Goal: Information Seeking & Learning: Learn about a topic

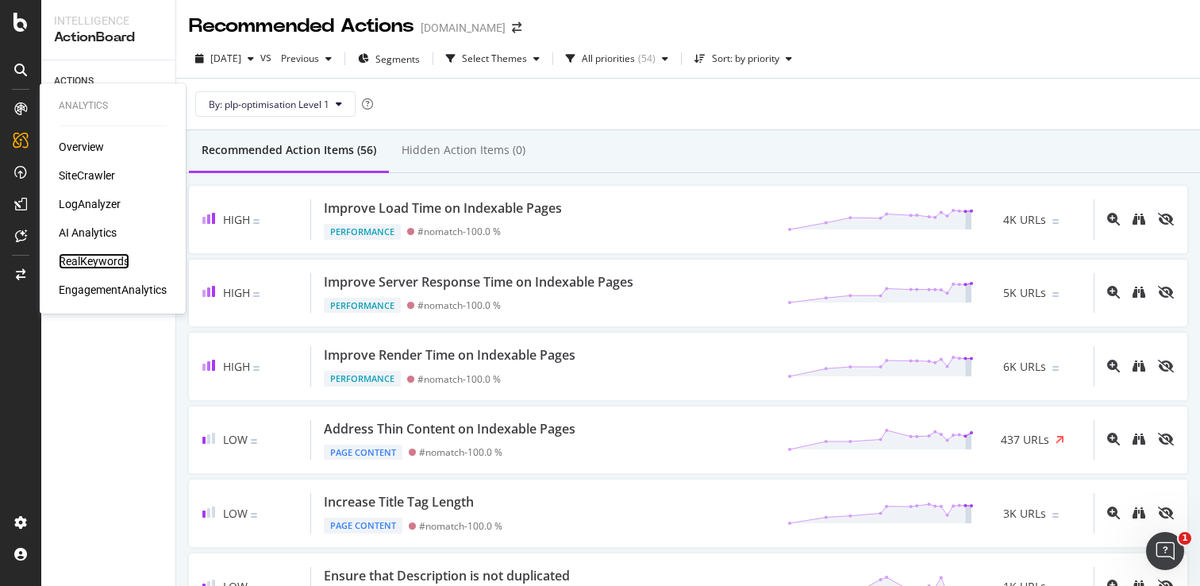
click at [94, 262] on div "RealKeywords" at bounding box center [94, 261] width 71 height 16
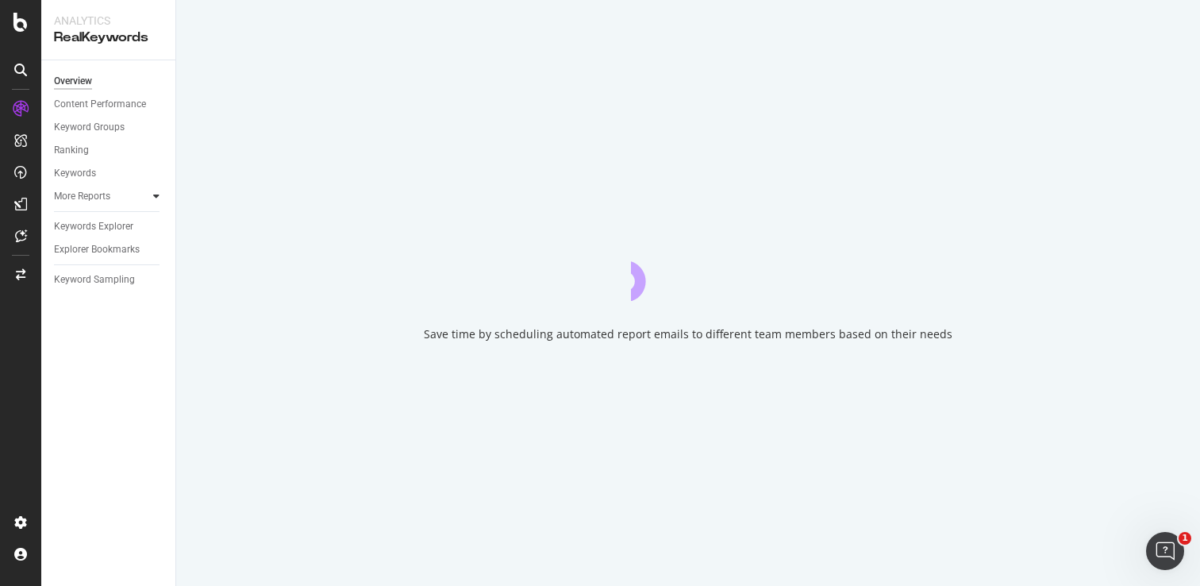
click at [150, 193] on div at bounding box center [156, 196] width 16 height 16
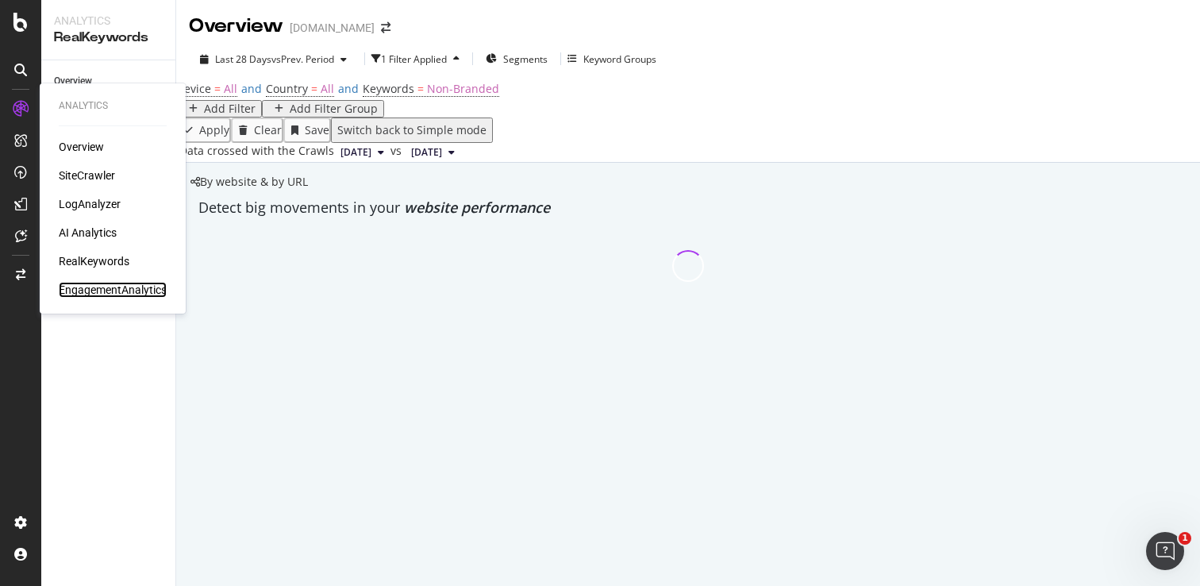
click at [106, 291] on div "EngagementAnalytics" at bounding box center [113, 290] width 108 height 16
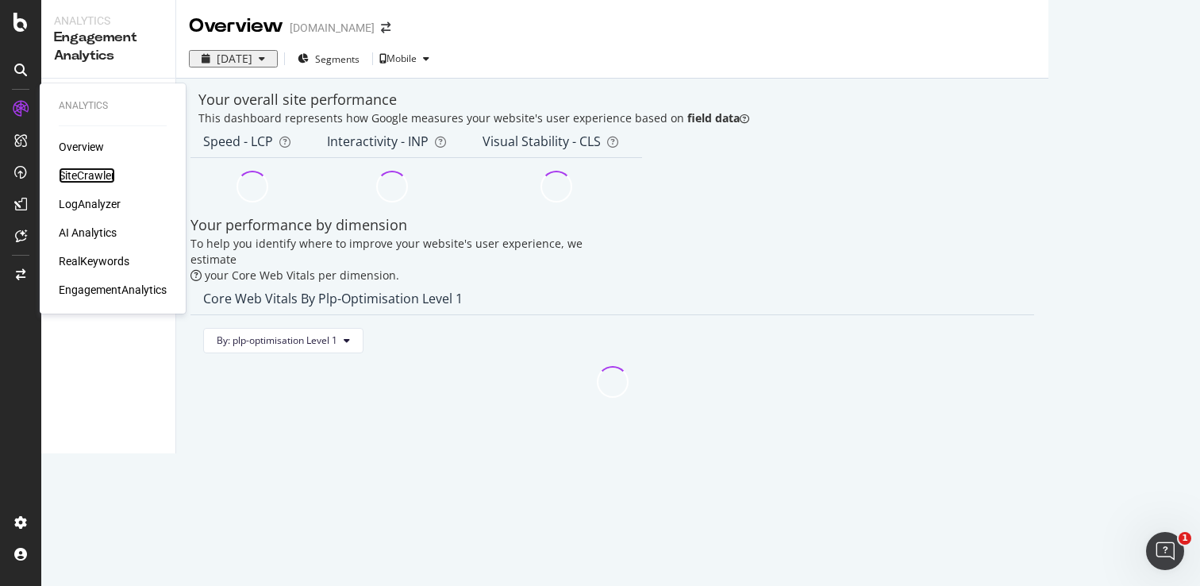
click at [99, 178] on div "SiteCrawler" at bounding box center [87, 175] width 56 height 16
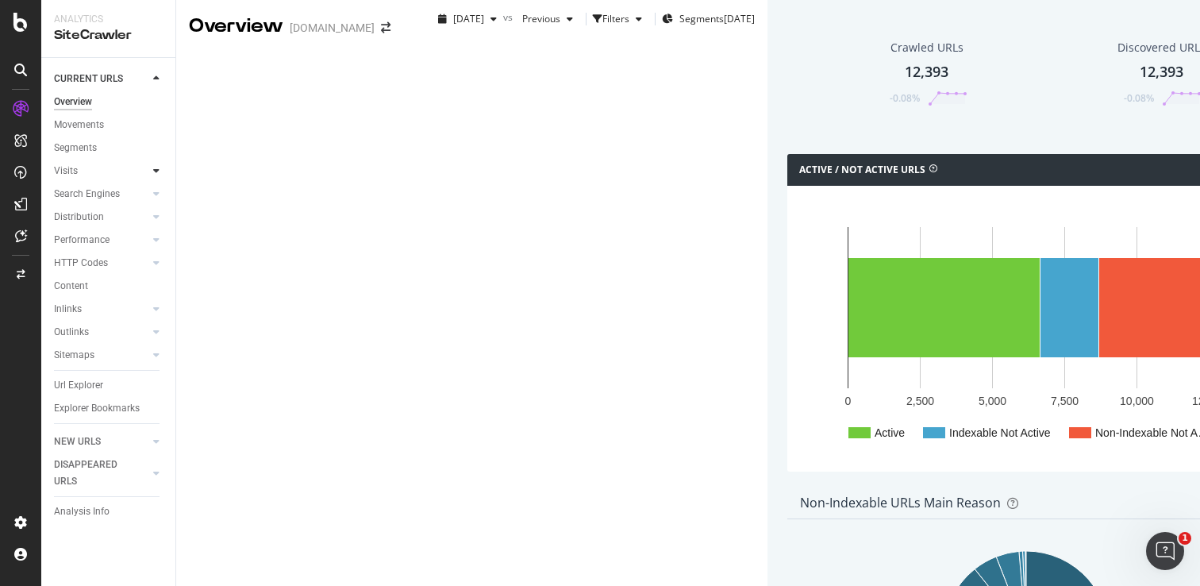
click at [155, 170] on icon at bounding box center [156, 171] width 6 height 10
click at [101, 220] on div "Orphan URLs" at bounding box center [89, 217] width 56 height 17
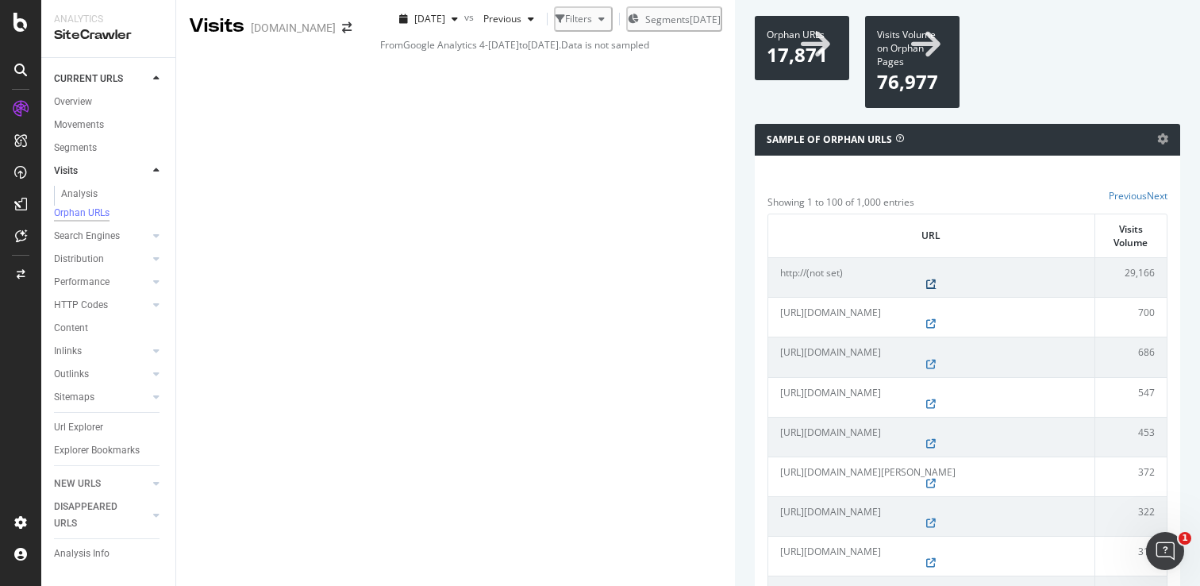
click at [926, 289] on icon at bounding box center [931, 284] width 10 height 10
click at [1157, 144] on icon at bounding box center [1162, 138] width 11 height 11
click at [79, 187] on div "Analysis" at bounding box center [79, 194] width 37 height 17
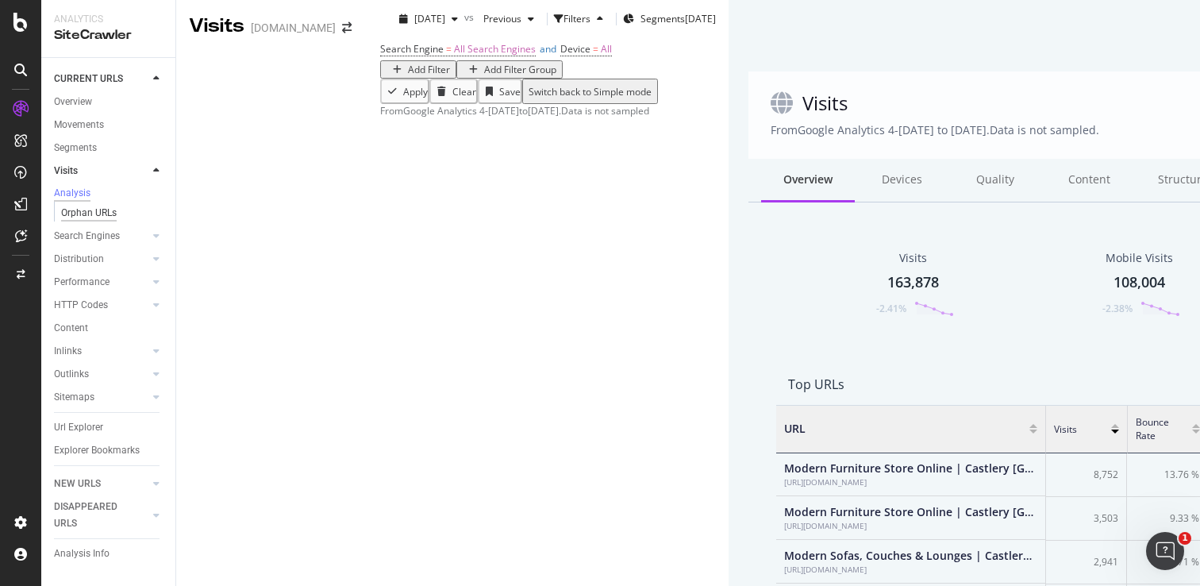
click at [80, 219] on div "Orphan URLs" at bounding box center [89, 213] width 56 height 17
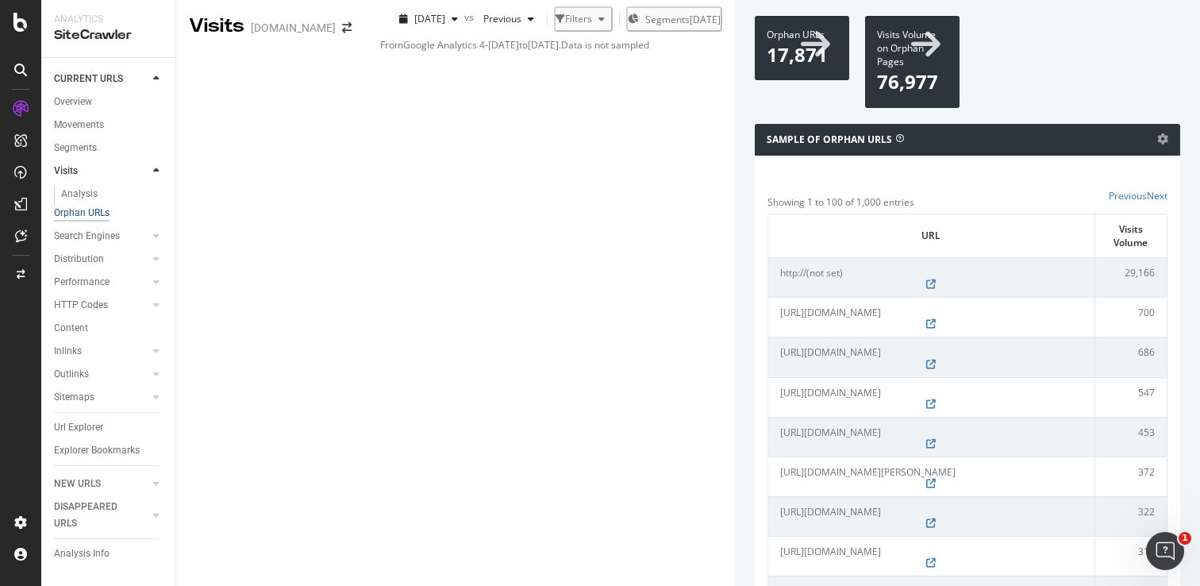
scroll to position [3076, 0]
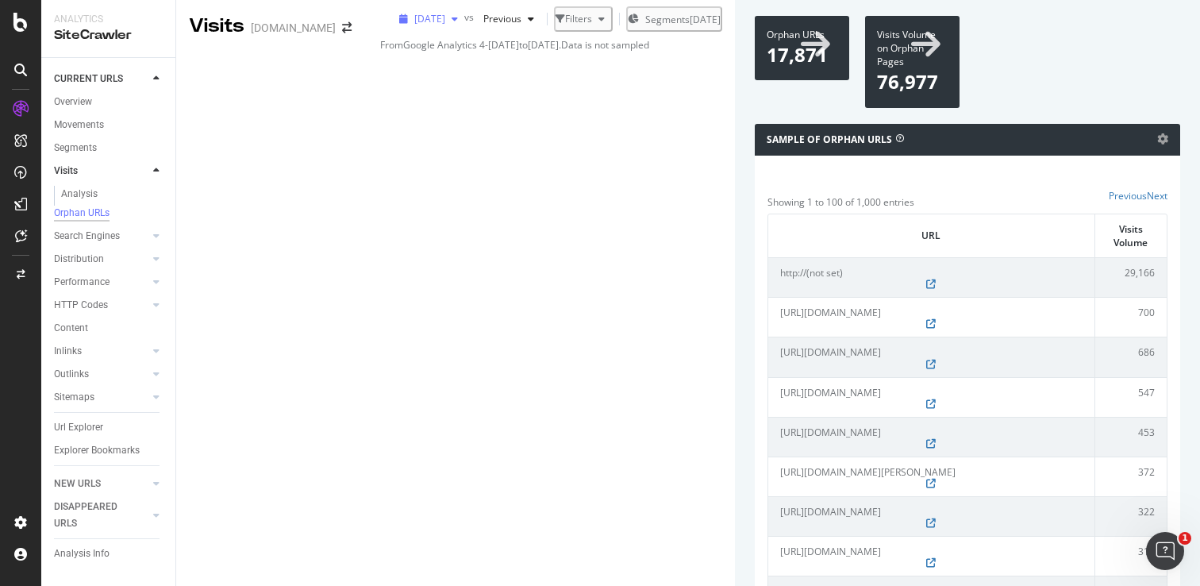
click at [445, 24] on div "button" at bounding box center [454, 19] width 19 height 10
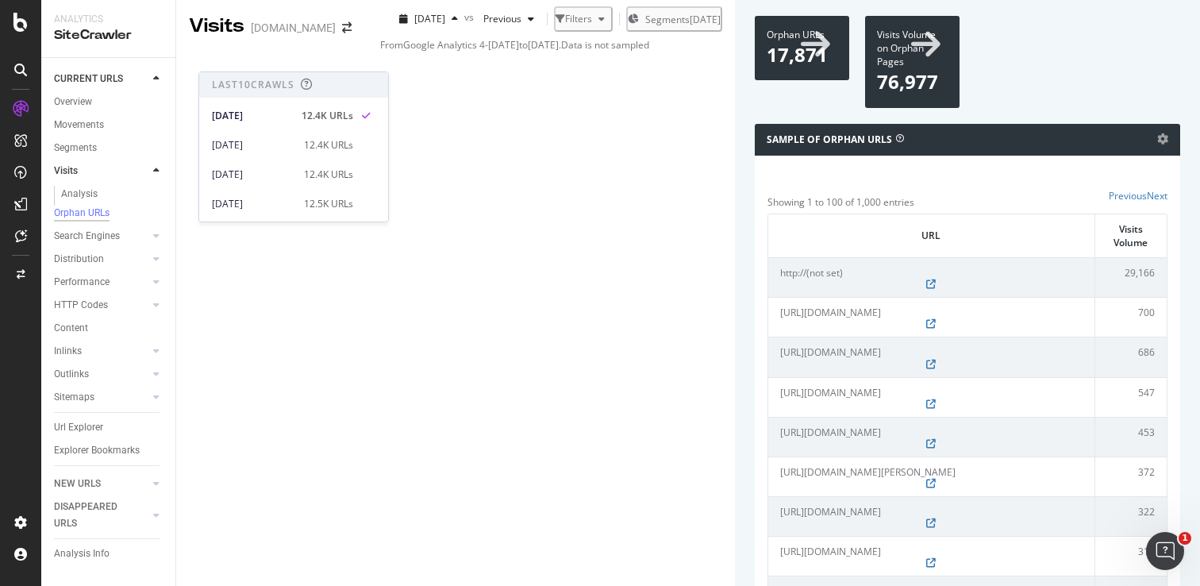
click at [911, 60] on icon at bounding box center [925, 43] width 29 height 33
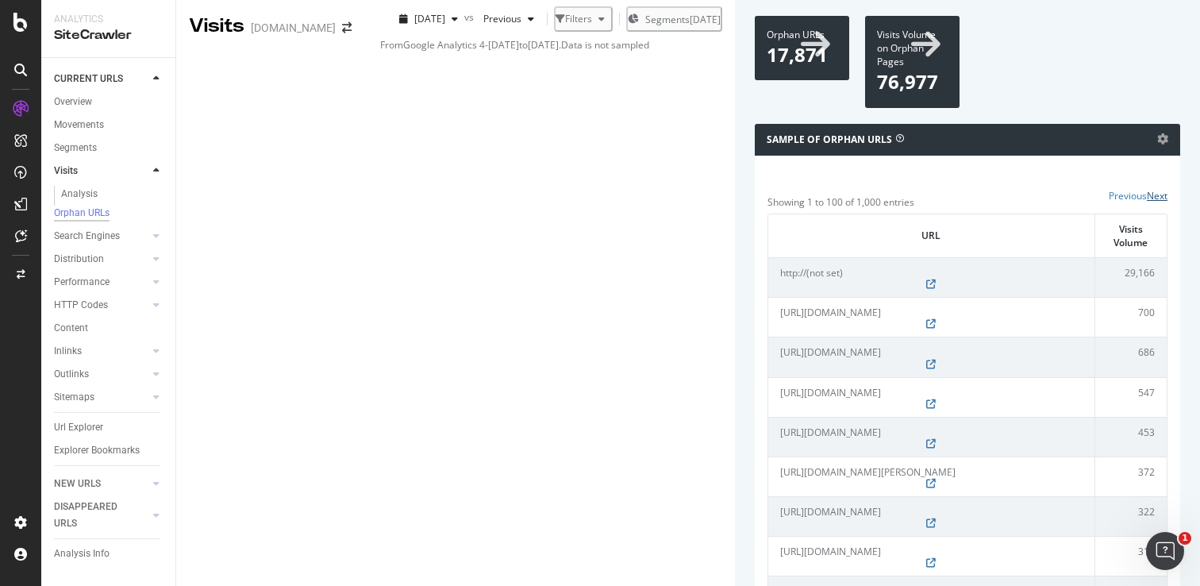
click at [1147, 202] on link "Next" at bounding box center [1157, 195] width 21 height 13
click at [158, 352] on icon at bounding box center [156, 351] width 6 height 10
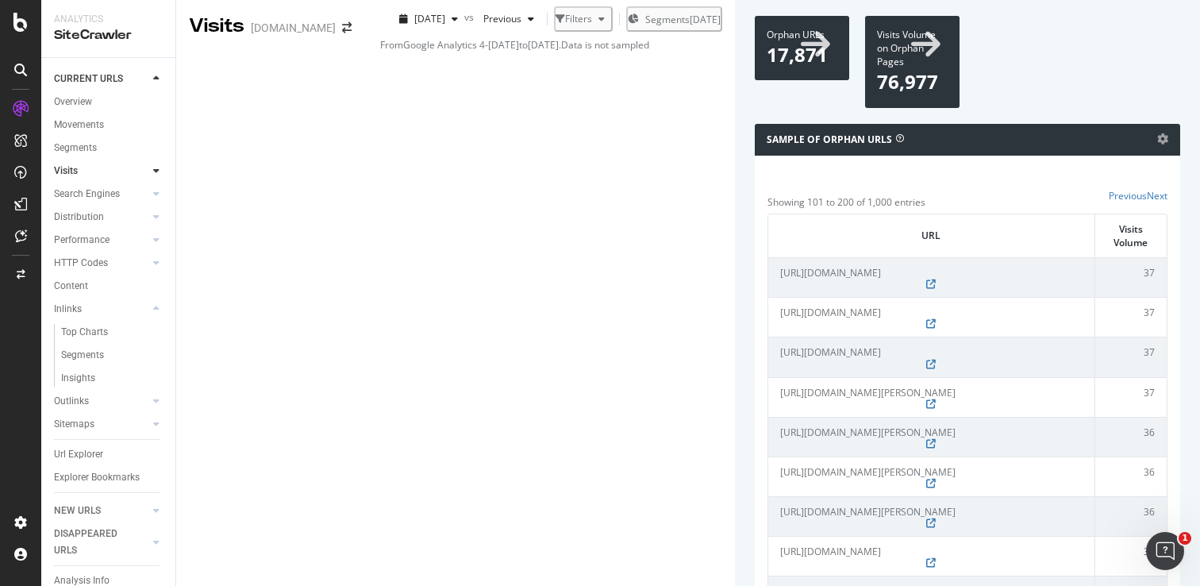
click at [1157, 144] on icon at bounding box center [1162, 138] width 11 height 11
click at [1069, 179] on span "Table" at bounding box center [1116, 168] width 127 height 21
click at [1157, 144] on icon at bounding box center [1162, 138] width 11 height 11
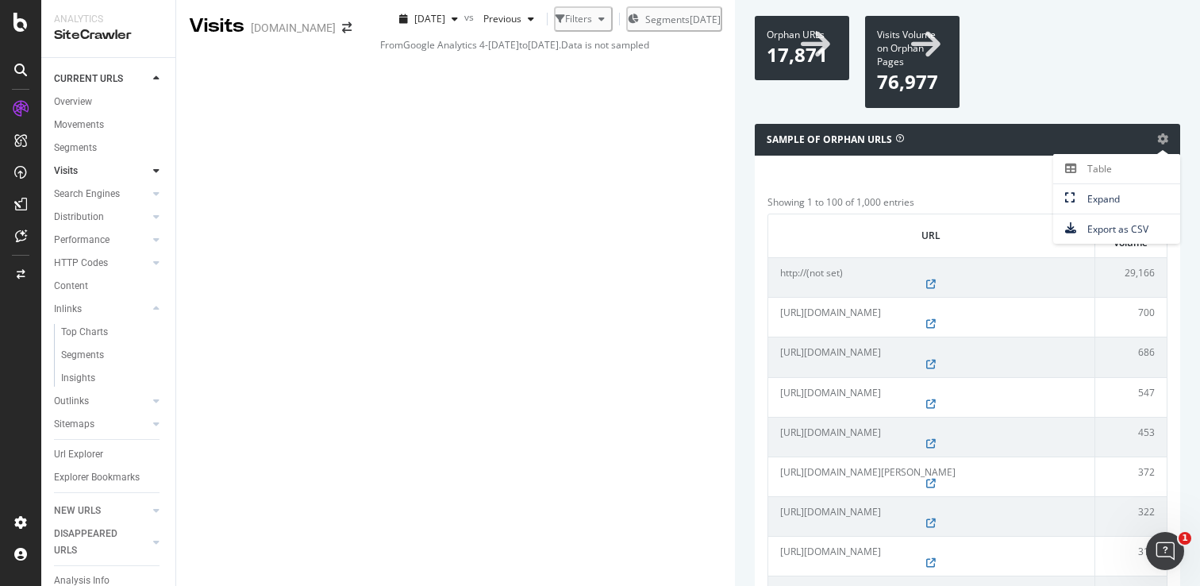
click at [1147, 202] on link "Next" at bounding box center [1157, 195] width 21 height 13
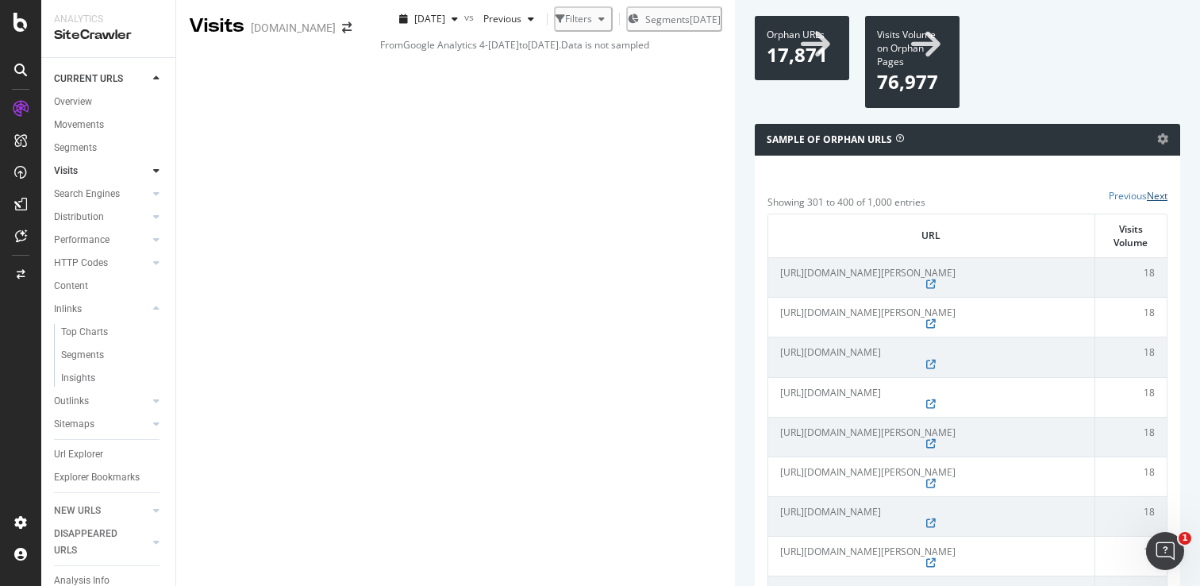
click at [1147, 202] on link "Next" at bounding box center [1157, 195] width 21 height 13
click at [1109, 202] on link "Previous" at bounding box center [1128, 195] width 38 height 13
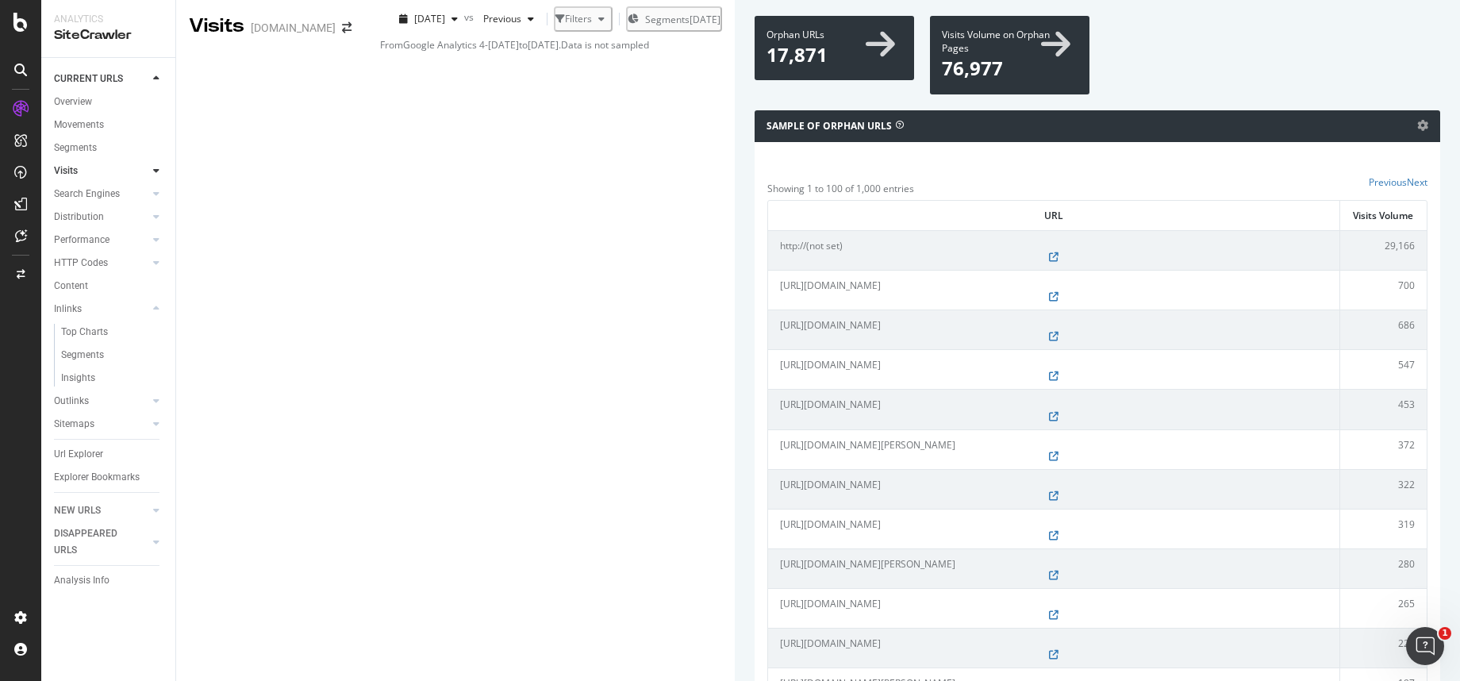
click at [156, 171] on icon at bounding box center [156, 171] width 6 height 10
click at [451, 24] on icon "button" at bounding box center [454, 19] width 6 height 10
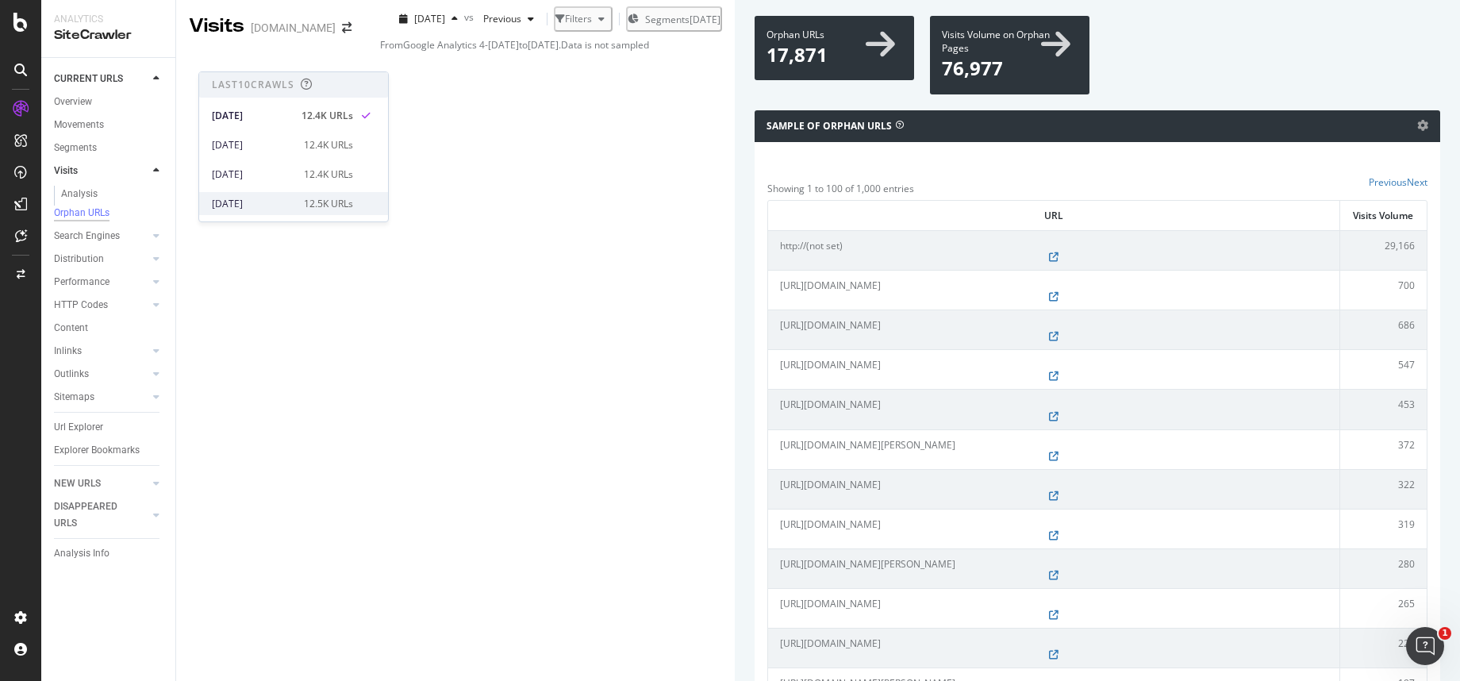
click at [255, 200] on div "2025 Sep. 21st" at bounding box center [253, 204] width 83 height 14
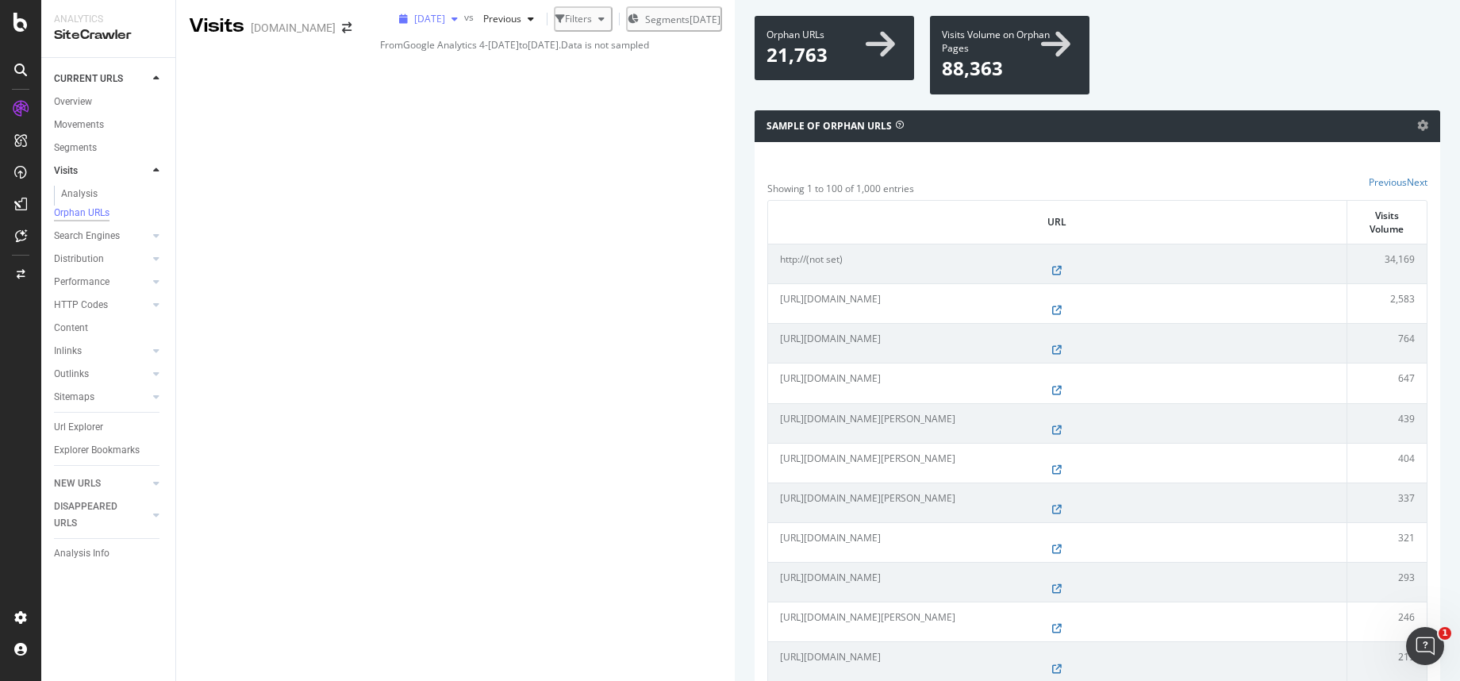
click at [414, 25] on span "2025 Sep. 21st" at bounding box center [429, 18] width 31 height 13
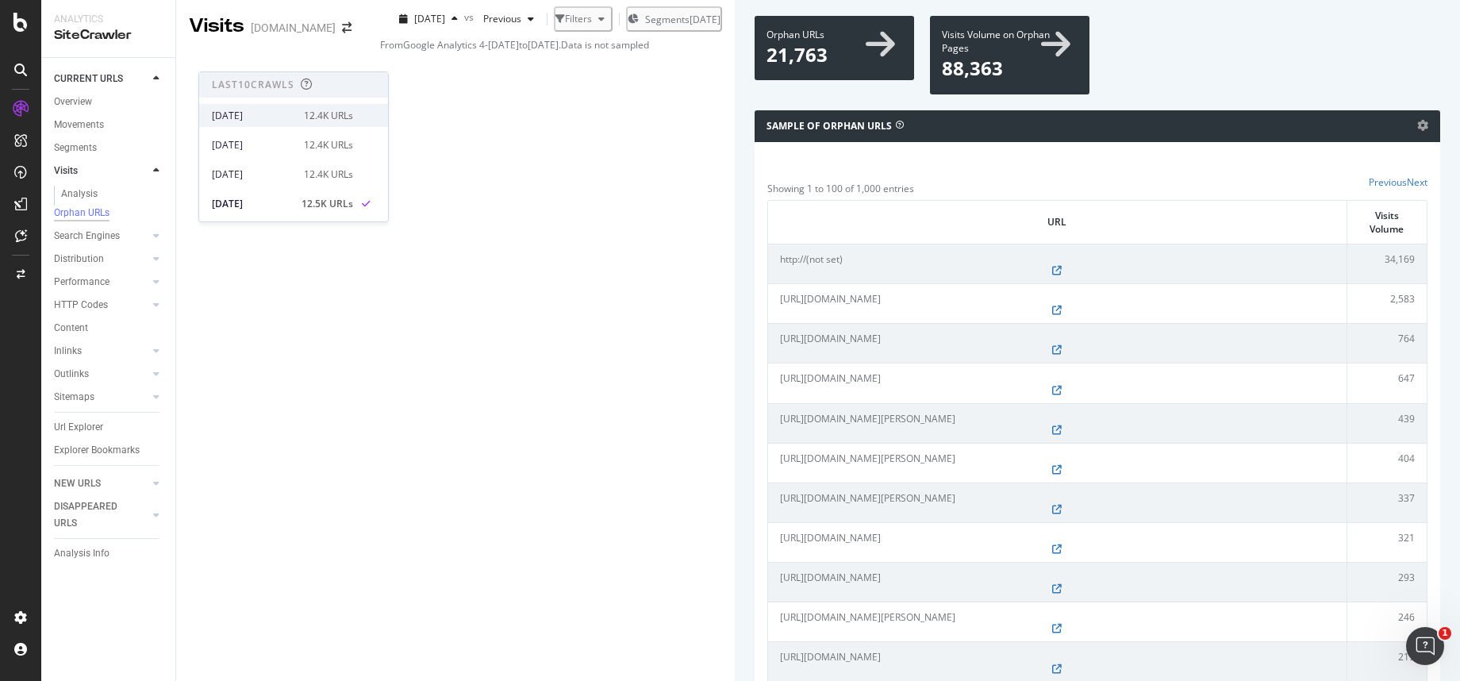
click at [259, 121] on div "[DATE]" at bounding box center [253, 116] width 83 height 14
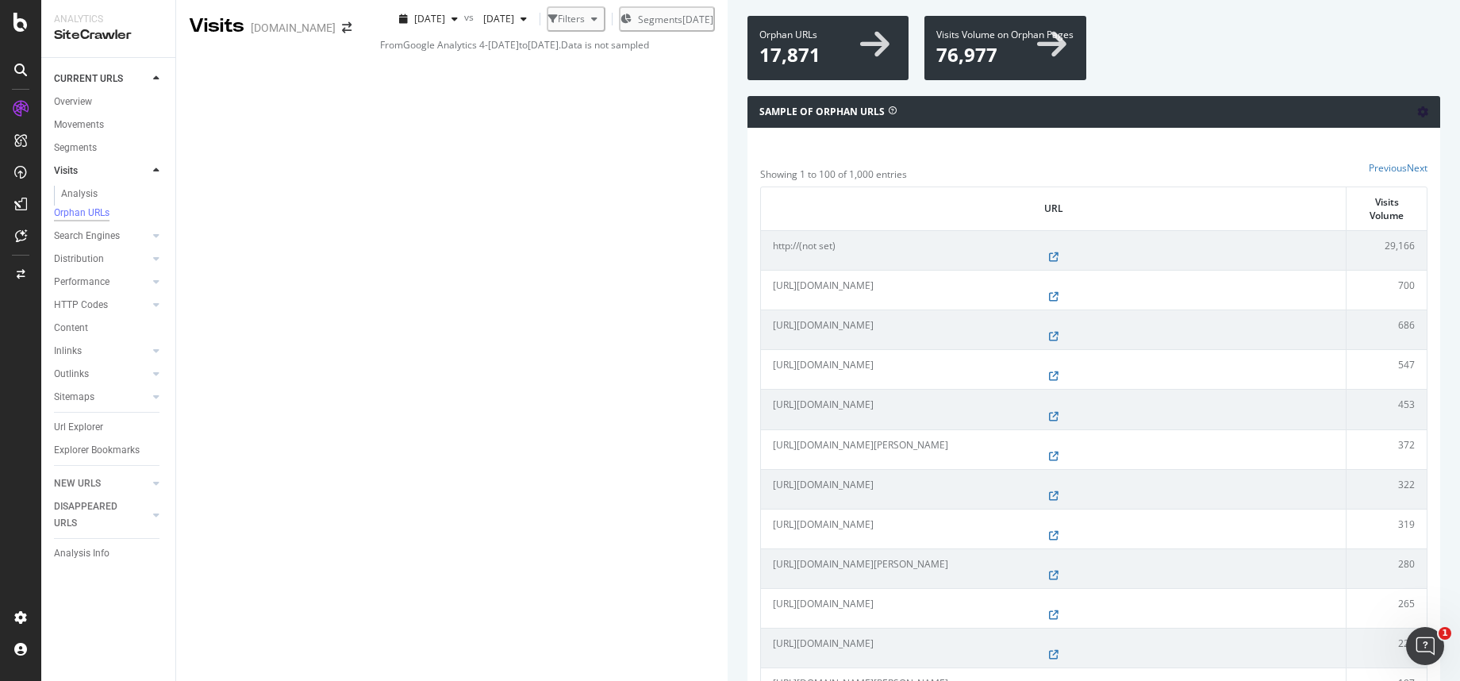
click at [1199, 117] on icon at bounding box center [1422, 111] width 11 height 11
drag, startPoint x: 398, startPoint y: 402, endPoint x: 624, endPoint y: 402, distance: 226.1
click at [773, 341] on div "https://www.castlery.com/us/ready-ship?quickship=true&category[0]=beds%2Fbeds" at bounding box center [1053, 329] width 561 height 23
drag, startPoint x: 469, startPoint y: 369, endPoint x: 211, endPoint y: 366, distance: 257.9
click at [761, 309] on td "https://www.castlery.com/au/sale/spring-storewide-sale" at bounding box center [1054, 290] width 586 height 40
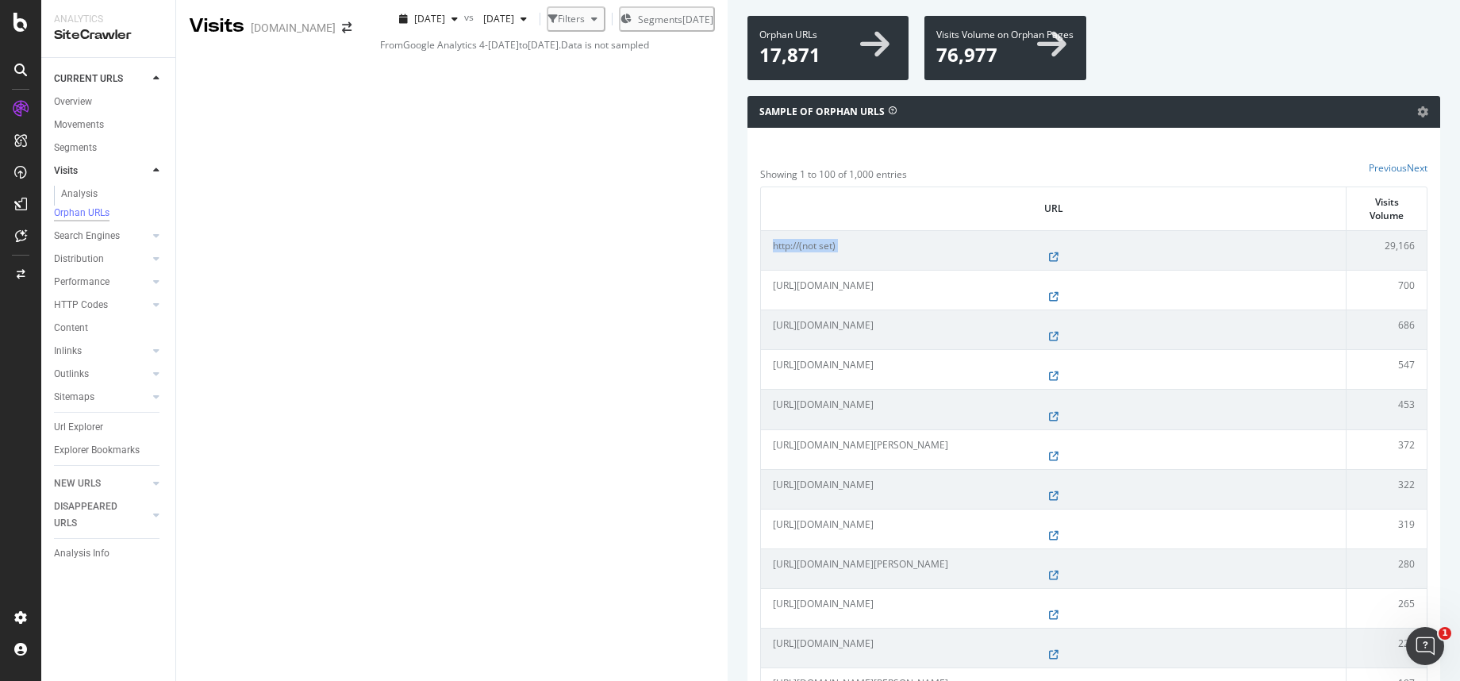
drag, startPoint x: 217, startPoint y: 334, endPoint x: 338, endPoint y: 340, distance: 120.8
click at [761, 270] on td "http://(not set)" at bounding box center [1054, 250] width 586 height 40
click at [1199, 117] on icon at bounding box center [1422, 111] width 11 height 11
click at [1199, 213] on span "Export as CSV" at bounding box center [1376, 201] width 127 height 21
drag, startPoint x: 217, startPoint y: 331, endPoint x: 351, endPoint y: 325, distance: 134.2
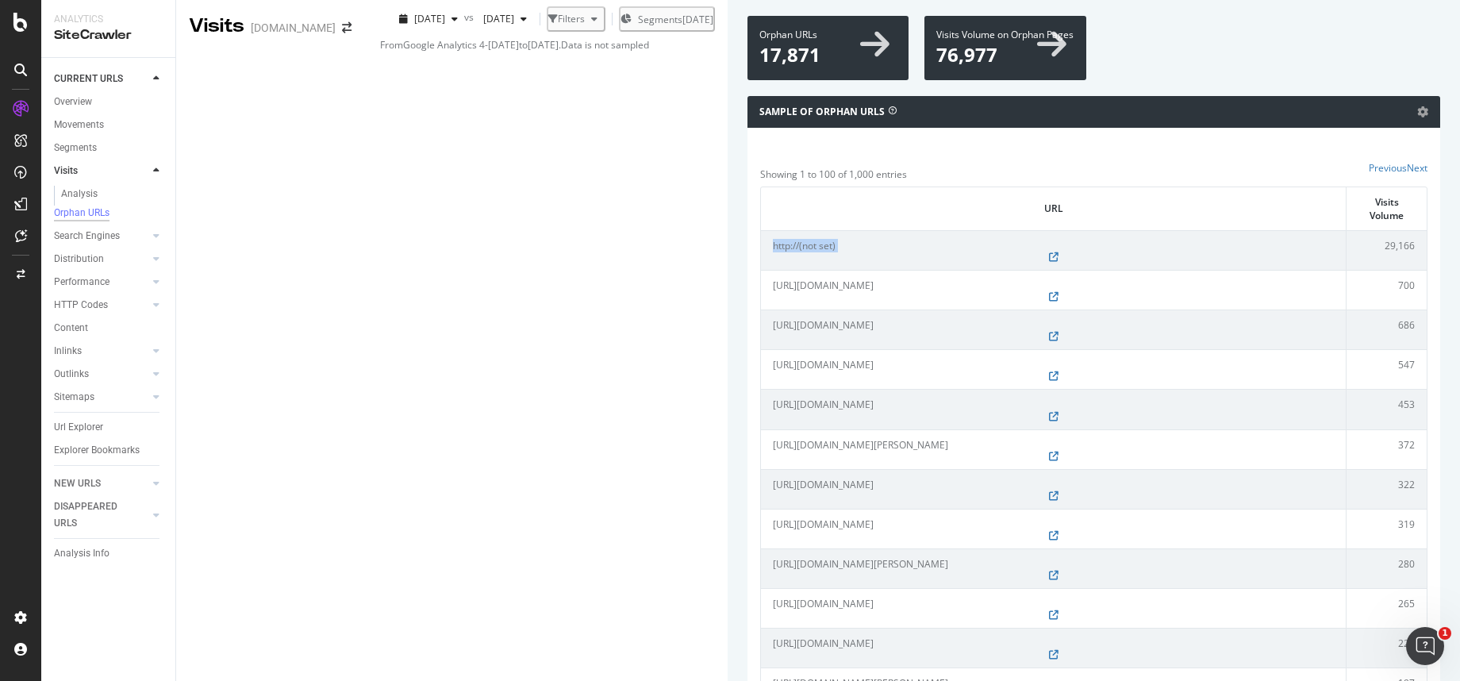
click at [761, 270] on td "http://(not set)" at bounding box center [1054, 250] width 586 height 40
drag, startPoint x: 594, startPoint y: 400, endPoint x: 669, endPoint y: 335, distance: 99.0
click at [773, 341] on div "https://www.castlery.com/us/ready-ship?quickship=true&category[0]=beds%2Fbeds" at bounding box center [1053, 329] width 561 height 23
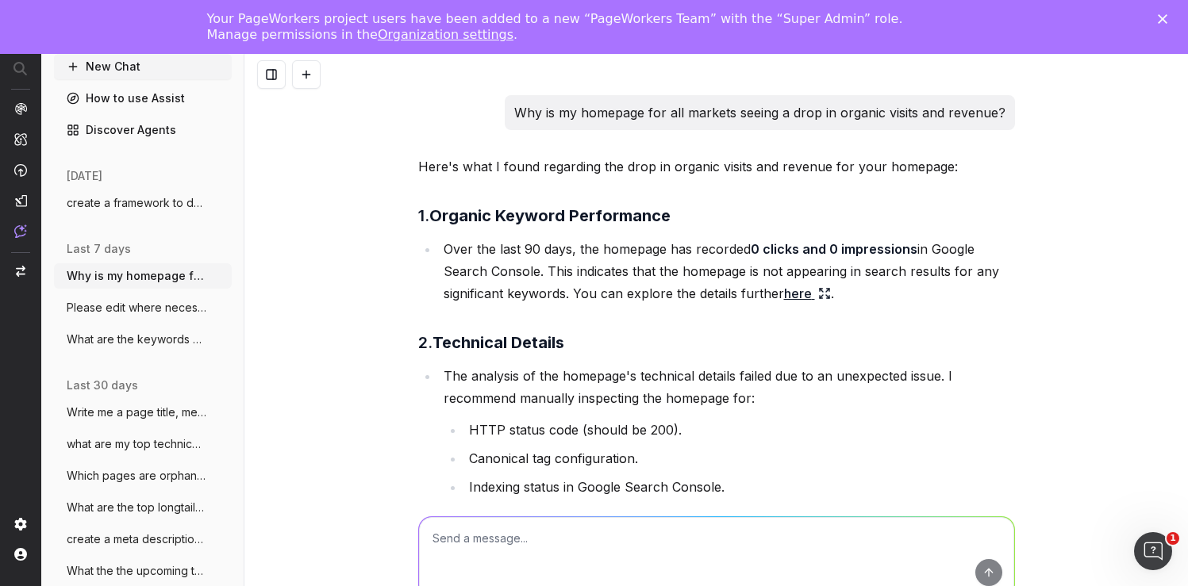
scroll to position [1853, 0]
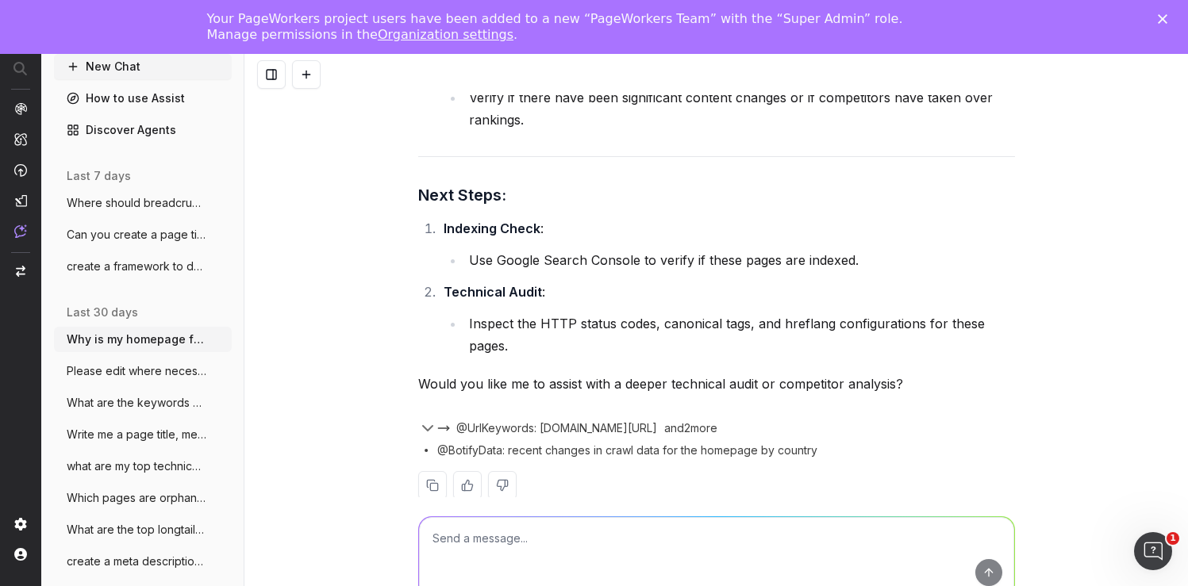
click at [133, 226] on button "Can you create a page title, meta descri" at bounding box center [143, 234] width 178 height 25
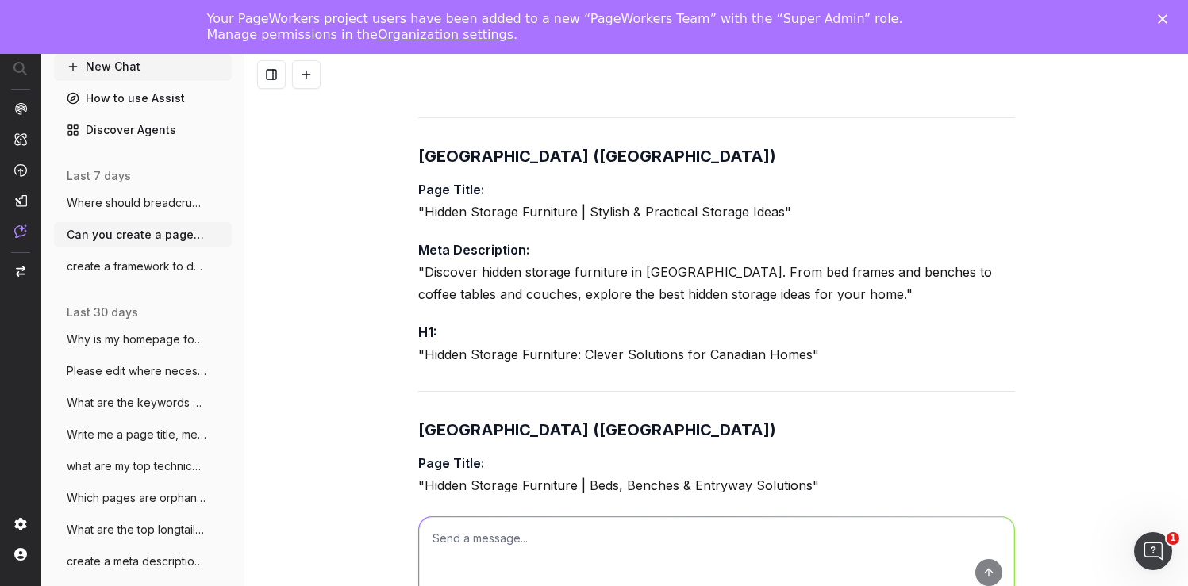
click at [126, 259] on span "create a framework to do internal linkin" at bounding box center [137, 267] width 140 height 16
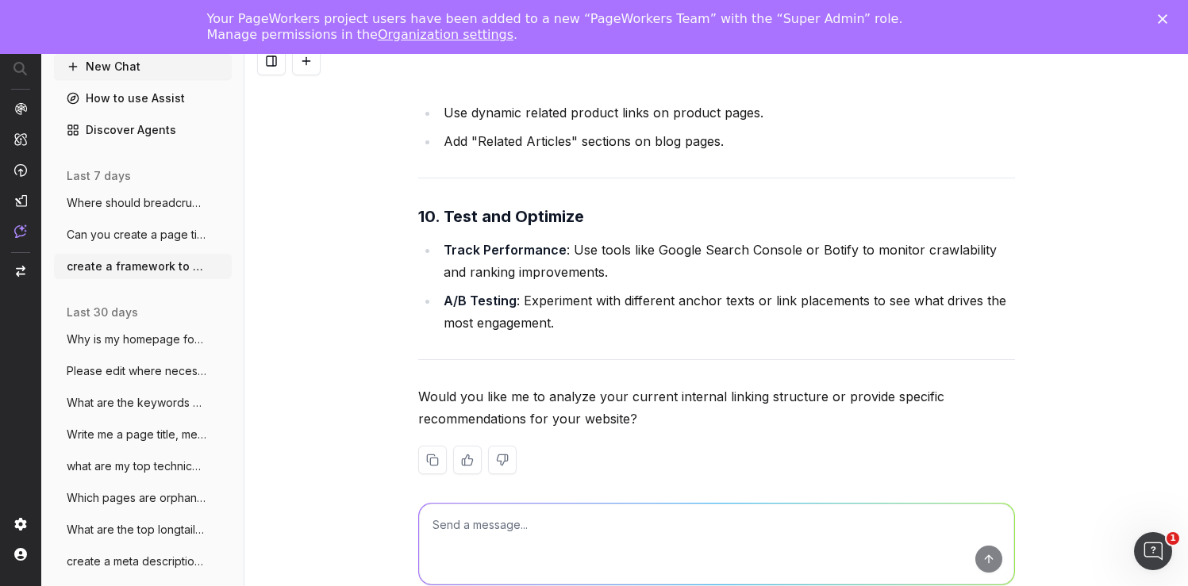
scroll to position [14, 0]
click at [508, 533] on textarea at bounding box center [716, 543] width 595 height 81
type textarea "yes analyze my internal linking structure"
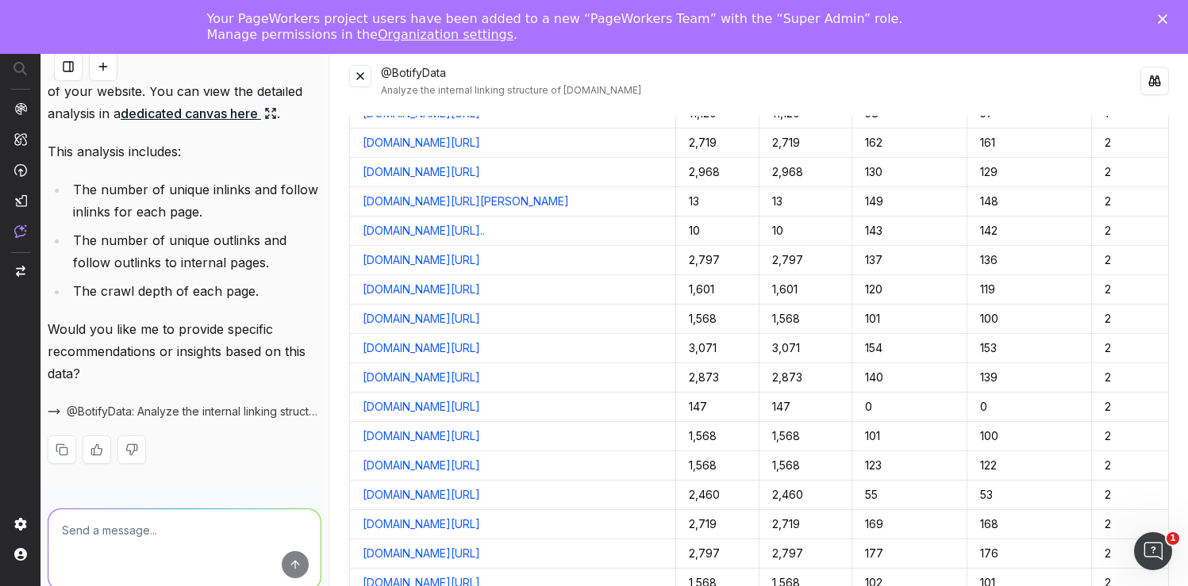
scroll to position [0, 0]
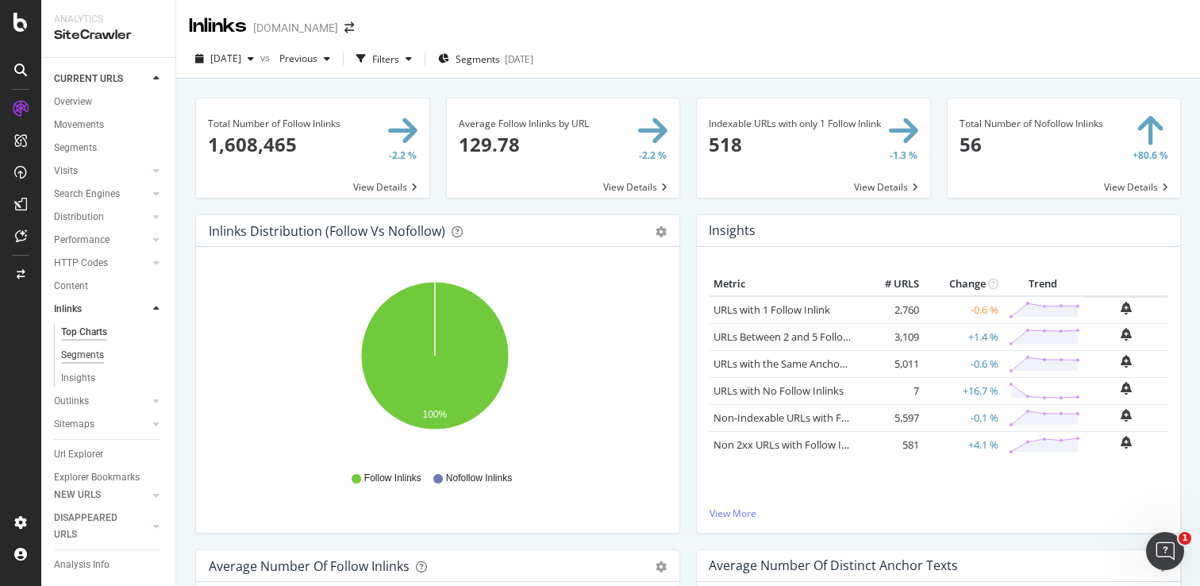
click at [72, 354] on div "Segments" at bounding box center [82, 355] width 43 height 17
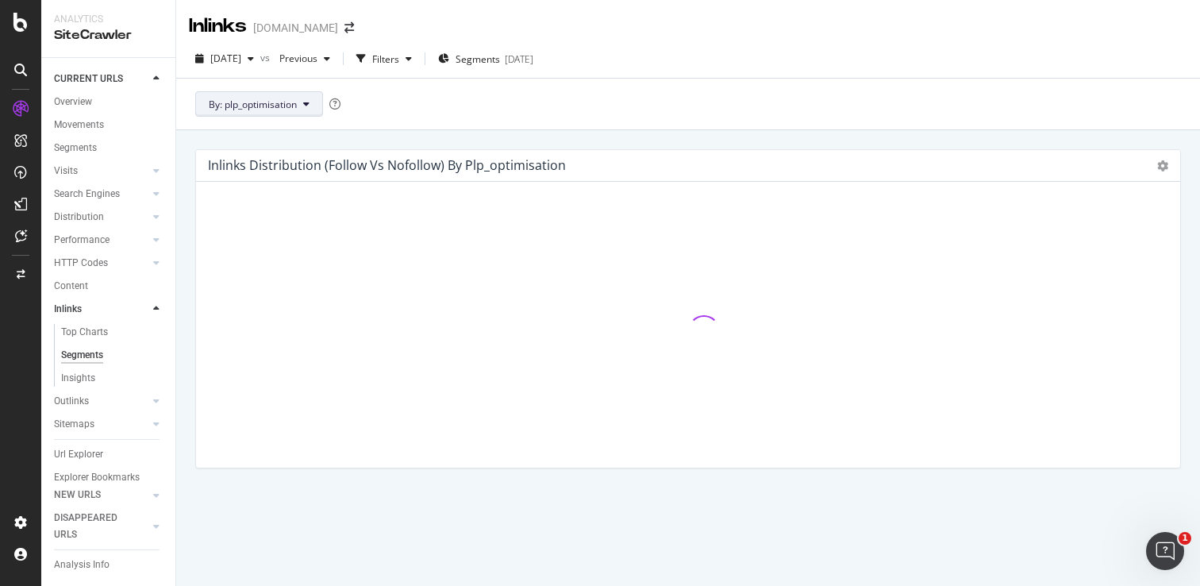
click at [291, 100] on span "By: plp_optimisation" at bounding box center [253, 104] width 88 height 13
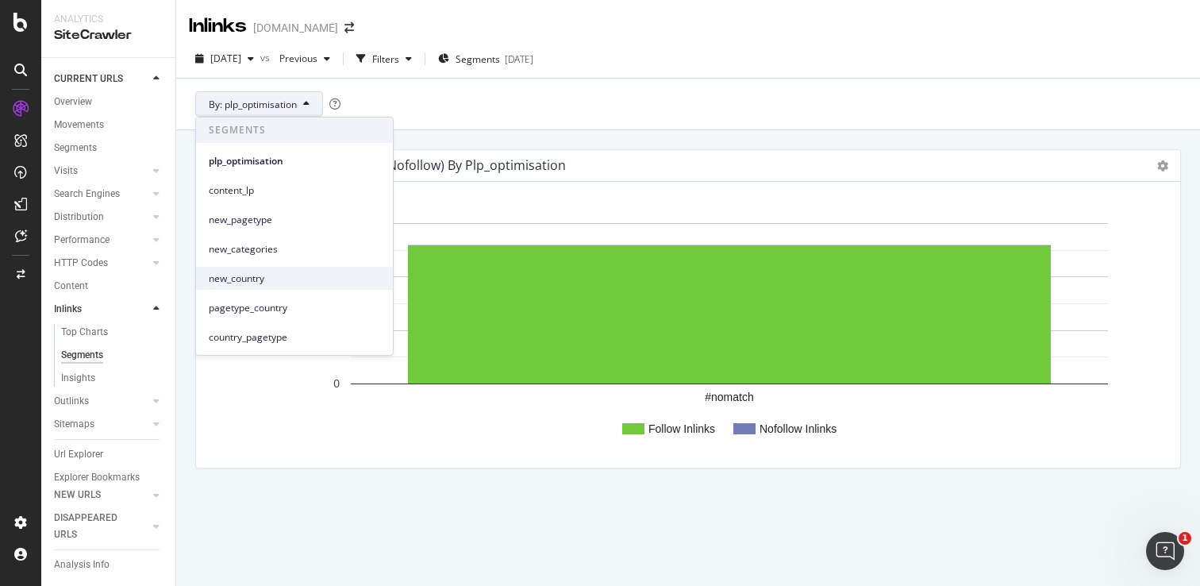
click at [244, 282] on span "new_country" at bounding box center [294, 278] width 171 height 14
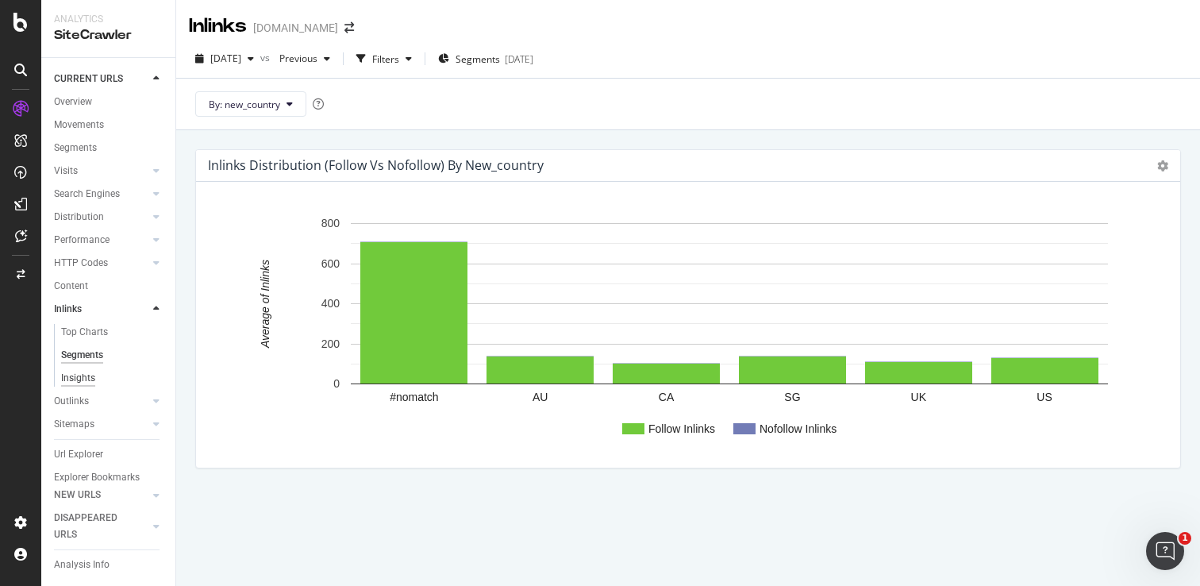
click at [83, 374] on div "Insights" at bounding box center [78, 378] width 34 height 17
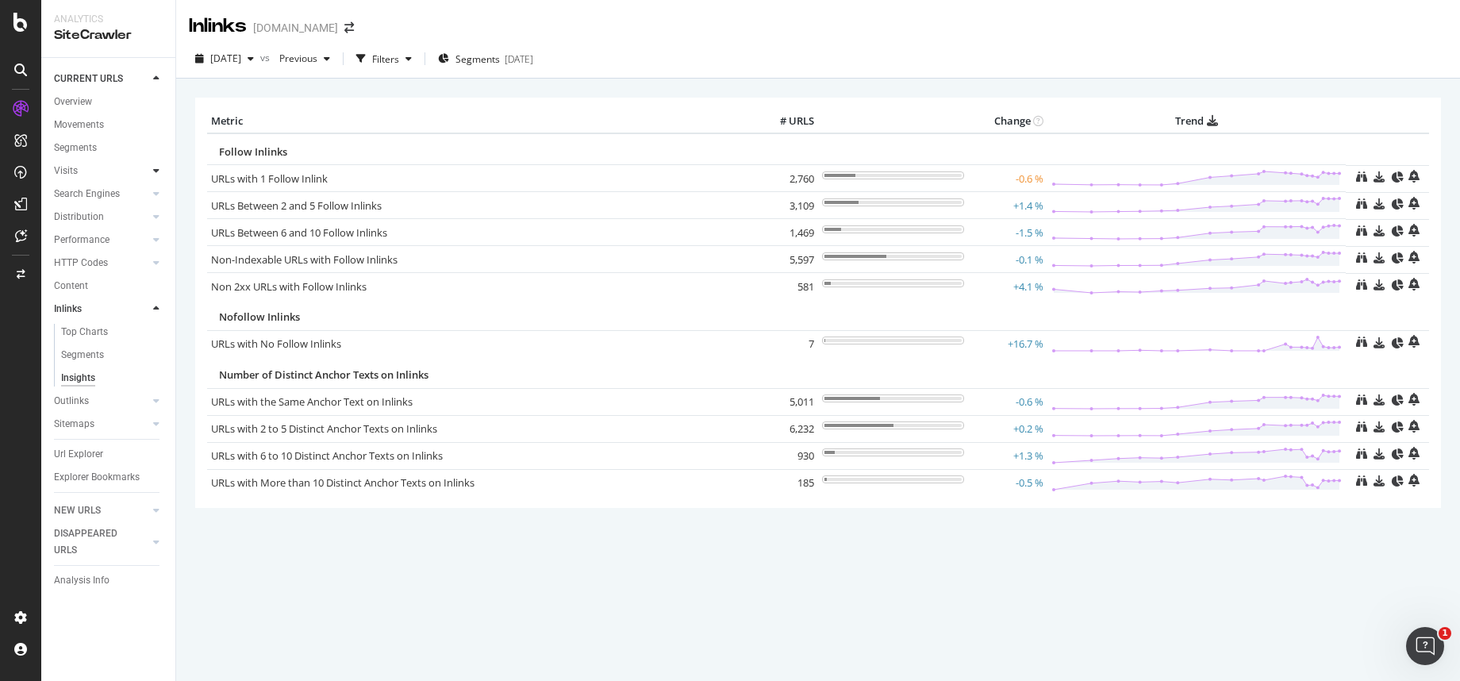
click at [152, 169] on div at bounding box center [156, 171] width 16 height 16
click at [154, 355] on icon at bounding box center [156, 355] width 6 height 10
click at [156, 171] on icon at bounding box center [156, 171] width 6 height 10
click at [25, 71] on div at bounding box center [20, 69] width 25 height 25
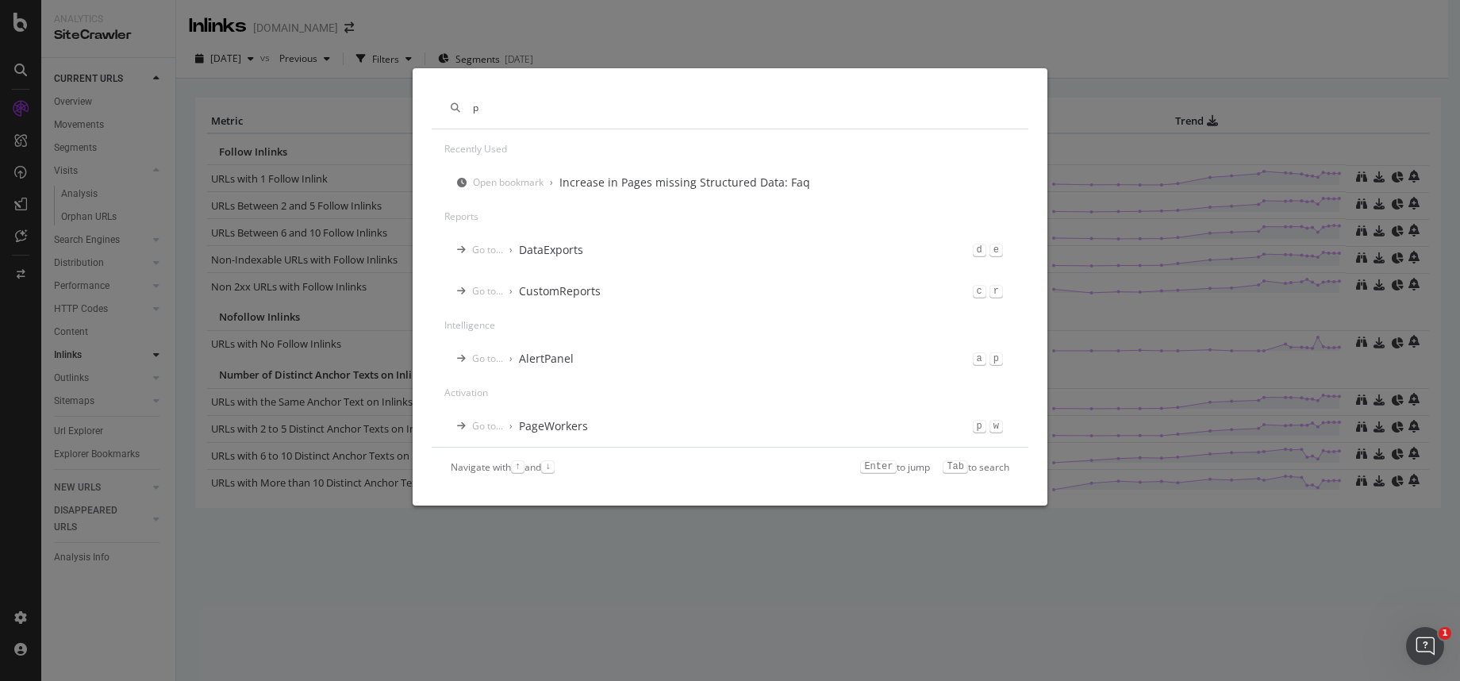
scroll to position [54, 0]
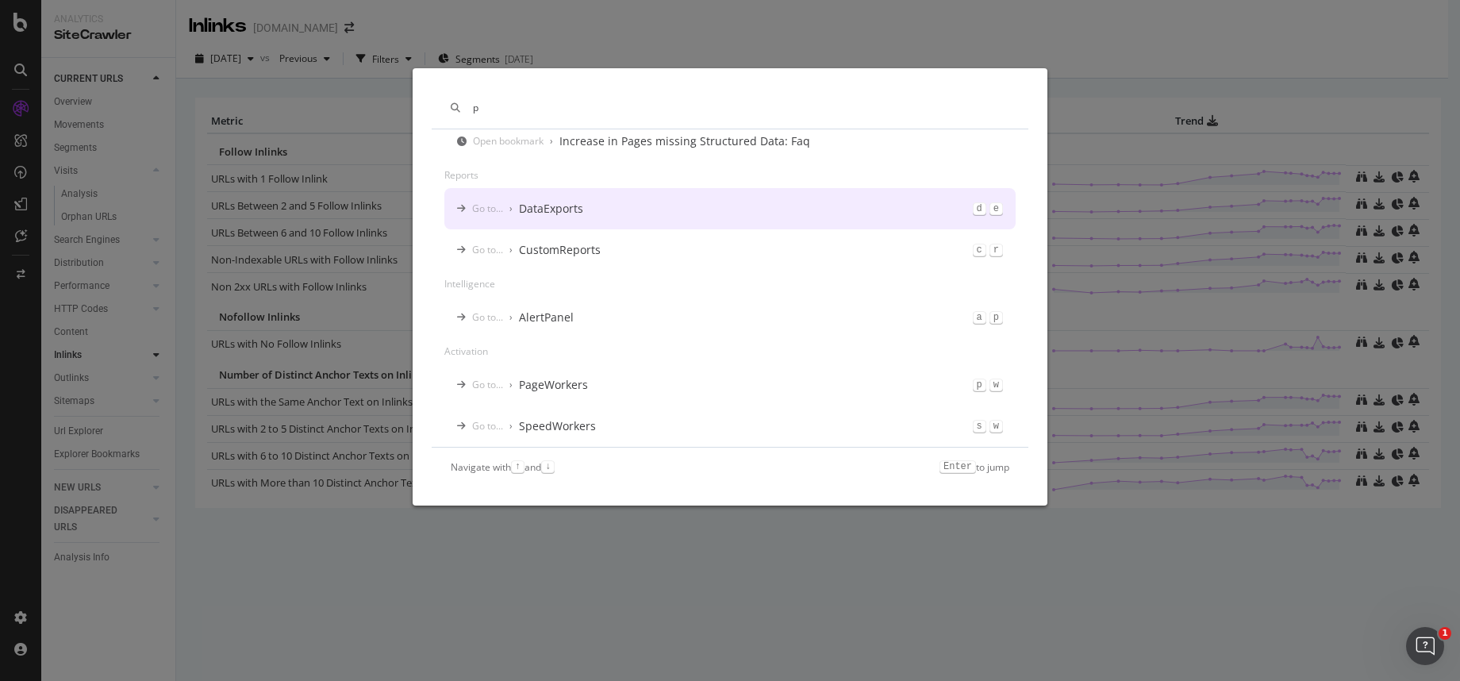
type input "p"
click at [690, 56] on div "p Recently used Open bookmark › Increase in Pages missing Structured Data: Faq …" at bounding box center [730, 340] width 1460 height 681
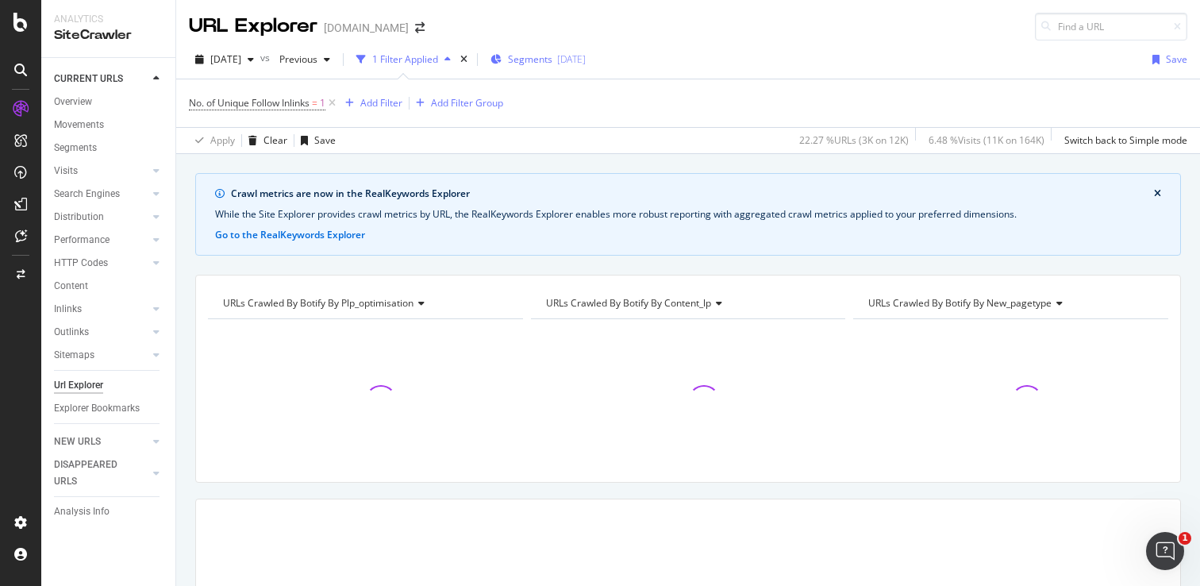
click at [552, 60] on span "Segments" at bounding box center [530, 58] width 44 height 13
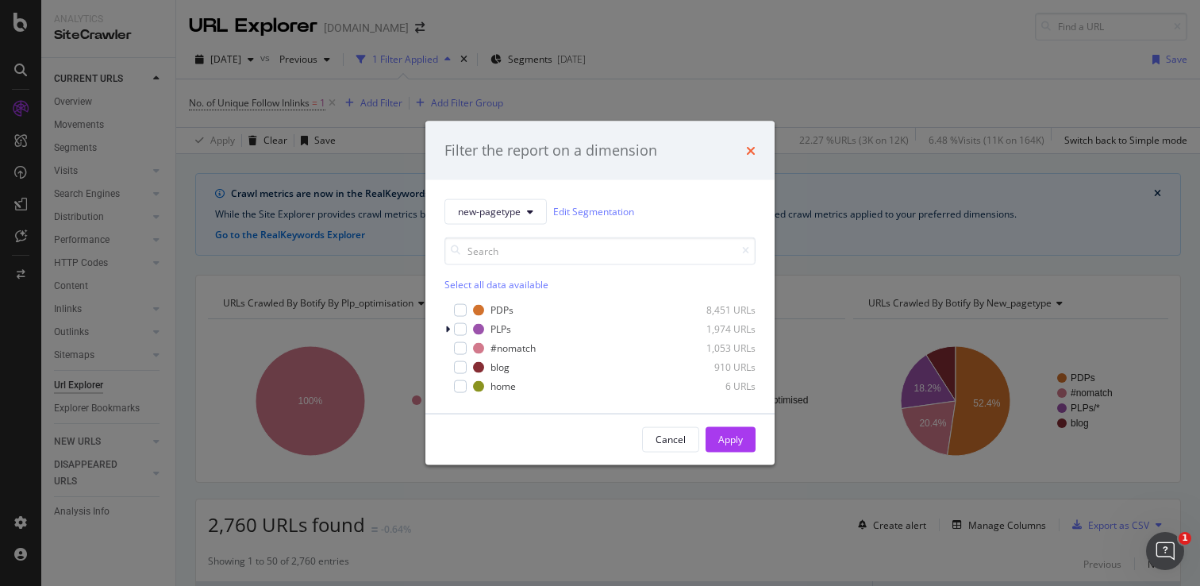
click at [750, 153] on icon "times" at bounding box center [751, 150] width 10 height 13
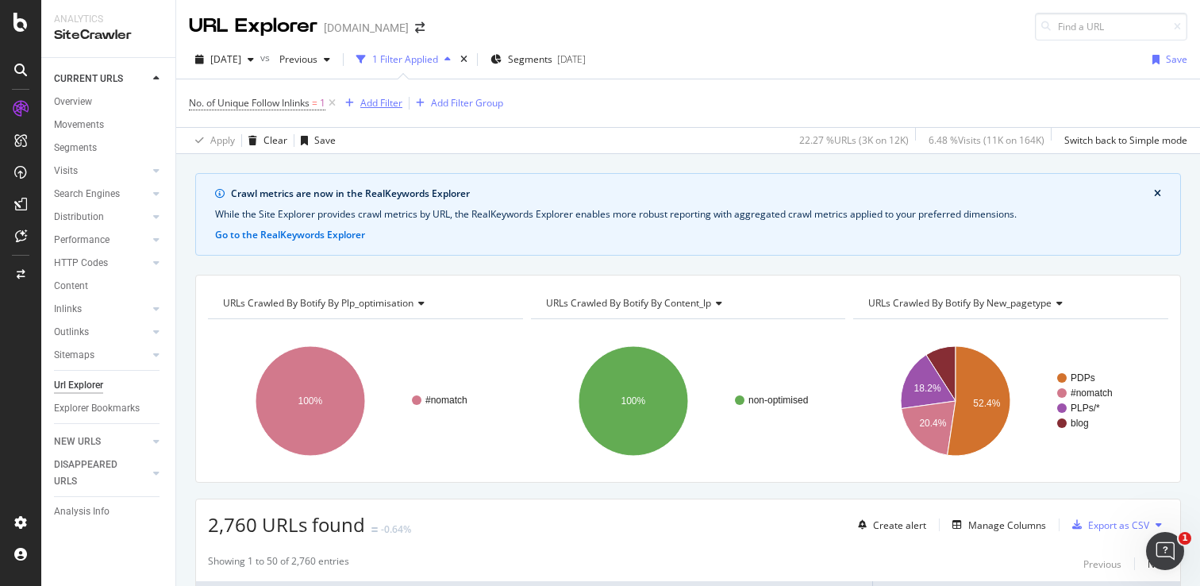
click at [376, 101] on div "Add Filter" at bounding box center [381, 102] width 42 height 13
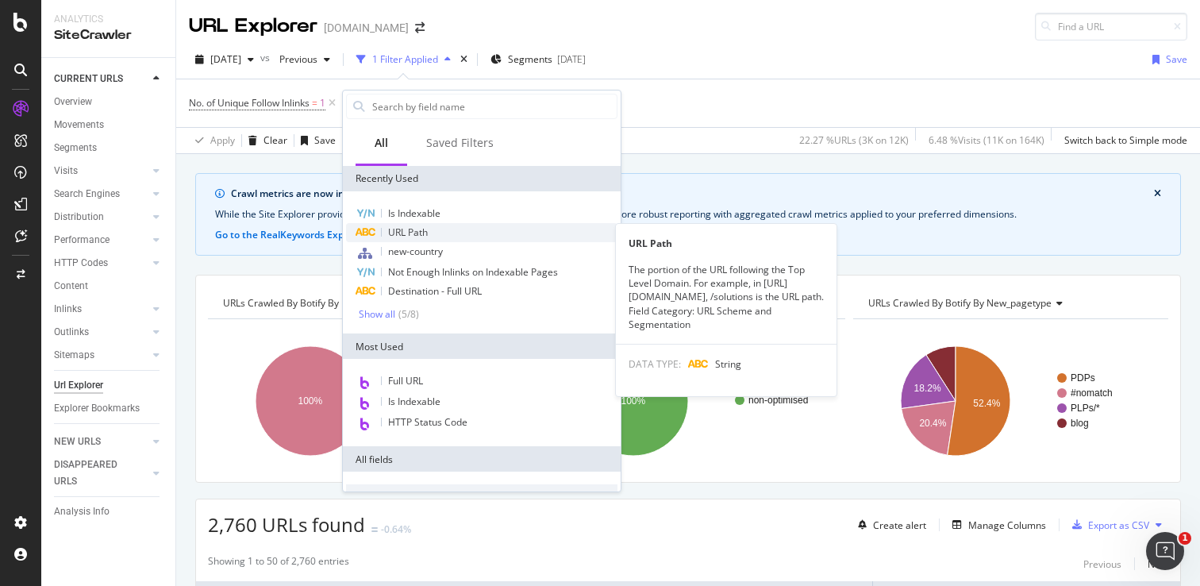
click at [424, 225] on span "URL Path" at bounding box center [408, 231] width 40 height 13
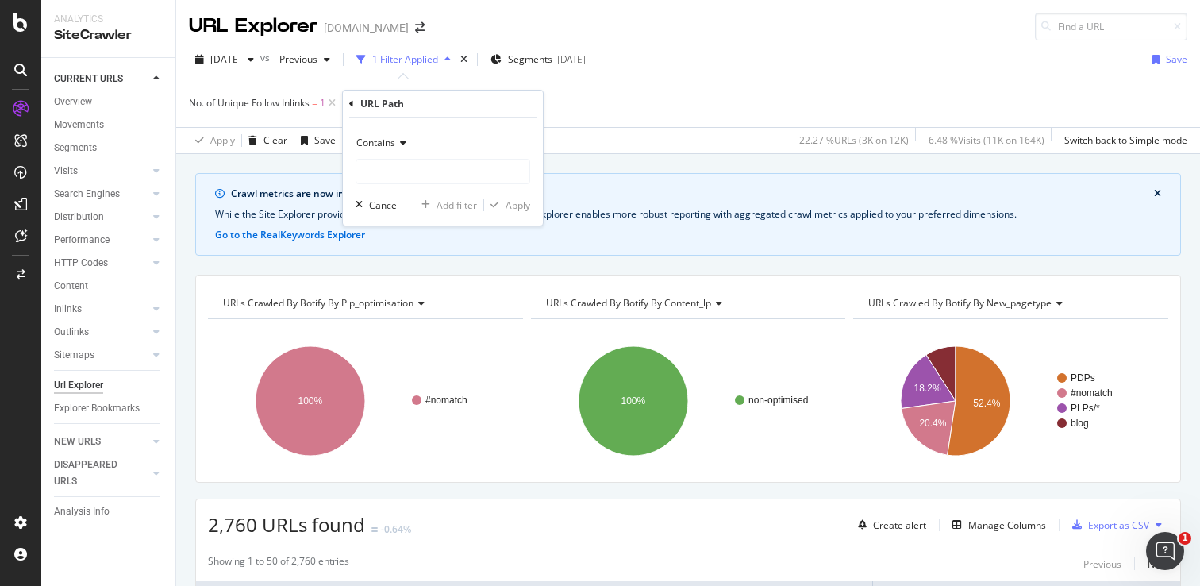
click at [355, 106] on div "URL Path" at bounding box center [442, 103] width 187 height 27
click at [352, 106] on icon at bounding box center [351, 104] width 5 height 10
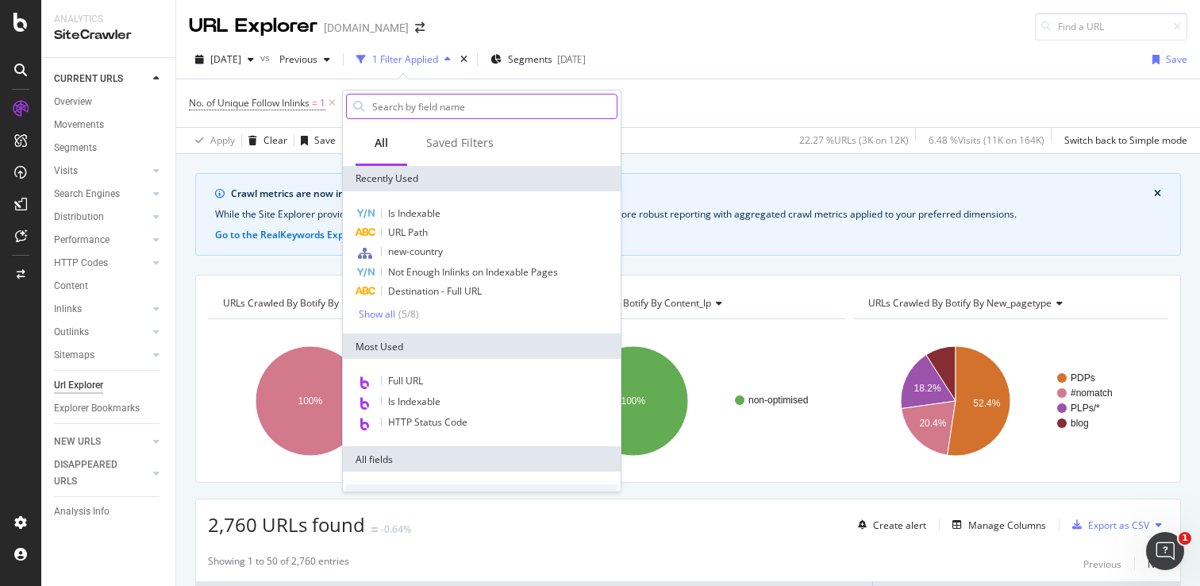
type input "w"
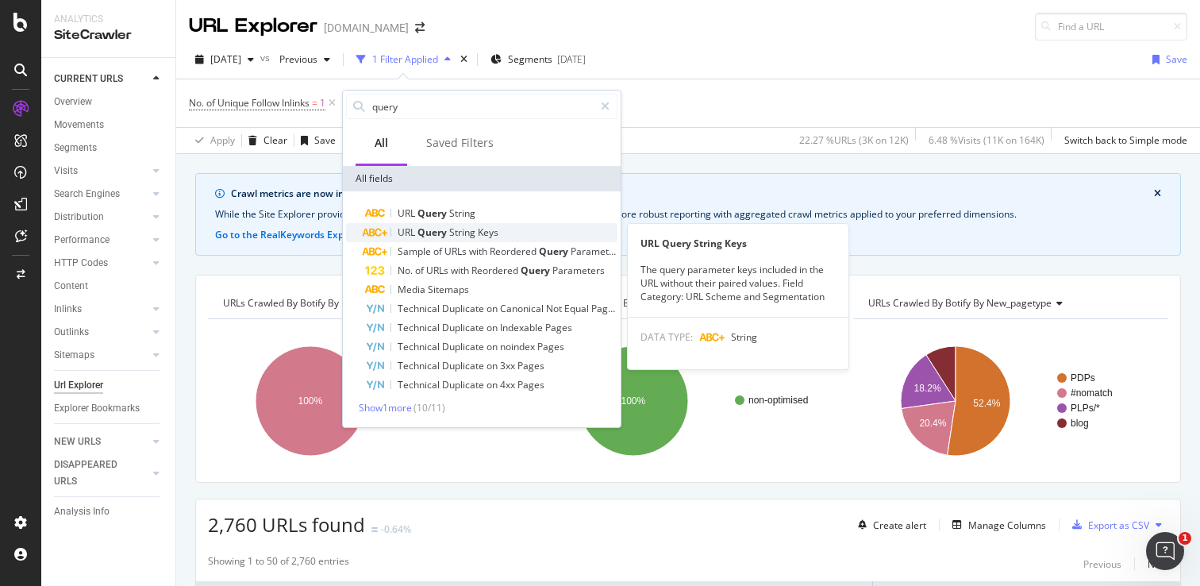
type input "query"
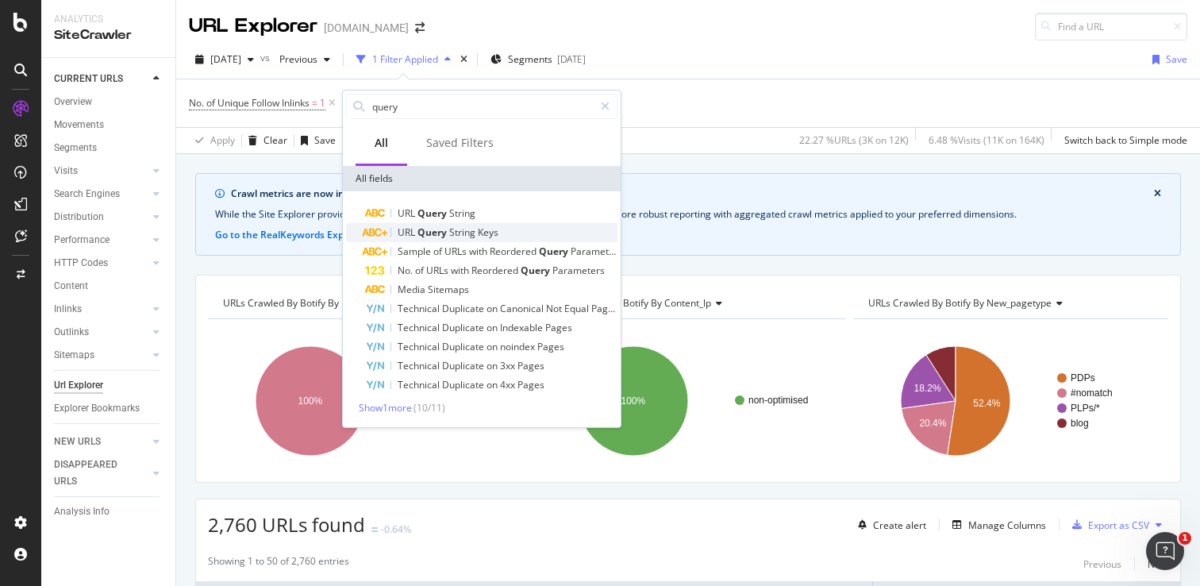
click at [420, 232] on span "Query" at bounding box center [433, 231] width 32 height 13
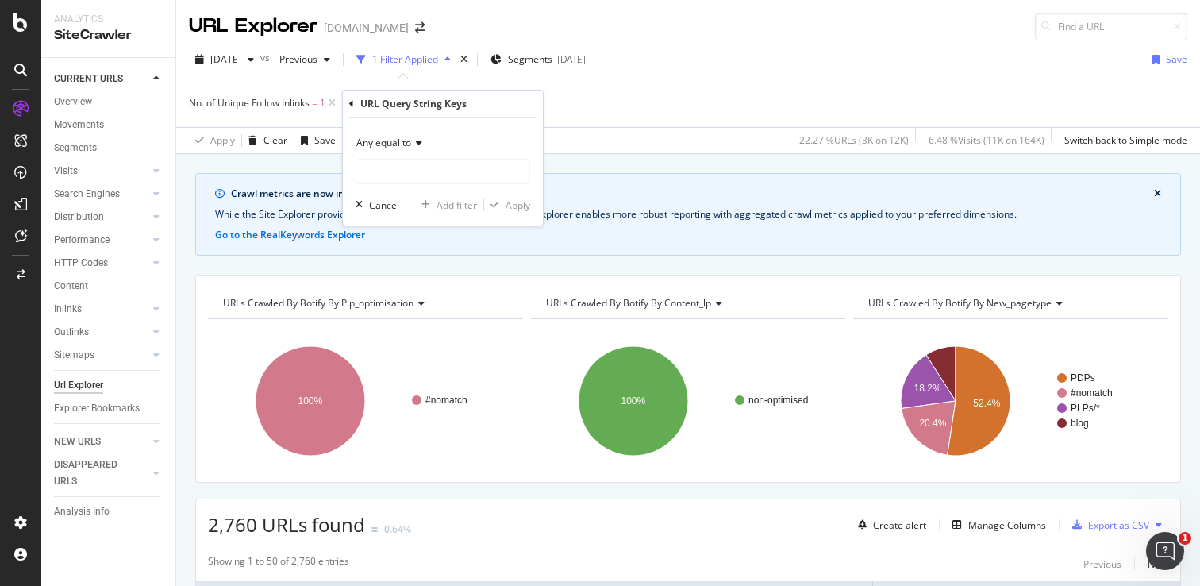
click at [392, 140] on span "Any equal to" at bounding box center [383, 142] width 55 height 13
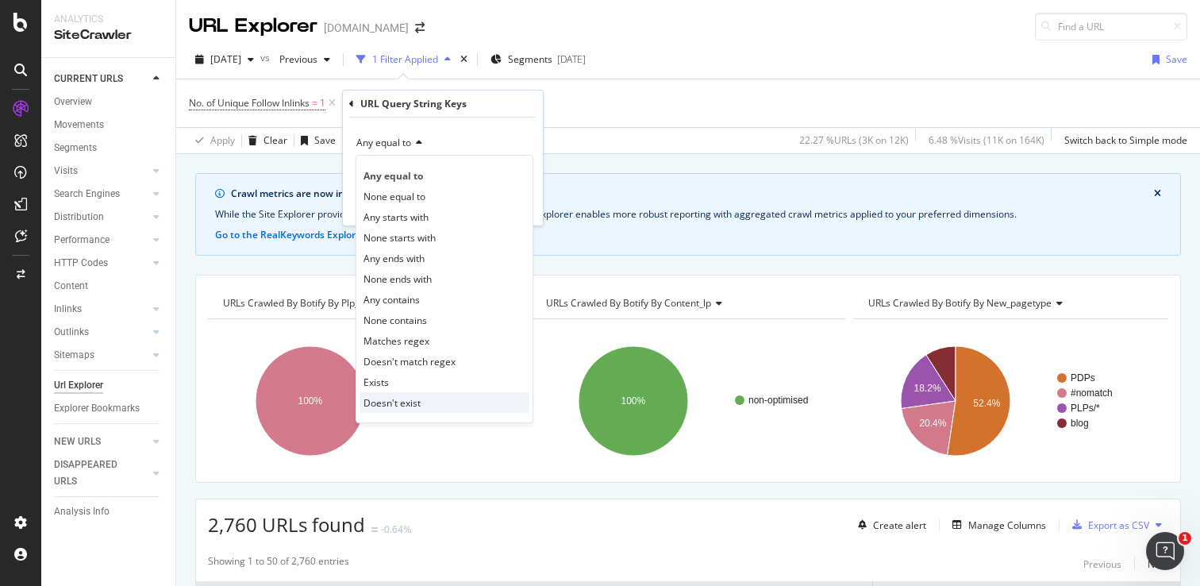
click at [398, 396] on span "Doesn't exist" at bounding box center [391, 402] width 57 height 13
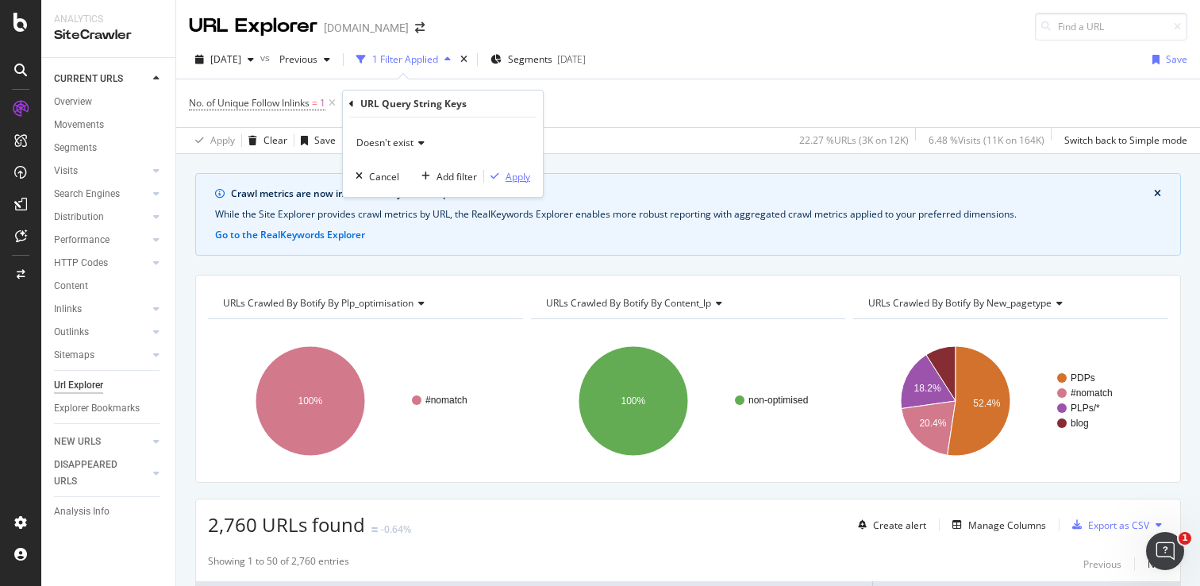
click at [518, 171] on div "Apply" at bounding box center [517, 176] width 25 height 13
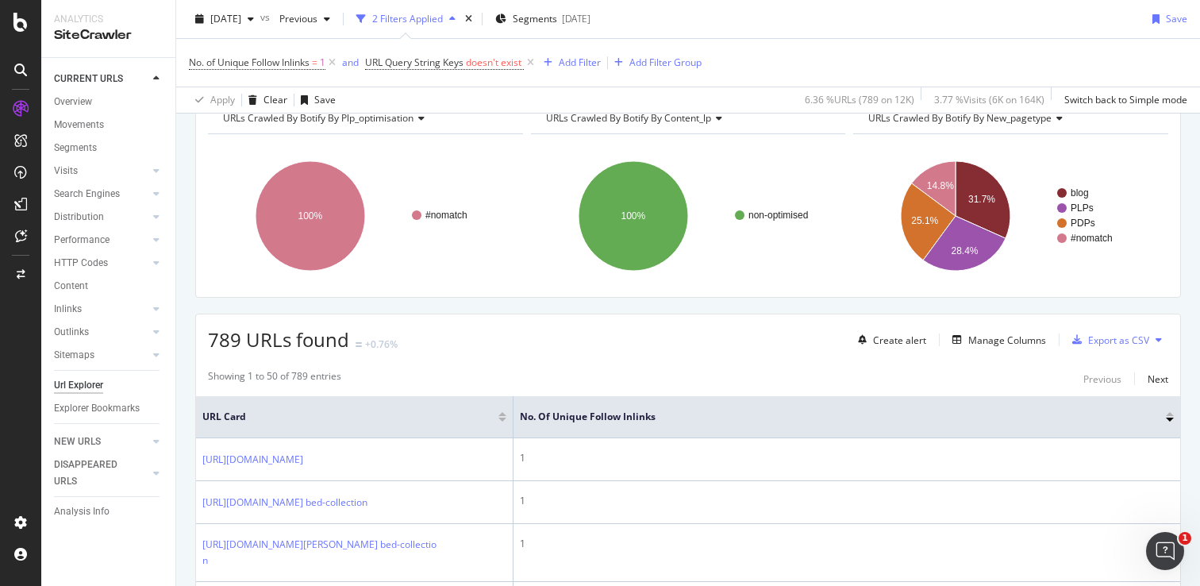
scroll to position [101, 0]
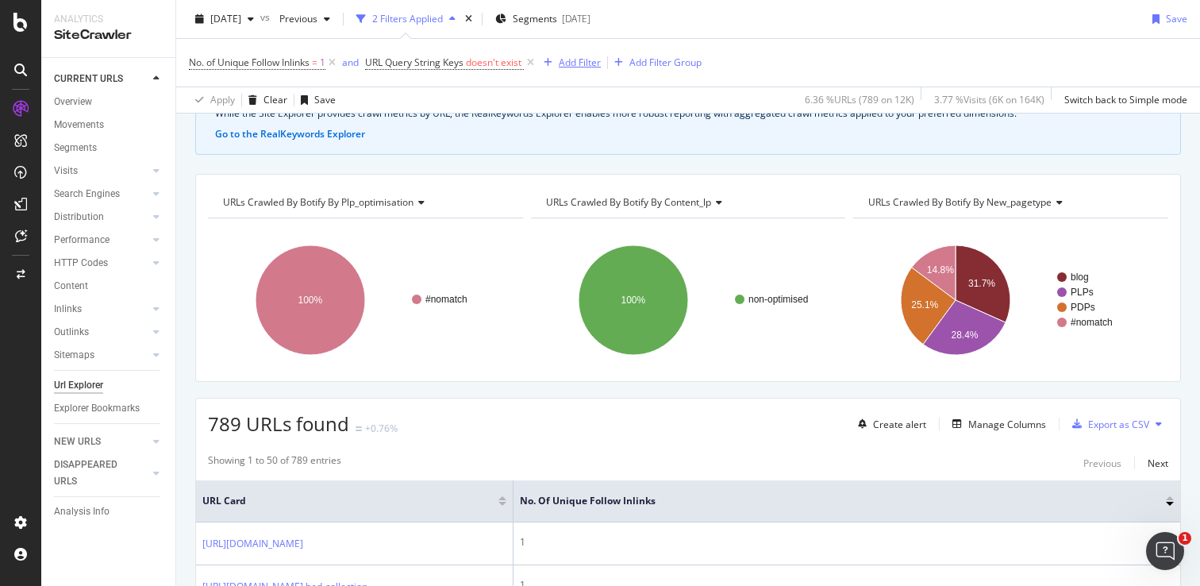
click at [552, 59] on icon "button" at bounding box center [548, 63] width 9 height 10
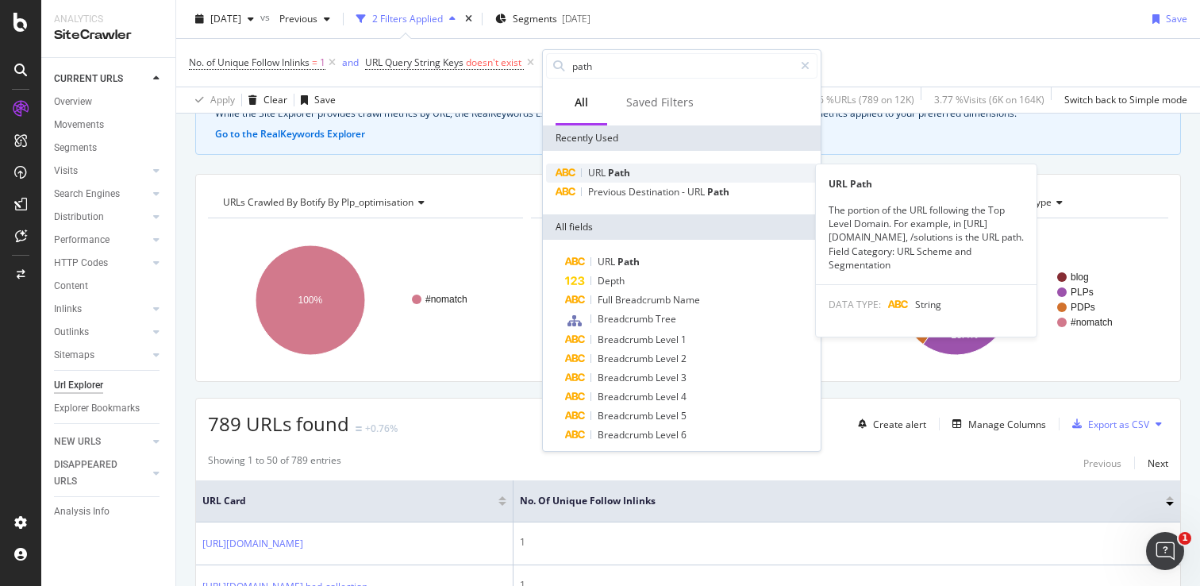
type input "path"
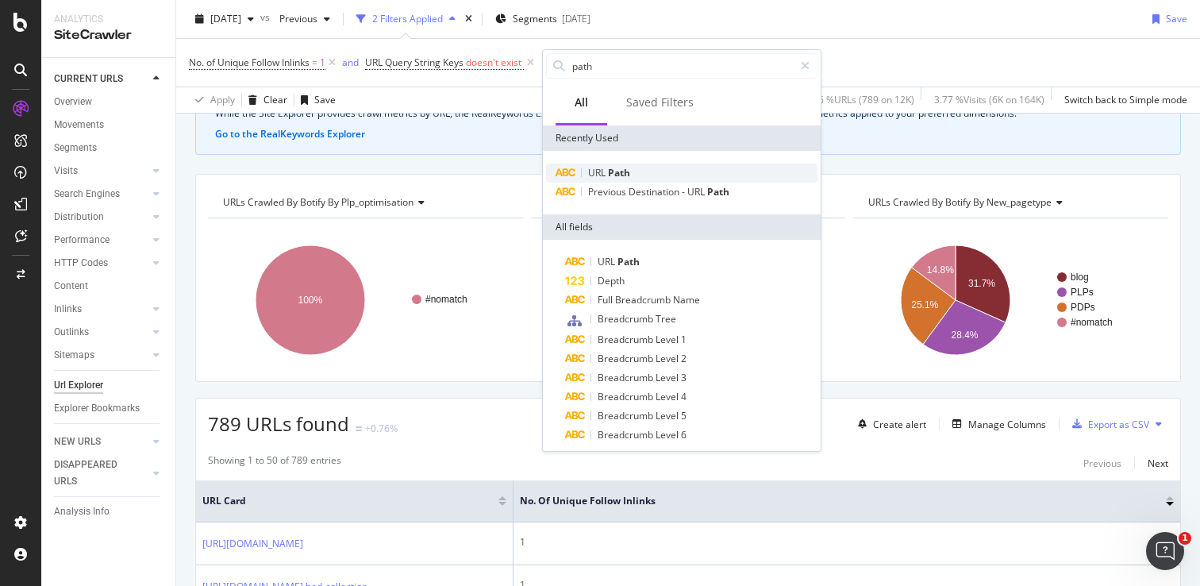
click at [632, 170] on div "URL Path" at bounding box center [681, 172] width 271 height 19
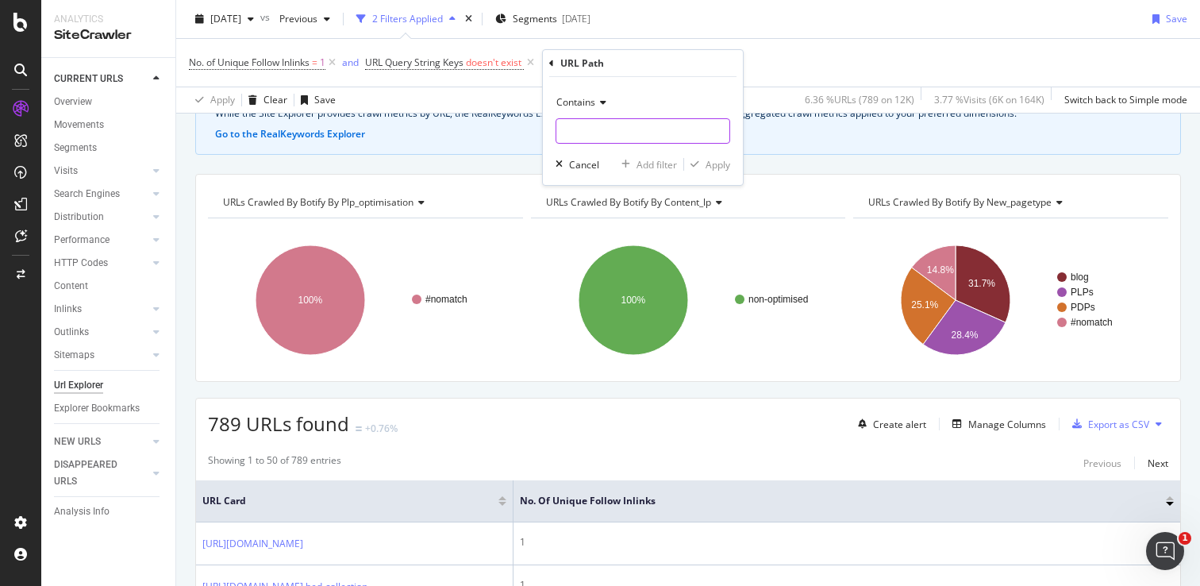
click at [618, 135] on input "text" at bounding box center [642, 130] width 173 height 25
type input "/product"
click at [720, 168] on div "Apply" at bounding box center [717, 164] width 25 height 13
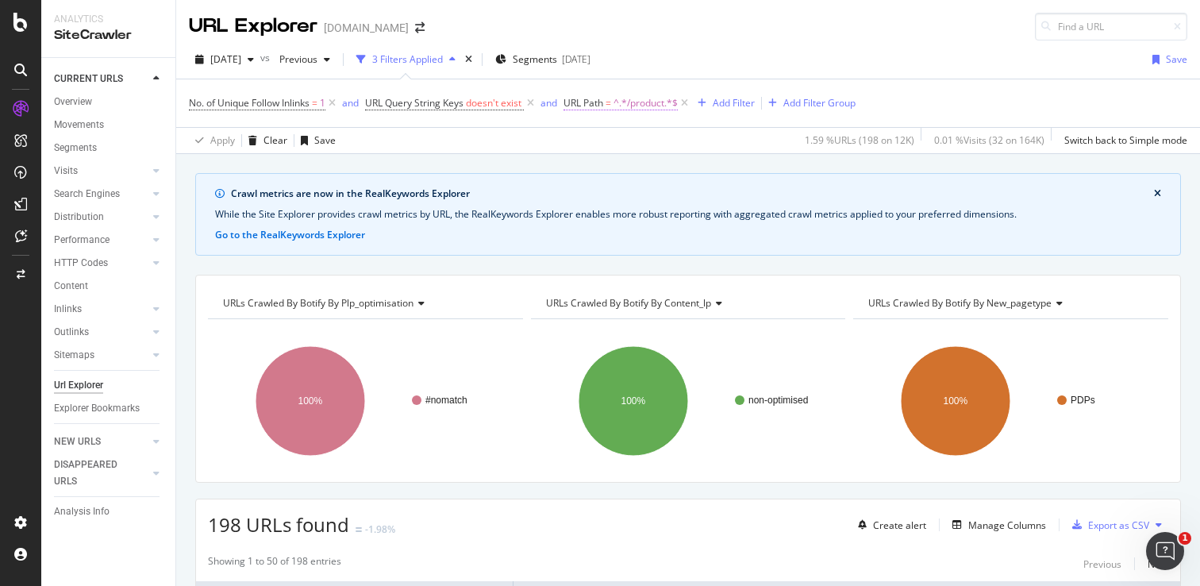
click at [625, 105] on span "^.*/product.*$" at bounding box center [645, 103] width 64 height 22
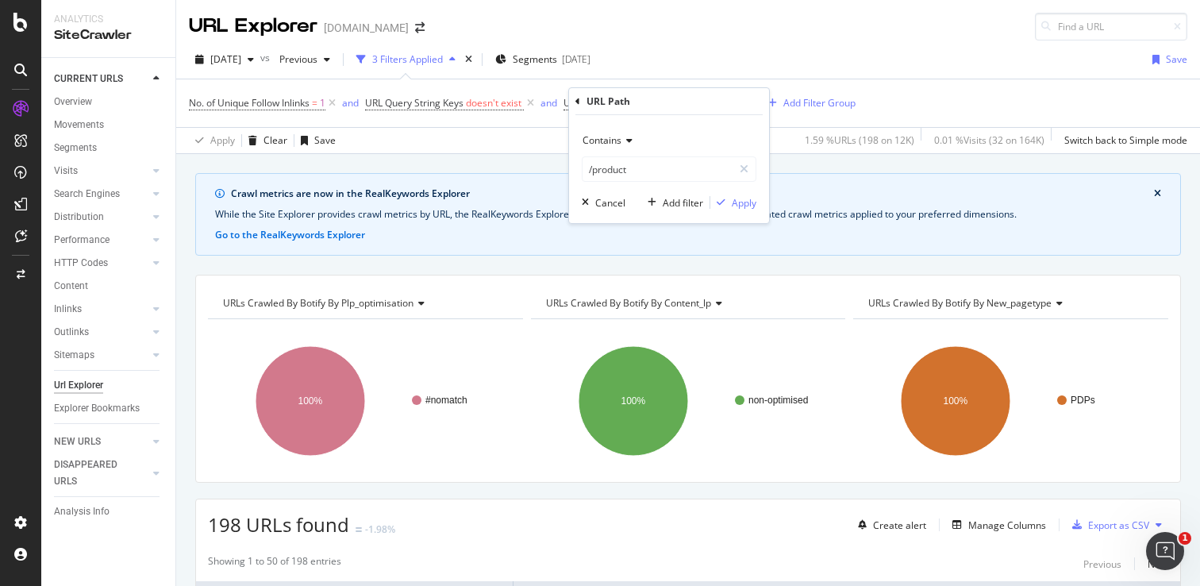
click at [624, 133] on div "Contains" at bounding box center [669, 140] width 175 height 25
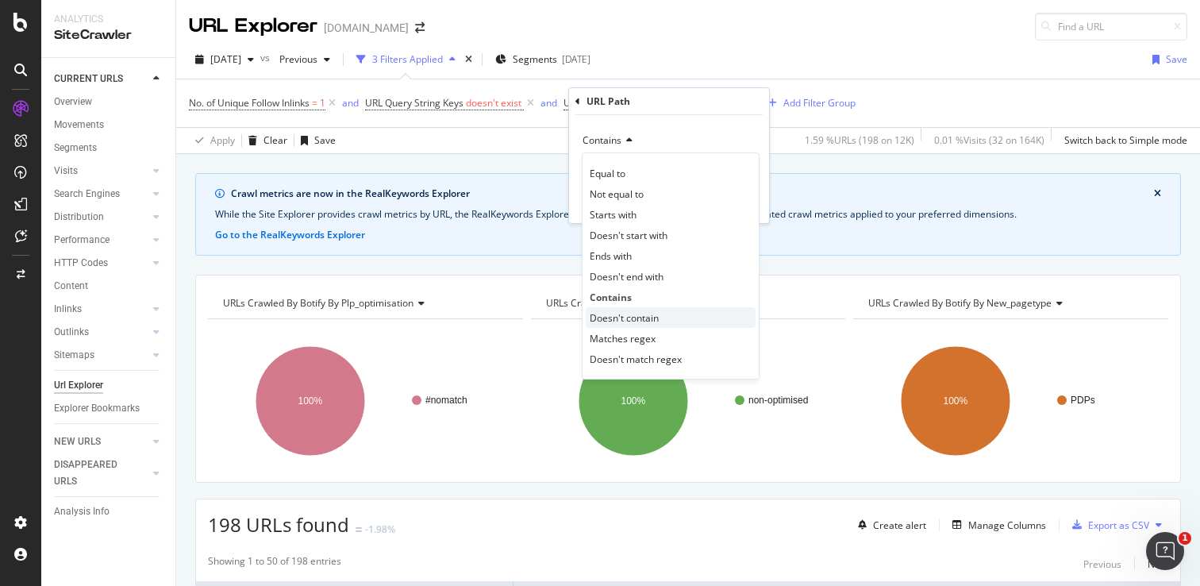
click at [625, 318] on span "Doesn't contain" at bounding box center [624, 317] width 69 height 13
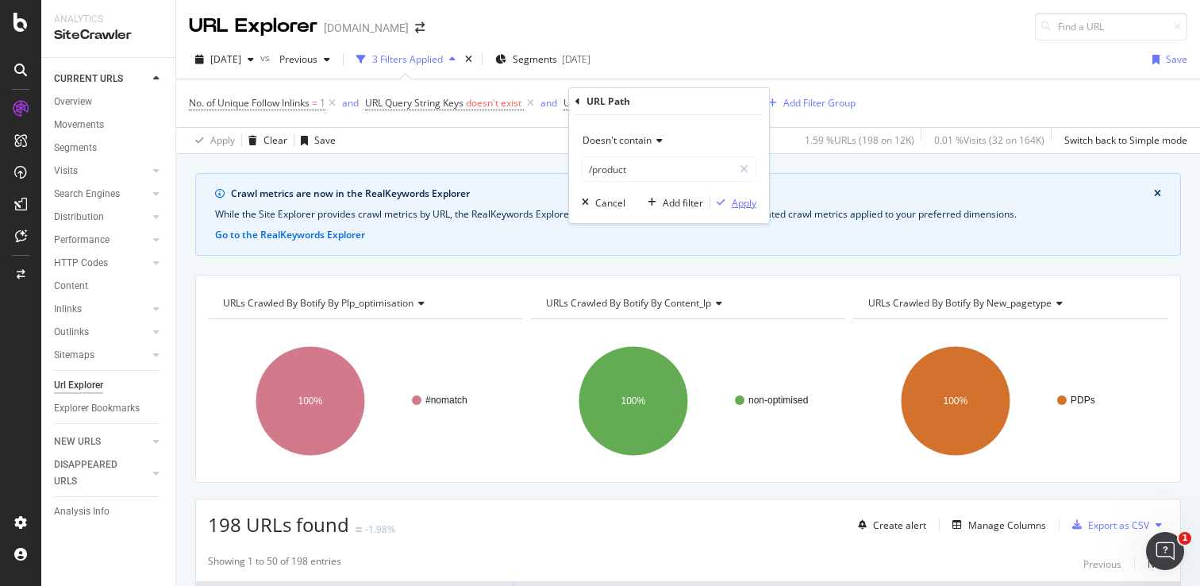
click at [732, 202] on div "Apply" at bounding box center [744, 202] width 25 height 13
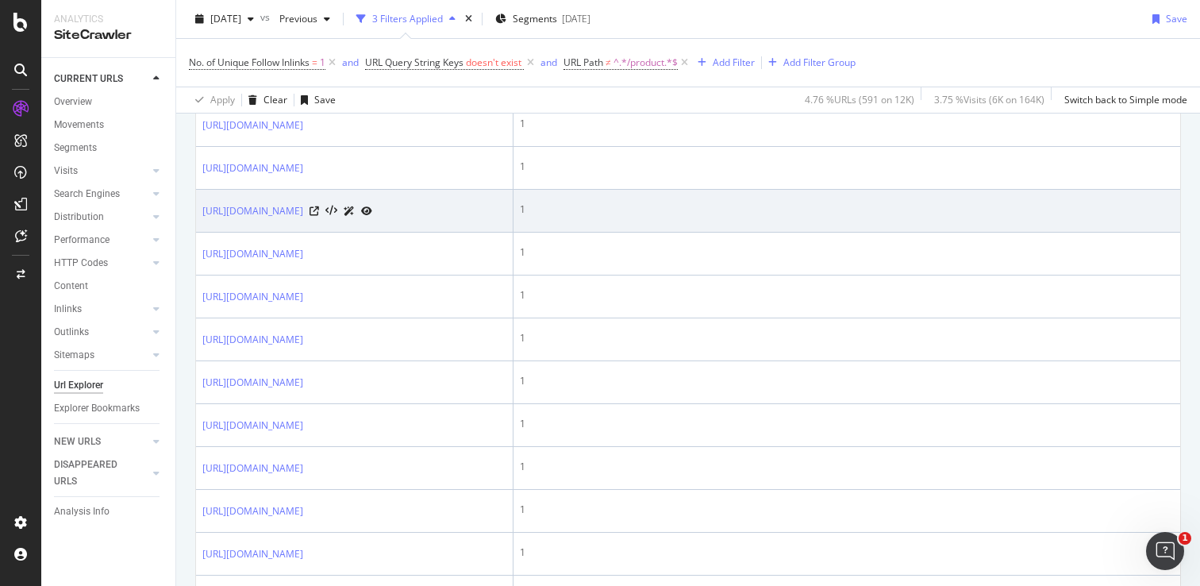
scroll to position [647, 0]
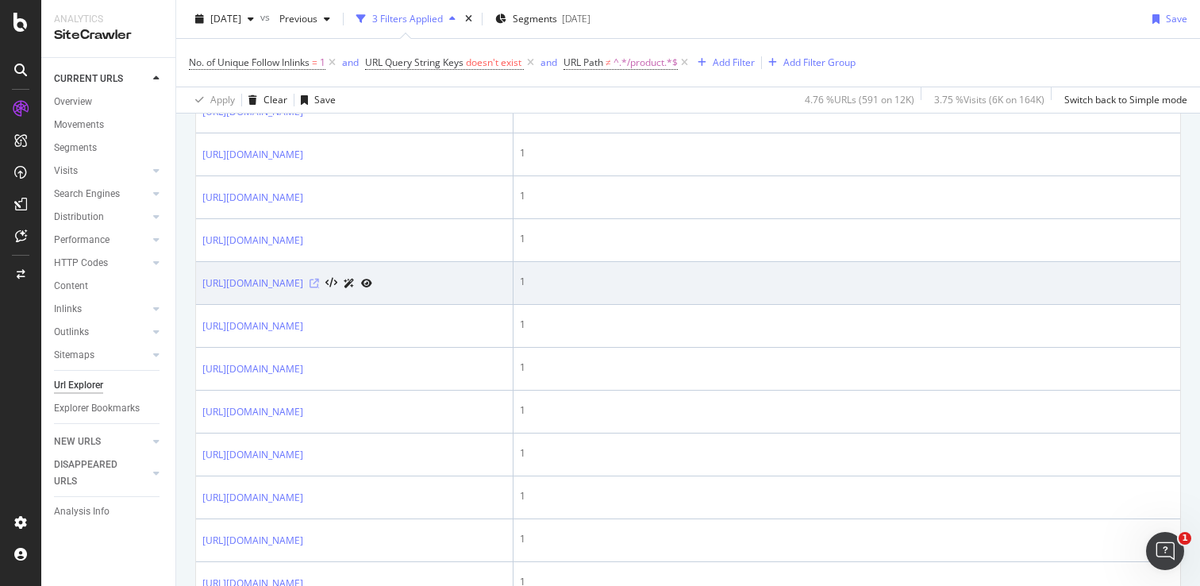
click at [319, 288] on icon at bounding box center [314, 284] width 10 height 10
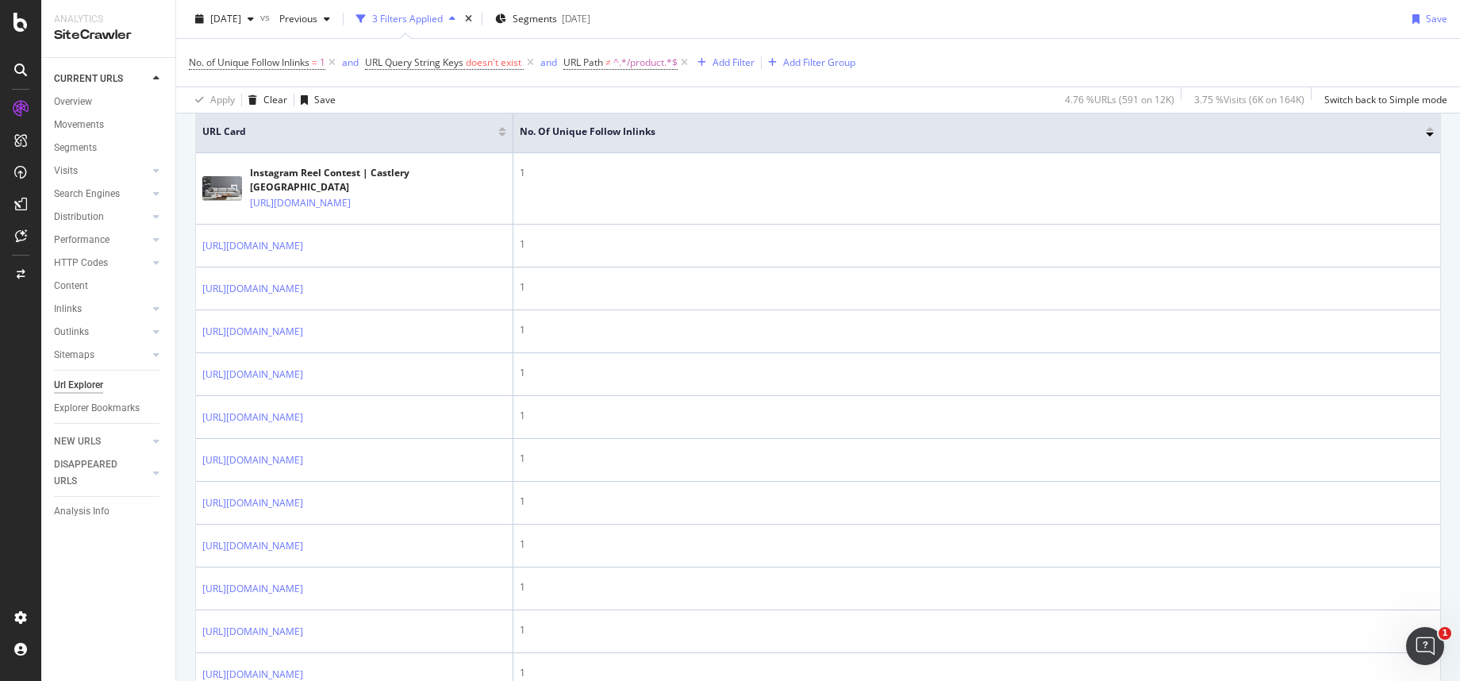
scroll to position [470, 0]
click at [531, 63] on icon at bounding box center [530, 63] width 13 height 16
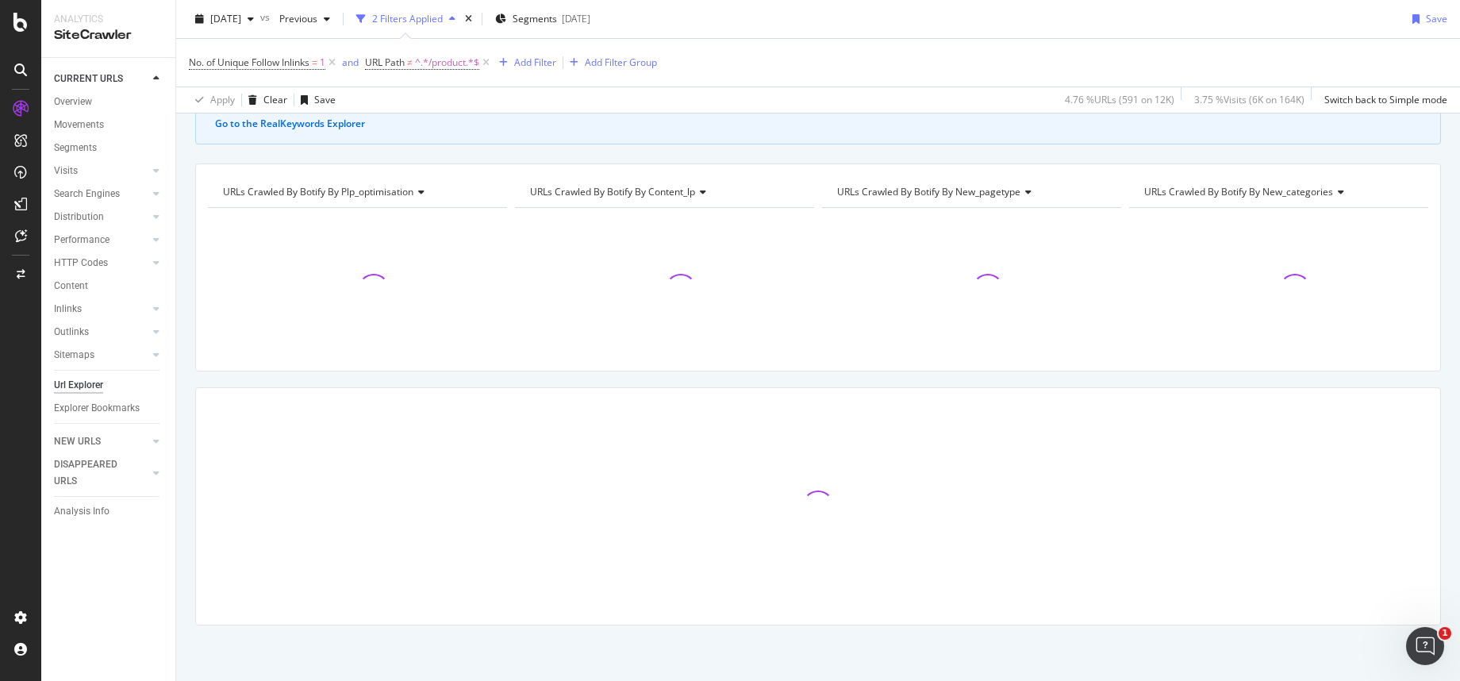
scroll to position [111, 0]
click at [490, 60] on icon at bounding box center [485, 63] width 13 height 16
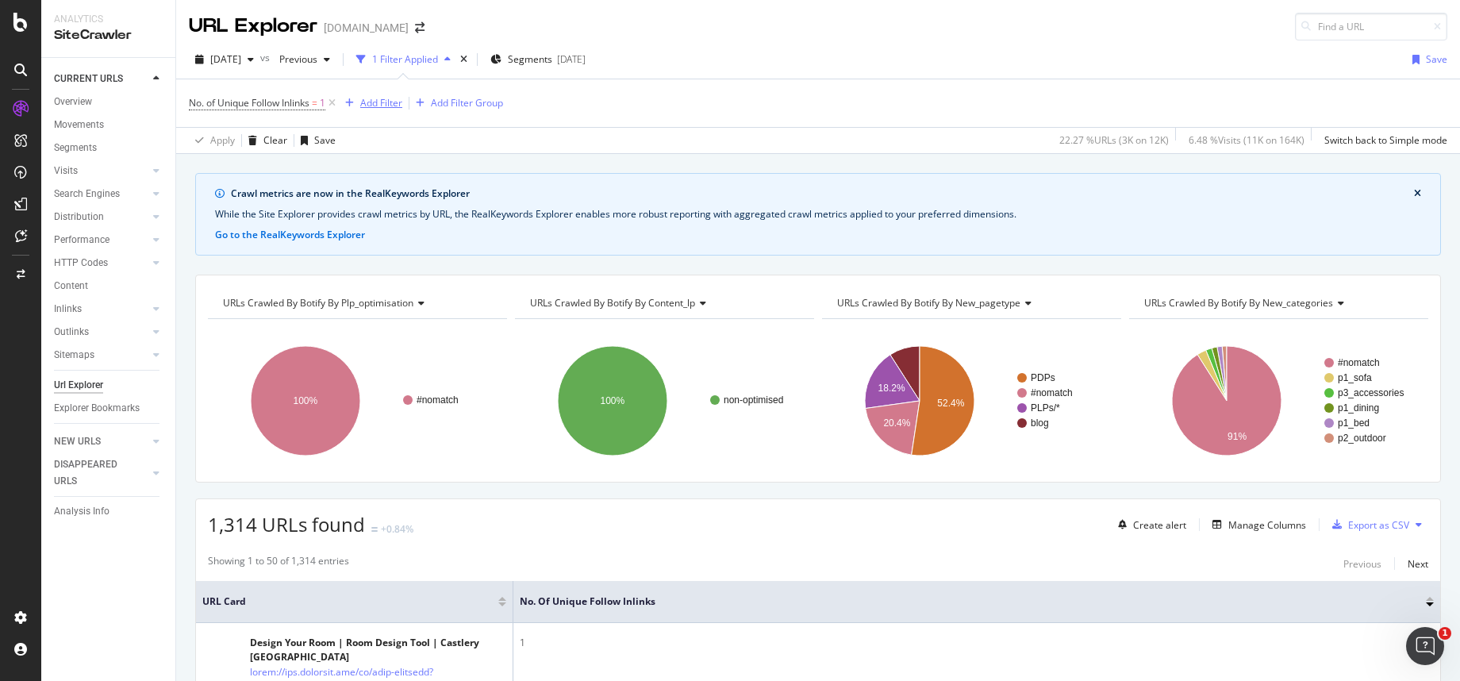
click at [381, 104] on div "Add Filter" at bounding box center [381, 102] width 42 height 13
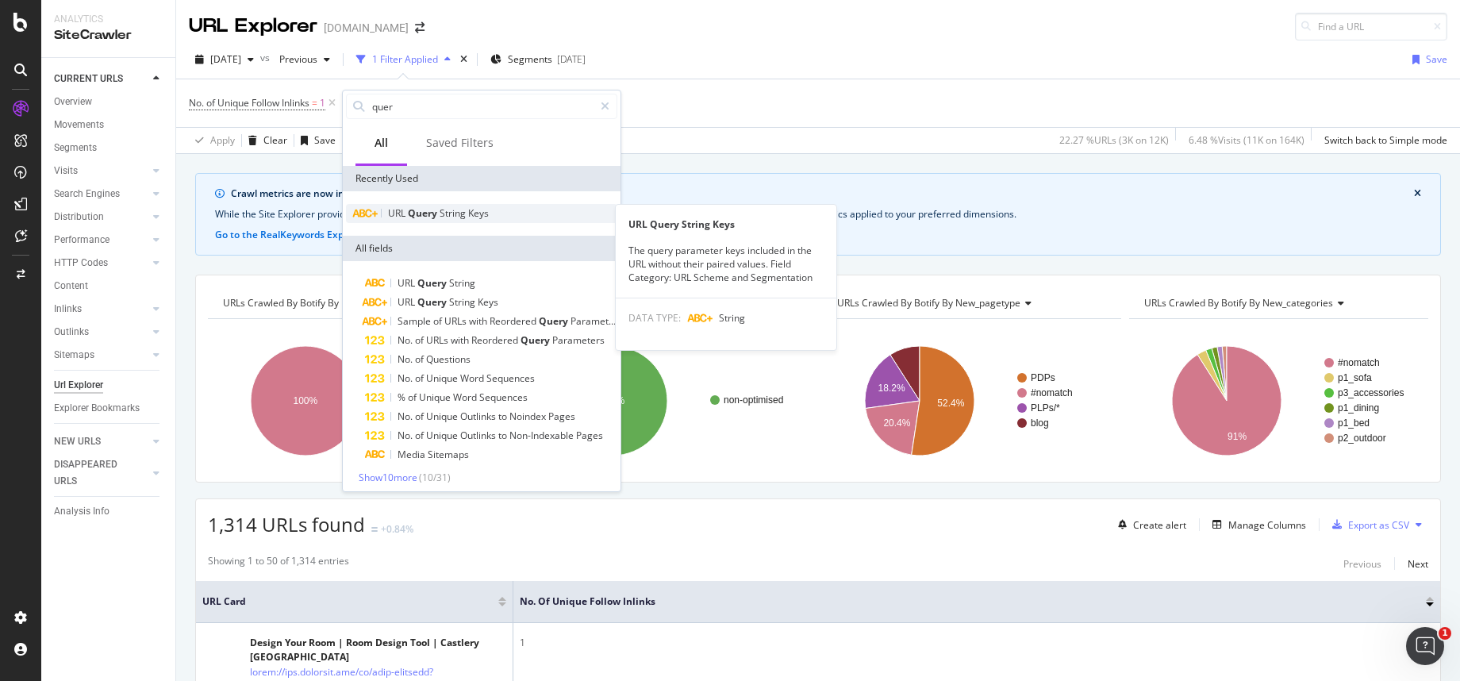
type input "quer"
click at [454, 211] on span "String" at bounding box center [454, 212] width 29 height 13
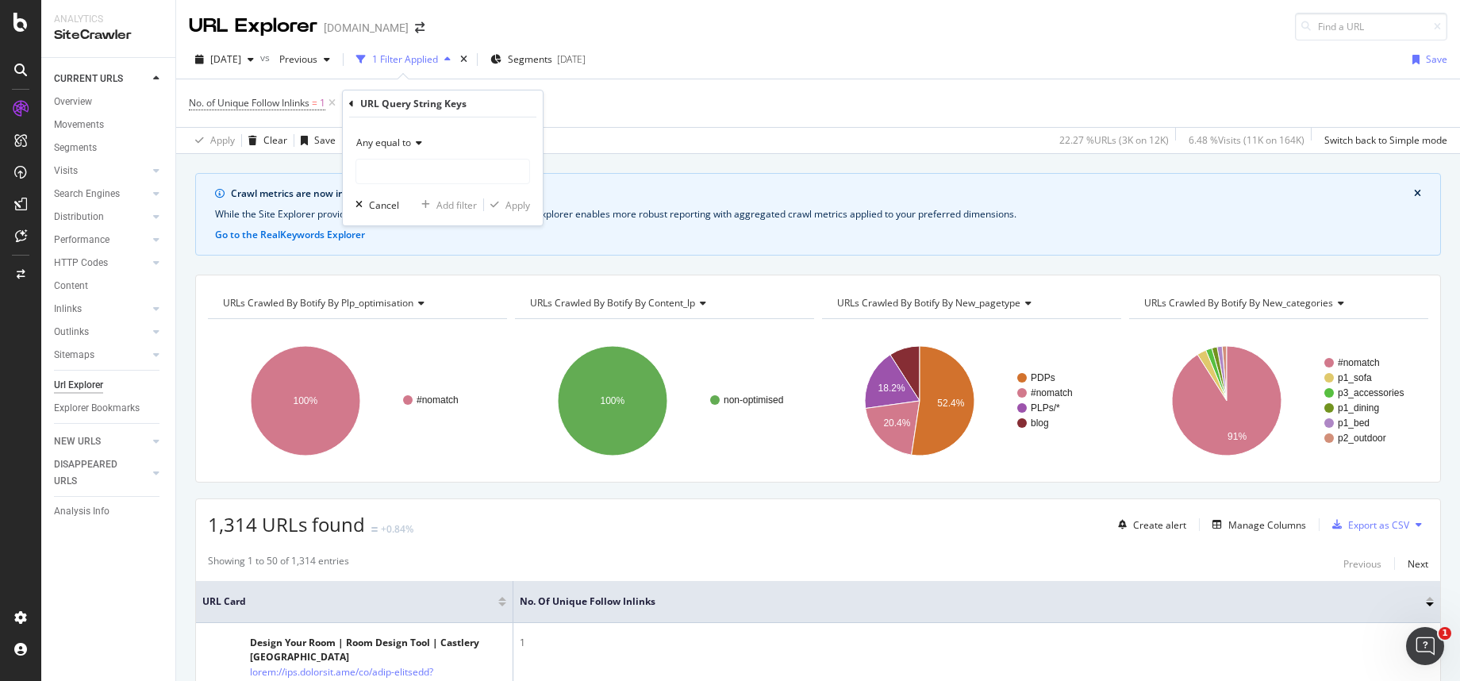
click at [424, 144] on div "Any equal to" at bounding box center [442, 142] width 175 height 25
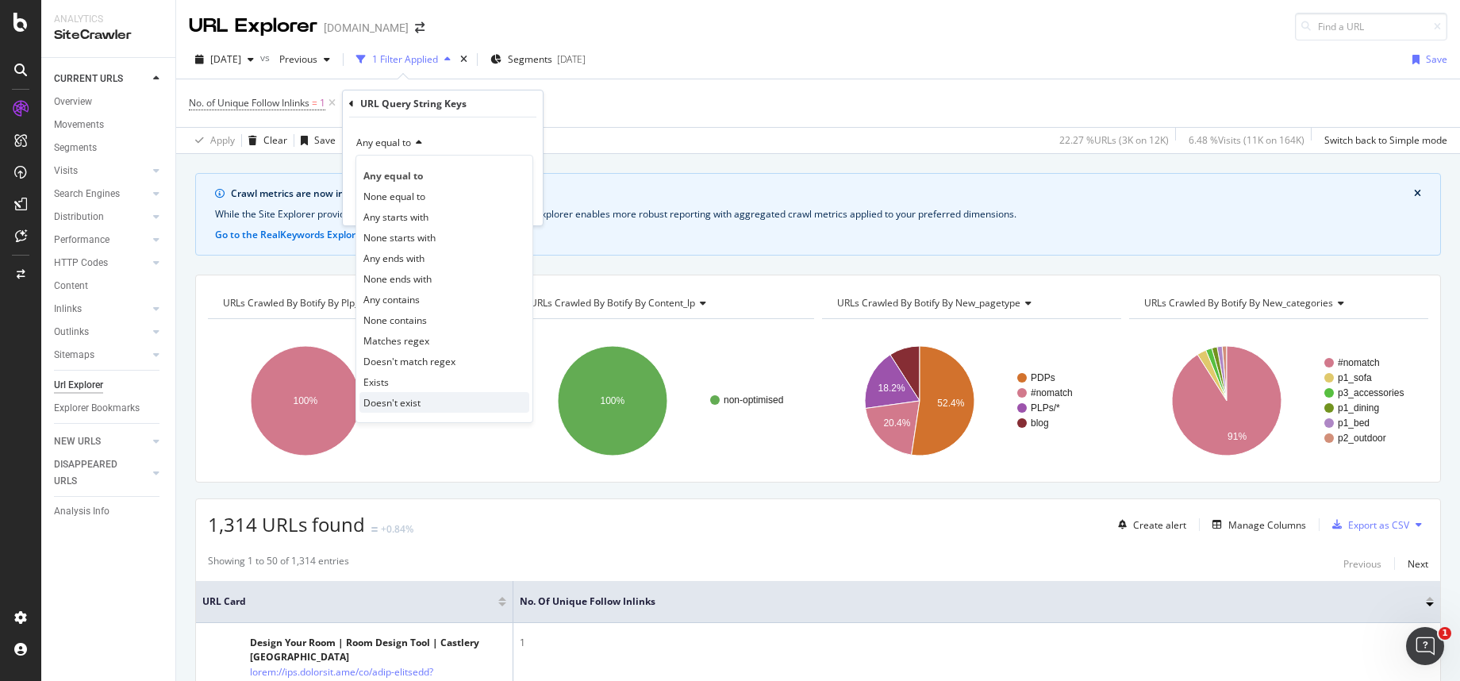
click at [396, 400] on span "Doesn't exist" at bounding box center [391, 402] width 57 height 13
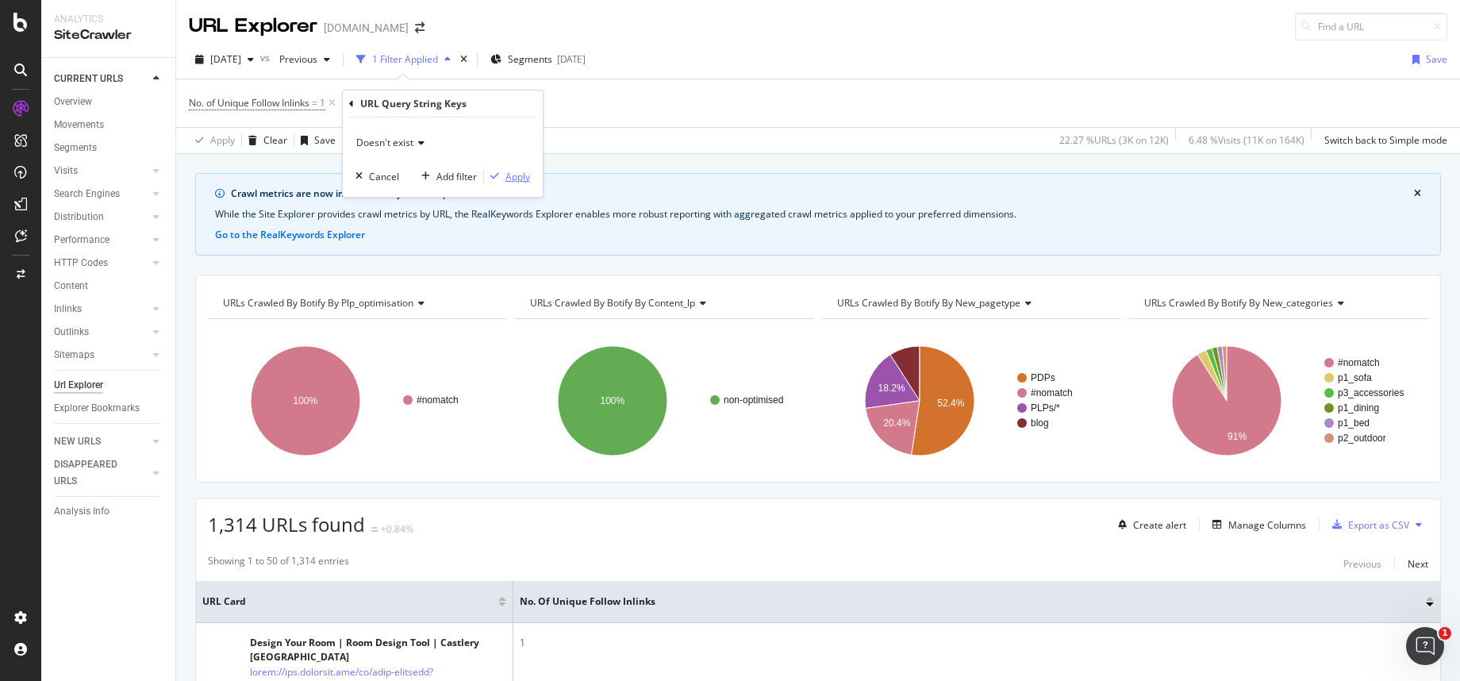
click at [520, 176] on div "Apply" at bounding box center [517, 176] width 25 height 13
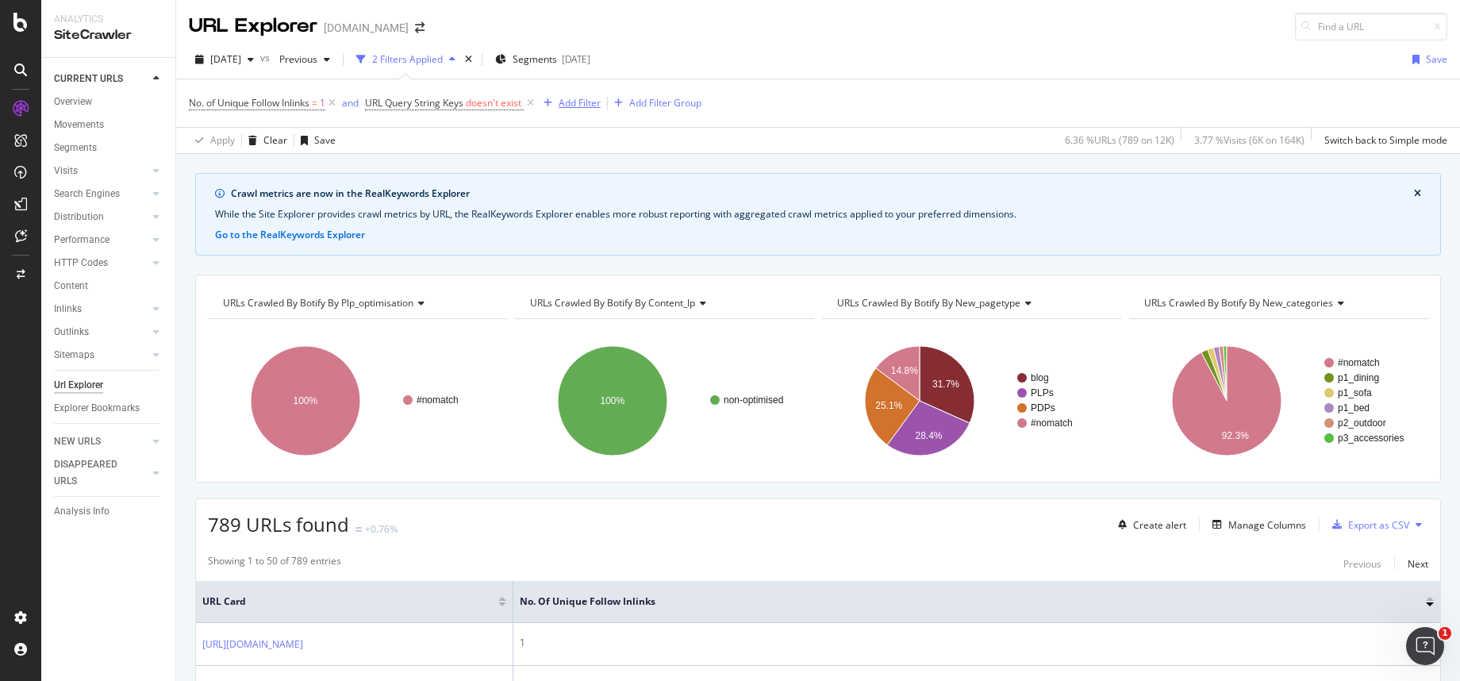
click at [574, 103] on div "Add Filter" at bounding box center [580, 102] width 42 height 13
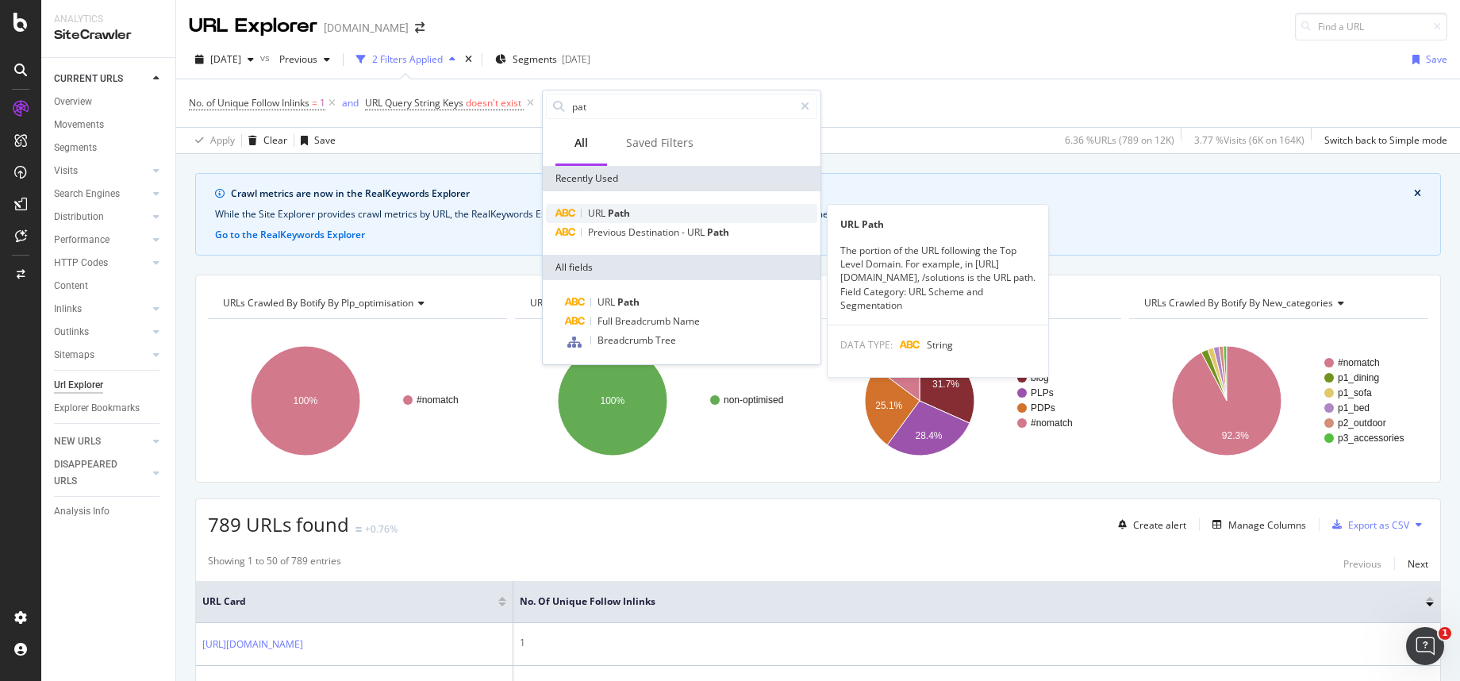
type input "pat"
click at [625, 208] on span "Path" at bounding box center [619, 212] width 22 height 13
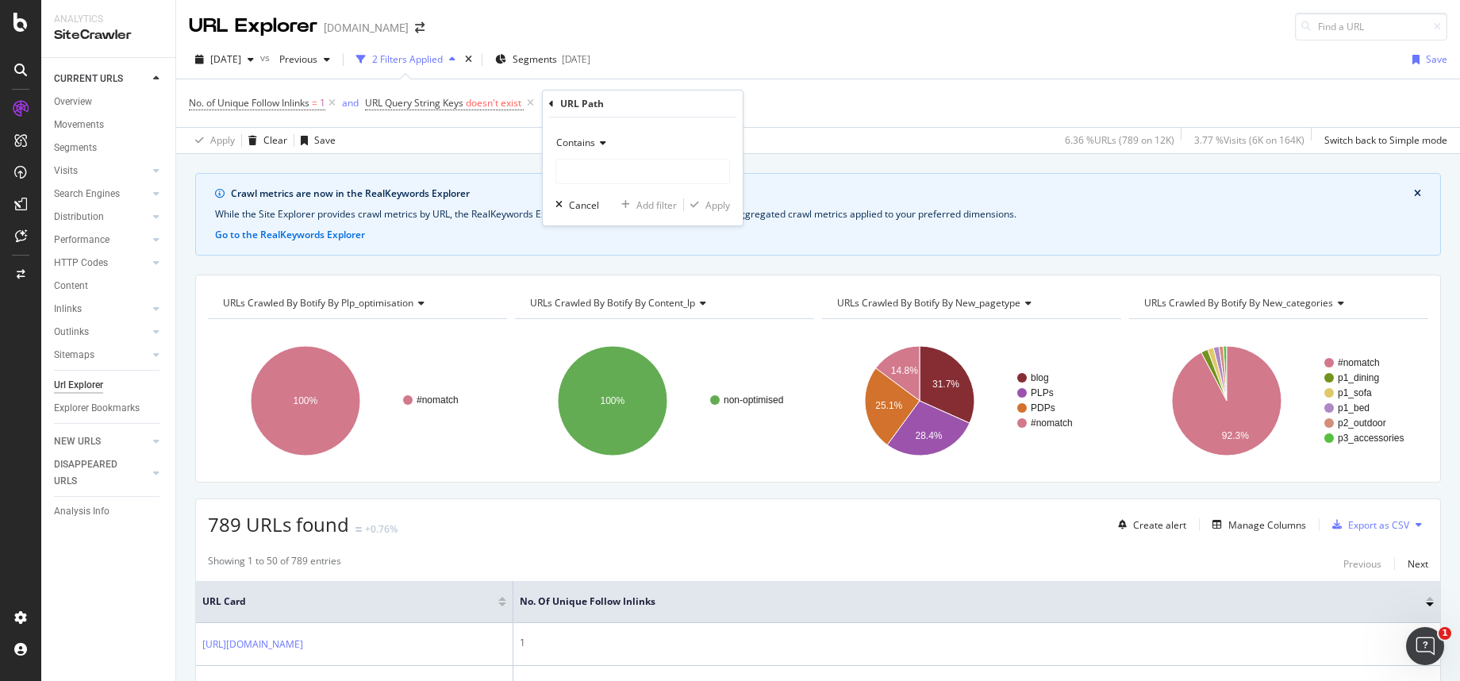
click at [589, 140] on span "Contains" at bounding box center [575, 142] width 39 height 13
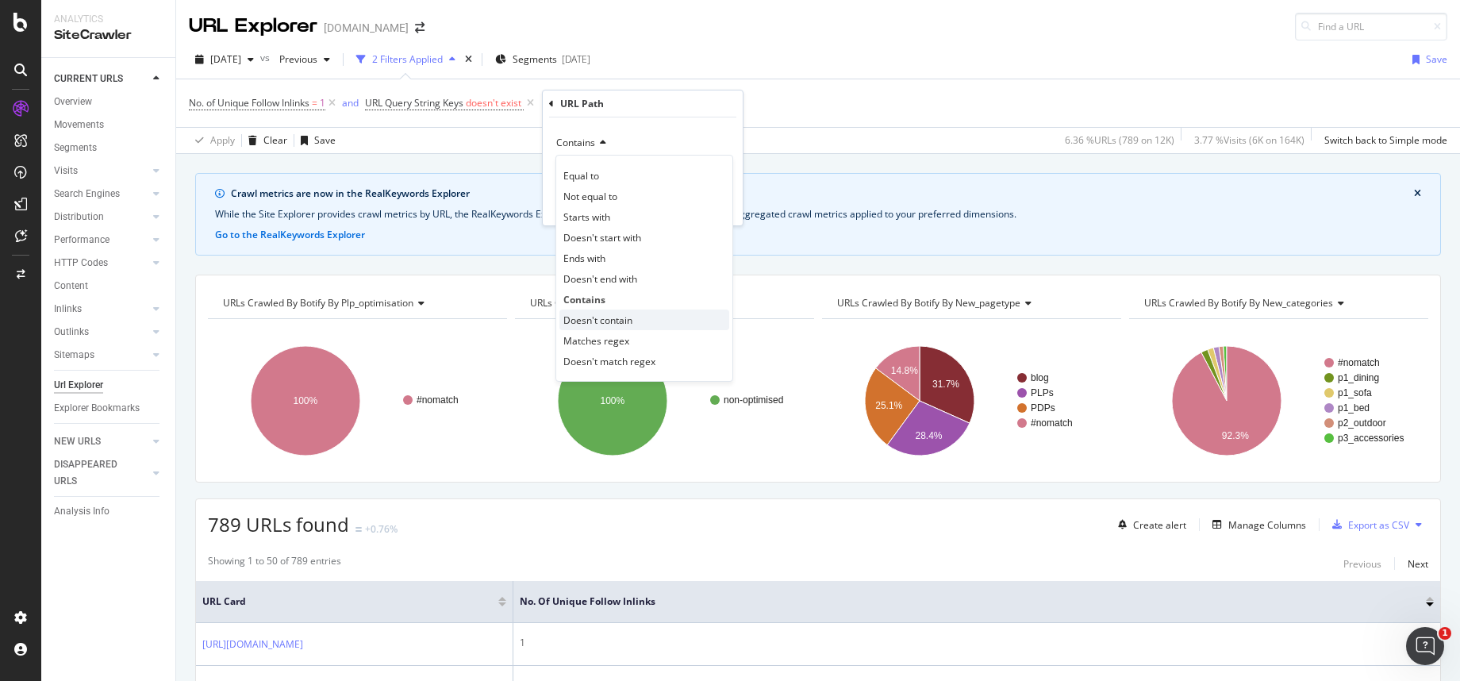
click at [599, 313] on span "Doesn't contain" at bounding box center [597, 319] width 69 height 13
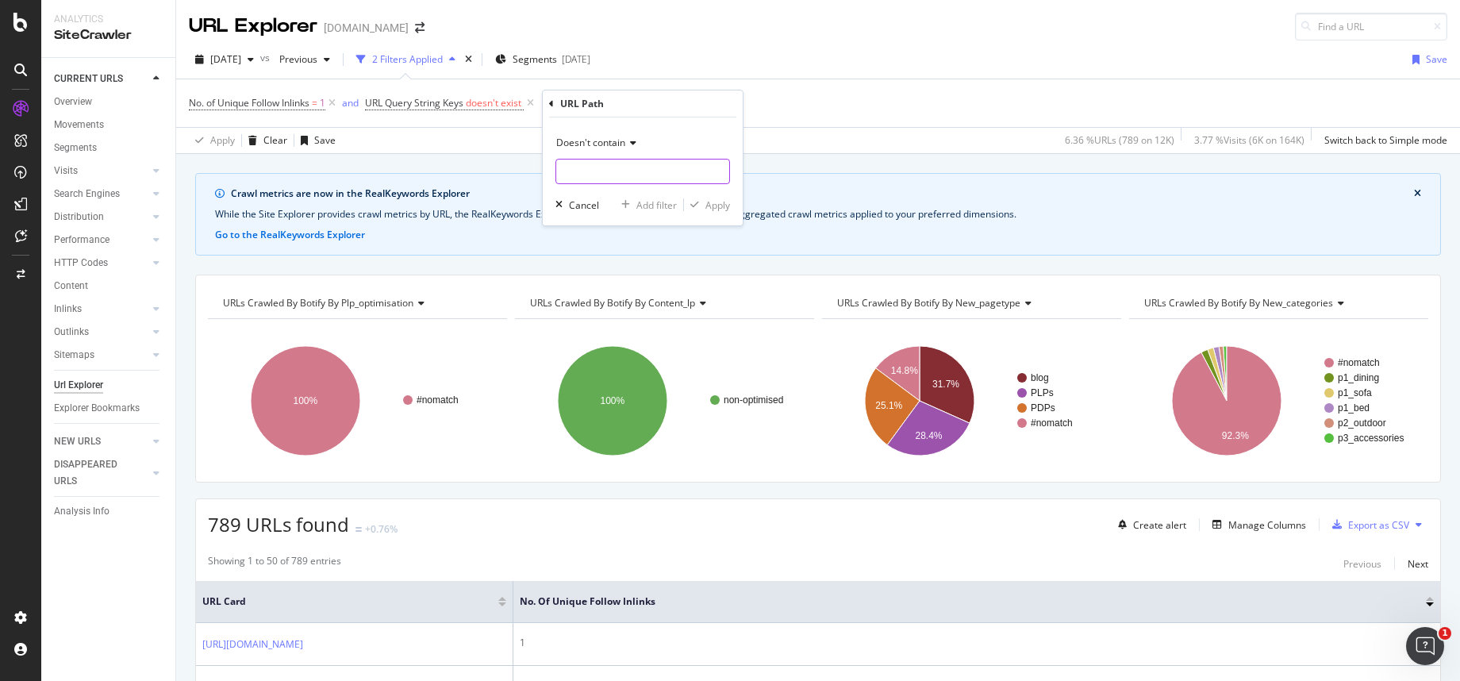
click at [616, 168] on input "text" at bounding box center [642, 171] width 173 height 25
type input "/product"
click at [713, 209] on div "Apply" at bounding box center [717, 204] width 25 height 13
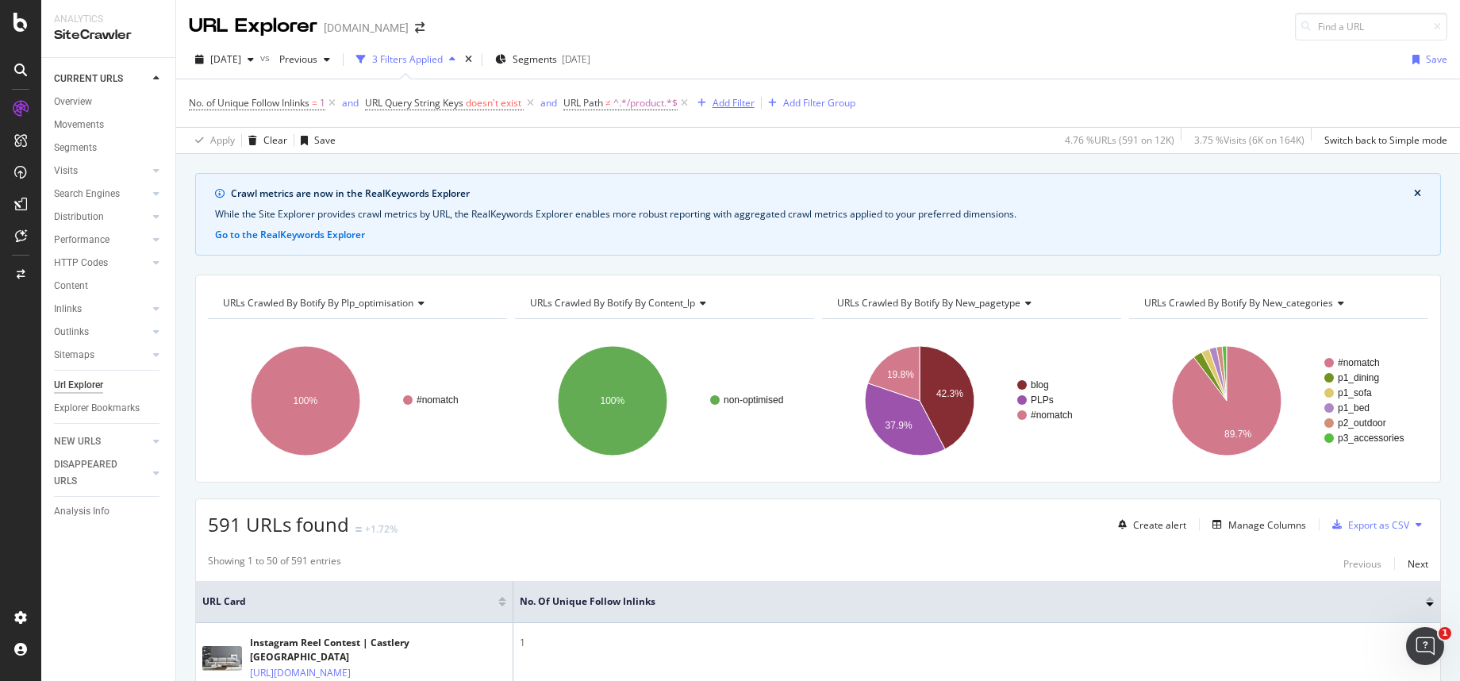
click at [723, 99] on div "Add Filter" at bounding box center [734, 102] width 42 height 13
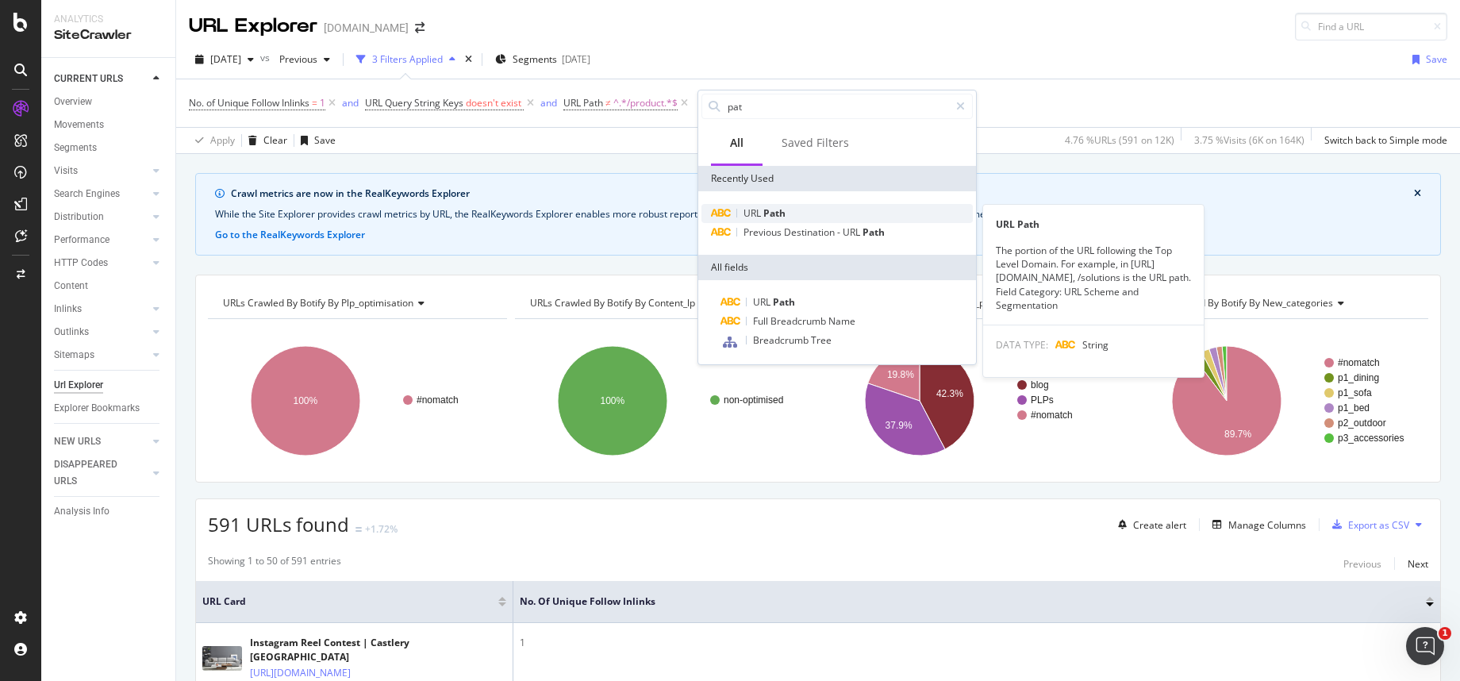
click at [777, 213] on span "Path" at bounding box center [774, 212] width 22 height 13
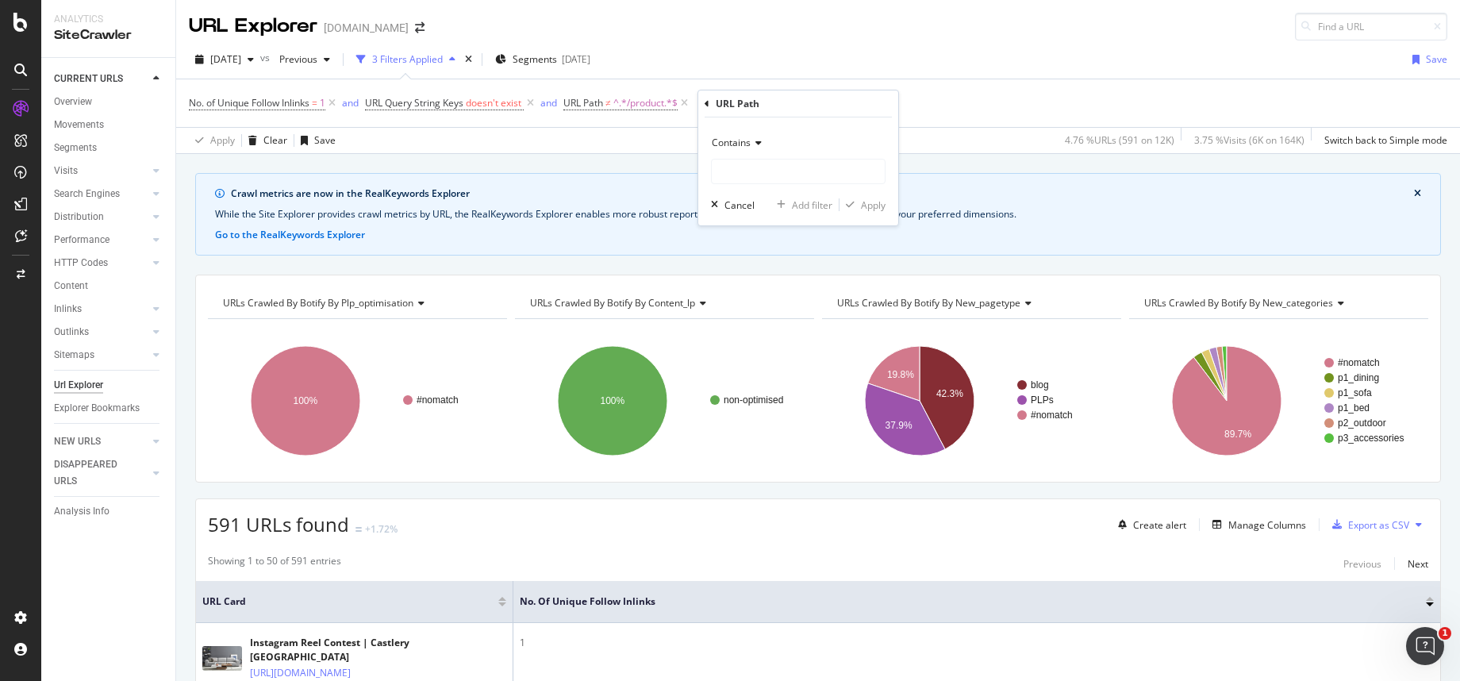
click at [755, 142] on icon at bounding box center [756, 143] width 11 height 10
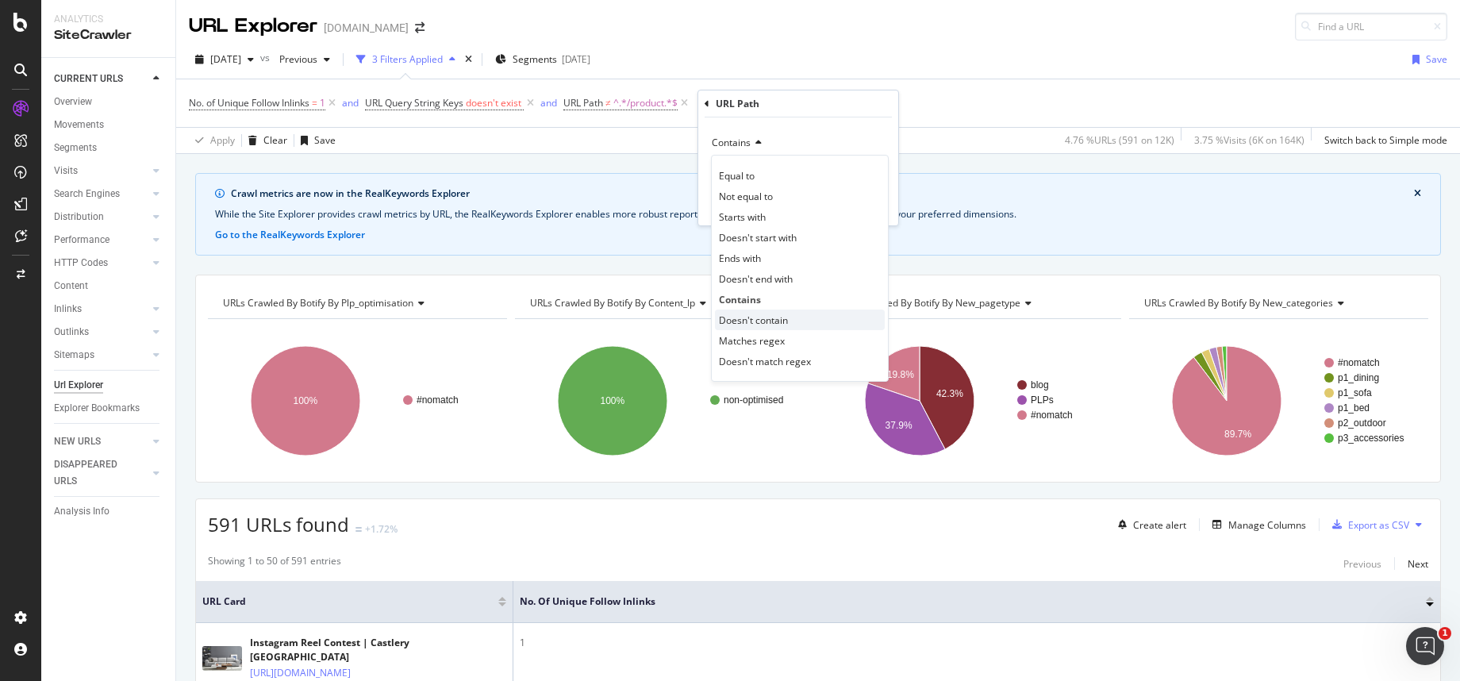
click at [753, 322] on span "Doesn't contain" at bounding box center [753, 319] width 69 height 13
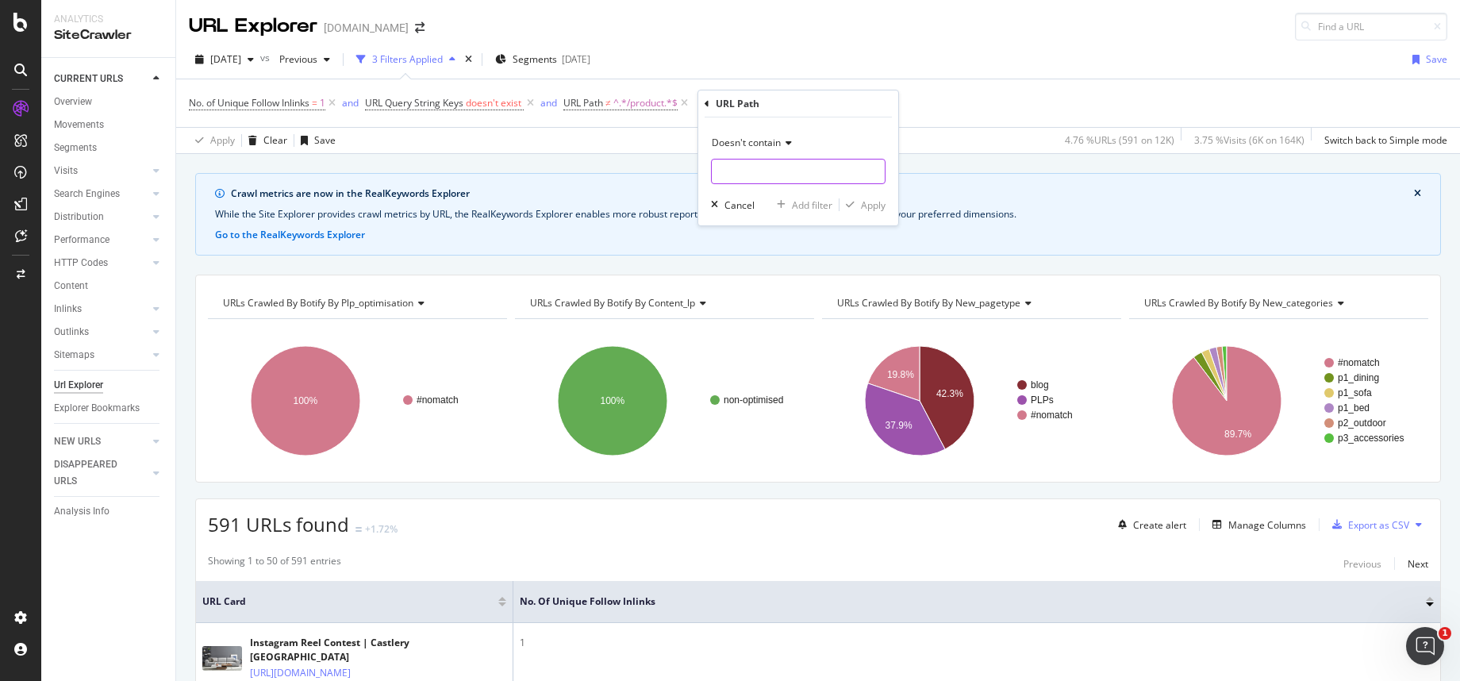
click at [747, 166] on input "text" at bounding box center [798, 171] width 173 height 25
type input "/sale"
click at [881, 202] on div "Apply" at bounding box center [873, 204] width 25 height 13
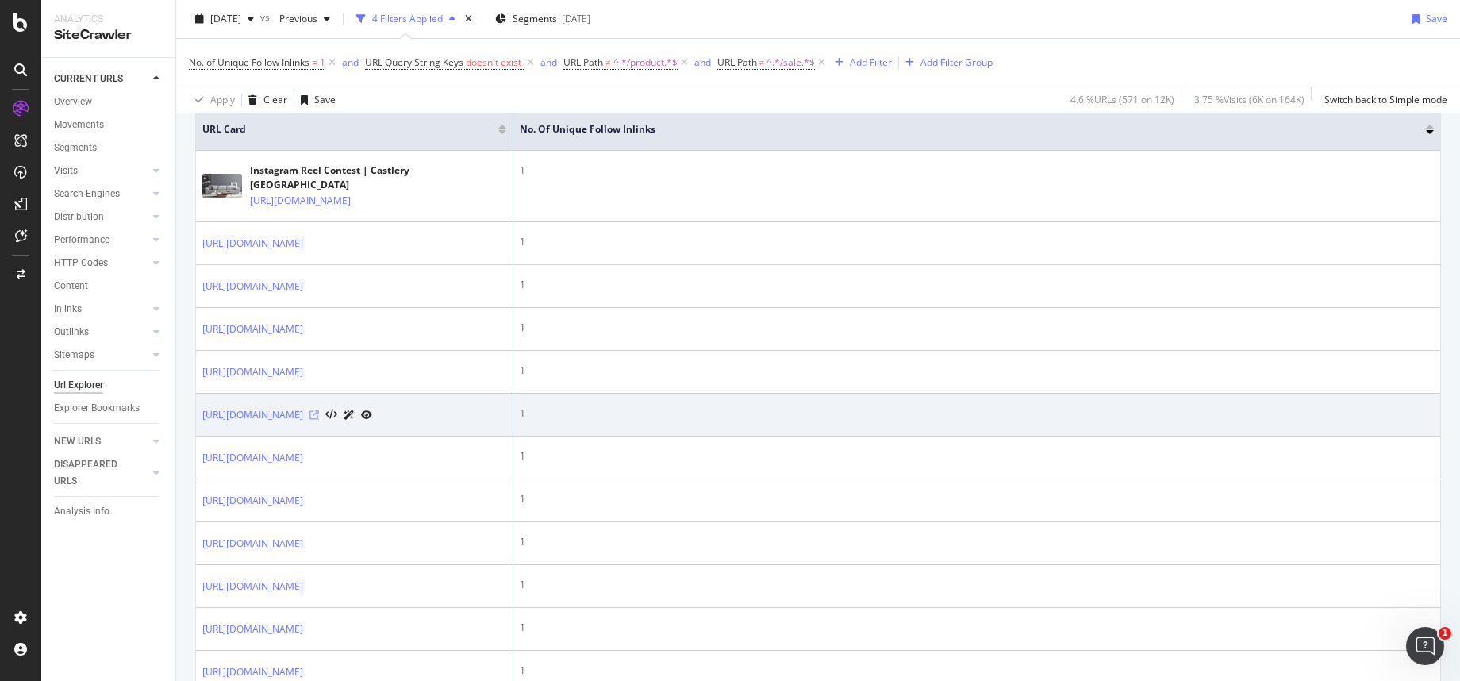
scroll to position [474, 0]
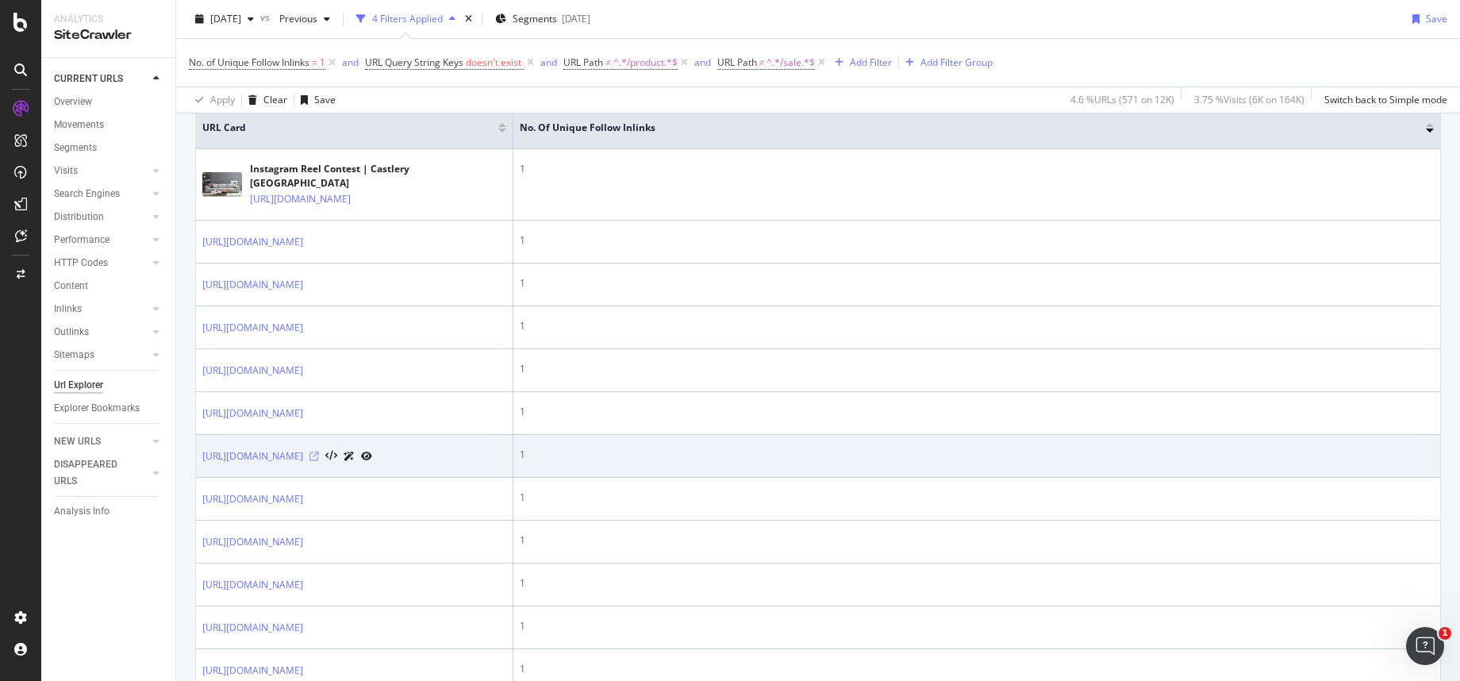
click at [319, 458] on icon at bounding box center [314, 456] width 10 height 10
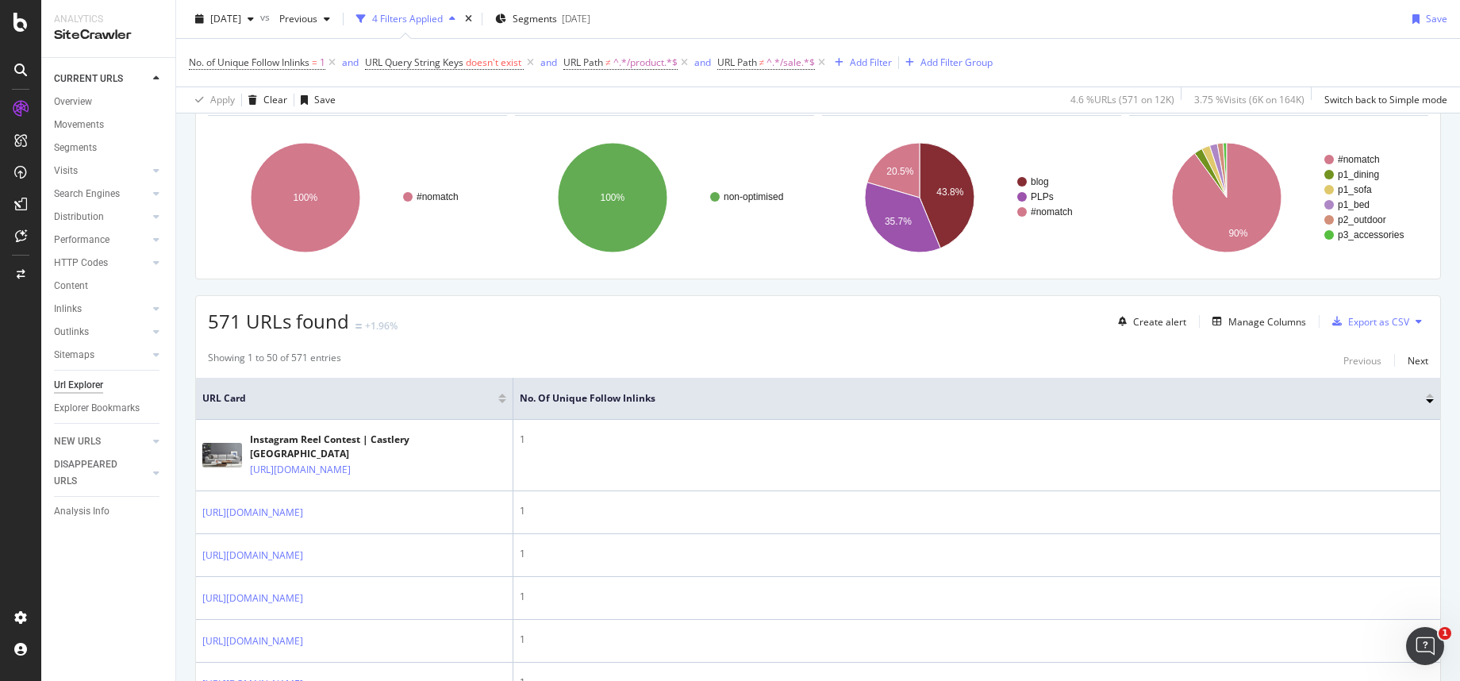
scroll to position [203, 0]
click at [156, 164] on div at bounding box center [156, 171] width 16 height 16
click at [156, 240] on icon at bounding box center [156, 240] width 6 height 10
click at [153, 355] on icon at bounding box center [156, 355] width 6 height 10
click at [156, 380] on icon at bounding box center [156, 378] width 6 height 10
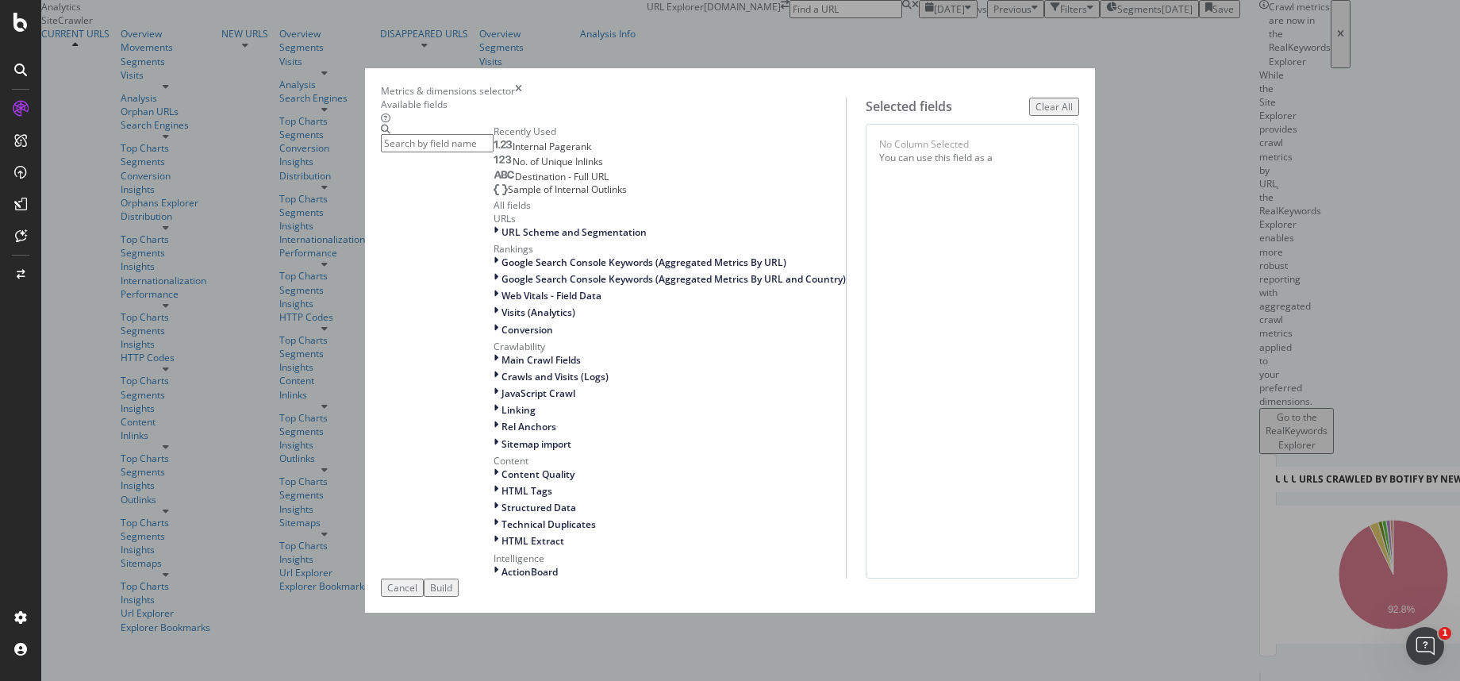
click at [494, 148] on input "modal" at bounding box center [437, 143] width 113 height 18
click at [1055, 84] on div "Metrics & dimensions selector" at bounding box center [730, 90] width 698 height 13
click at [522, 84] on icon "times" at bounding box center [518, 90] width 7 height 13
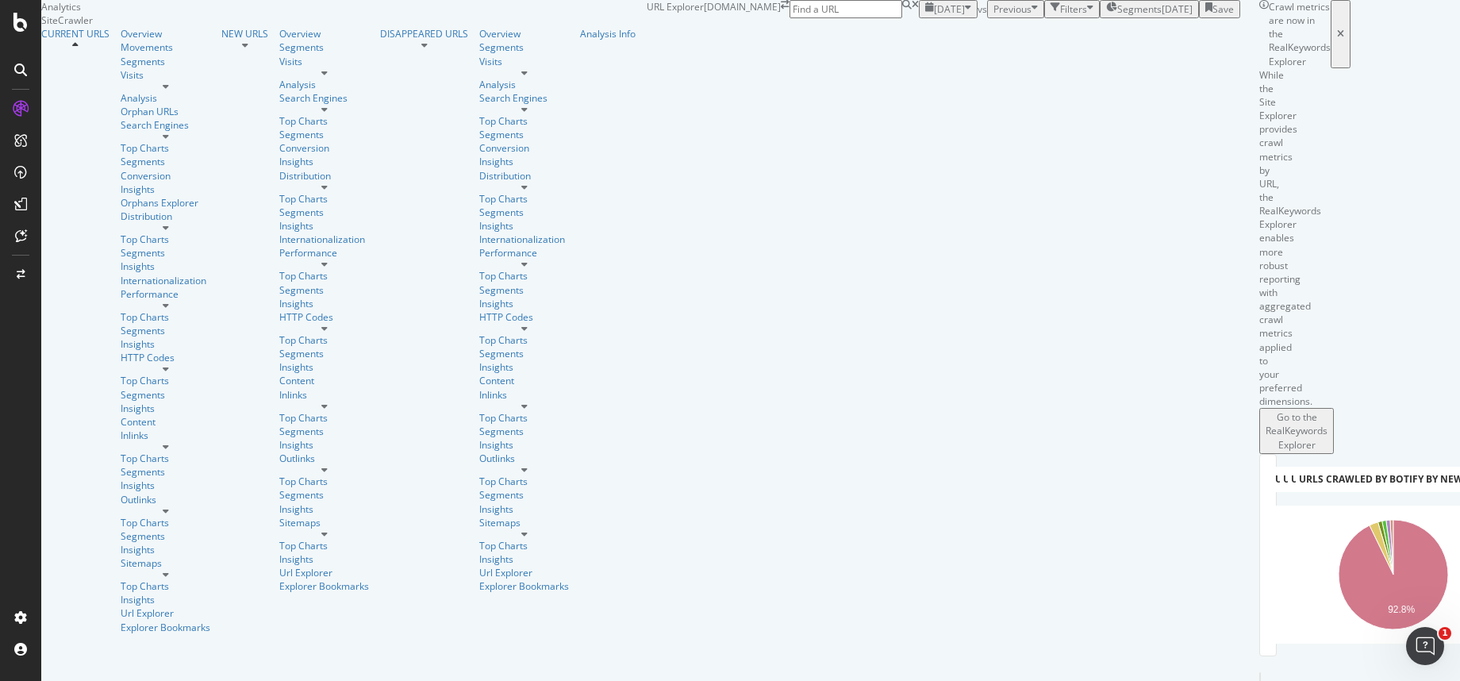
click at [1060, 16] on div "Filters" at bounding box center [1073, 8] width 27 height 13
click at [934, 34] on div "Add Filter" at bounding box center [955, 27] width 42 height 13
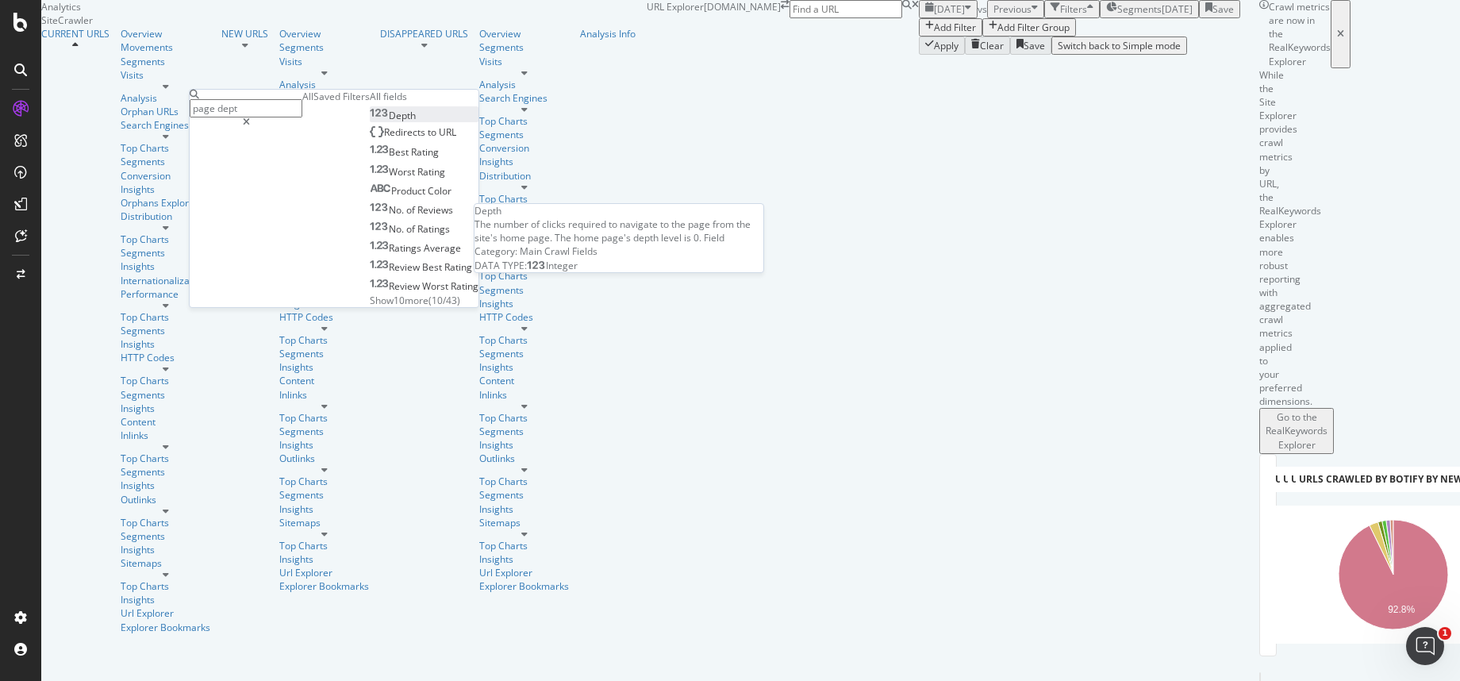
type input "page dept"
click at [389, 122] on span "Depth" at bounding box center [402, 115] width 27 height 13
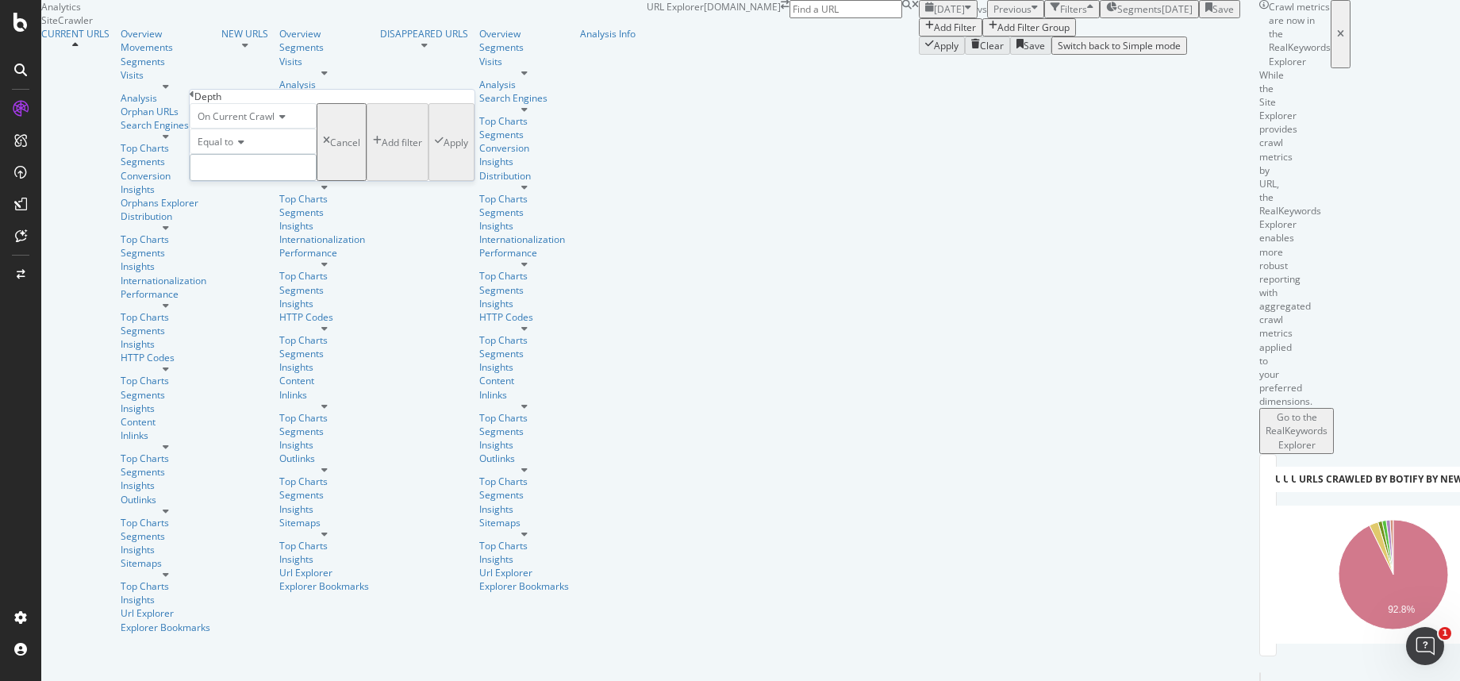
click at [237, 181] on input "number" at bounding box center [253, 167] width 127 height 27
click at [240, 147] on icon at bounding box center [238, 142] width 11 height 10
click at [235, 253] on span "Greater than or equal to" at bounding box center [247, 246] width 107 height 13
click at [267, 181] on input "number" at bounding box center [260, 167] width 141 height 27
type input "4"
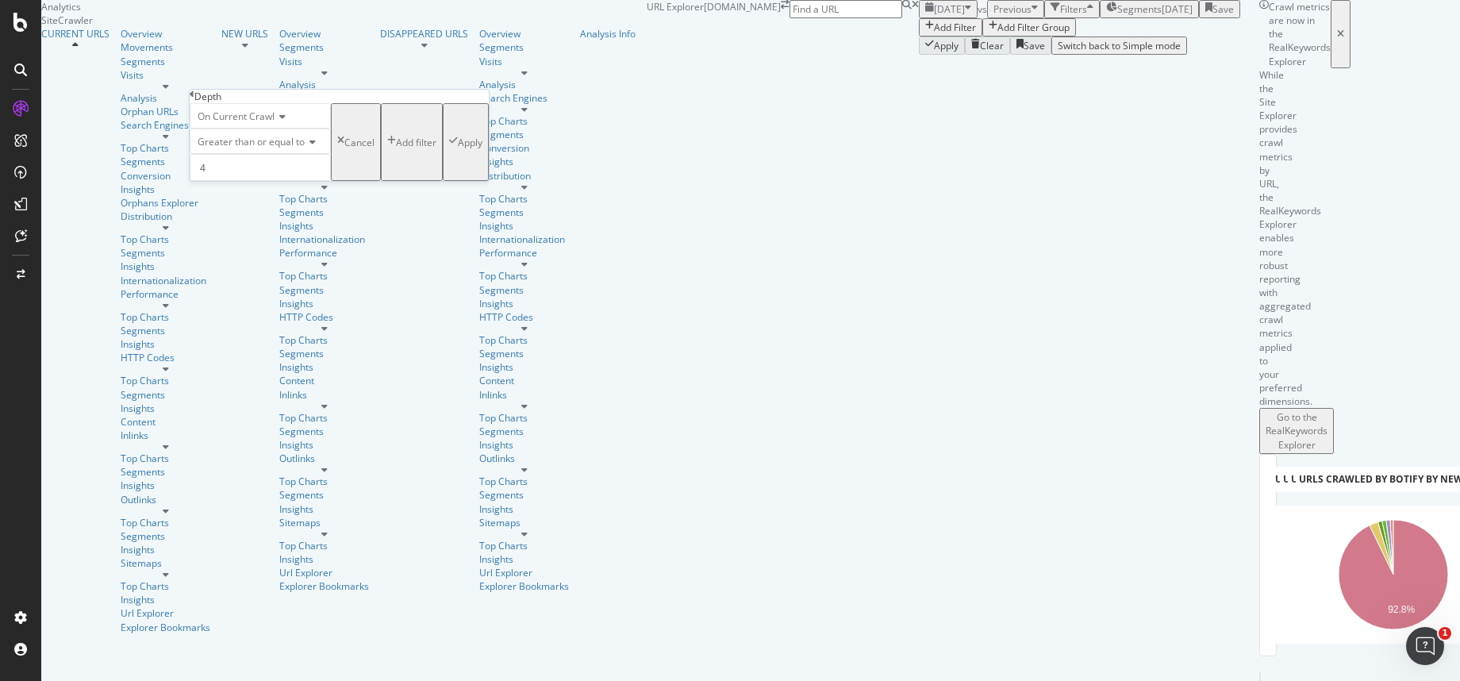
click at [458, 149] on div "Apply" at bounding box center [470, 142] width 25 height 13
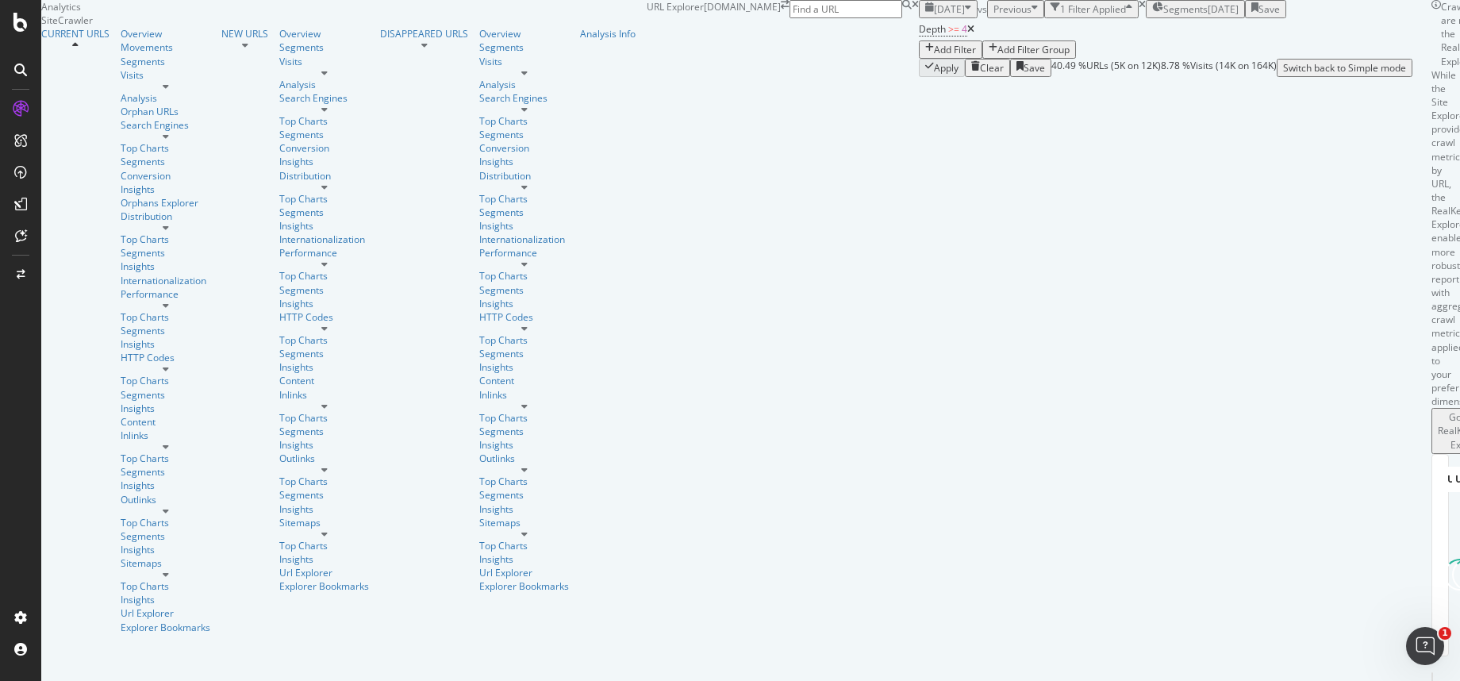
click at [1163, 16] on span "Segments" at bounding box center [1185, 8] width 44 height 13
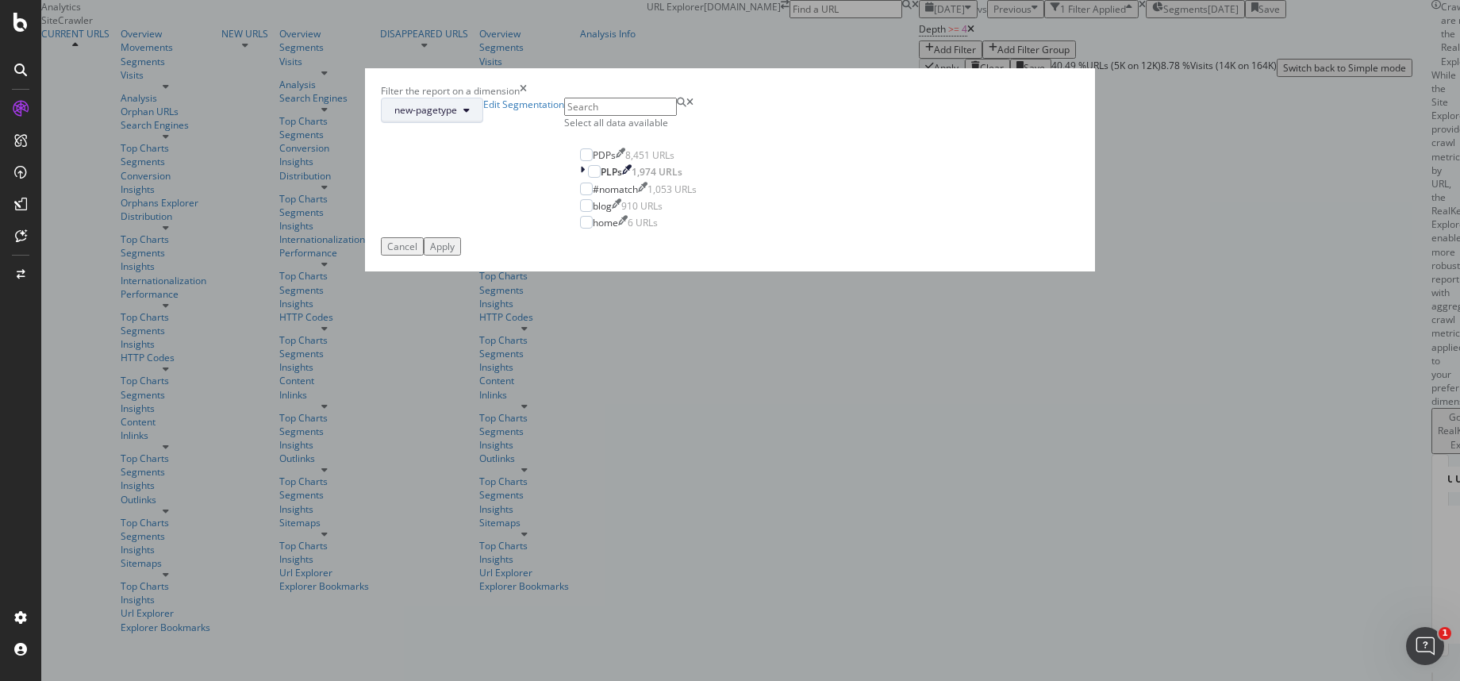
click at [457, 117] on span "new-pagetype" at bounding box center [425, 109] width 63 height 13
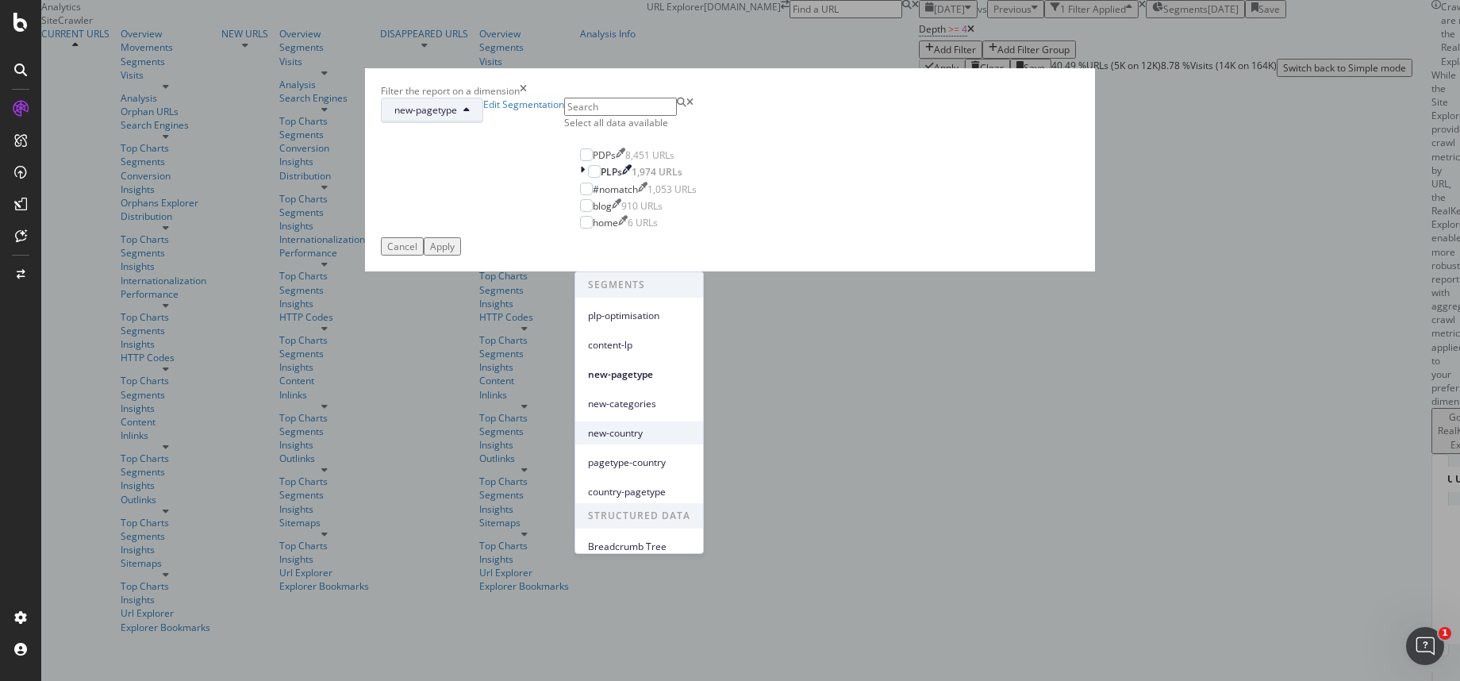
click at [628, 432] on span "new-country" at bounding box center [639, 433] width 102 height 14
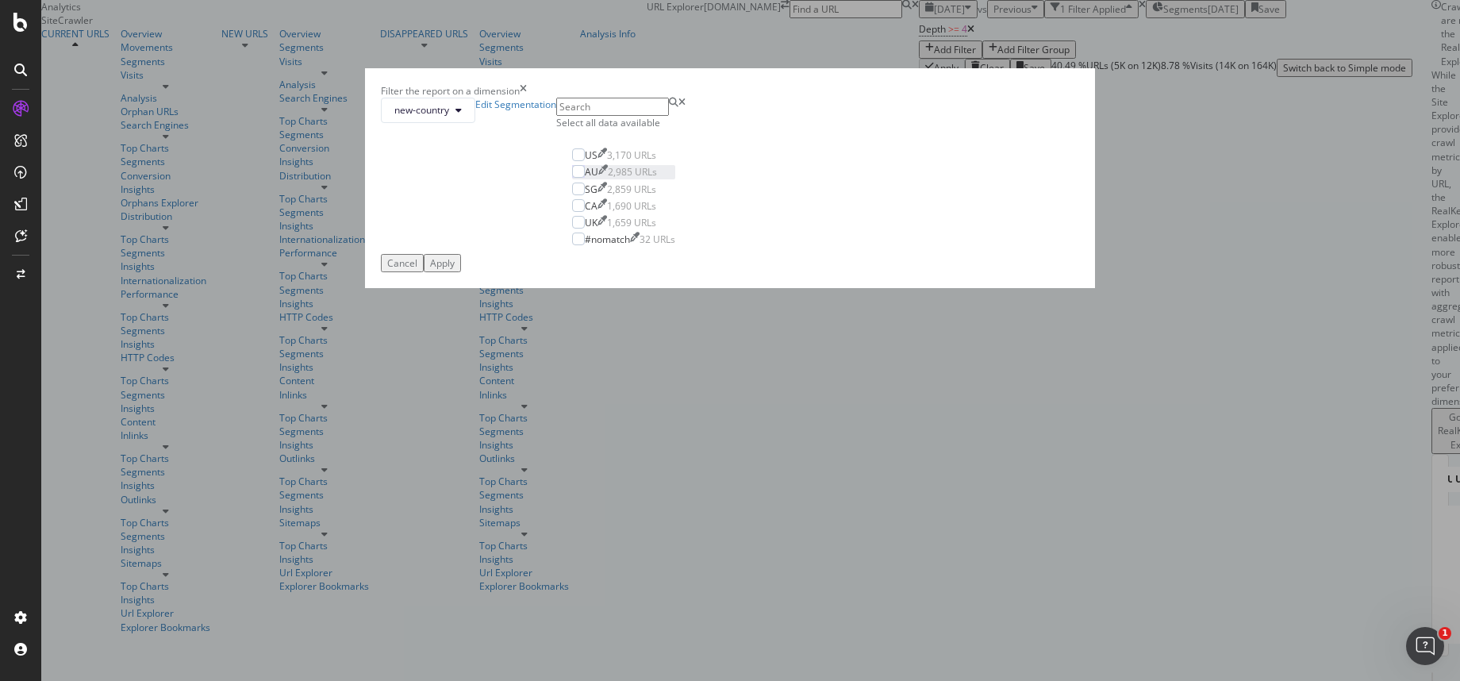
drag, startPoint x: 580, startPoint y: 353, endPoint x: 632, endPoint y: 366, distance: 53.9
click at [580, 161] on div "modal" at bounding box center [578, 154] width 13 height 13
click at [455, 270] on div "Apply" at bounding box center [442, 262] width 25 height 13
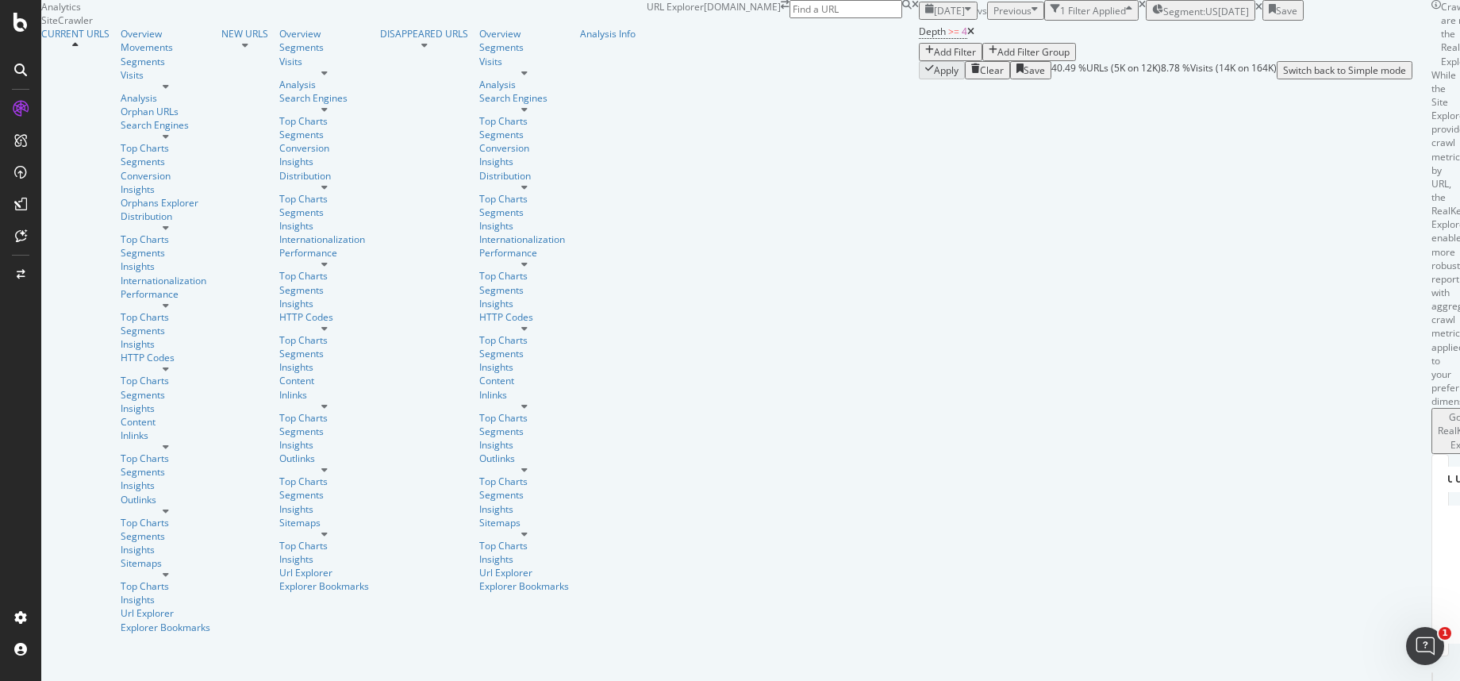
click at [934, 59] on div "Add Filter" at bounding box center [955, 51] width 42 height 13
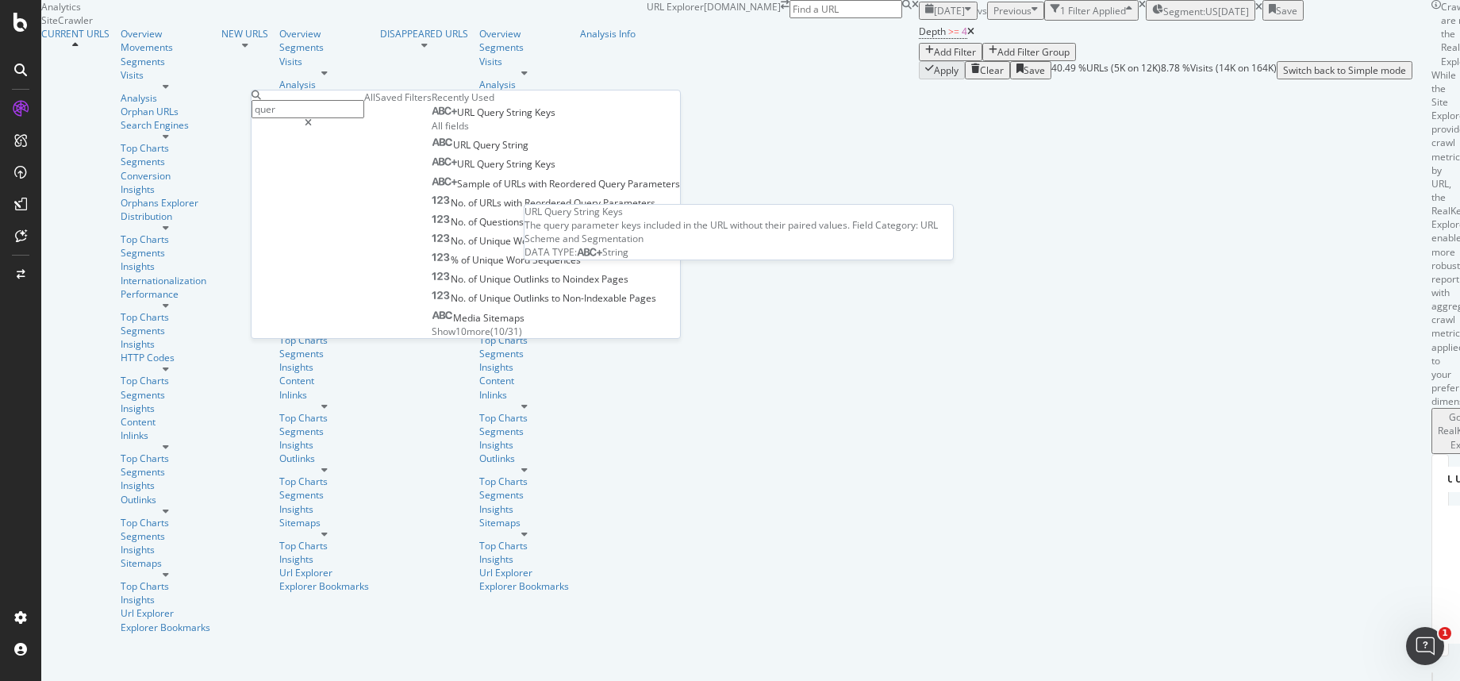
type input "quer"
click at [477, 119] on span "Query" at bounding box center [491, 112] width 29 height 13
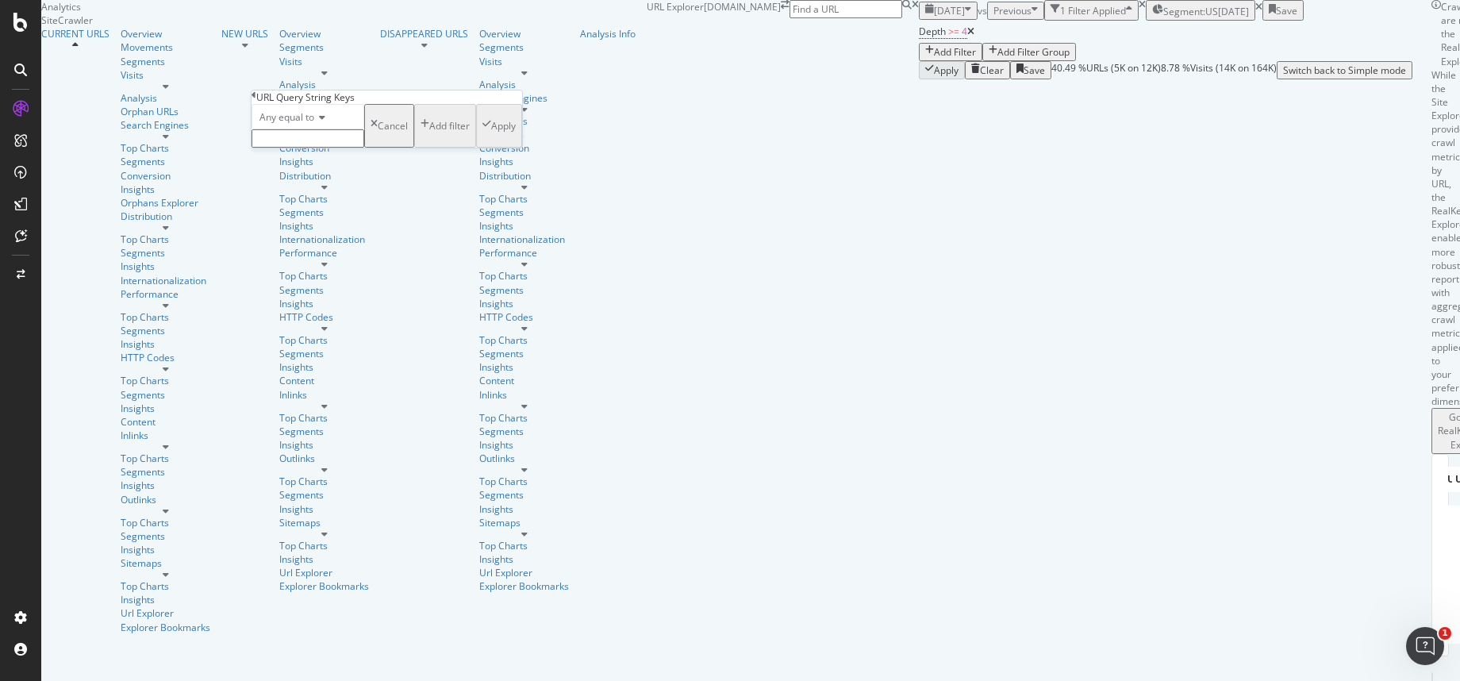
click at [291, 124] on span "Any equal to" at bounding box center [286, 116] width 55 height 13
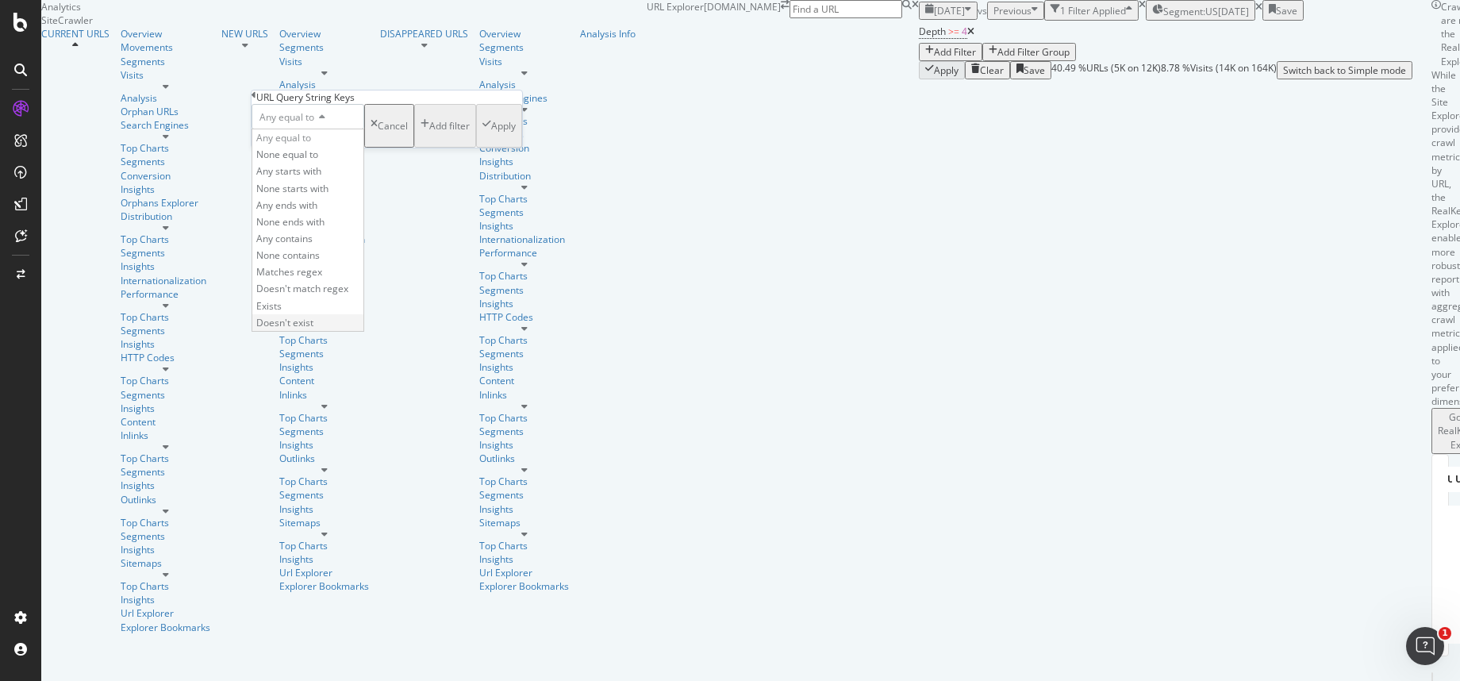
click at [302, 329] on span "Doesn't exist" at bounding box center [284, 322] width 57 height 13
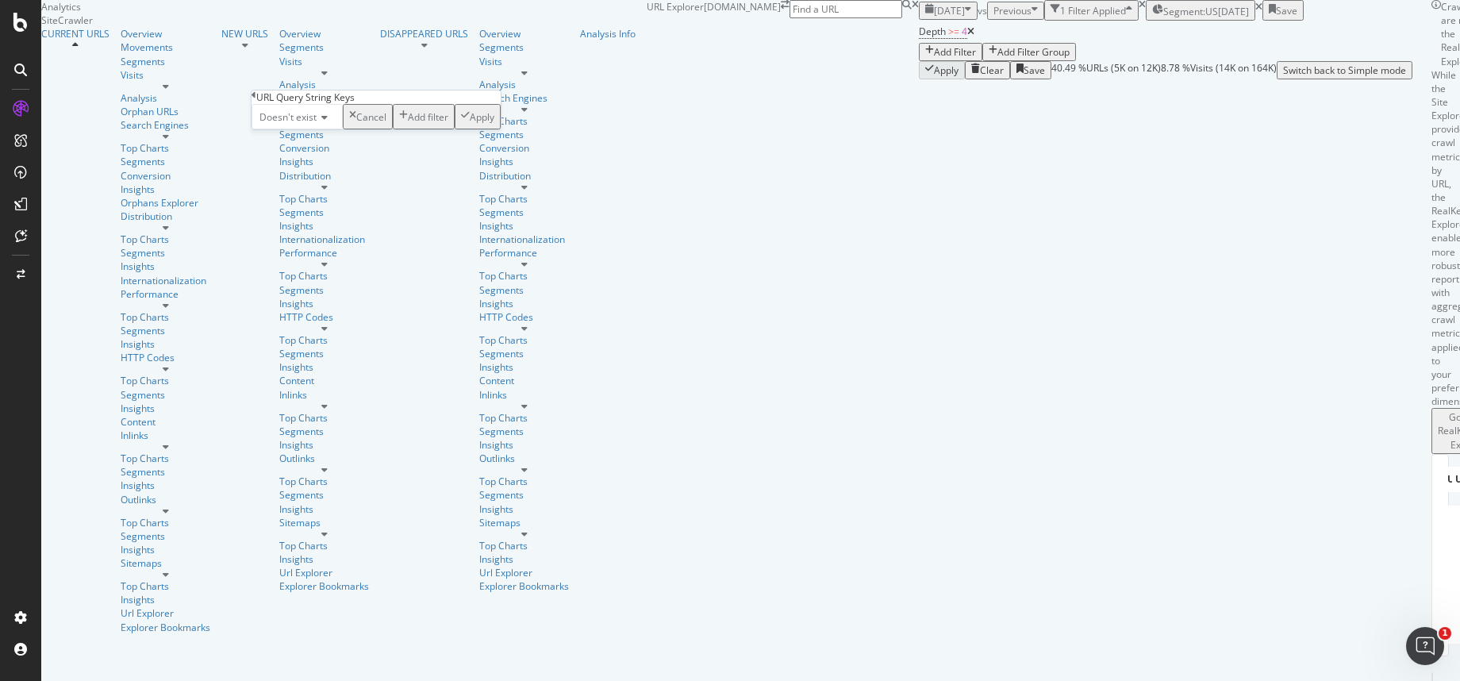
click at [470, 124] on div "Apply" at bounding box center [482, 116] width 25 height 13
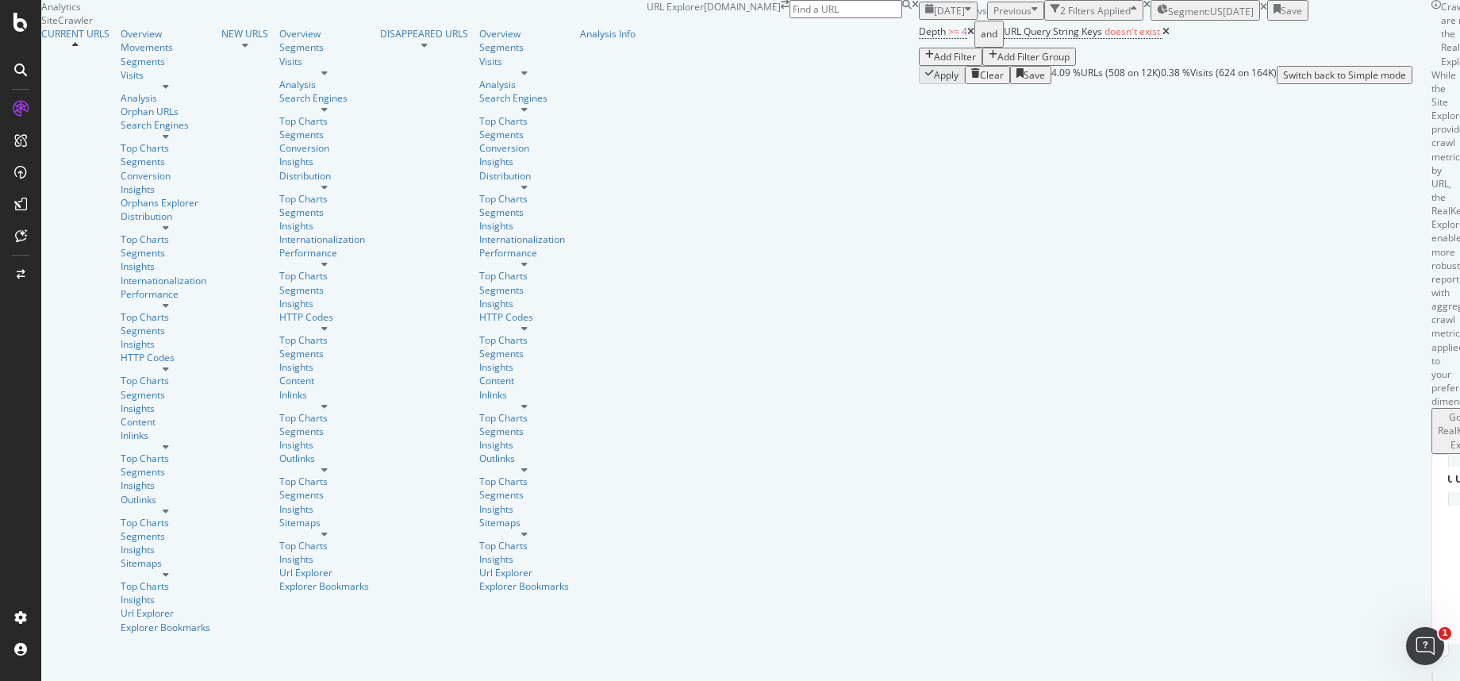
click at [925, 63] on div "button" at bounding box center [929, 56] width 9 height 13
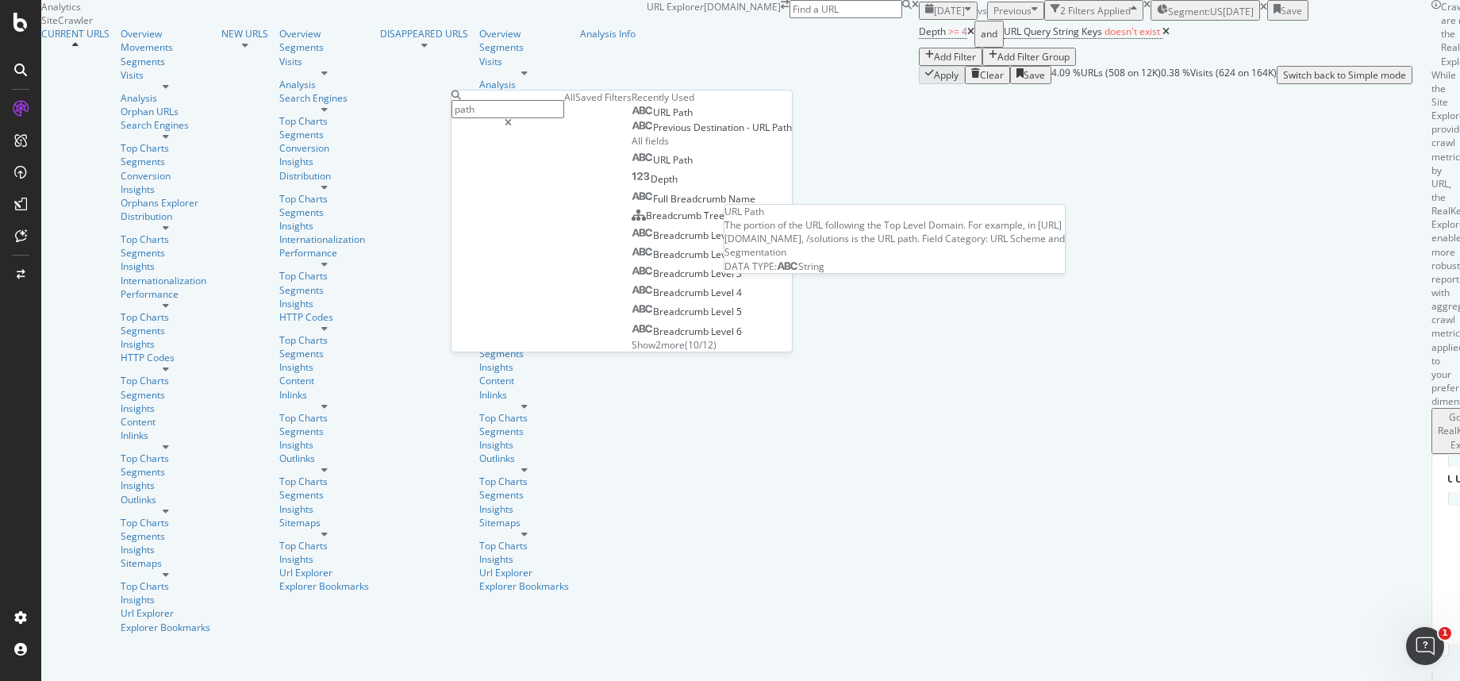
type input "path"
click at [632, 119] on div "URL Path" at bounding box center [662, 112] width 61 height 13
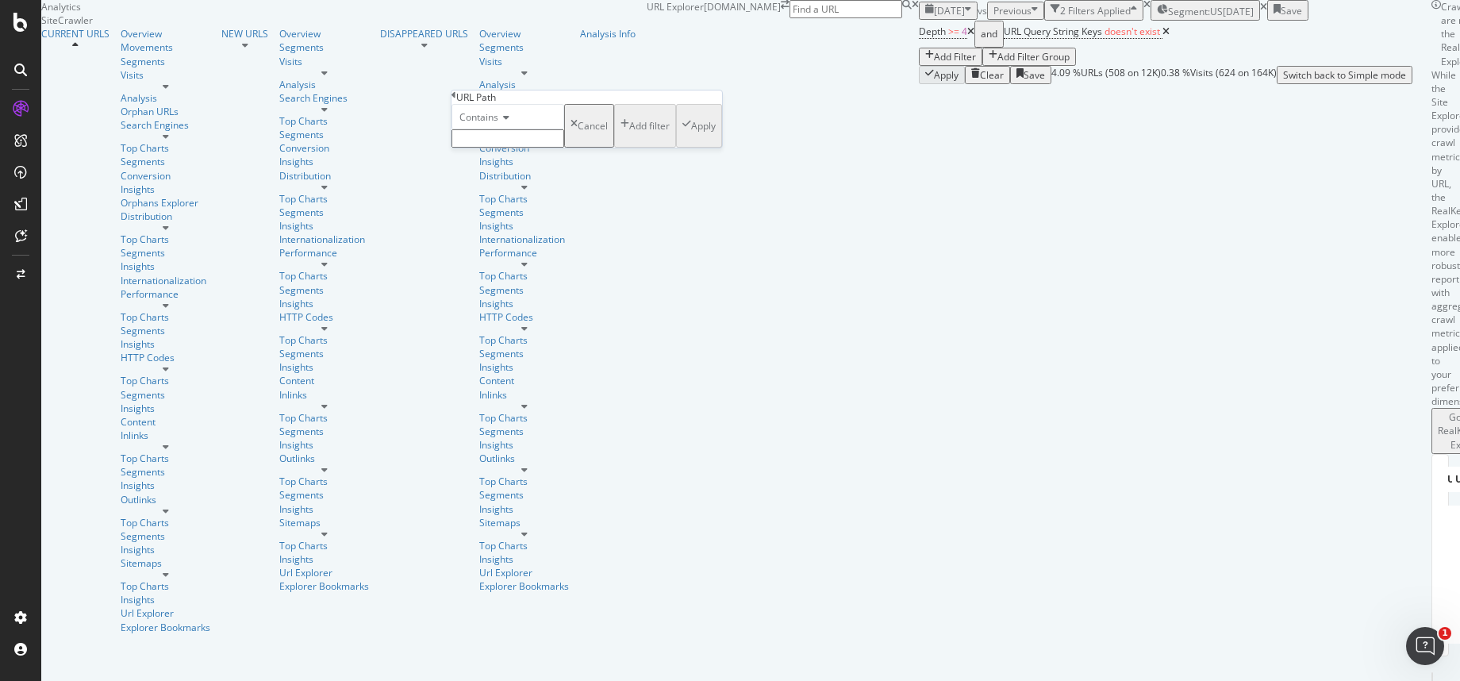
click at [510, 148] on input "text" at bounding box center [507, 138] width 113 height 18
type input "/product"
click at [691, 137] on div "Apply" at bounding box center [703, 130] width 25 height 13
click at [1199, 39] on span "URL Path = ^.*/product.*$" at bounding box center [1256, 32] width 114 height 14
click at [542, 145] on input "/product" at bounding box center [534, 136] width 113 height 18
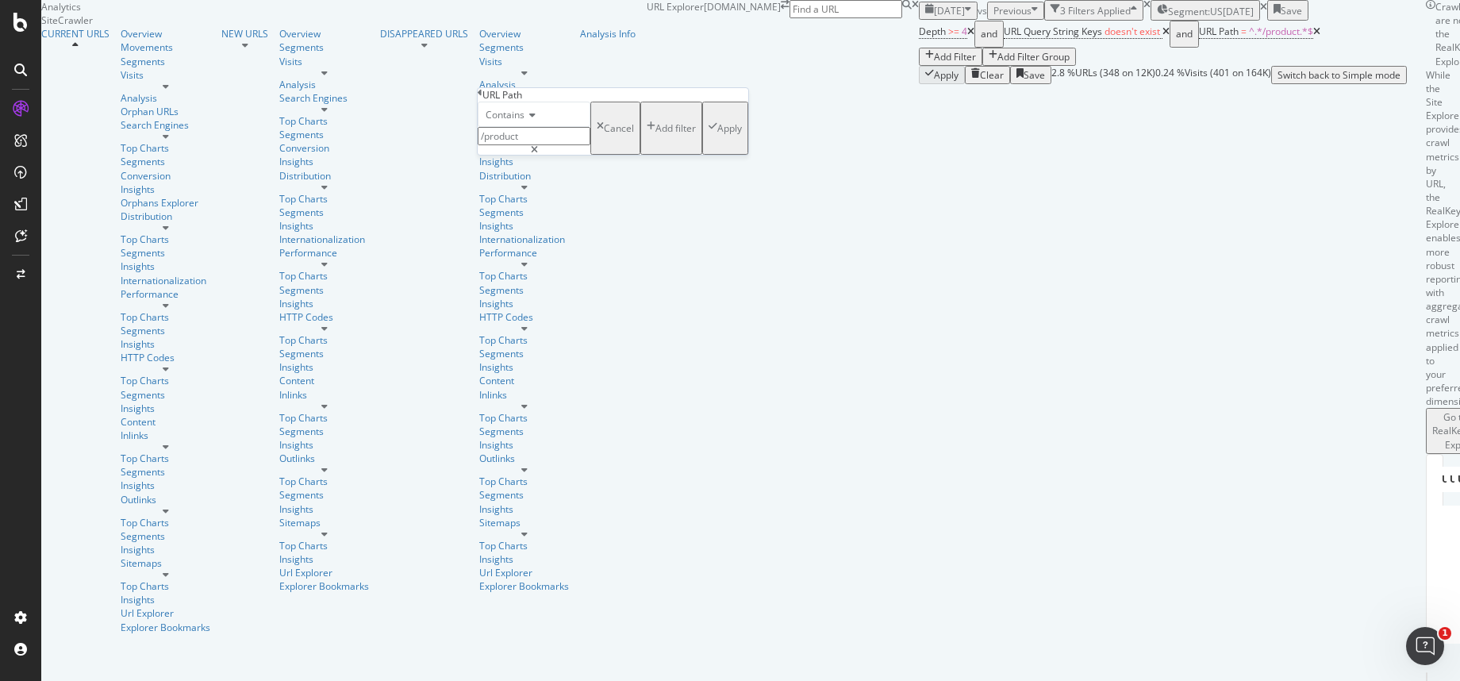
click at [542, 145] on input "/product" at bounding box center [534, 136] width 113 height 18
type input "/products"
click at [717, 135] on div "Apply" at bounding box center [729, 127] width 25 height 13
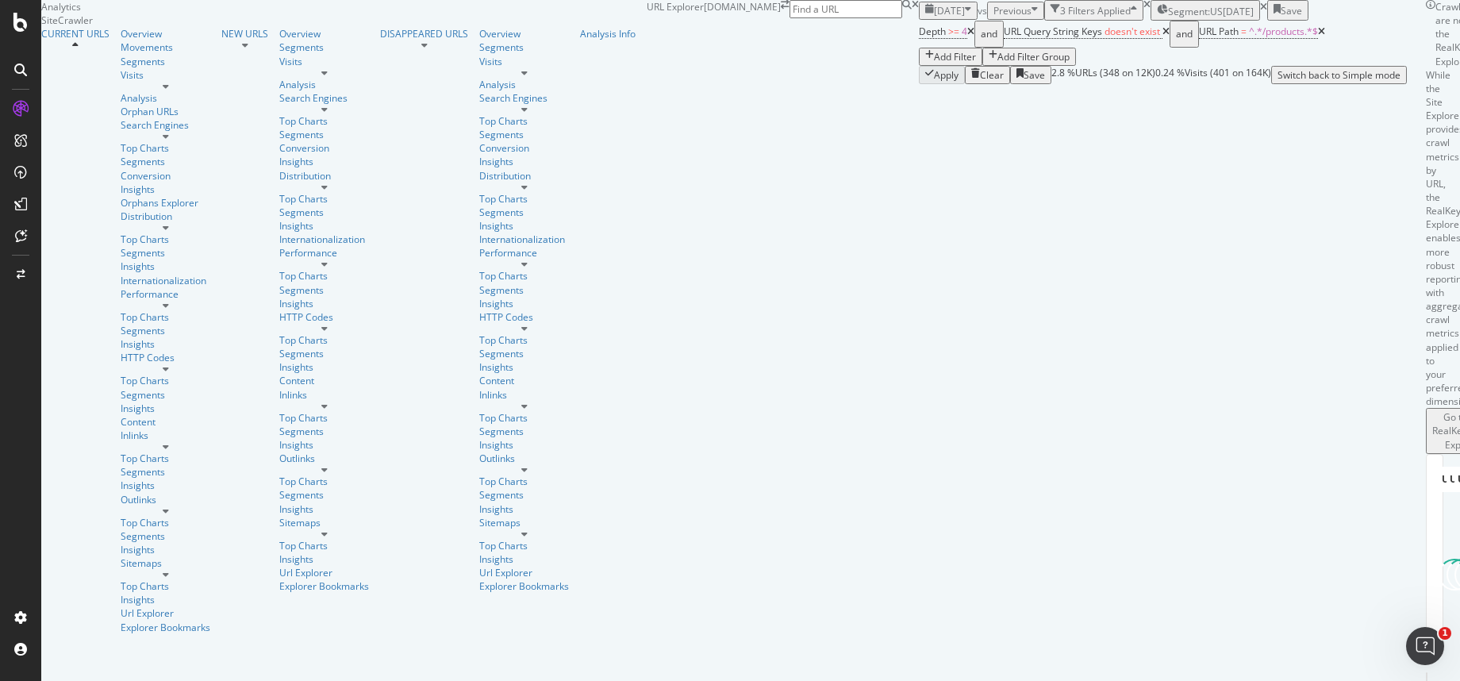
scroll to position [111, 0]
click at [1249, 38] on span "^.*/products.*$" at bounding box center [1283, 31] width 69 height 13
click at [517, 81] on span "Contains" at bounding box center [505, 73] width 39 height 13
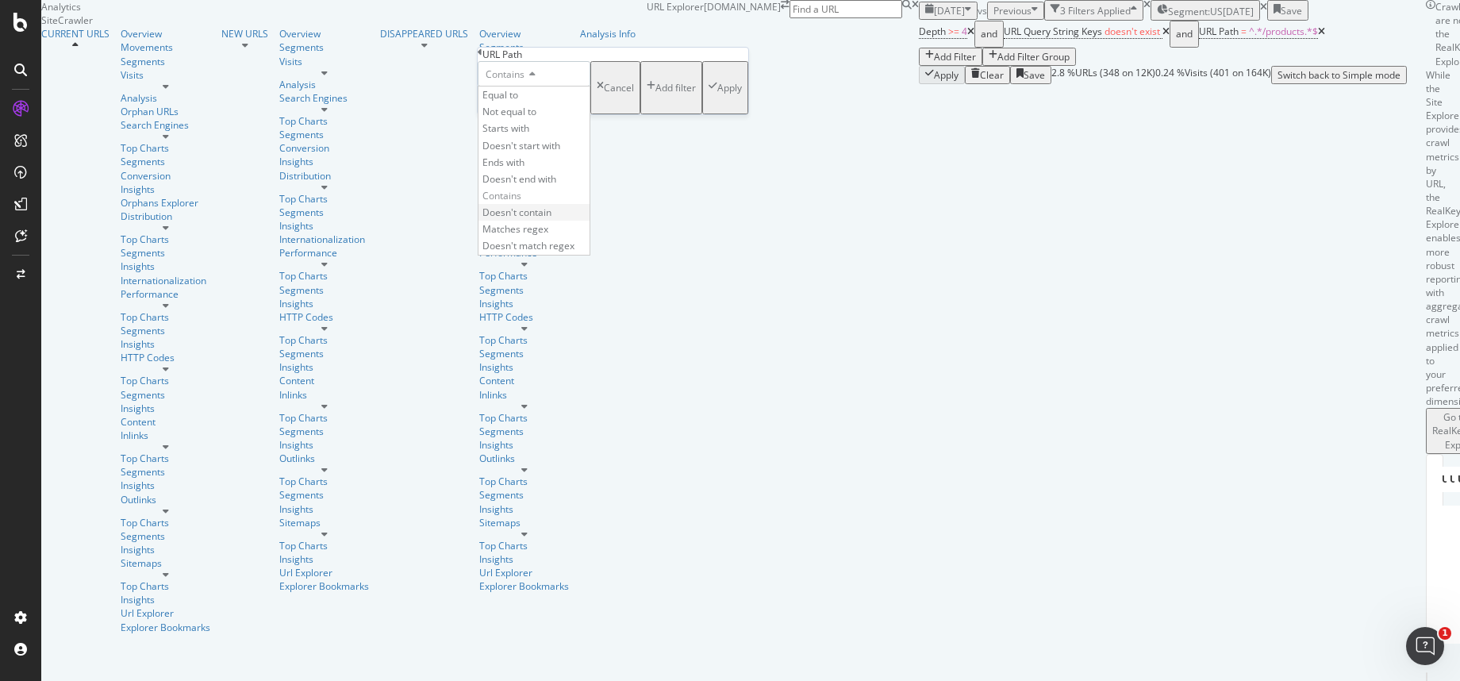
click at [548, 219] on span "Doesn't contain" at bounding box center [516, 212] width 69 height 13
click at [717, 94] on div "Apply" at bounding box center [729, 87] width 25 height 13
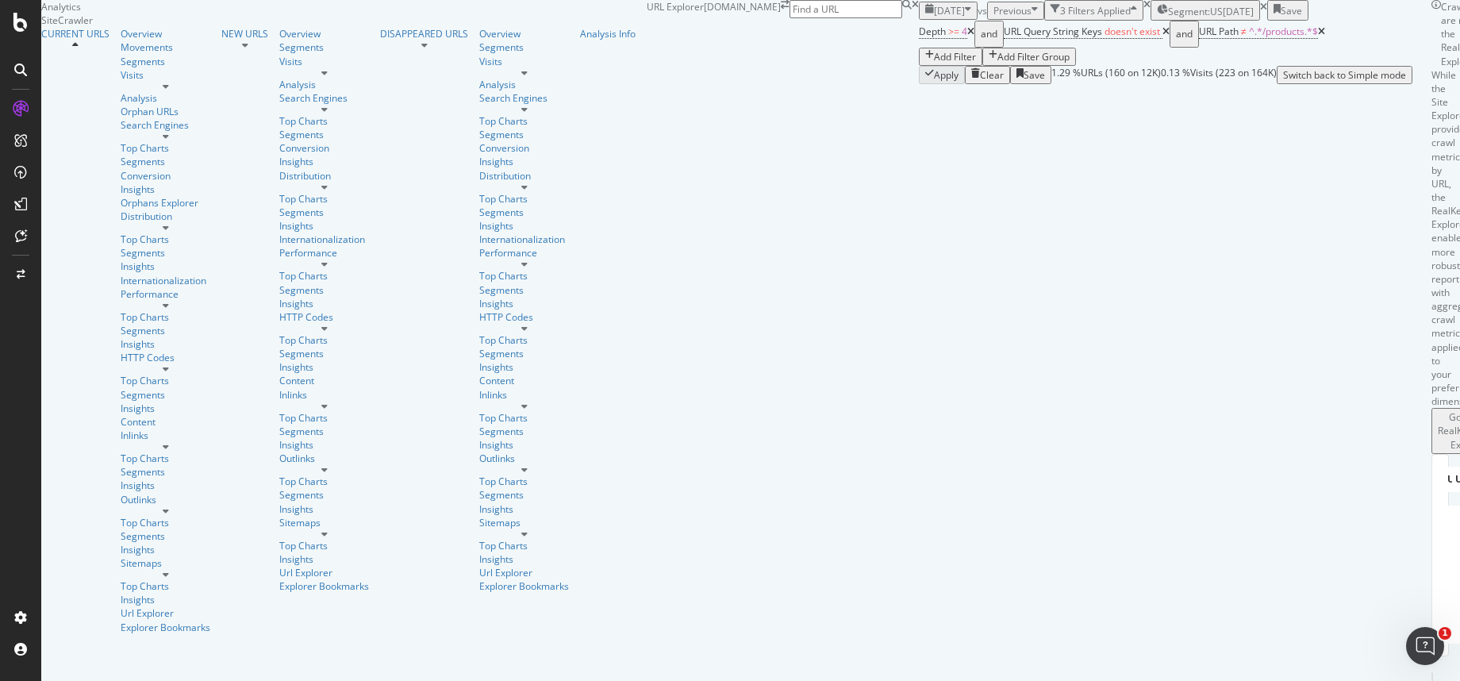
scroll to position [471, 0]
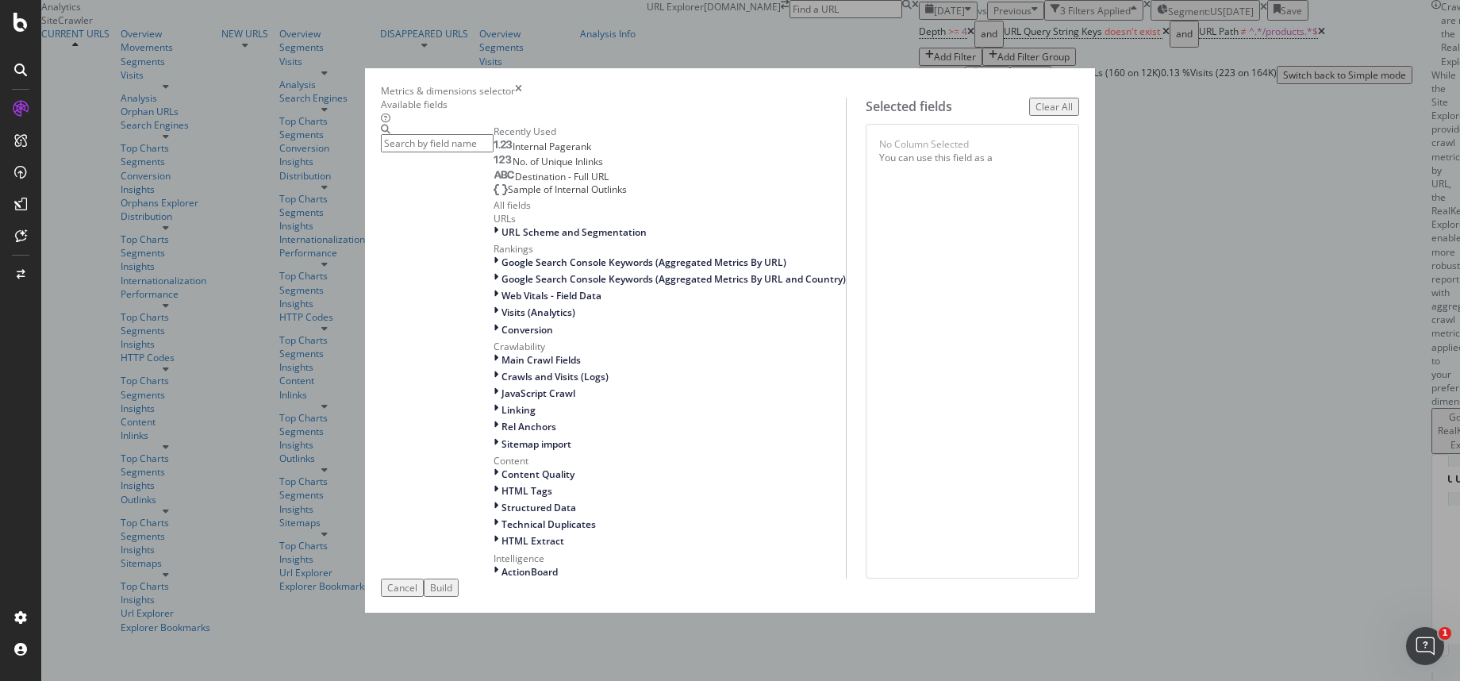
click at [494, 147] on input "modal" at bounding box center [437, 143] width 113 height 18
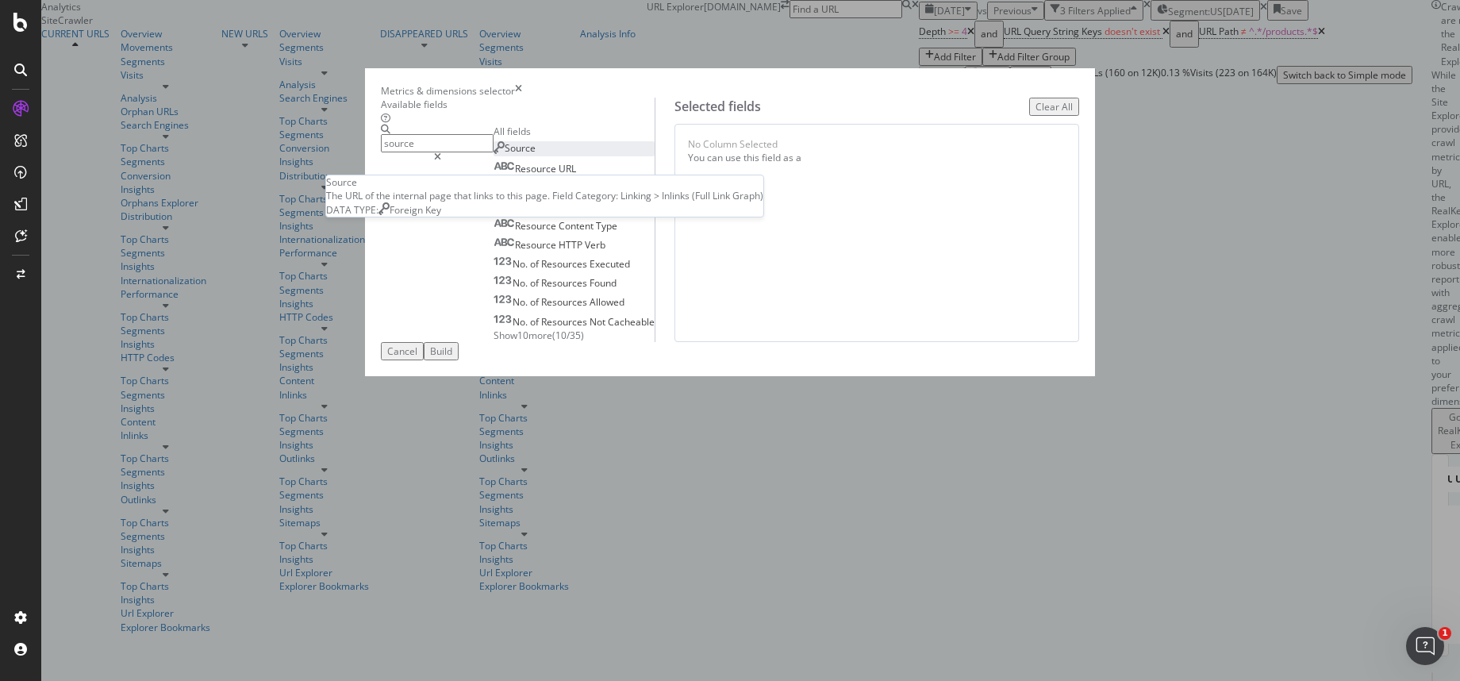
type input "source"
click at [536, 155] on div "Source" at bounding box center [515, 147] width 42 height 13
click at [505, 155] on span "Source" at bounding box center [520, 147] width 31 height 13
click at [741, 175] on icon "times" at bounding box center [737, 165] width 7 height 19
click at [805, 160] on div "Select a field (mandatory)" at bounding box center [776, 146] width 56 height 27
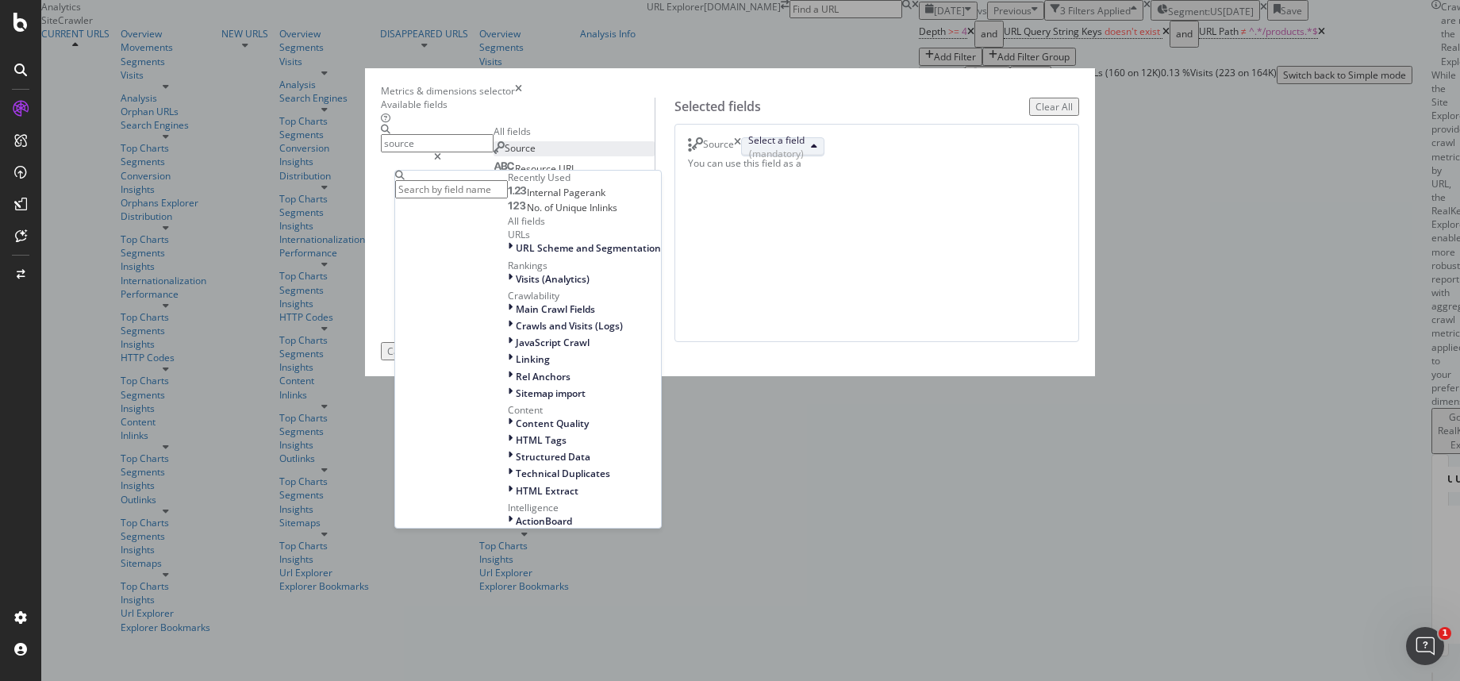
click at [508, 198] on input "modal" at bounding box center [451, 189] width 113 height 18
type input "p"
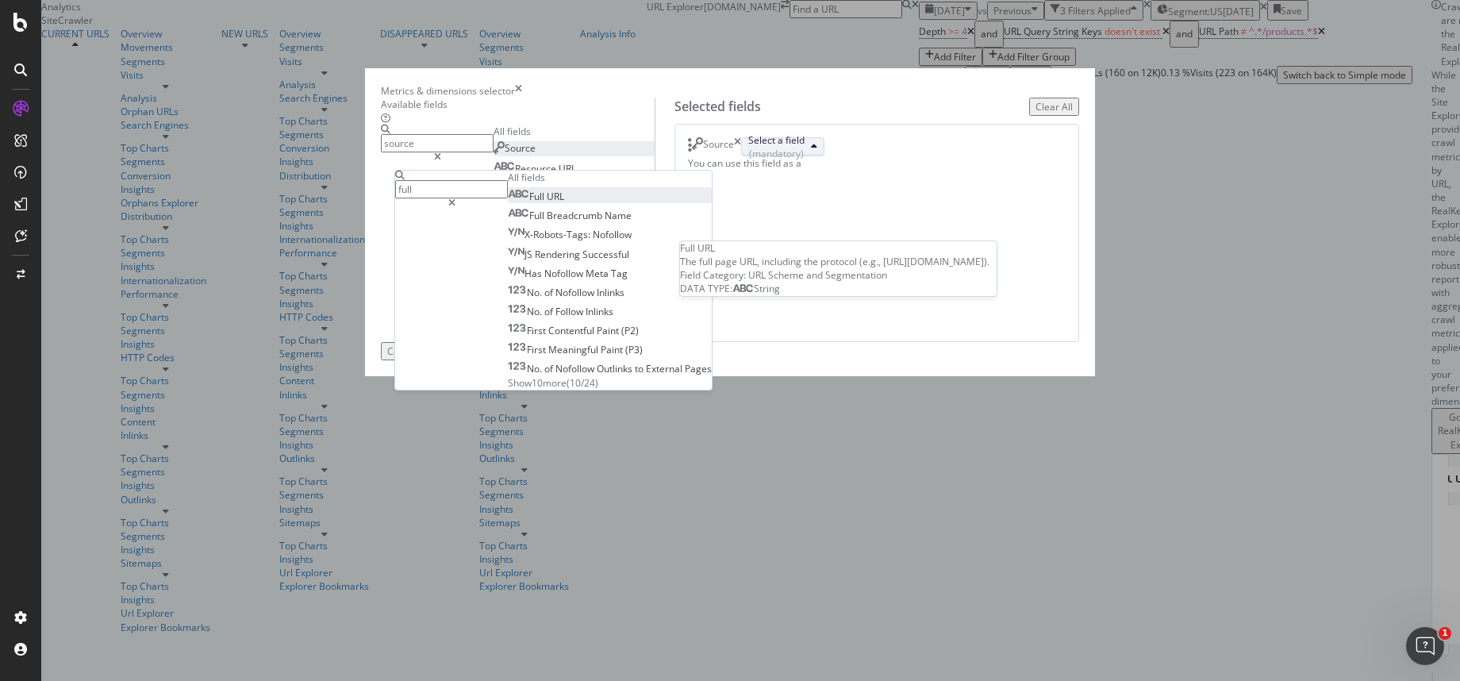
type input "full"
click at [564, 203] on span "Full URL" at bounding box center [536, 196] width 56 height 13
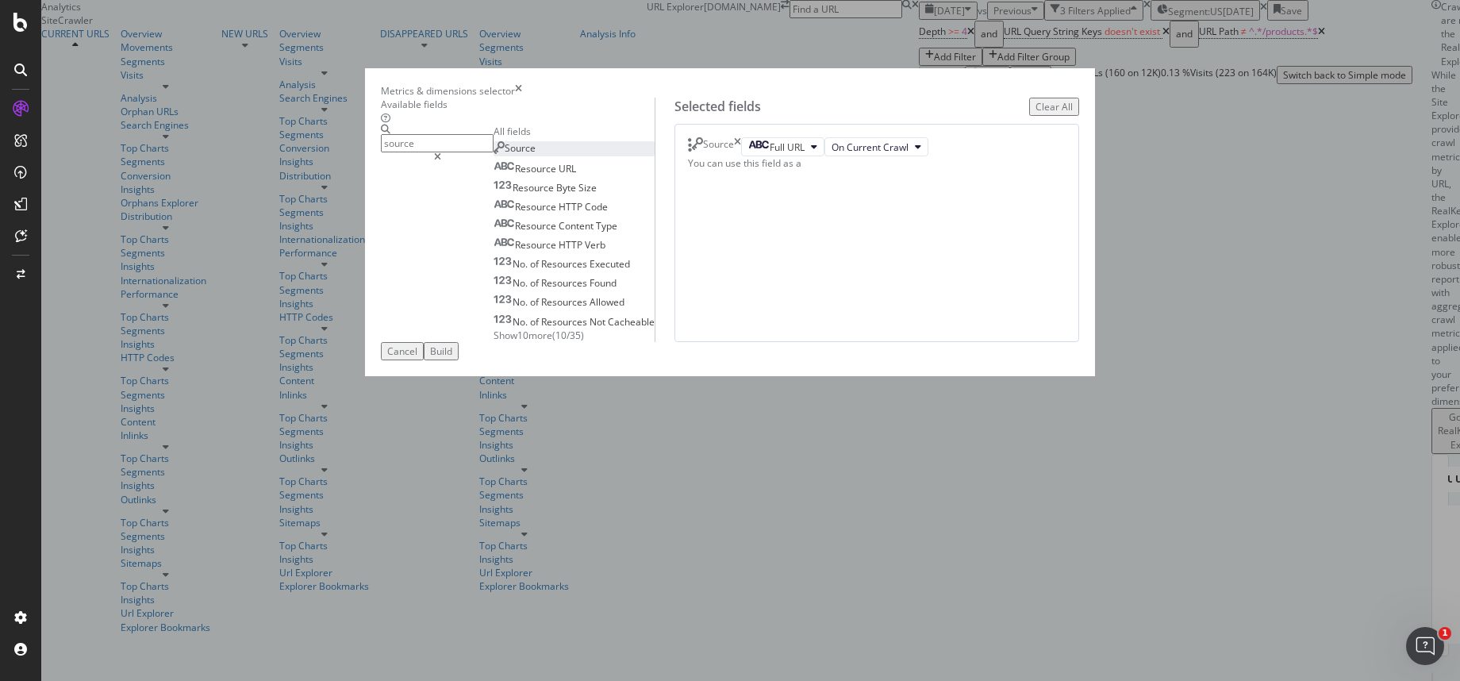
drag, startPoint x: 1033, startPoint y: 620, endPoint x: 926, endPoint y: 480, distance: 176.0
click at [452, 358] on div "Build" at bounding box center [441, 350] width 22 height 13
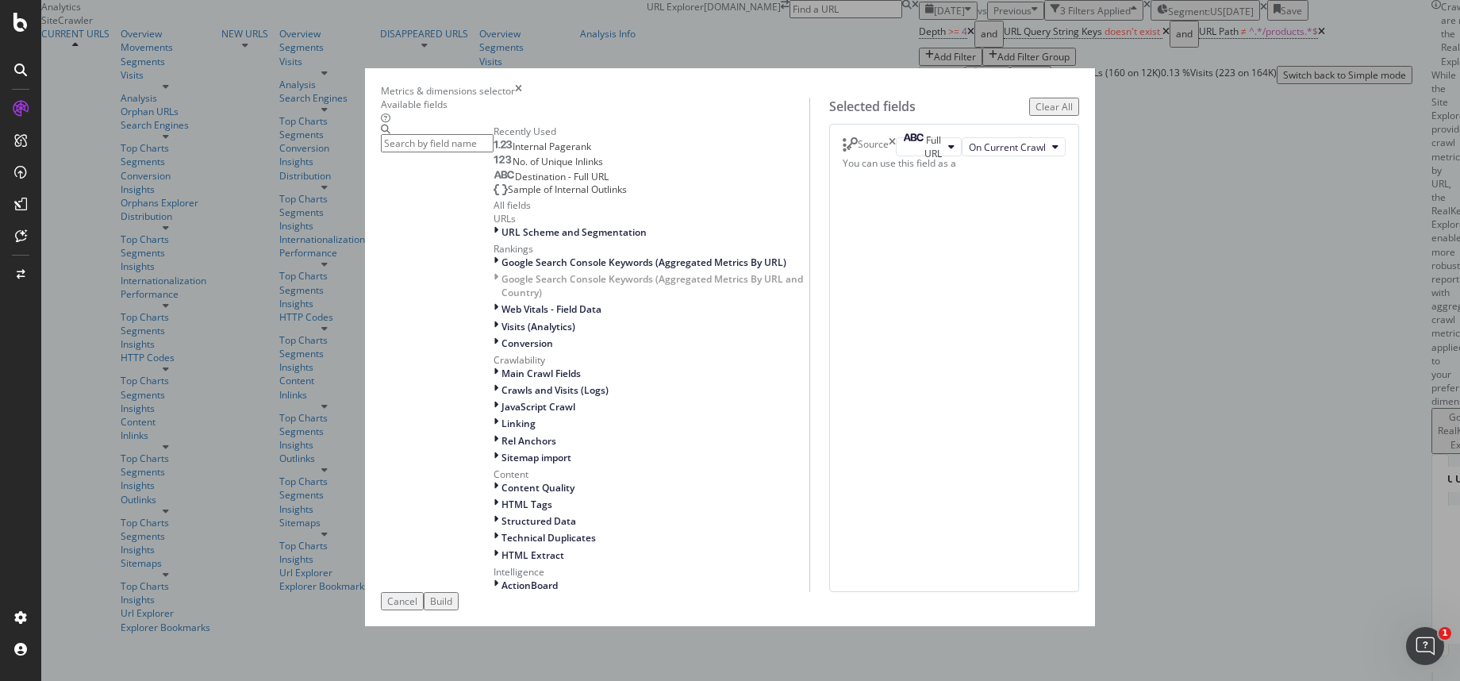
click at [896, 155] on div "Source" at bounding box center [869, 146] width 53 height 19
click at [896, 154] on div "Source" at bounding box center [869, 146] width 53 height 19
click at [896, 156] on icon "times" at bounding box center [892, 146] width 7 height 19
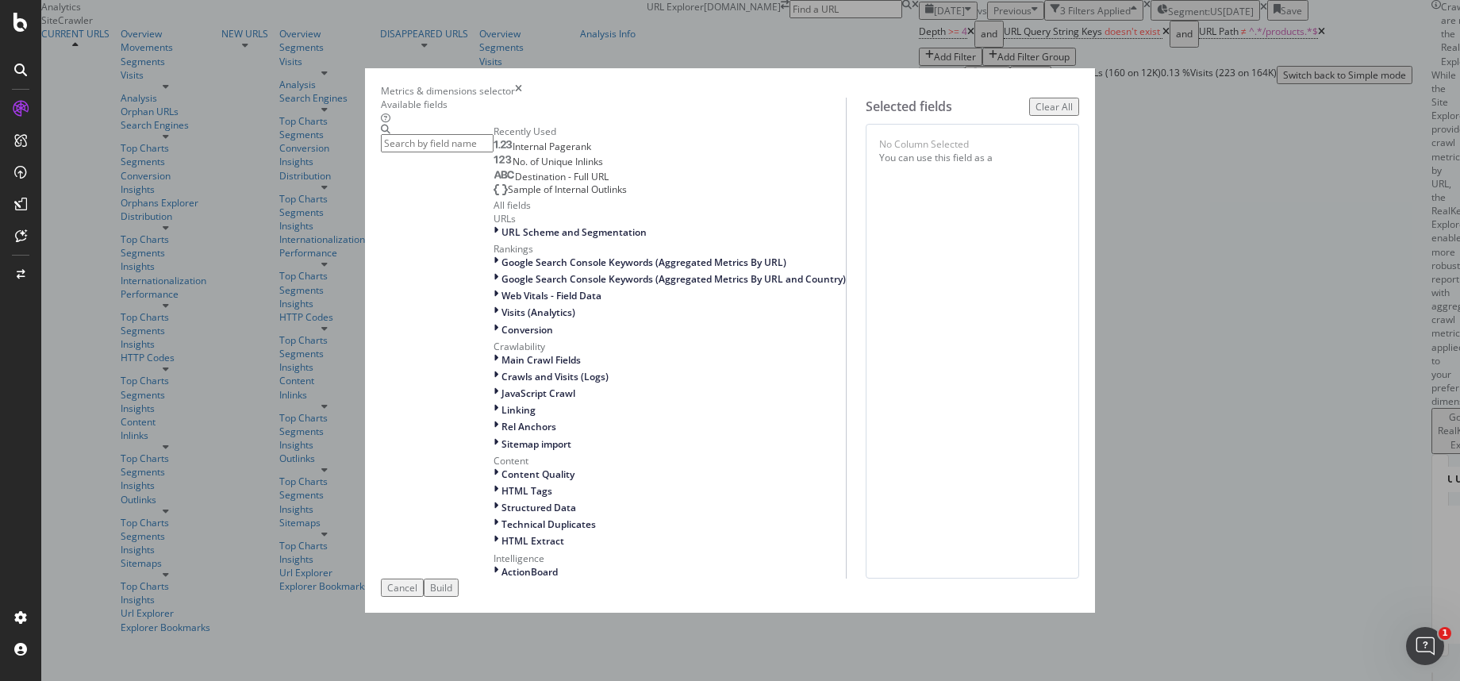
click at [452, 594] on div "Build" at bounding box center [441, 587] width 22 height 13
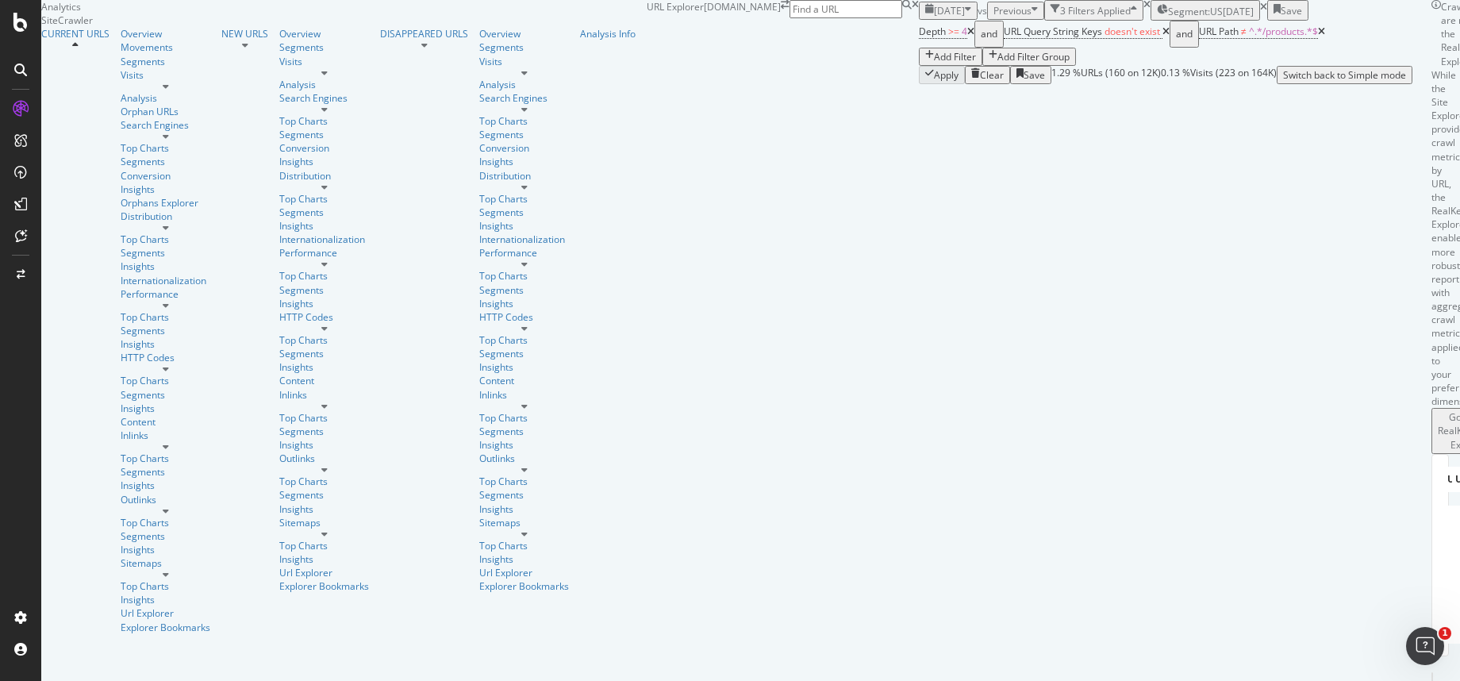
scroll to position [743, 0]
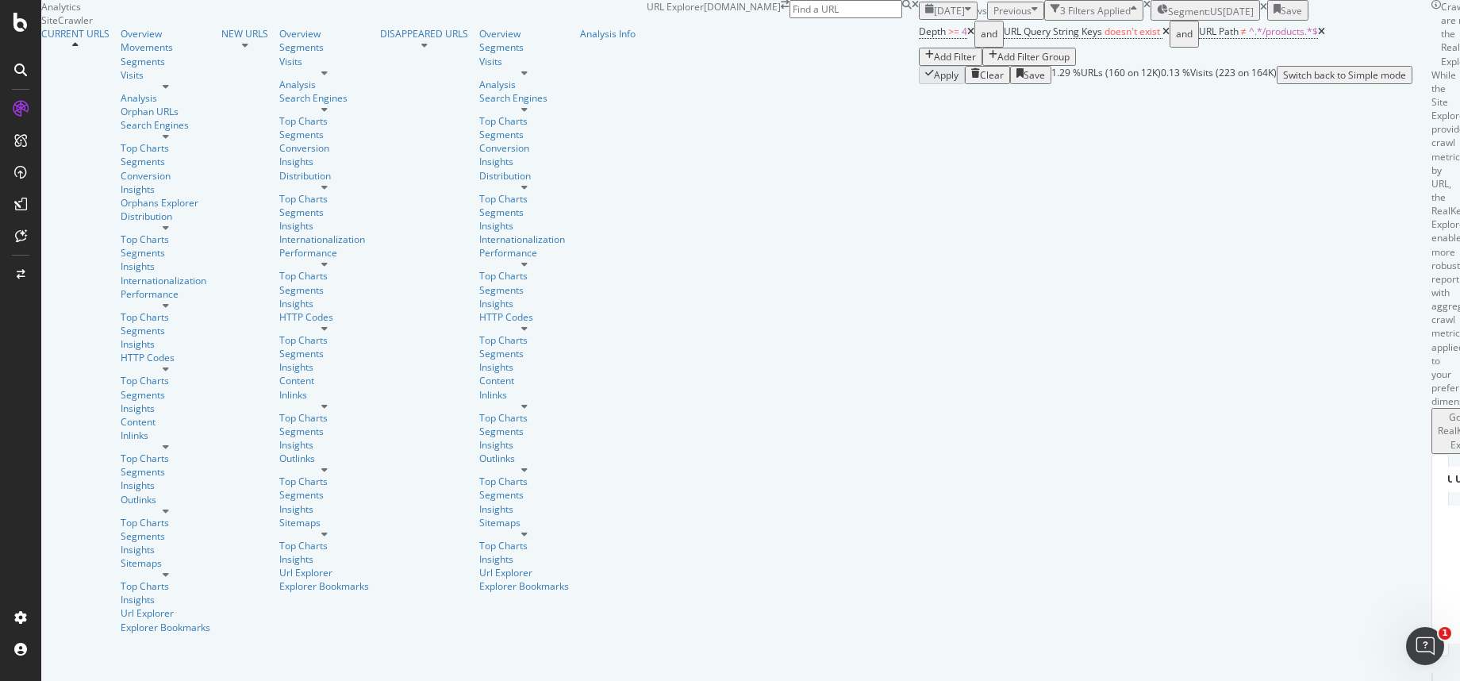
scroll to position [396, 0]
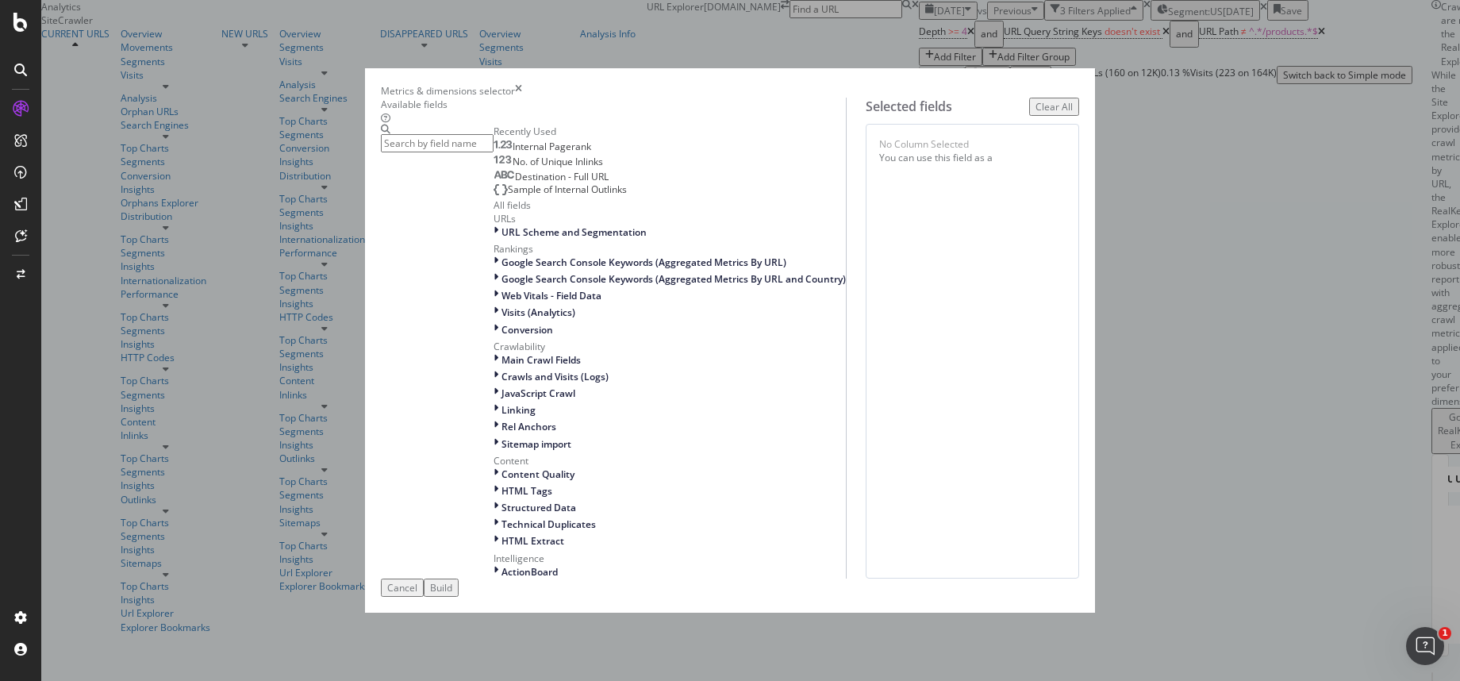
click at [494, 149] on input "modal" at bounding box center [437, 143] width 113 height 18
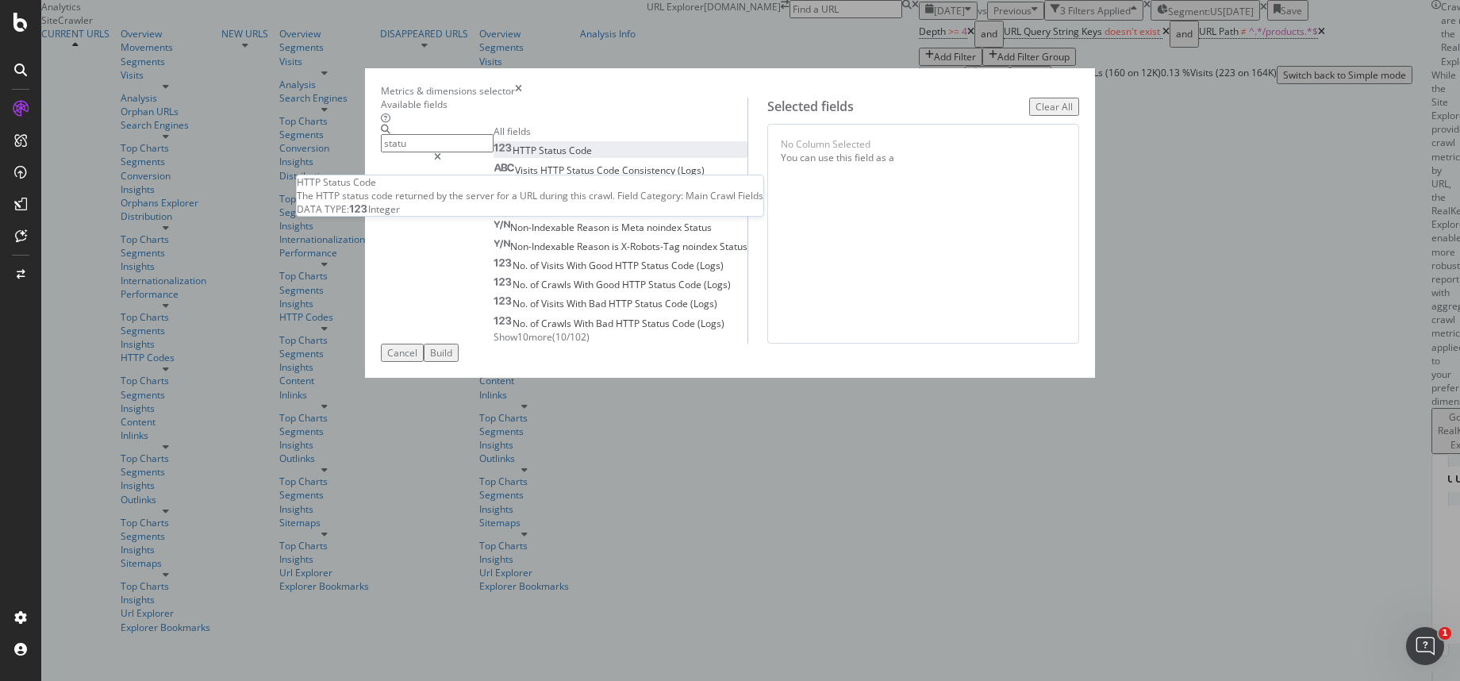
click at [498, 157] on div "HTTP Status Code" at bounding box center [543, 150] width 98 height 13
click at [486, 144] on input "statu" at bounding box center [437, 143] width 113 height 18
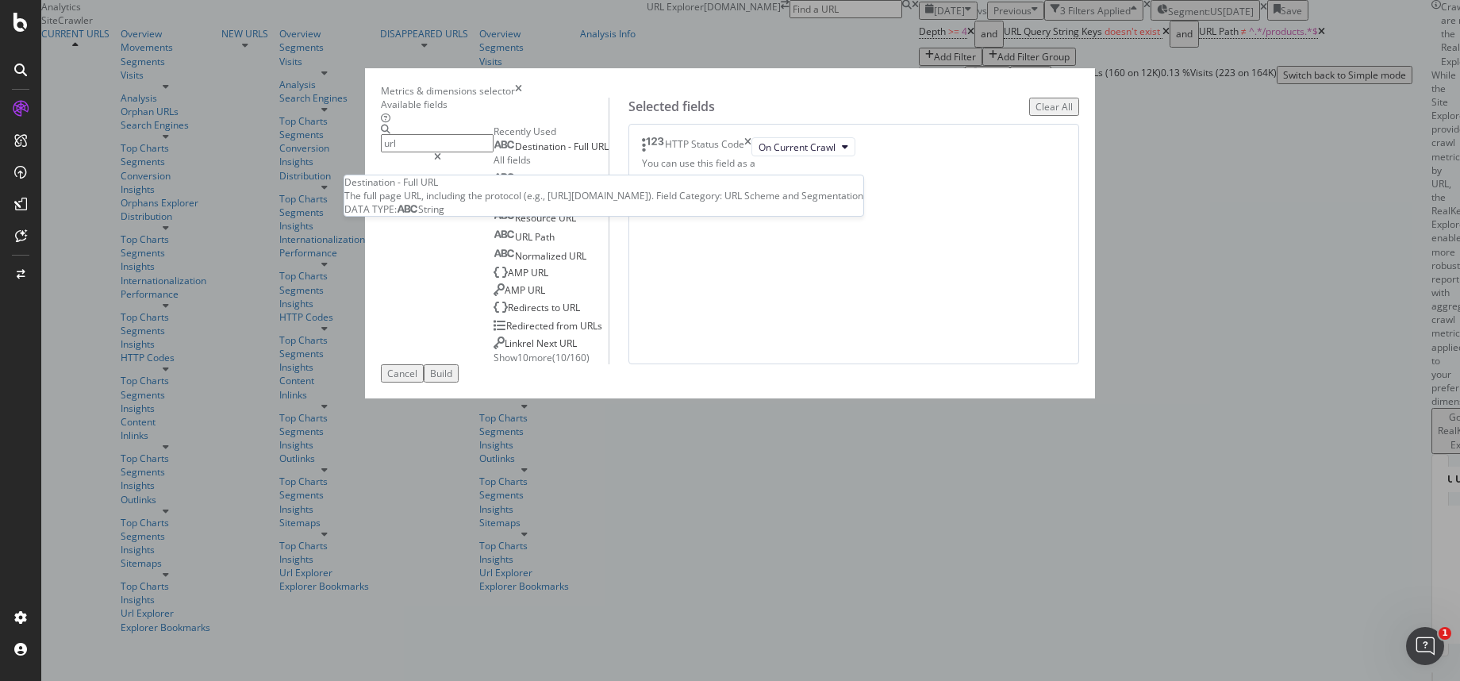
type input "url"
click at [515, 153] on span "Destination" at bounding box center [541, 146] width 53 height 13
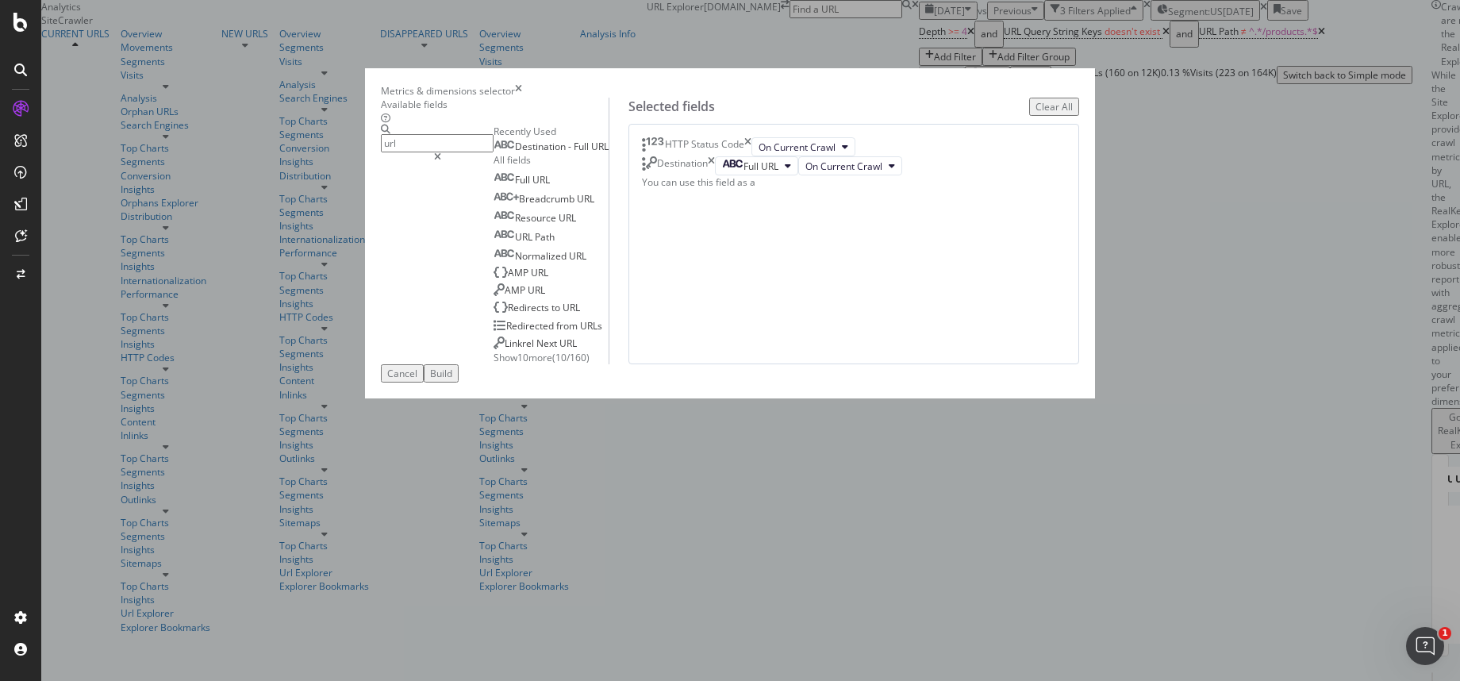
click at [452, 380] on div "Build" at bounding box center [441, 373] width 22 height 13
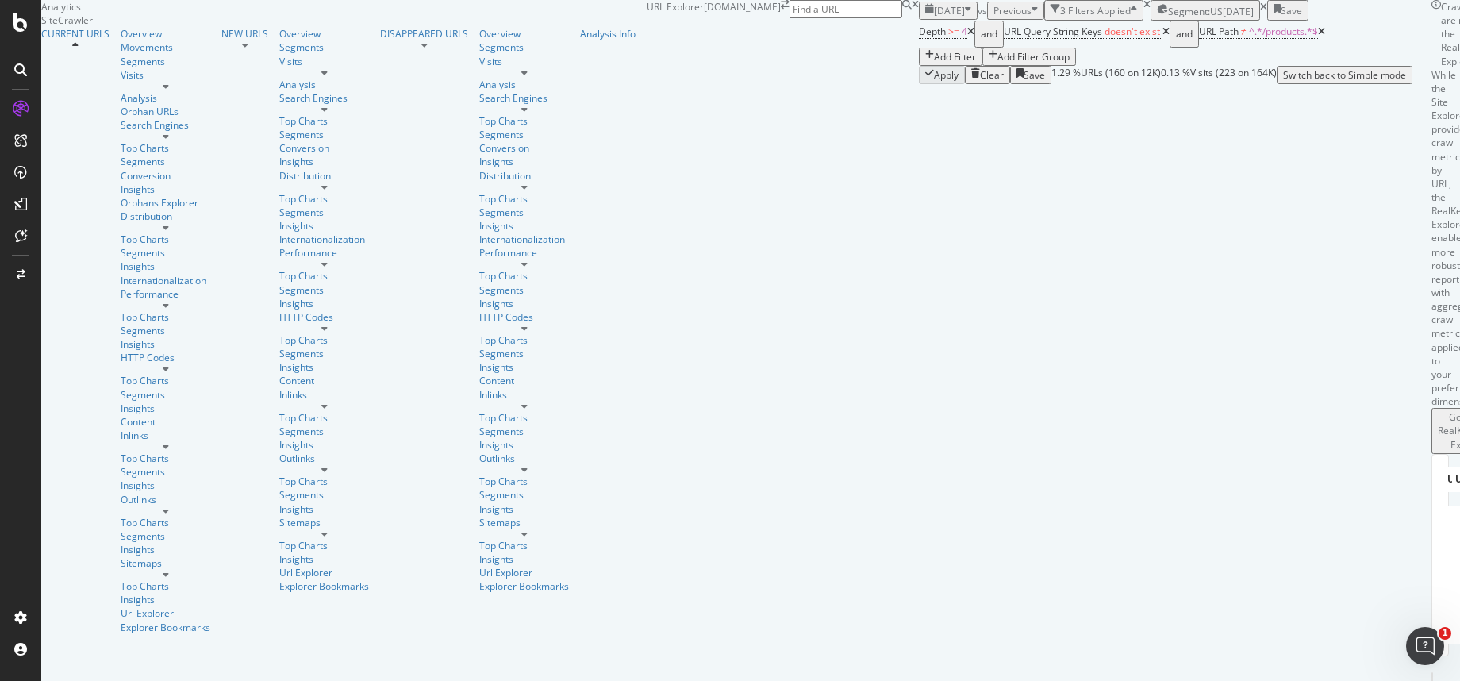
scroll to position [108, 0]
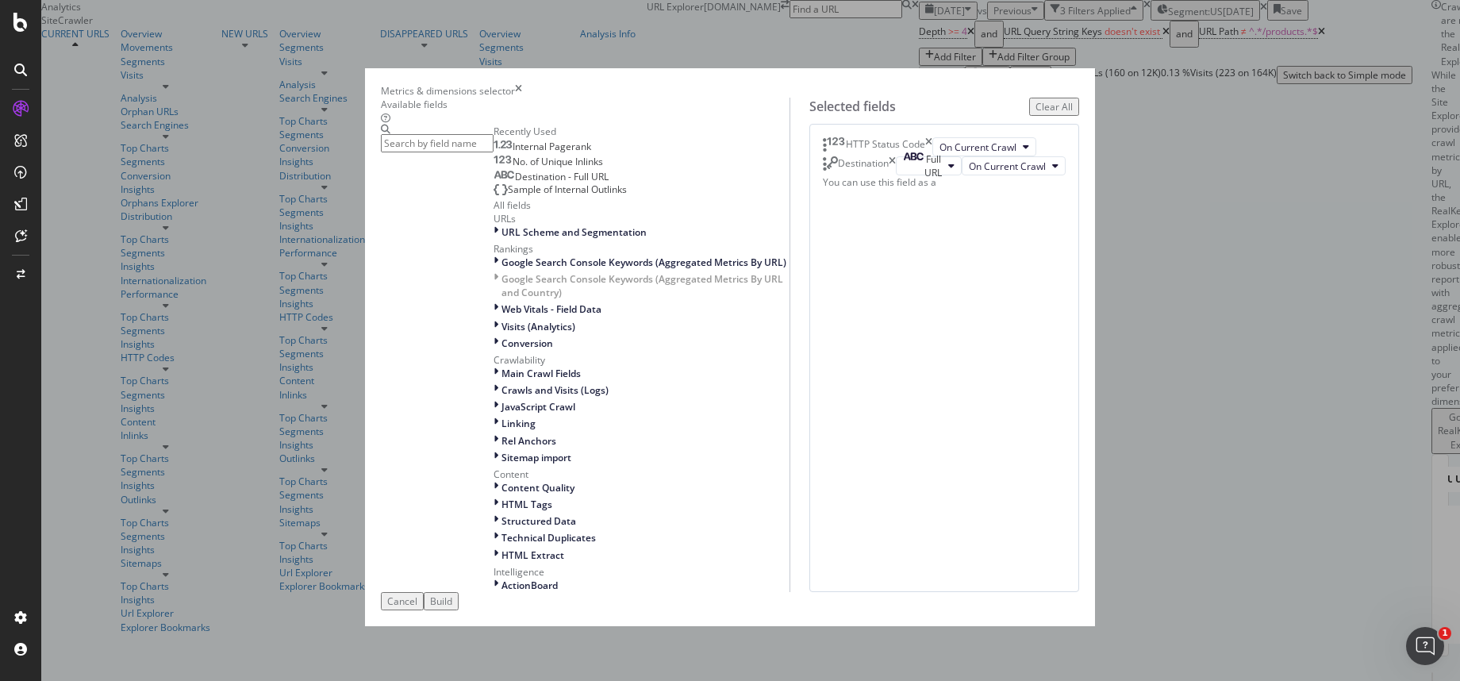
click at [896, 175] on icon "times" at bounding box center [892, 165] width 7 height 19
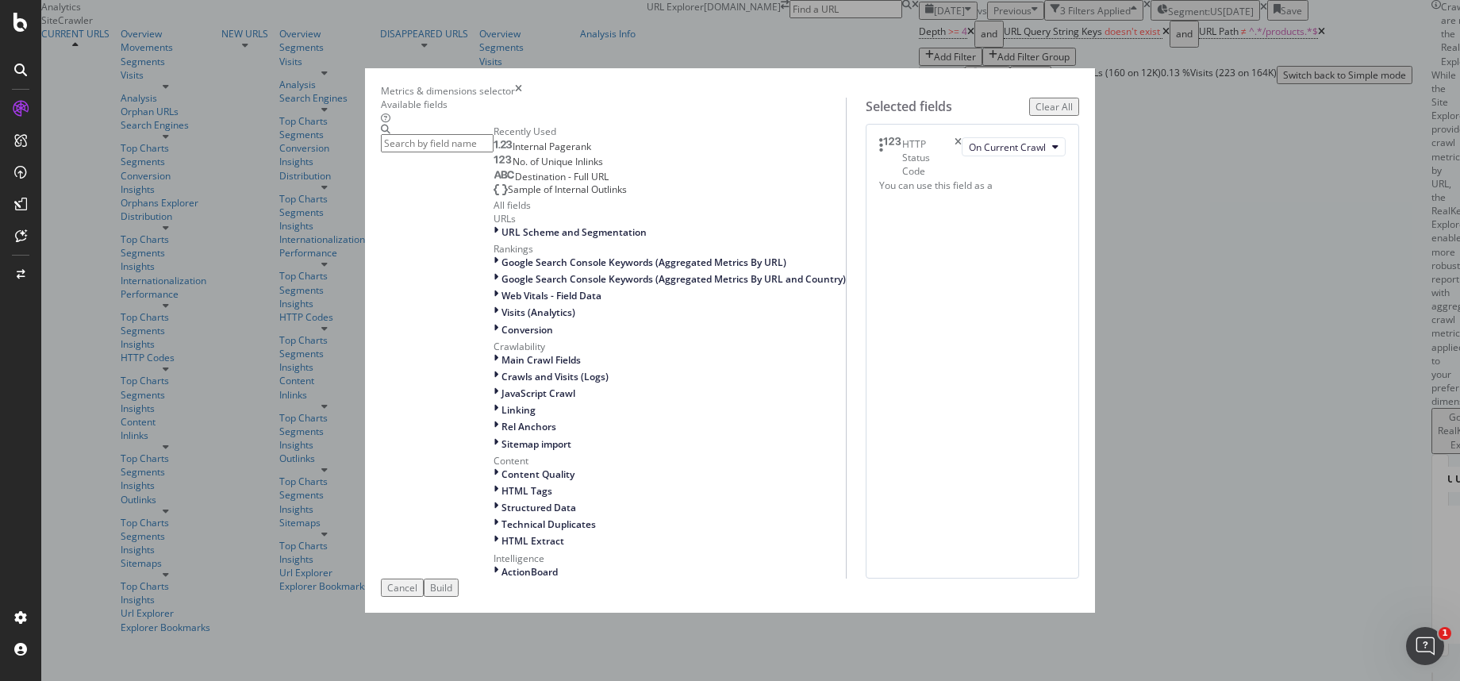
click at [459, 597] on button "Build" at bounding box center [441, 587] width 35 height 18
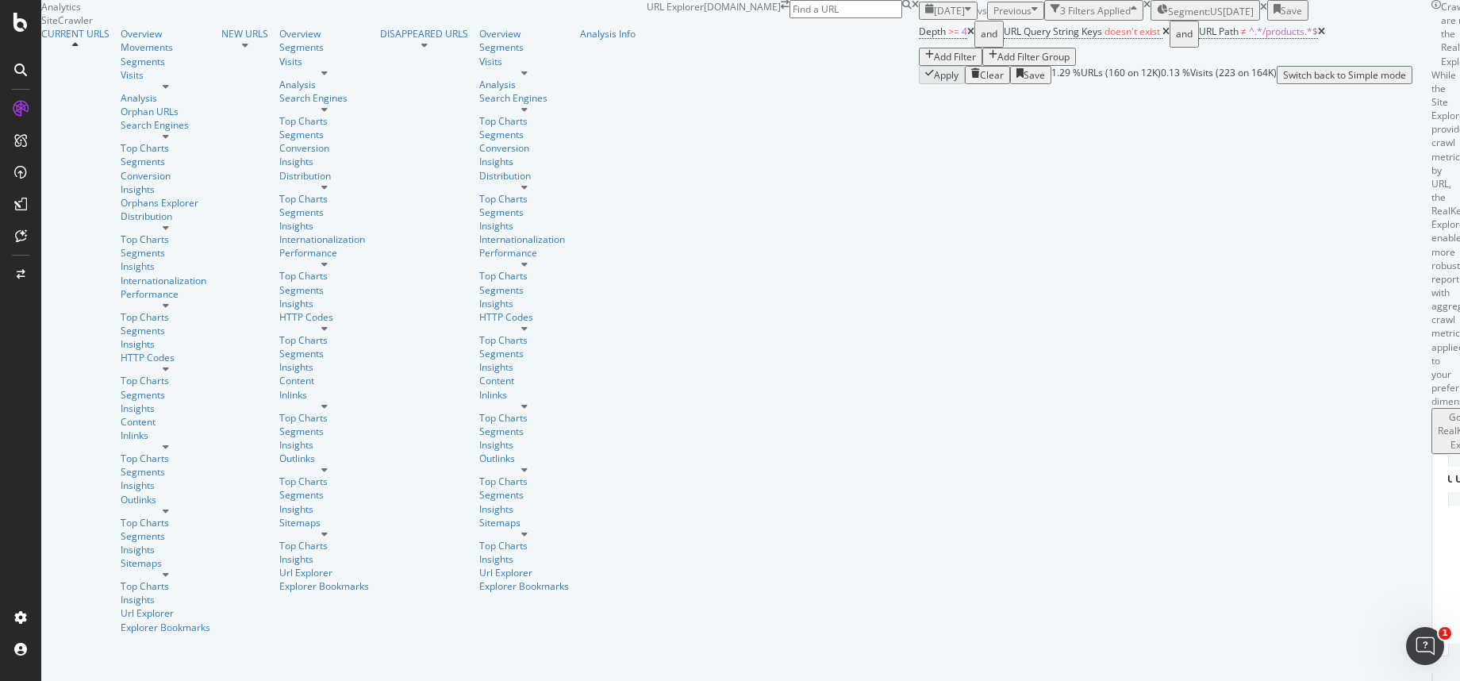
click at [934, 63] on div "Add Filter" at bounding box center [955, 56] width 42 height 13
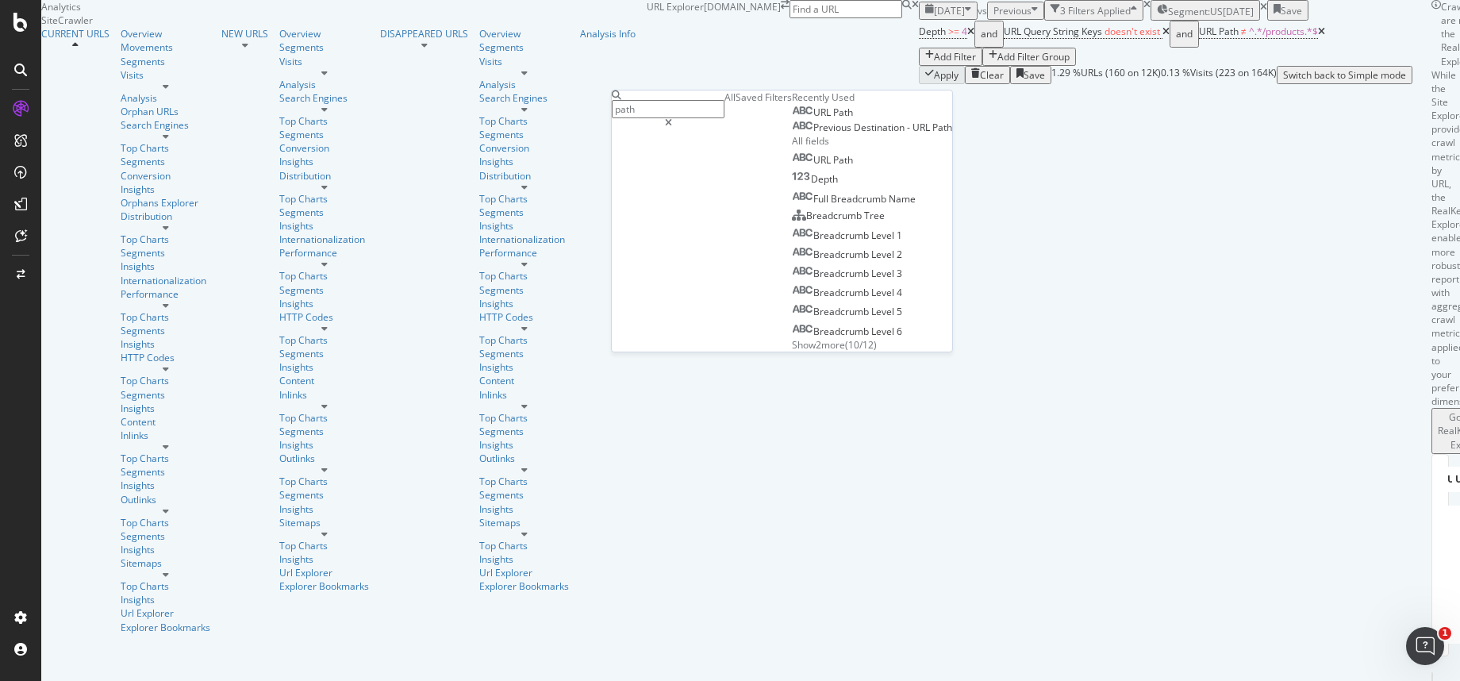
click at [713, 116] on input "path" at bounding box center [668, 109] width 113 height 18
click at [705, 111] on input "path" at bounding box center [668, 109] width 113 height 18
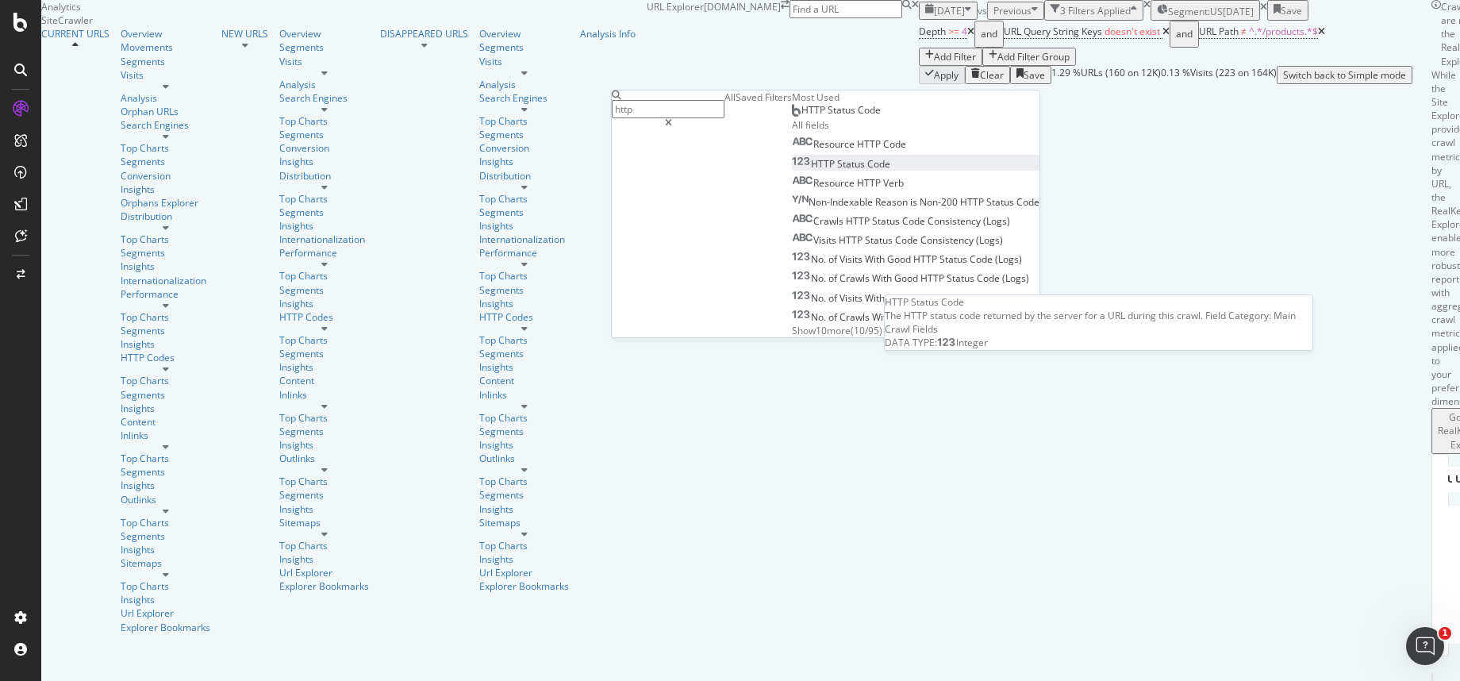
type input "http"
click at [837, 171] on span "Status" at bounding box center [852, 163] width 30 height 13
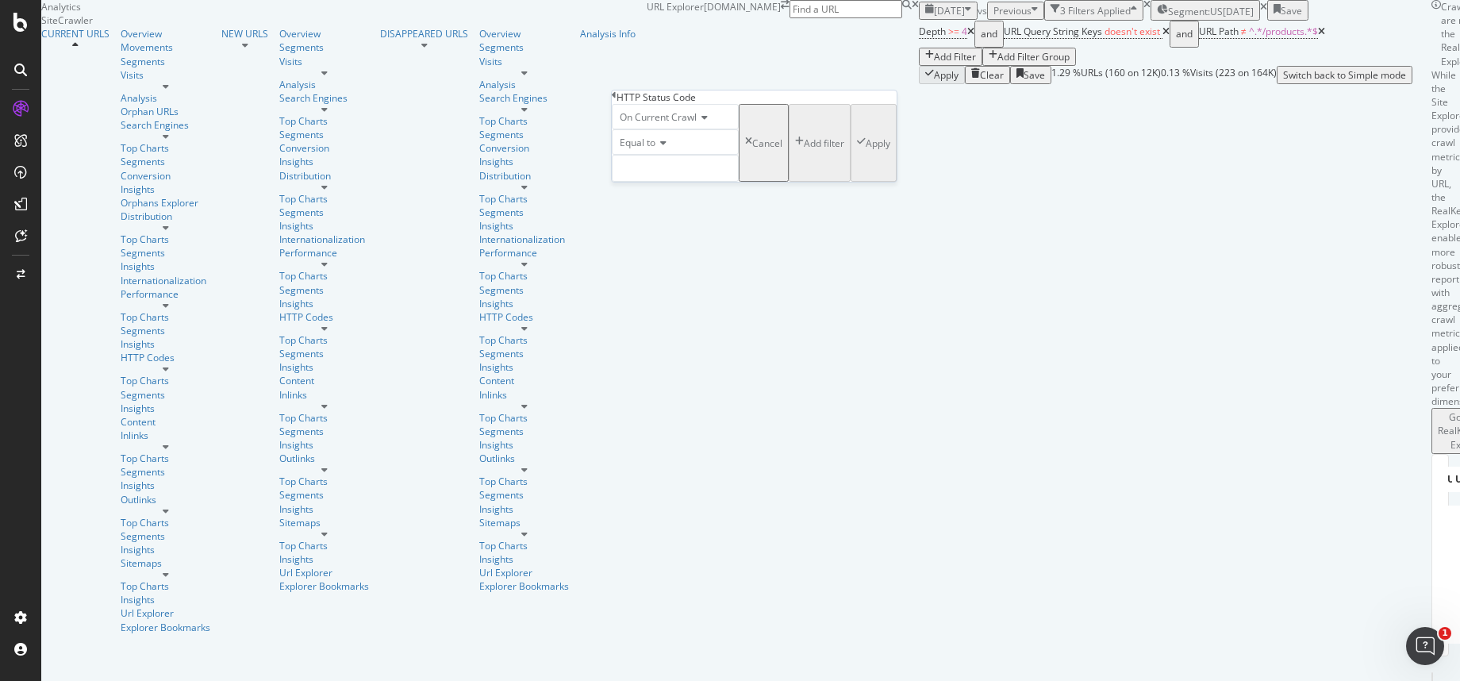
click at [655, 149] on span "Equal to" at bounding box center [638, 142] width 36 height 13
click at [722, 155] on div "Equal to" at bounding box center [675, 141] width 127 height 25
click at [663, 148] on icon at bounding box center [660, 143] width 11 height 10
click at [709, 155] on div "Equal to" at bounding box center [675, 141] width 127 height 25
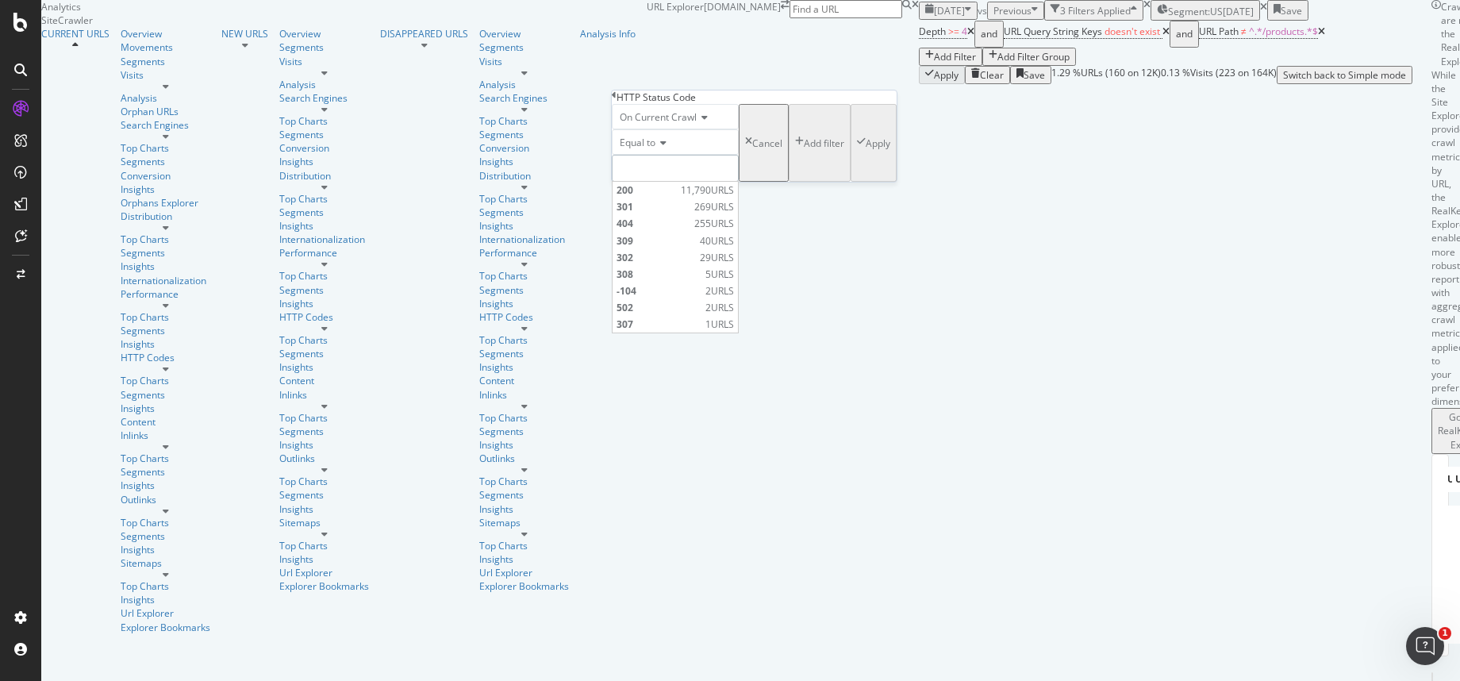
click at [666, 182] on input "number" at bounding box center [675, 168] width 127 height 27
click at [651, 197] on span "200" at bounding box center [647, 189] width 60 height 13
click at [656, 182] on input "200" at bounding box center [675, 168] width 127 height 27
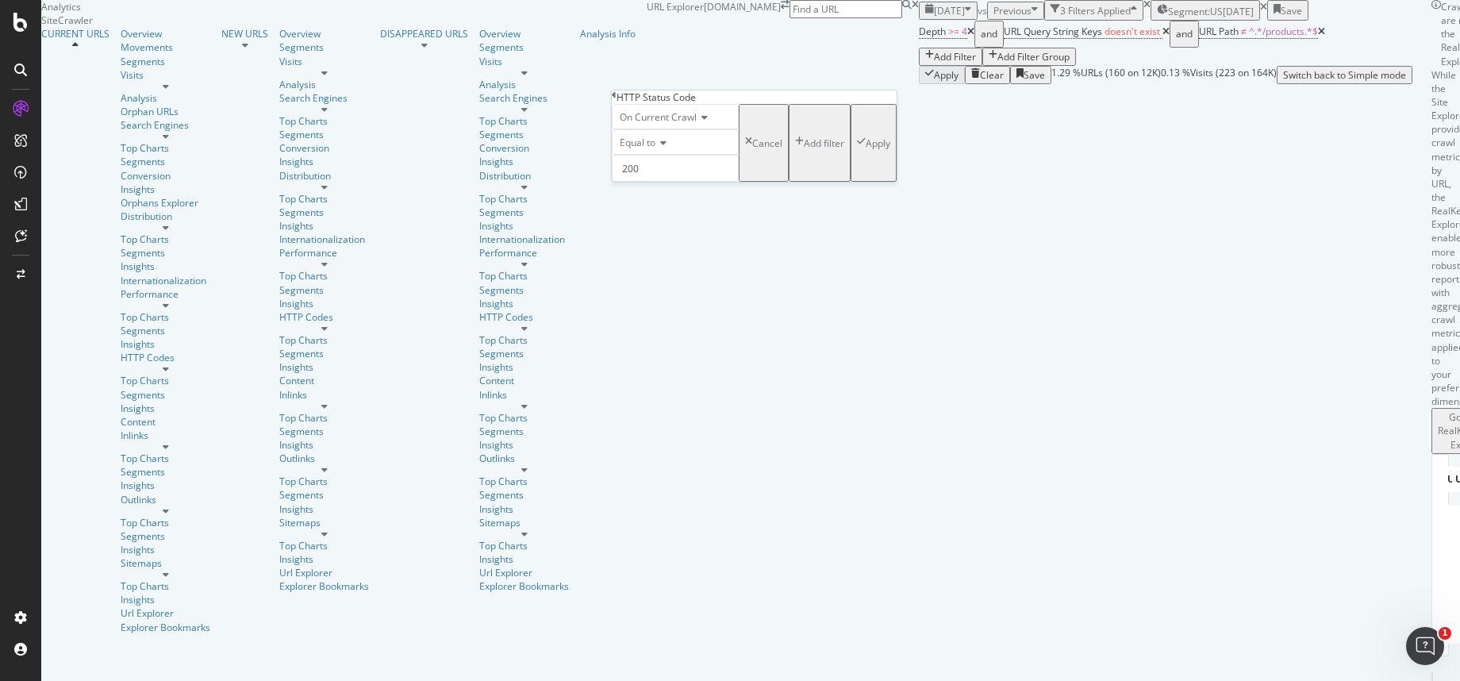
click at [647, 149] on span "Equal to" at bounding box center [638, 142] width 36 height 13
click at [668, 186] on span "Not Equal to" at bounding box center [644, 179] width 54 height 13
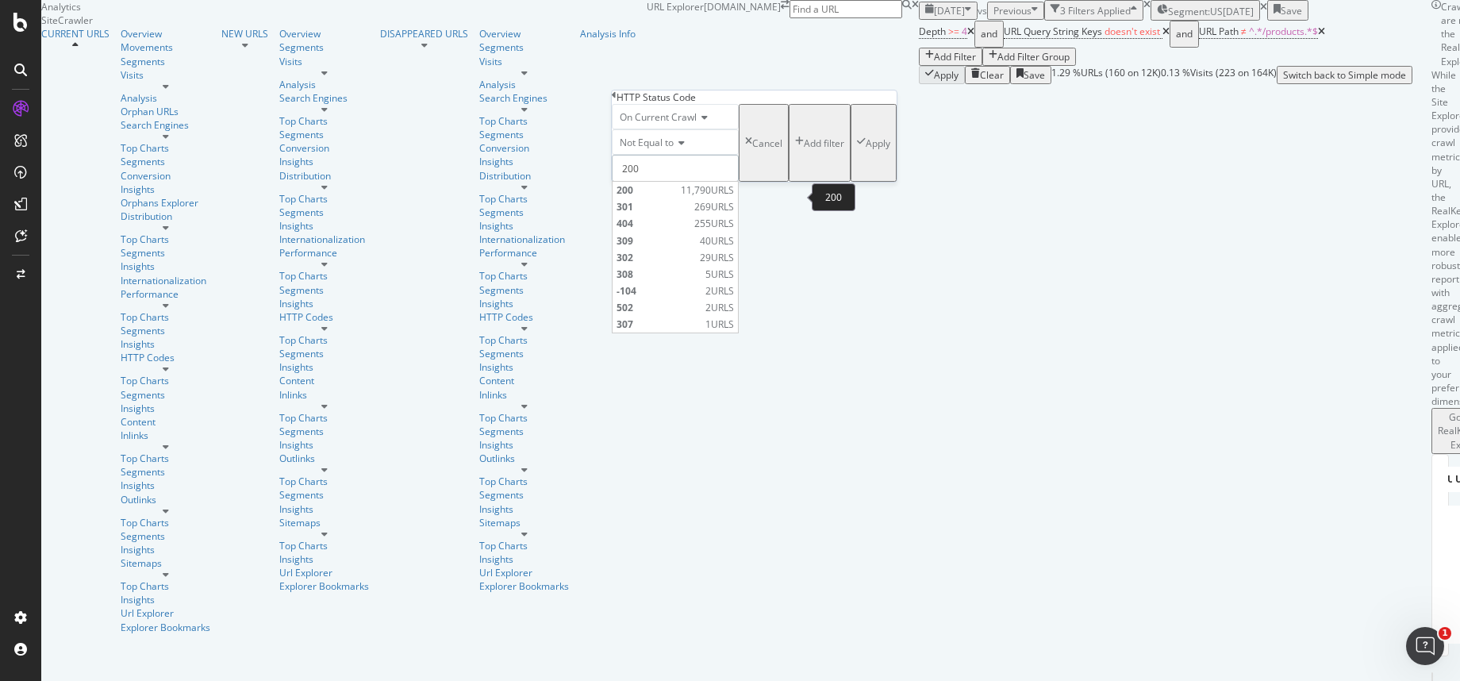
click at [653, 182] on input "200" at bounding box center [675, 168] width 127 height 27
click at [656, 230] on span "404" at bounding box center [654, 223] width 74 height 13
type input "404"
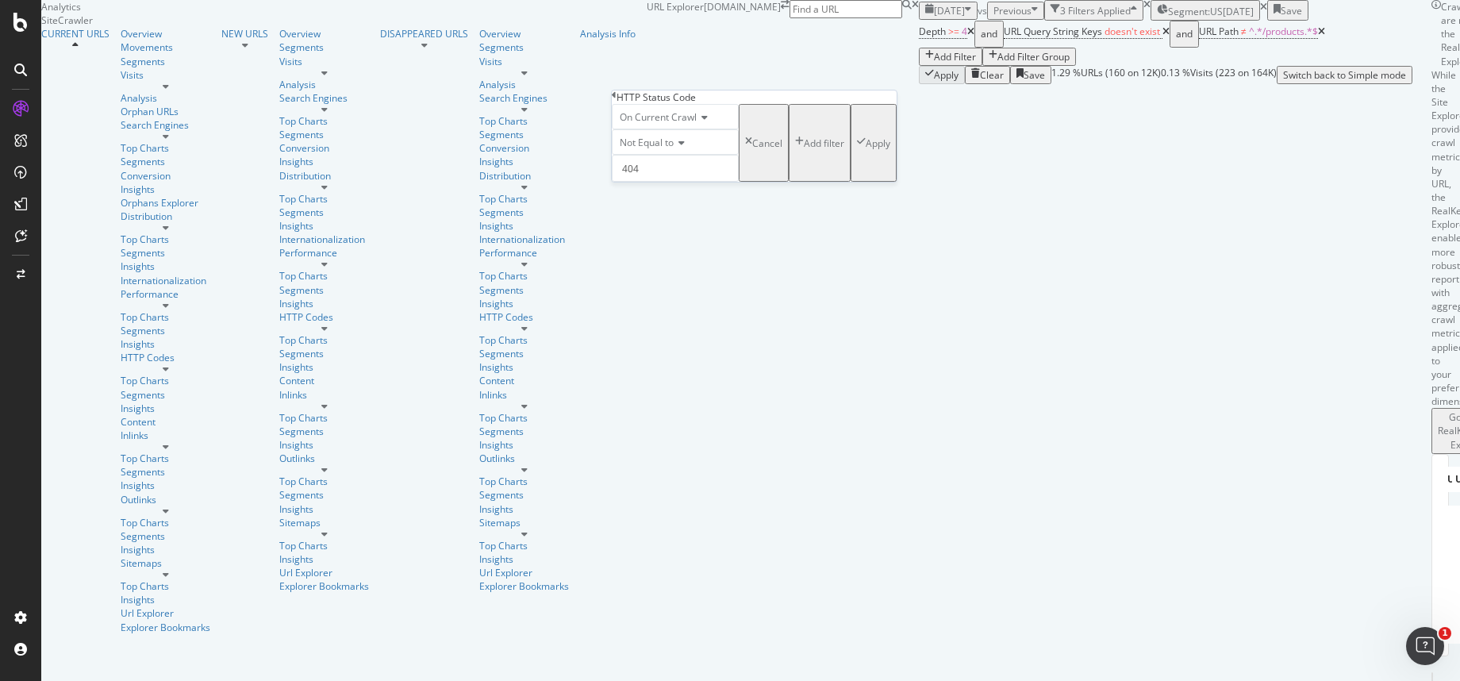
click at [857, 150] on div "button" at bounding box center [861, 142] width 9 height 13
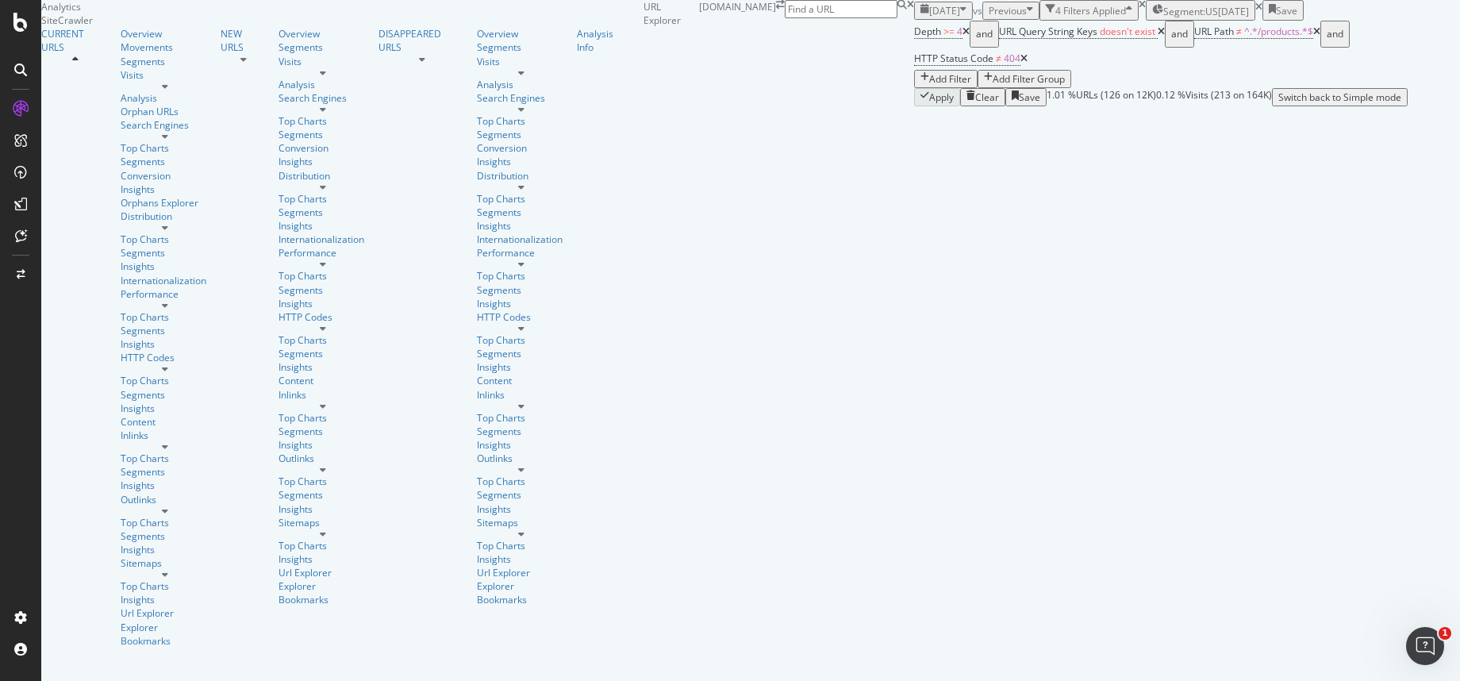
scroll to position [233, 0]
click at [1276, 17] on div "button" at bounding box center [1272, 10] width 7 height 13
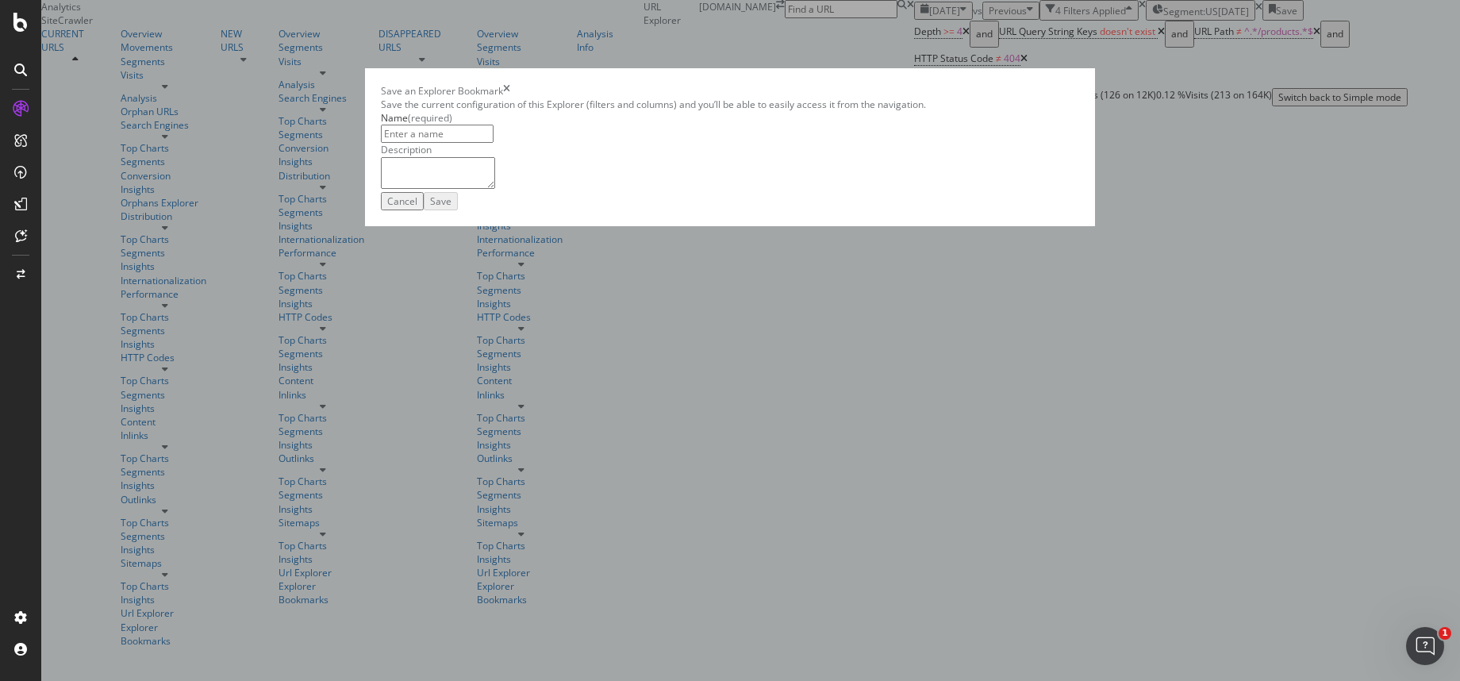
click at [494, 143] on input "modal" at bounding box center [437, 134] width 113 height 18
type input "XXX"
click at [510, 98] on icon "times" at bounding box center [506, 90] width 7 height 13
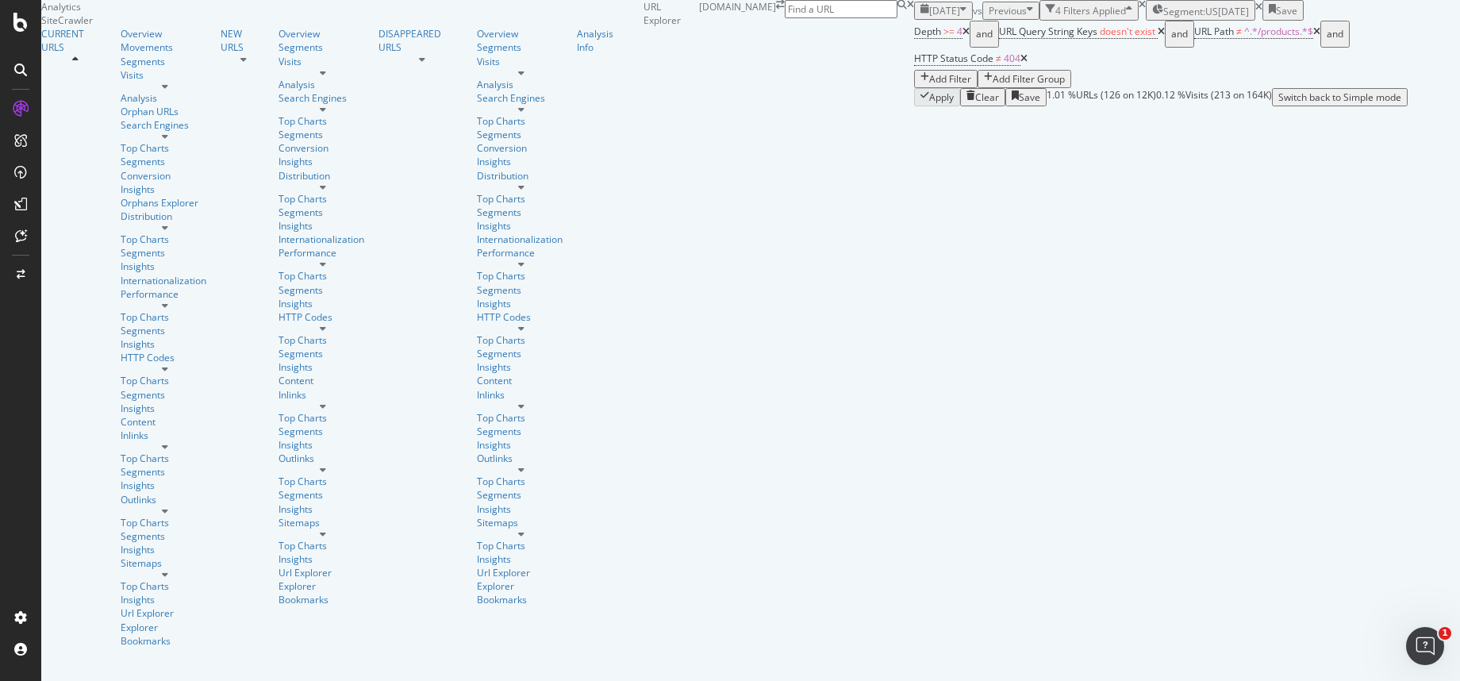
click at [929, 72] on div "Add Filter" at bounding box center [950, 78] width 42 height 13
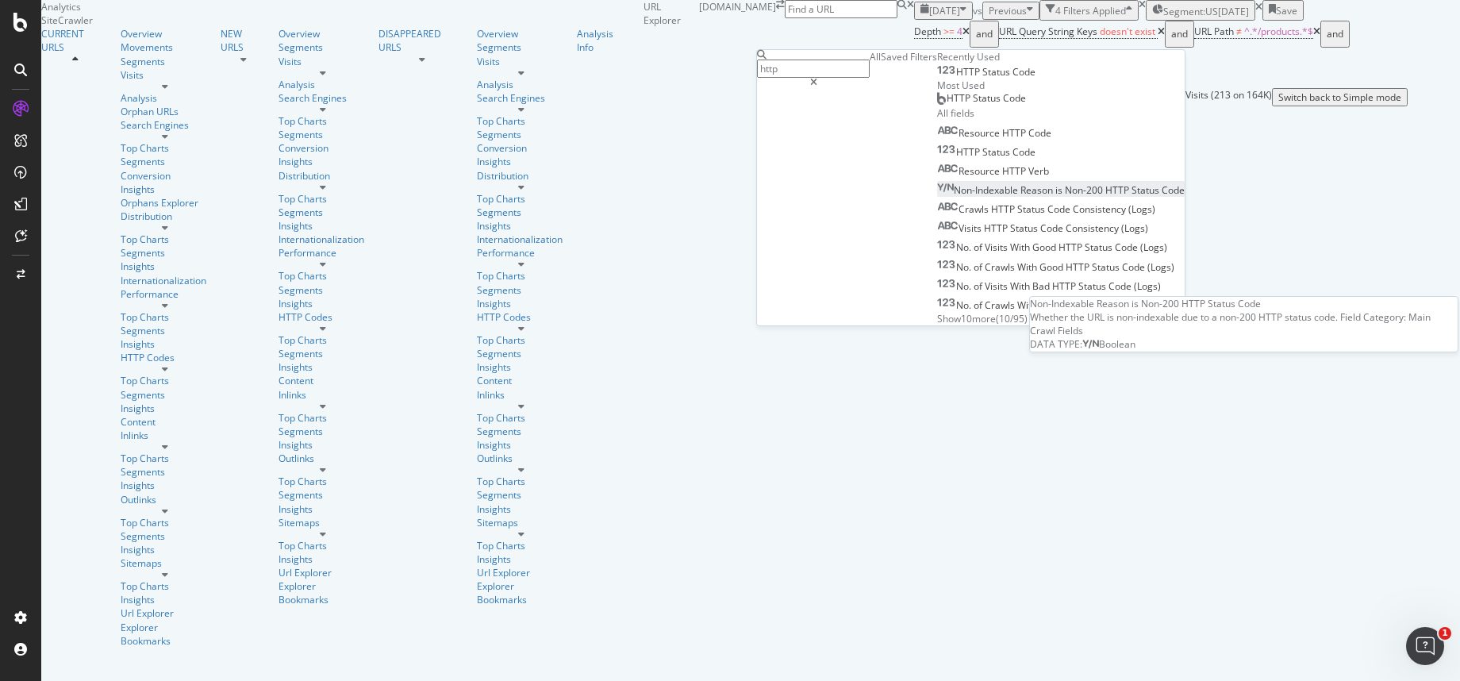
scroll to position [77, 0]
click at [914, 98] on div "Apply Clear Save 1.01 % URLs ( 126 on 12K ) 0.12 % Visits ( 213 on 164K ) Switc…" at bounding box center [1187, 97] width 546 height 18
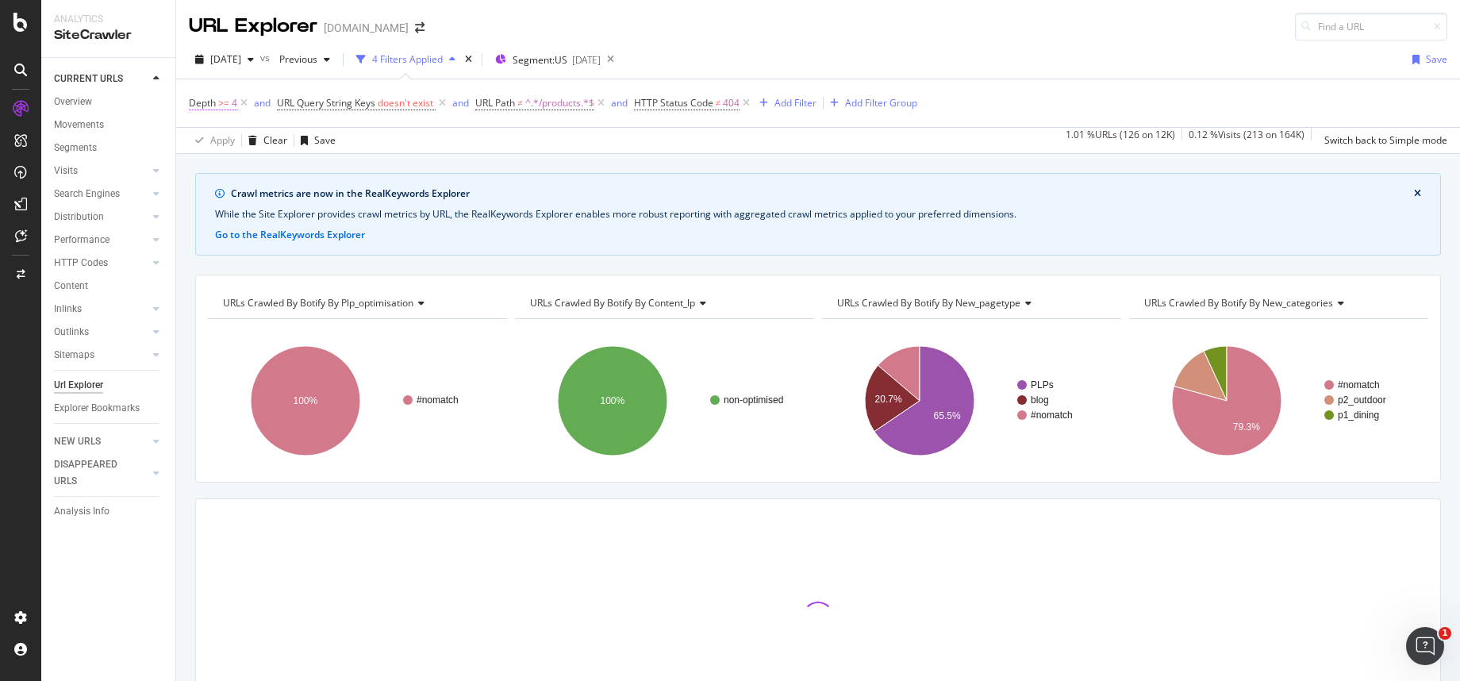
click at [245, 107] on icon at bounding box center [243, 103] width 13 height 16
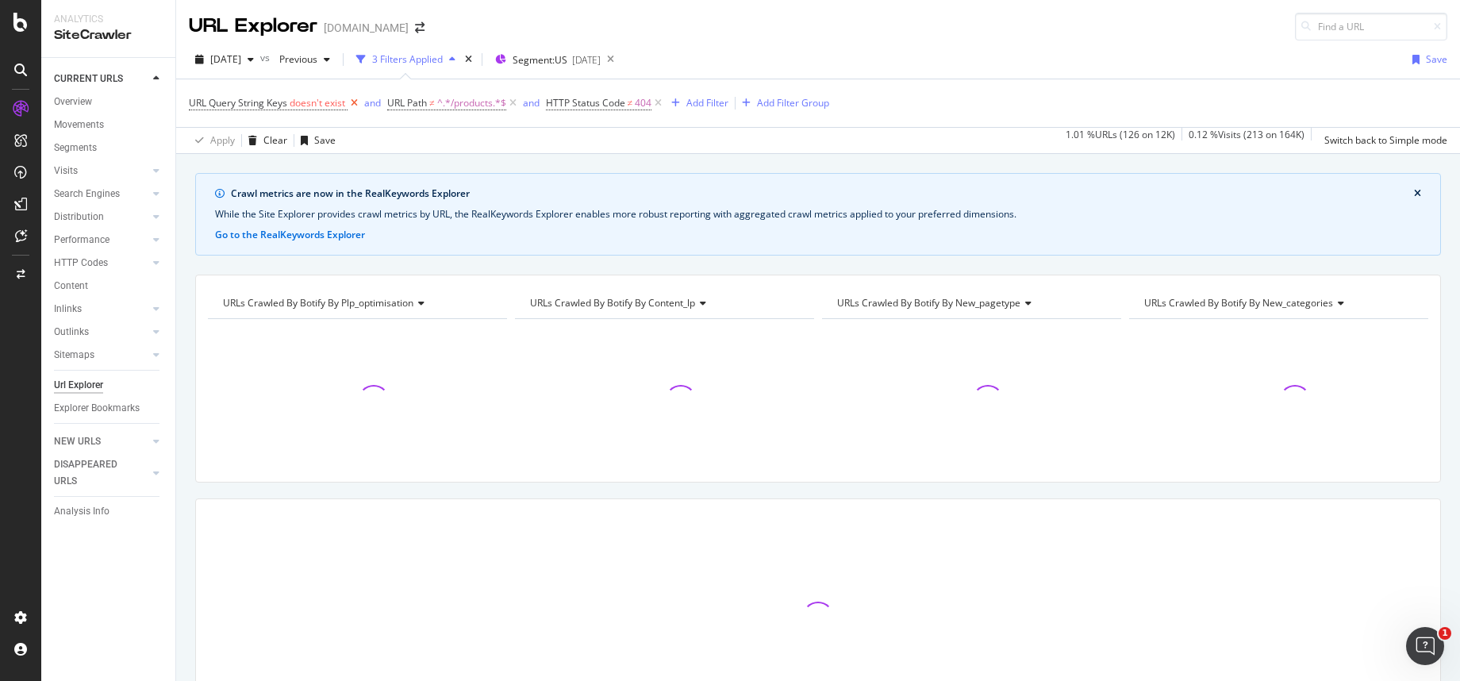
click at [353, 102] on icon at bounding box center [354, 103] width 13 height 16
click at [311, 102] on icon at bounding box center [314, 103] width 13 height 16
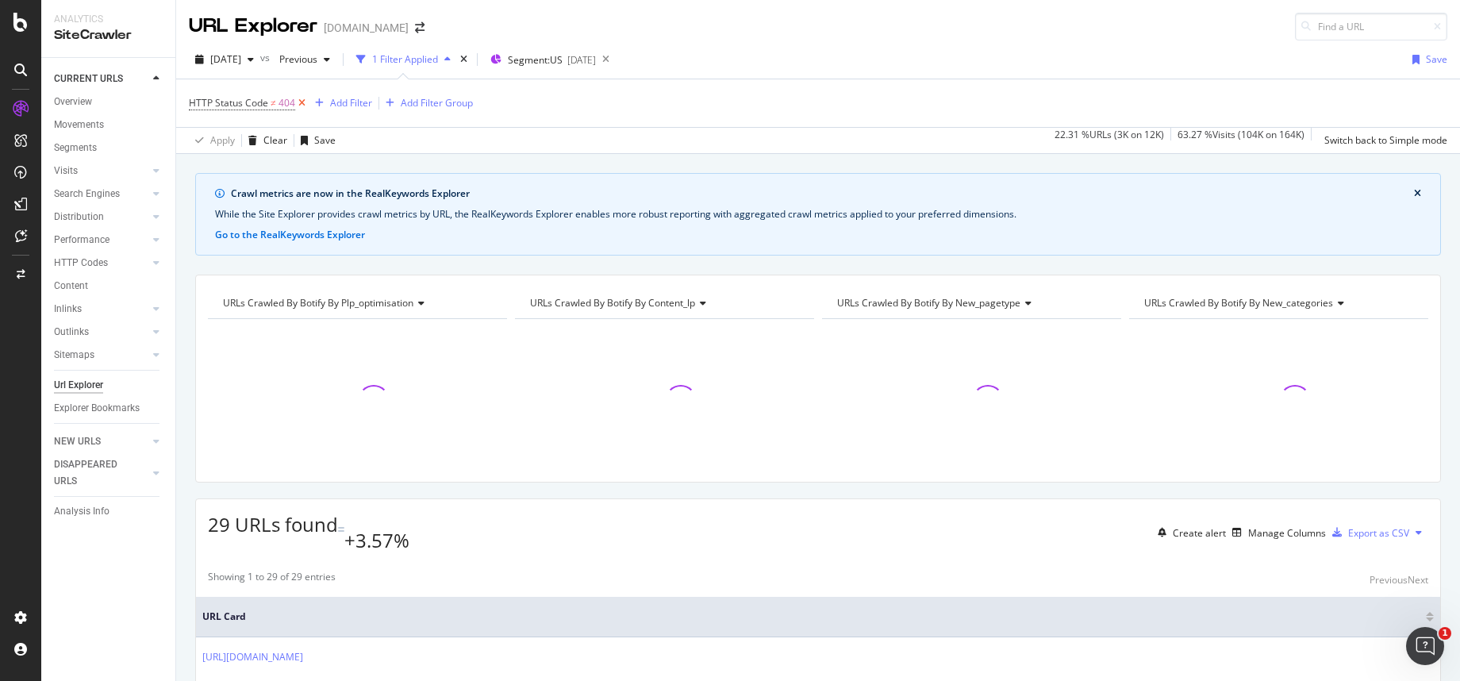
click at [295, 102] on icon at bounding box center [301, 103] width 13 height 16
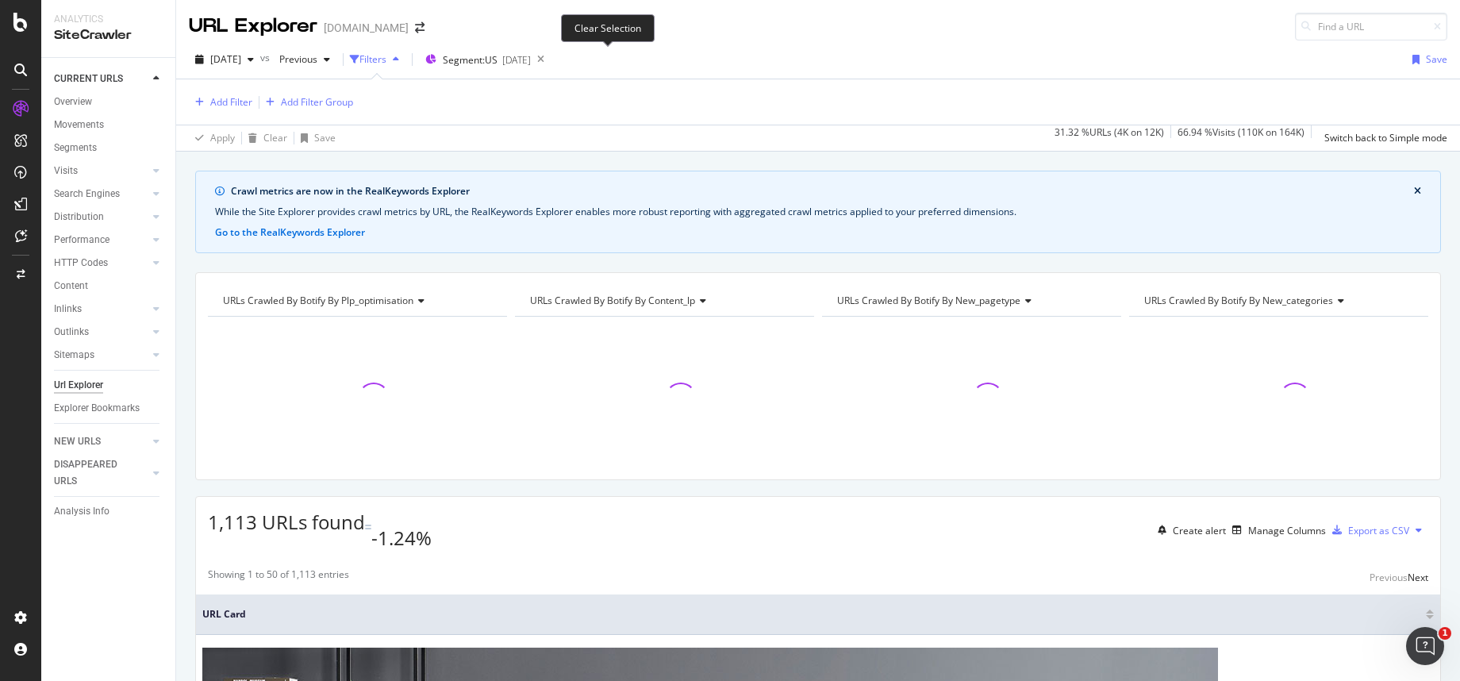
click at [551, 60] on icon at bounding box center [541, 59] width 20 height 22
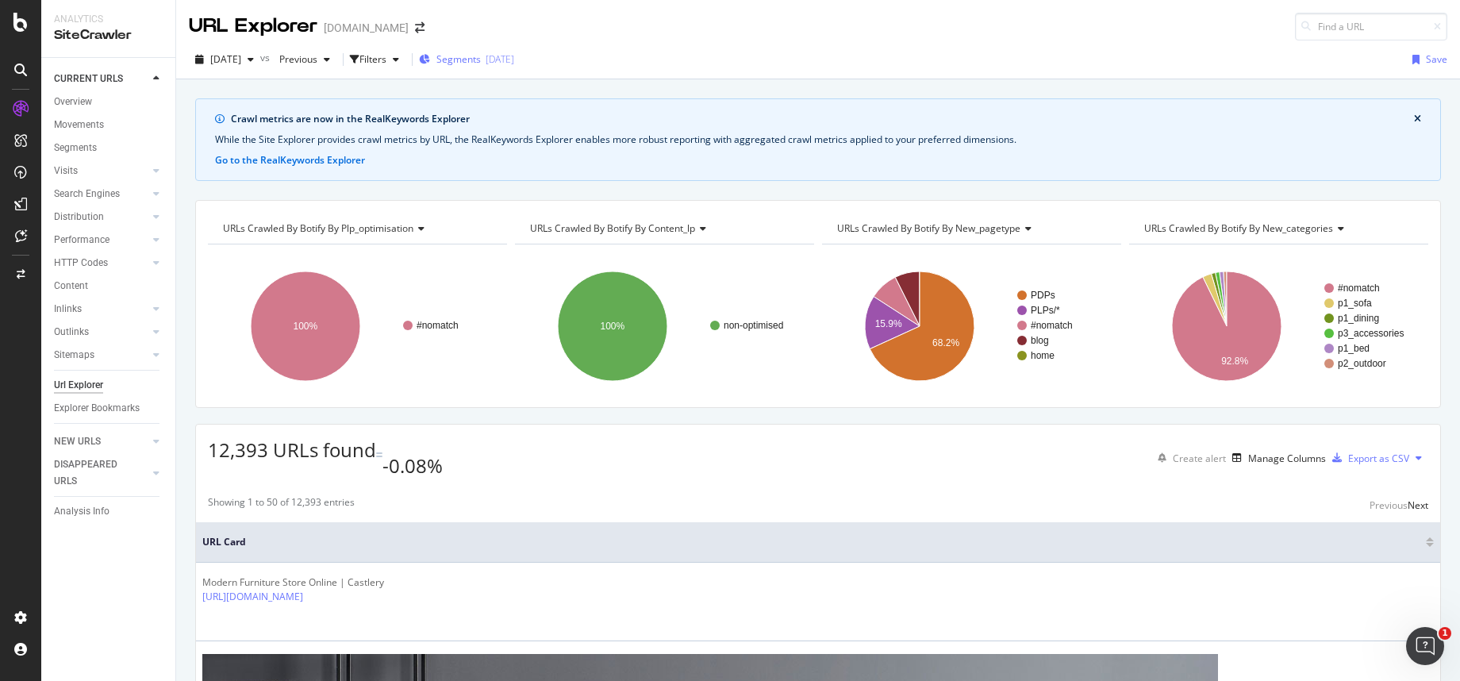
click at [481, 58] on span "Segments" at bounding box center [458, 58] width 44 height 13
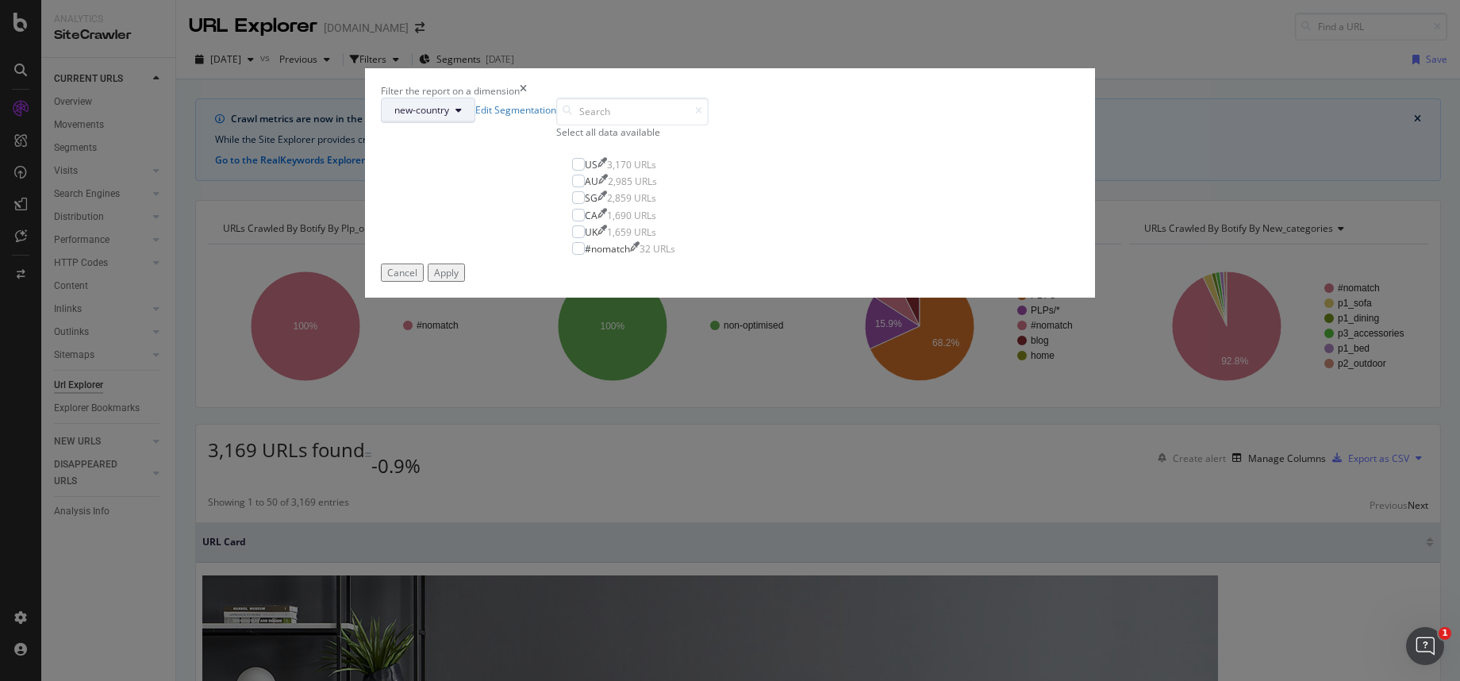
click at [449, 117] on span "new-country" at bounding box center [421, 109] width 55 height 13
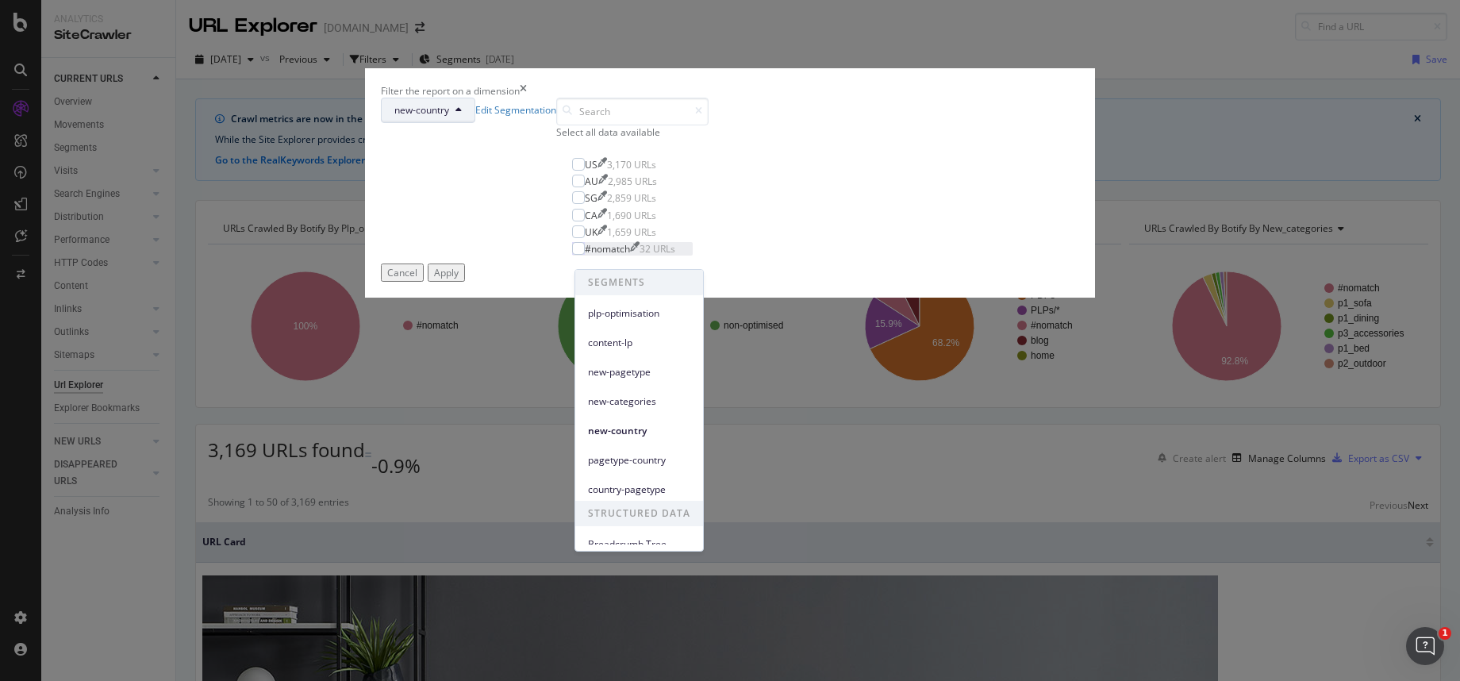
click at [606, 434] on span "new-country" at bounding box center [639, 431] width 102 height 14
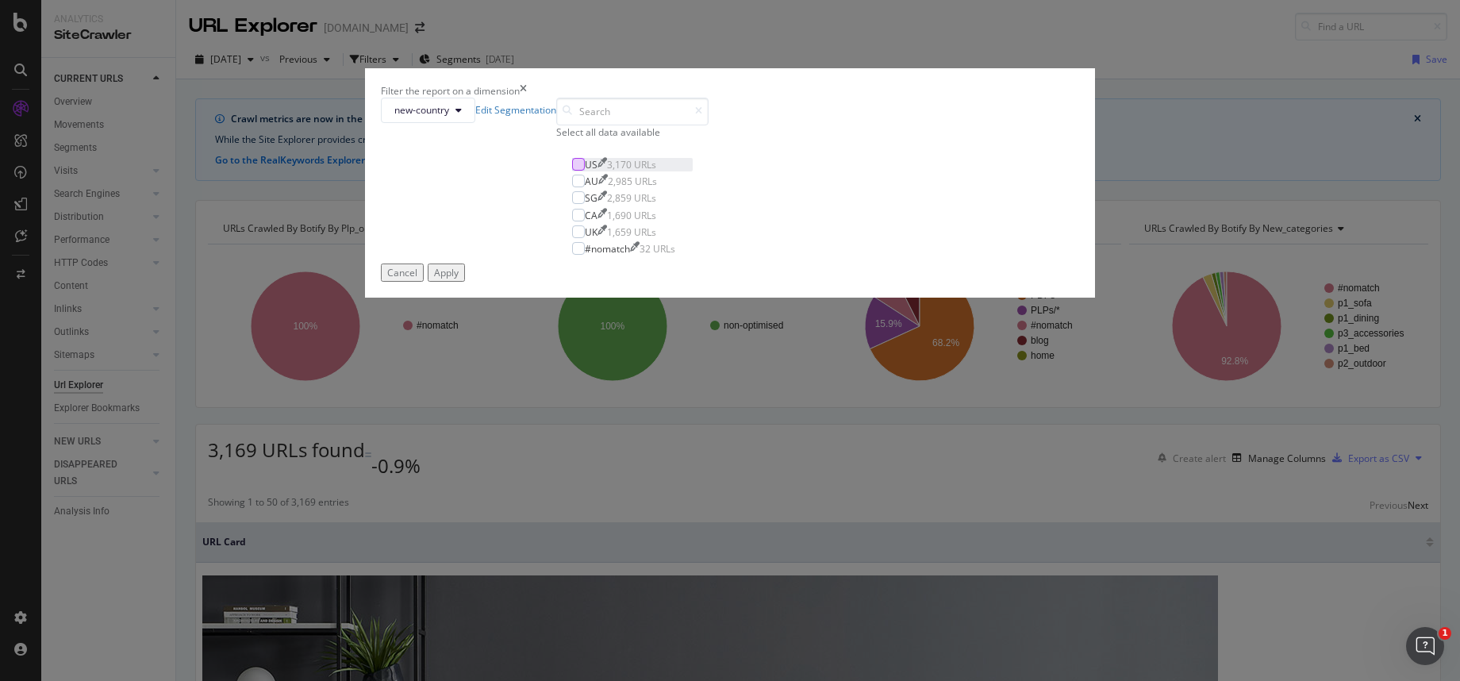
click at [579, 171] on div "modal" at bounding box center [578, 164] width 13 height 13
click at [459, 279] on div "Apply" at bounding box center [446, 272] width 25 height 13
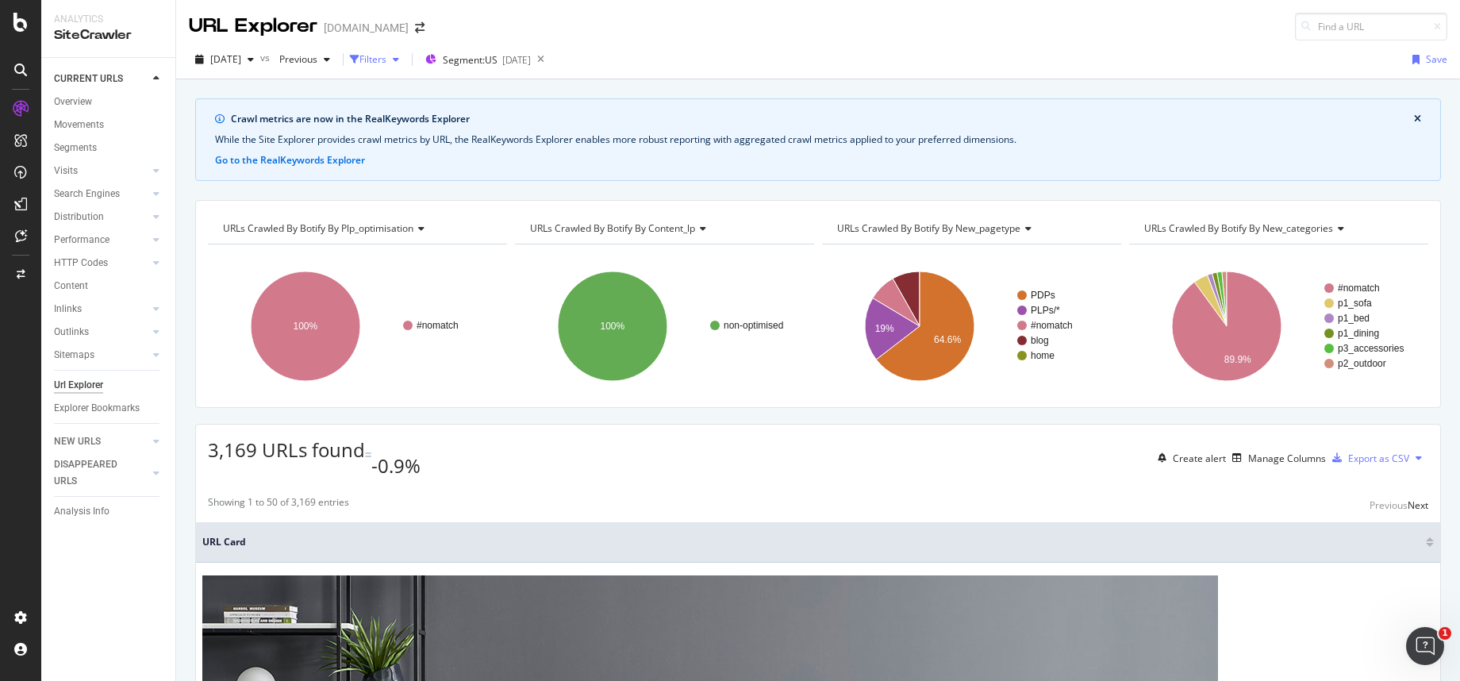
click at [359, 60] on div "button" at bounding box center [355, 60] width 10 height 10
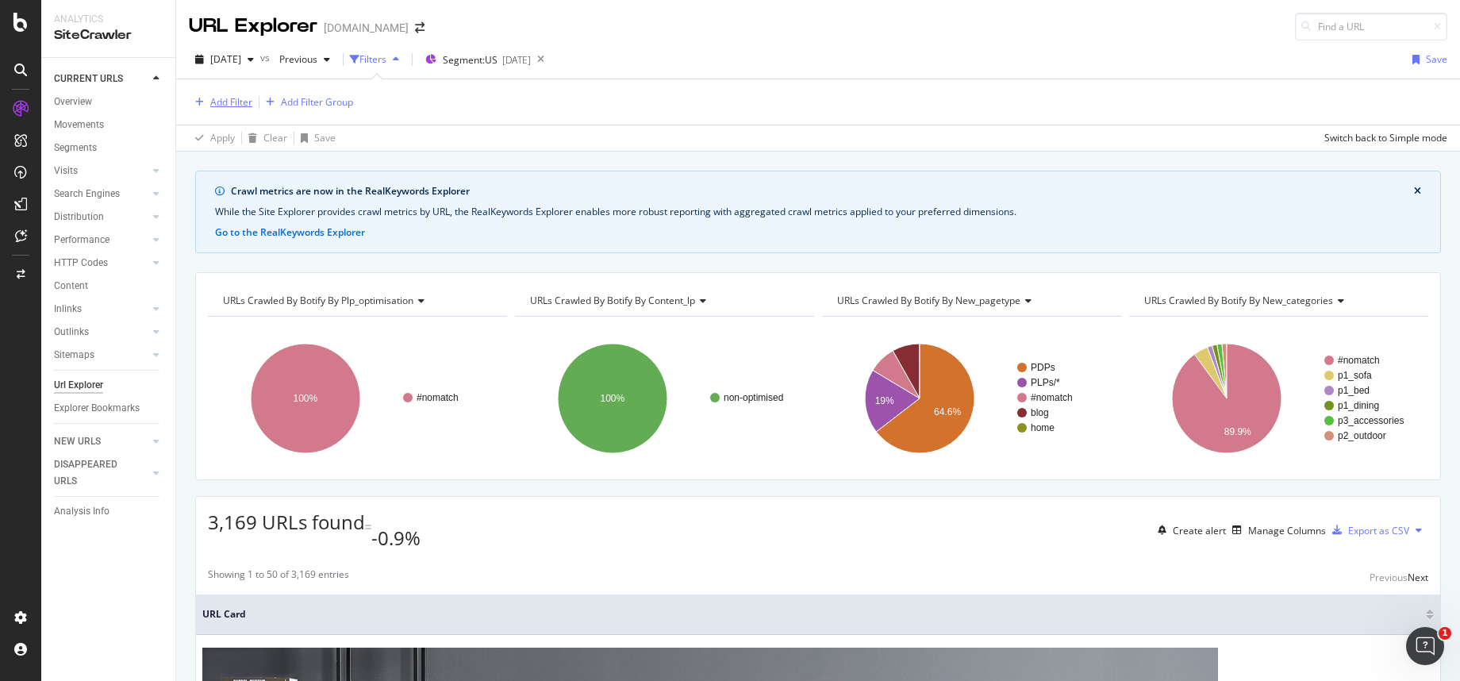
click at [214, 105] on div "Add Filter" at bounding box center [231, 101] width 42 height 13
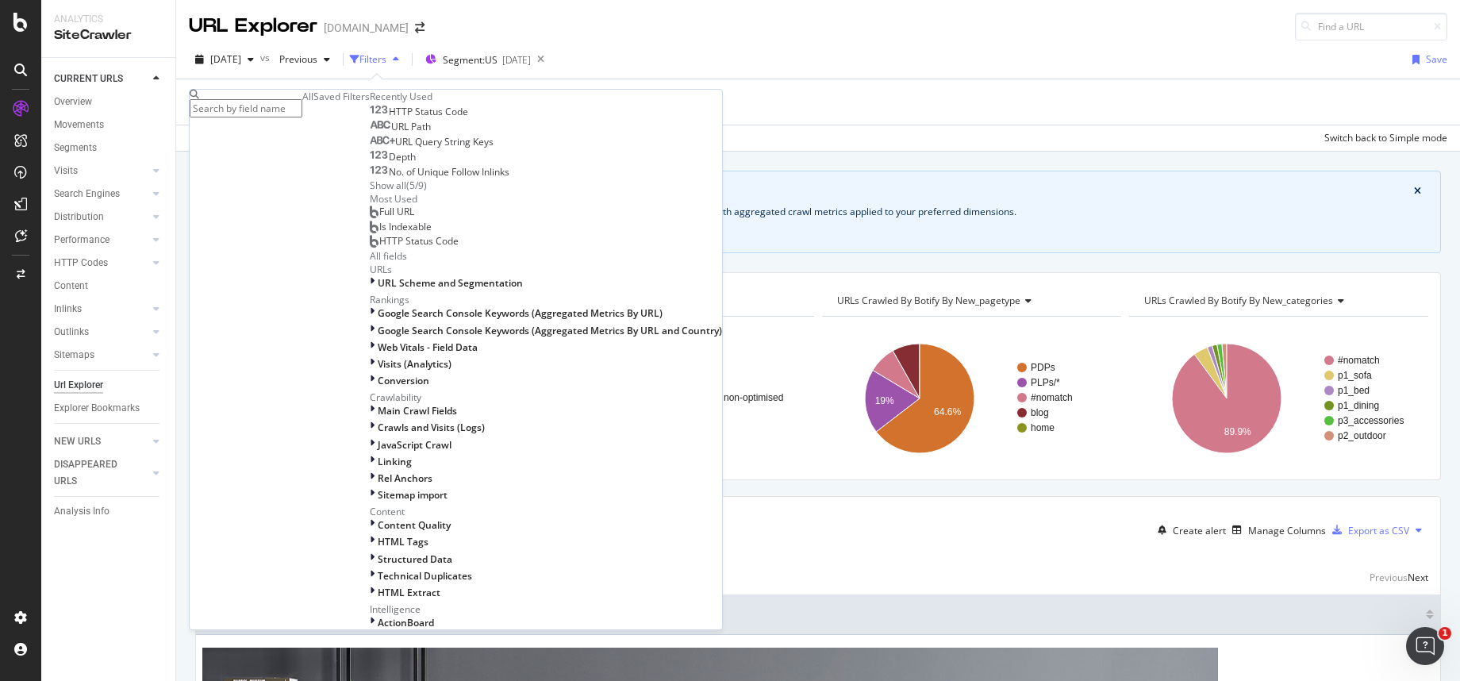
scroll to position [256, 0]
click at [378, 276] on span "URL Scheme and Segmentation" at bounding box center [450, 282] width 145 height 13
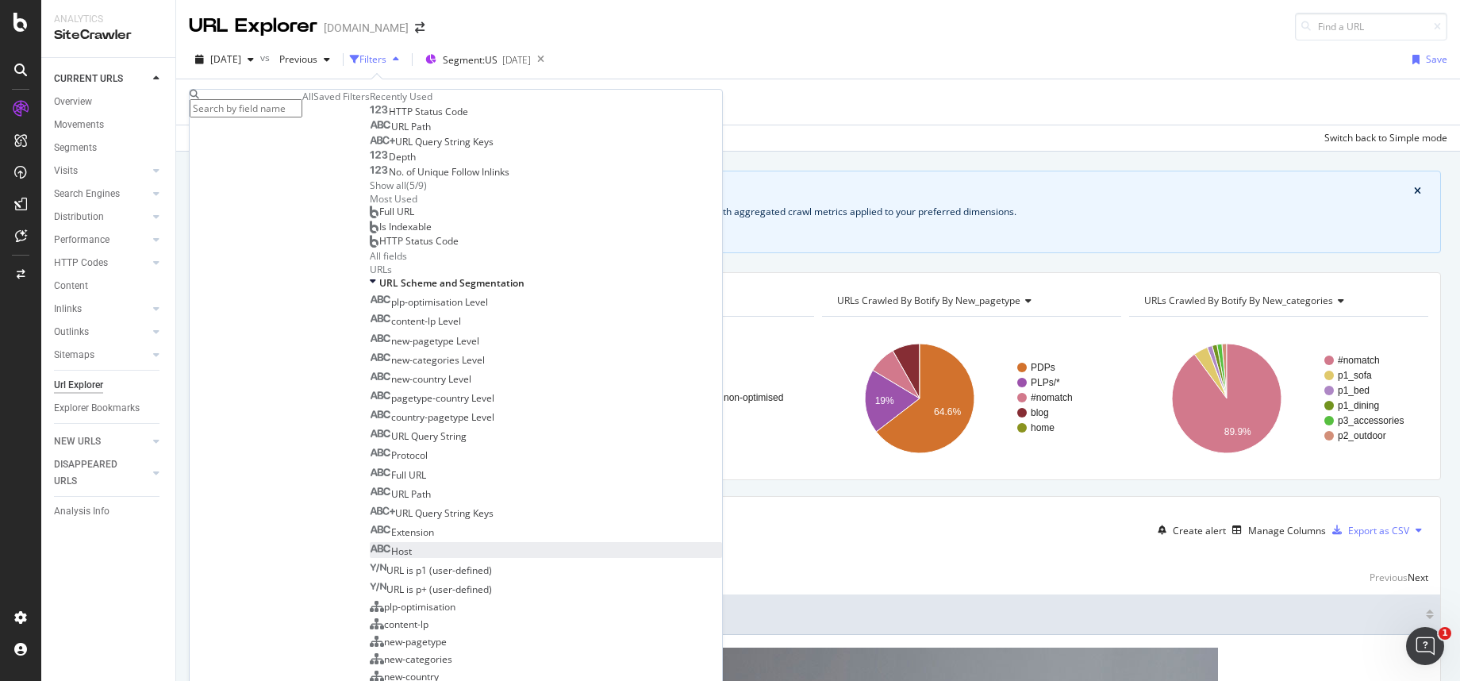
scroll to position [768, 0]
click at [589, 174] on div "Crawl metrics are now in the RealKeywords Explorer While the Site Explorer prov…" at bounding box center [818, 212] width 1246 height 83
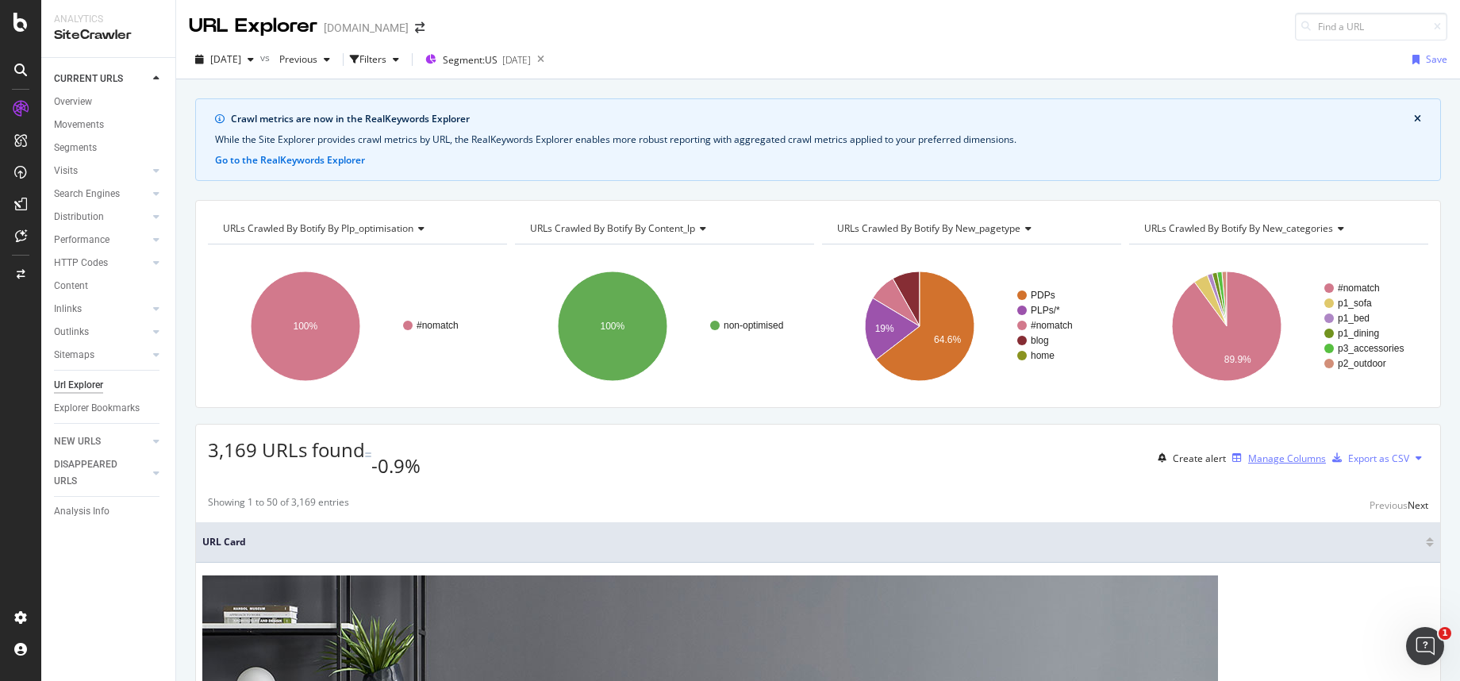
click at [1248, 455] on div "Manage Columns" at bounding box center [1287, 457] width 78 height 13
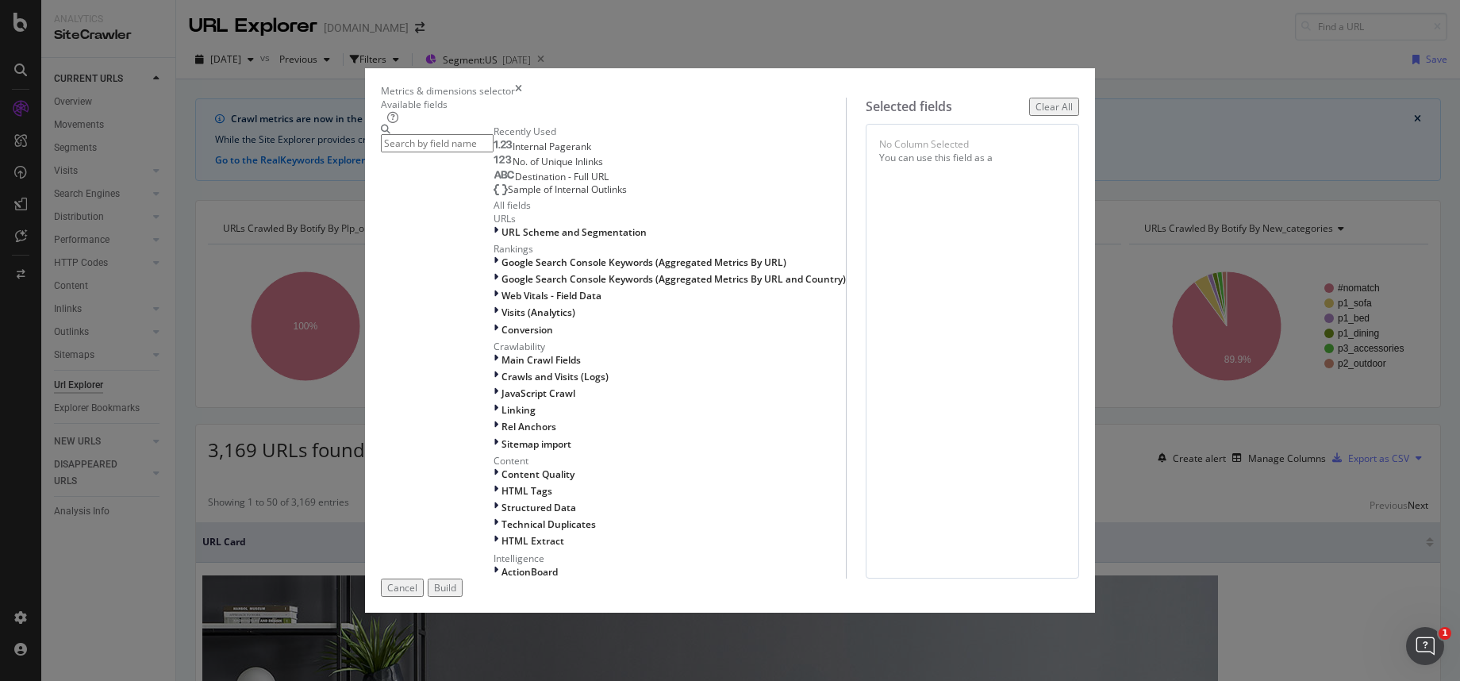
scroll to position [0, 0]
click at [522, 84] on icon "times" at bounding box center [518, 90] width 7 height 13
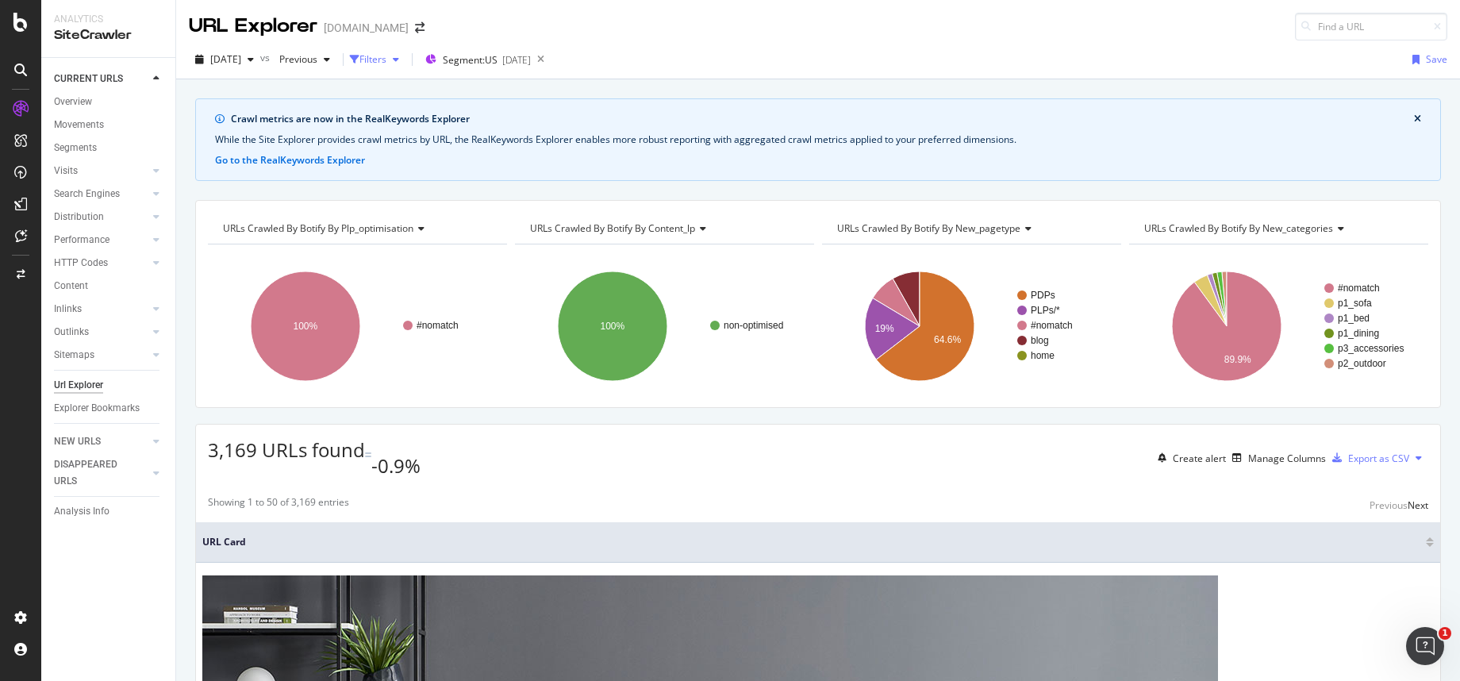
click at [386, 61] on div "Filters" at bounding box center [372, 58] width 27 height 13
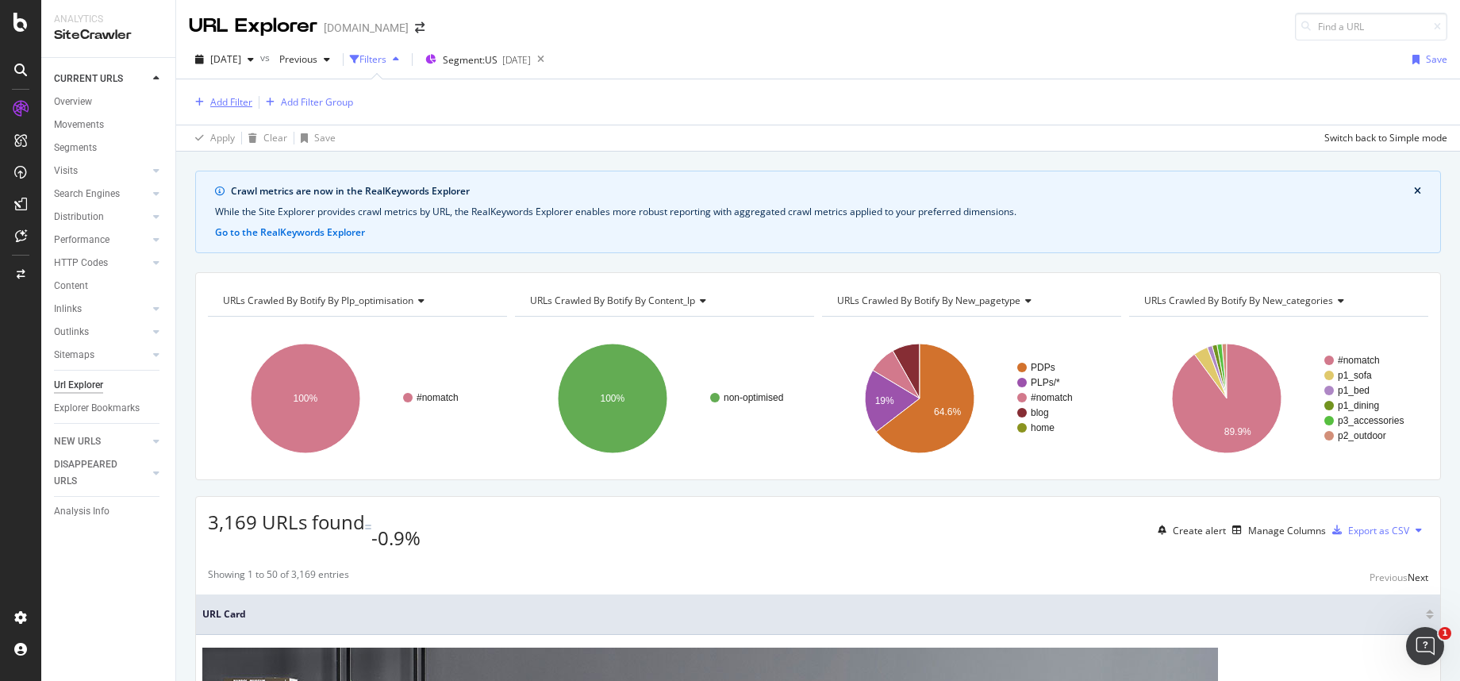
click at [210, 101] on div "Add Filter" at bounding box center [231, 101] width 42 height 13
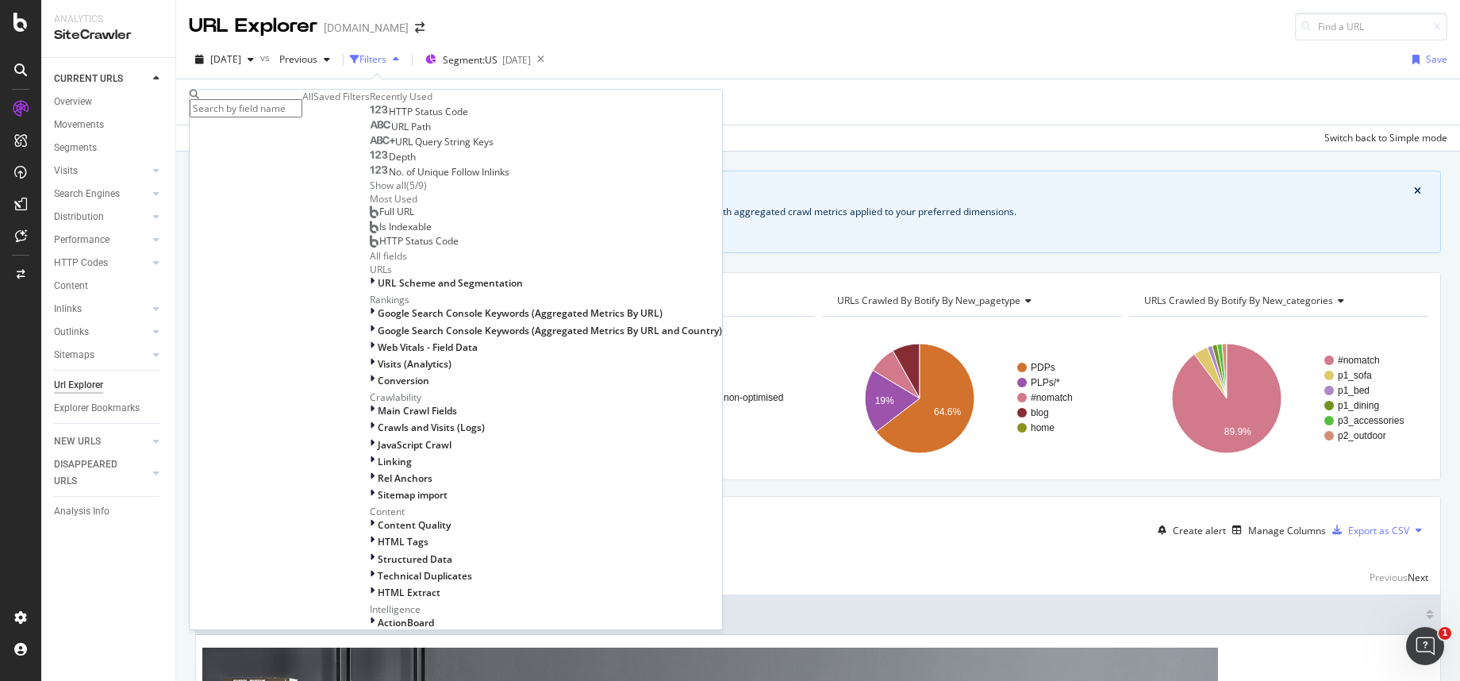
scroll to position [428, 0]
click at [640, 150] on div "Apply Clear Save Switch back to Simple mode" at bounding box center [818, 138] width 1284 height 26
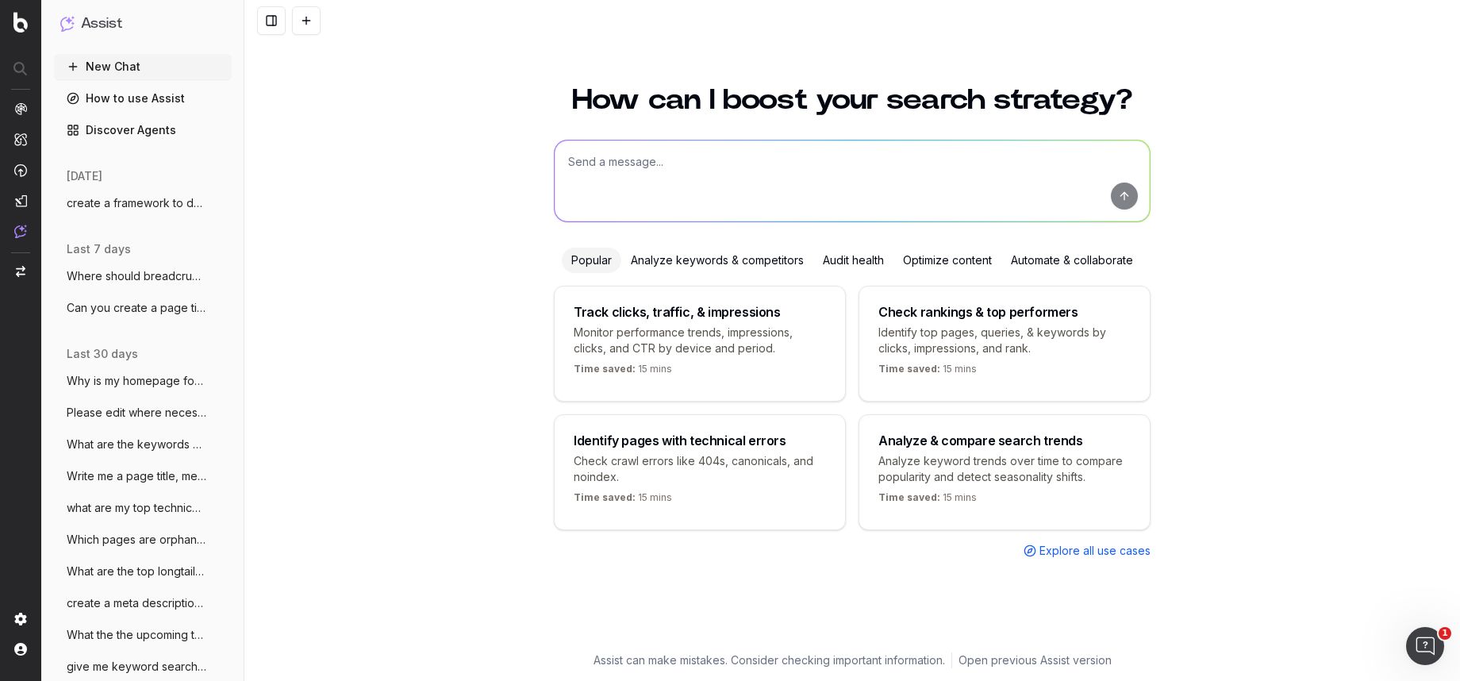
click at [629, 169] on textarea at bounding box center [852, 180] width 595 height 81
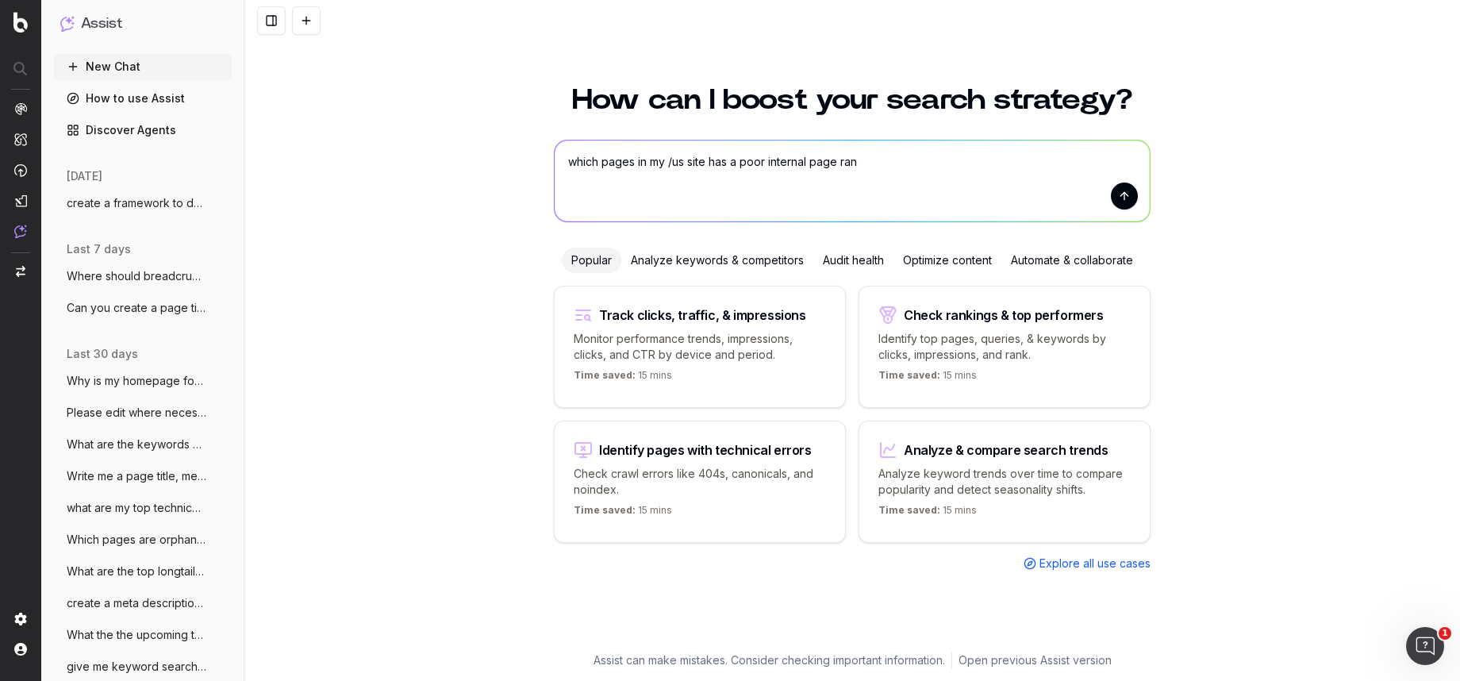
type textarea "which pages in my /us site has a poor internal page rank"
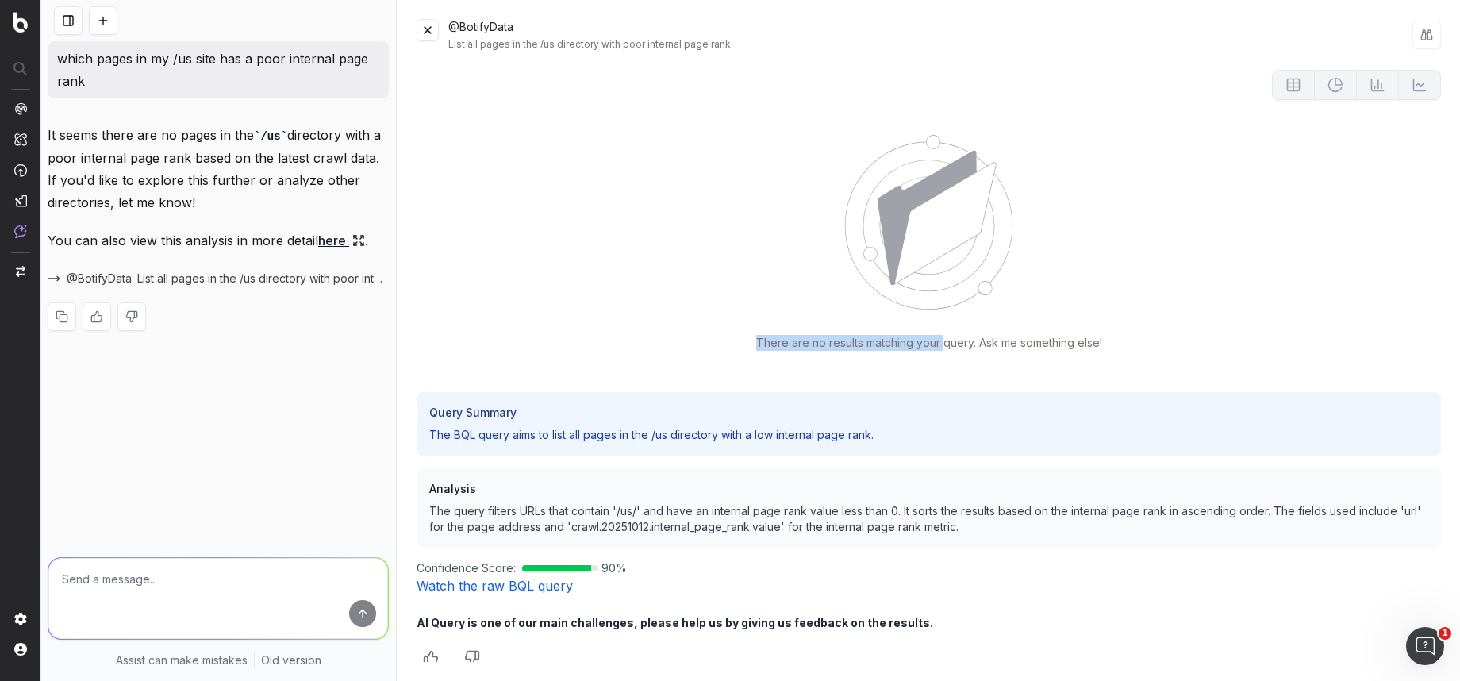
drag, startPoint x: 748, startPoint y: 345, endPoint x: 936, endPoint y: 344, distance: 188.1
click at [936, 344] on p "There are no results matching your query. Ask me something else!" at bounding box center [929, 343] width 346 height 16
click at [425, 25] on button at bounding box center [428, 30] width 22 height 22
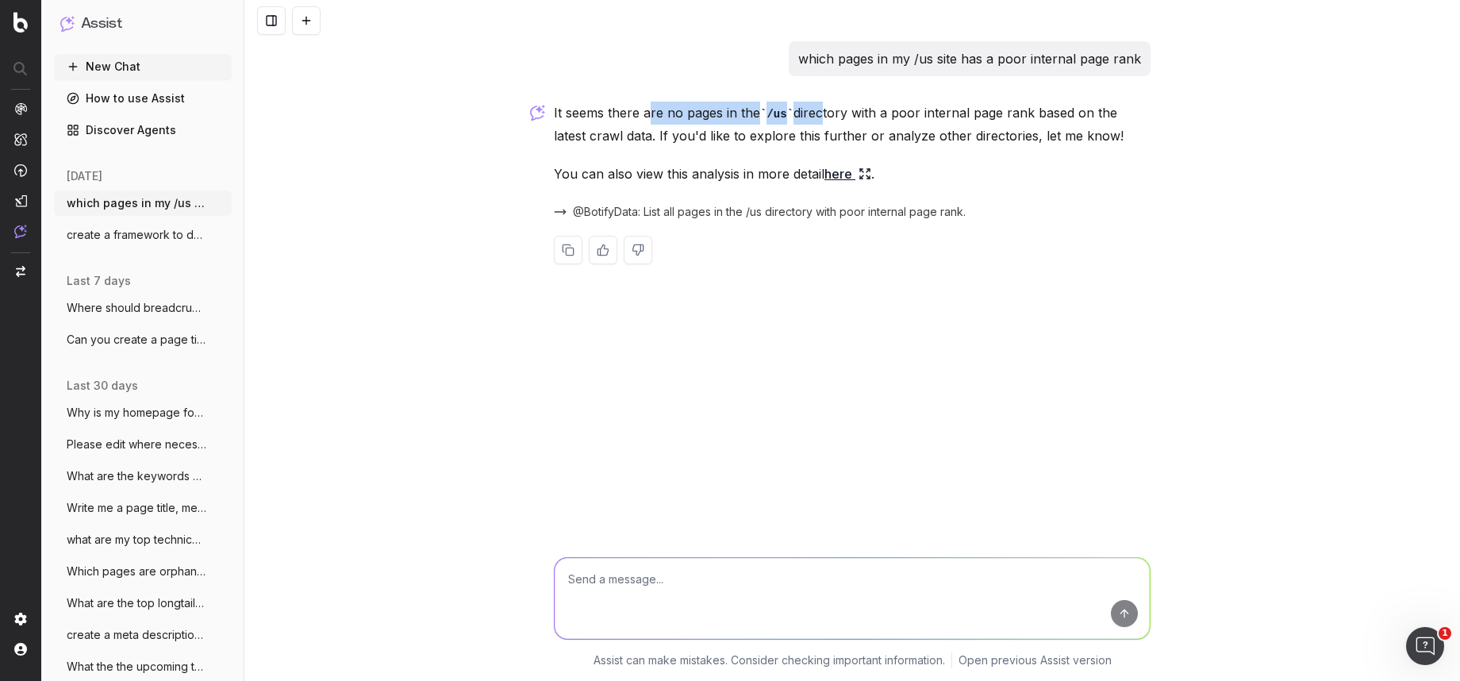
drag, startPoint x: 650, startPoint y: 116, endPoint x: 819, endPoint y: 116, distance: 169.0
click at [818, 116] on p "It seems there are no pages in the /us directory with a poor internal page rank…" at bounding box center [852, 124] width 597 height 45
click at [650, 575] on textarea at bounding box center [852, 598] width 595 height 81
type textarea "which pages have a poor internal page rank"
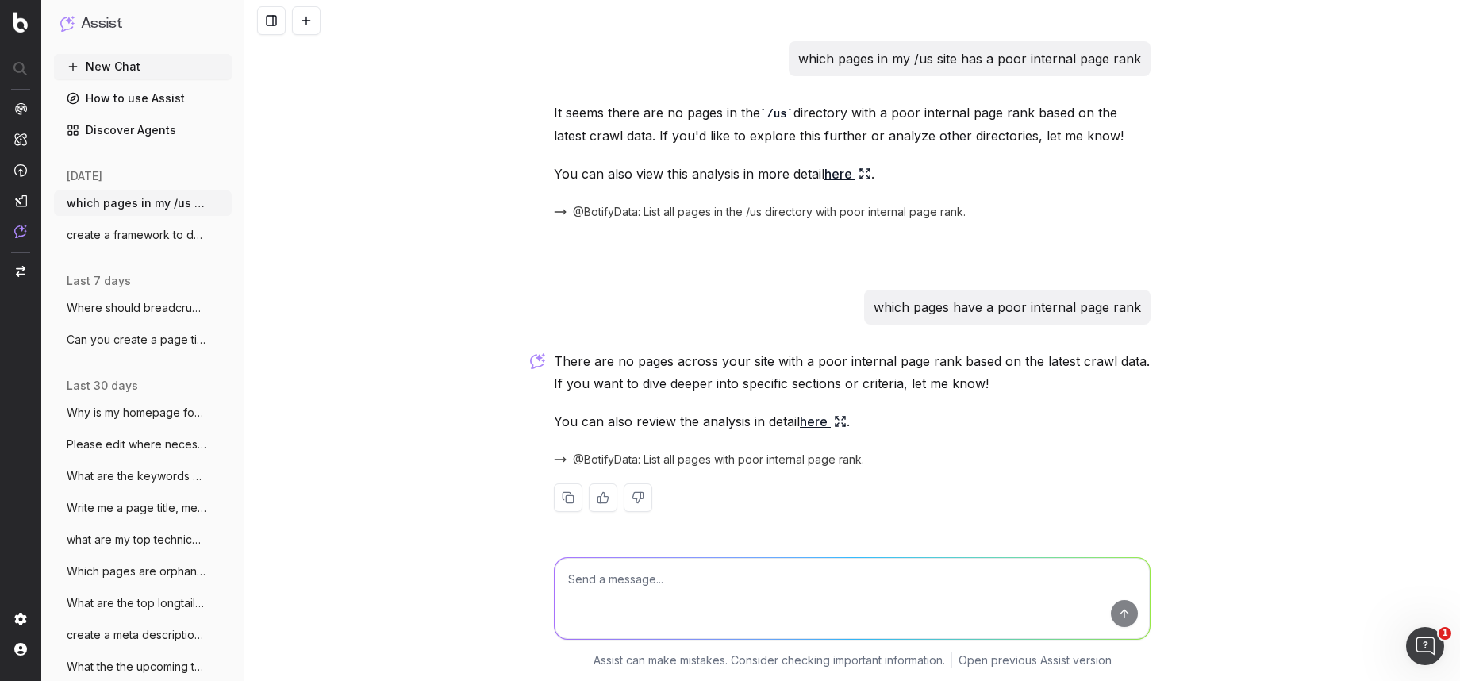
drag, startPoint x: 633, startPoint y: 359, endPoint x: 800, endPoint y: 417, distance: 176.4
click at [800, 417] on div "There are no pages across your site with a poor internal page rank based on the…" at bounding box center [852, 443] width 597 height 187
click at [805, 463] on span "@BotifyData: List all pages with poor internal page rank." at bounding box center [718, 459] width 291 height 16
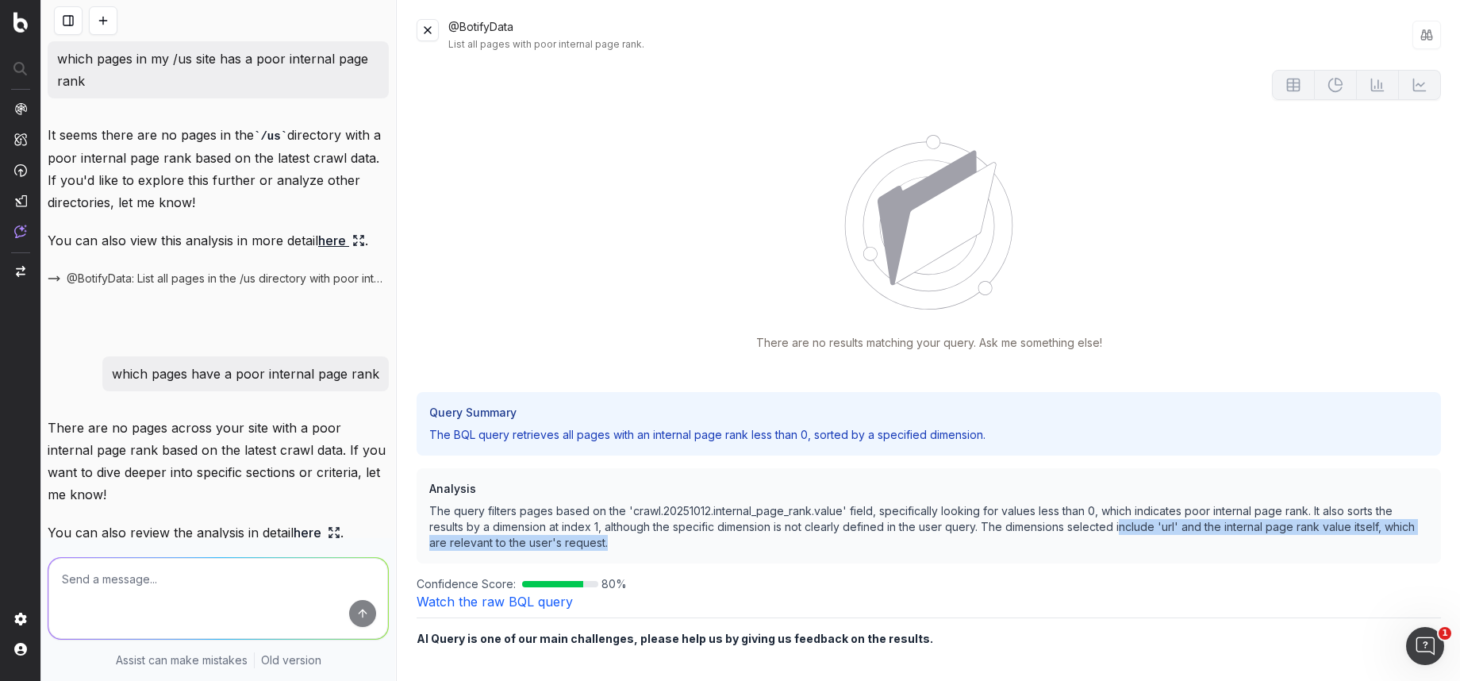
drag, startPoint x: 1120, startPoint y: 525, endPoint x: 801, endPoint y: 551, distance: 320.8
click at [801, 551] on div "Analysis The query filters pages based on the 'crawl.20251012.internal_page_ran…" at bounding box center [929, 515] width 1024 height 95
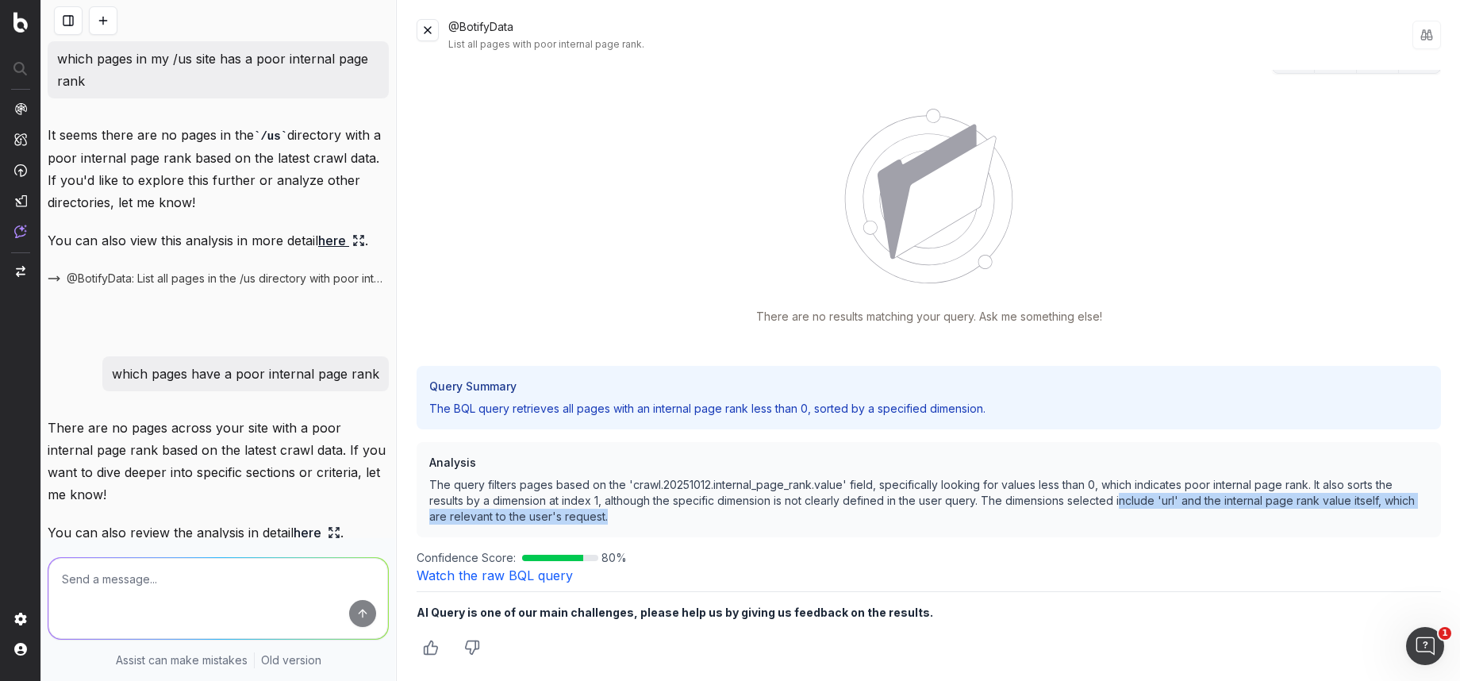
click at [426, 36] on button at bounding box center [428, 30] width 22 height 22
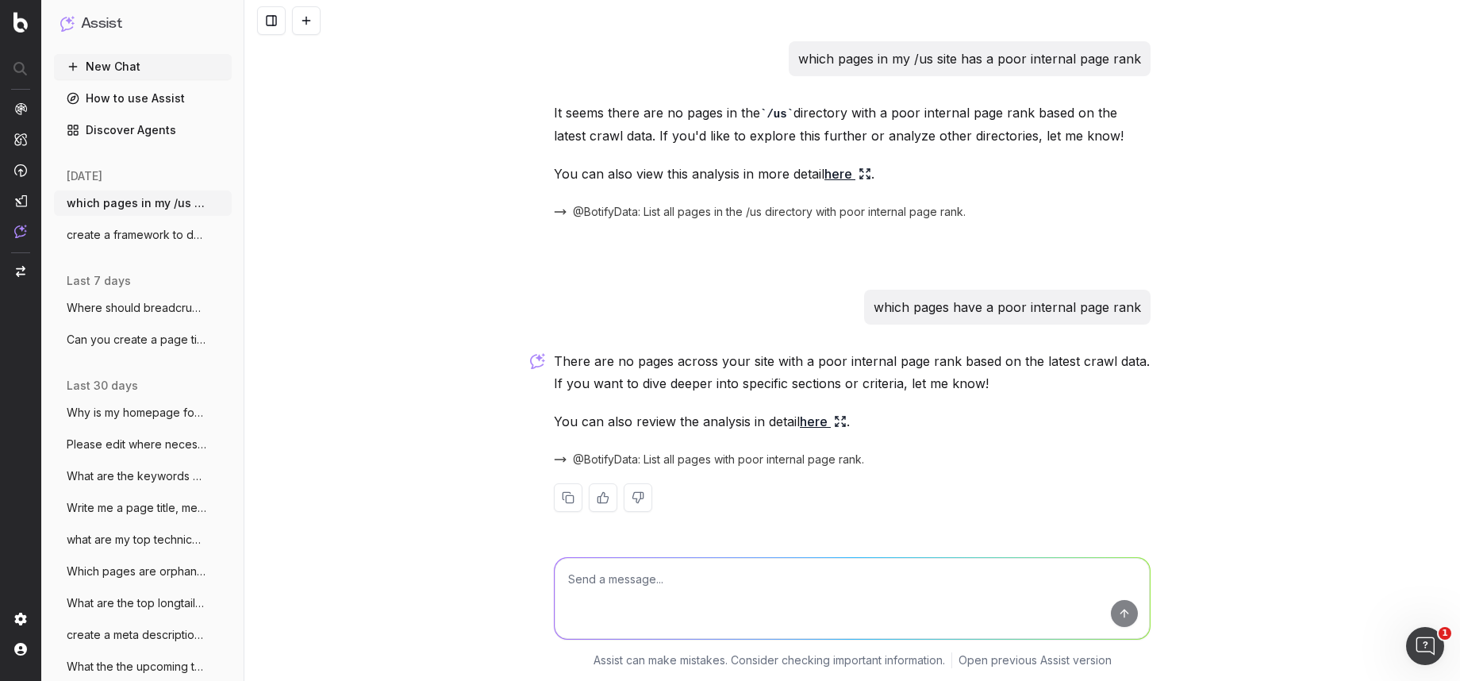
click at [643, 578] on textarea at bounding box center [852, 598] width 595 height 81
type textarea "list pages with internal rank less than 5"
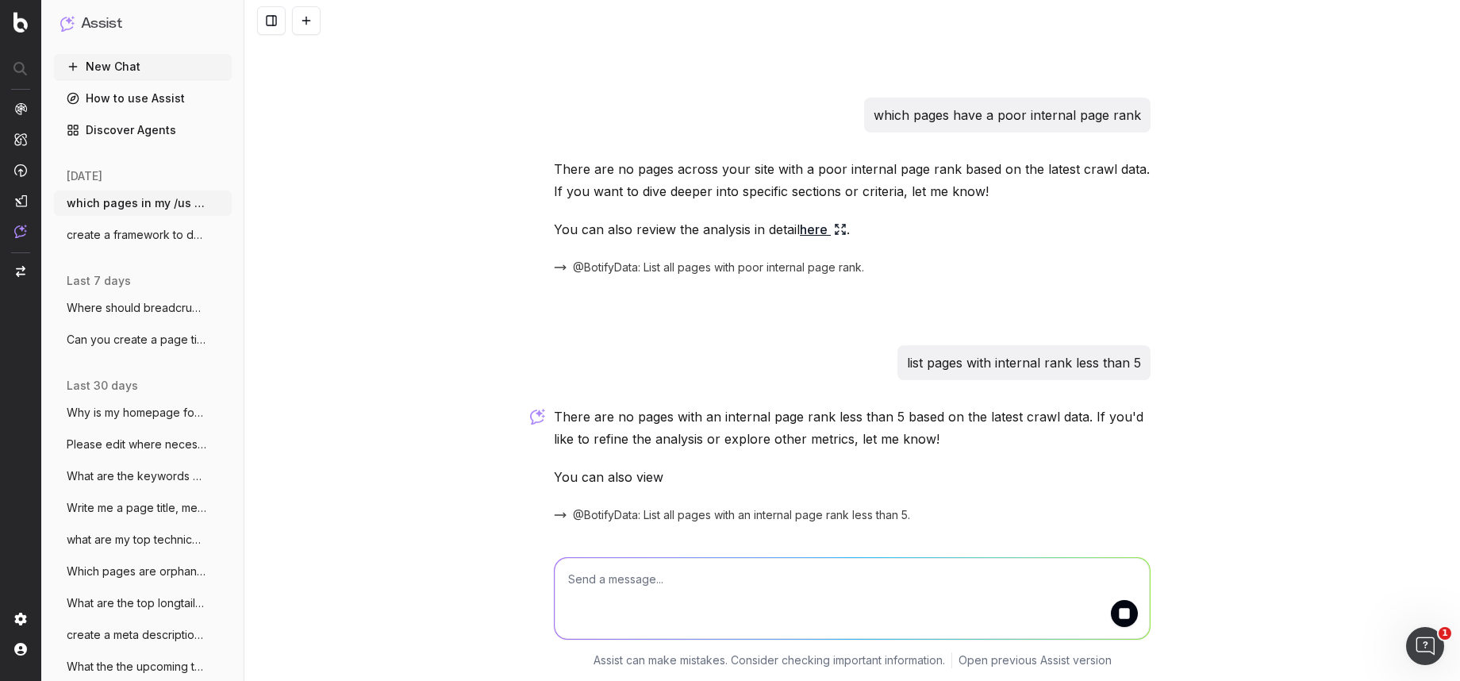
scroll to position [246, 0]
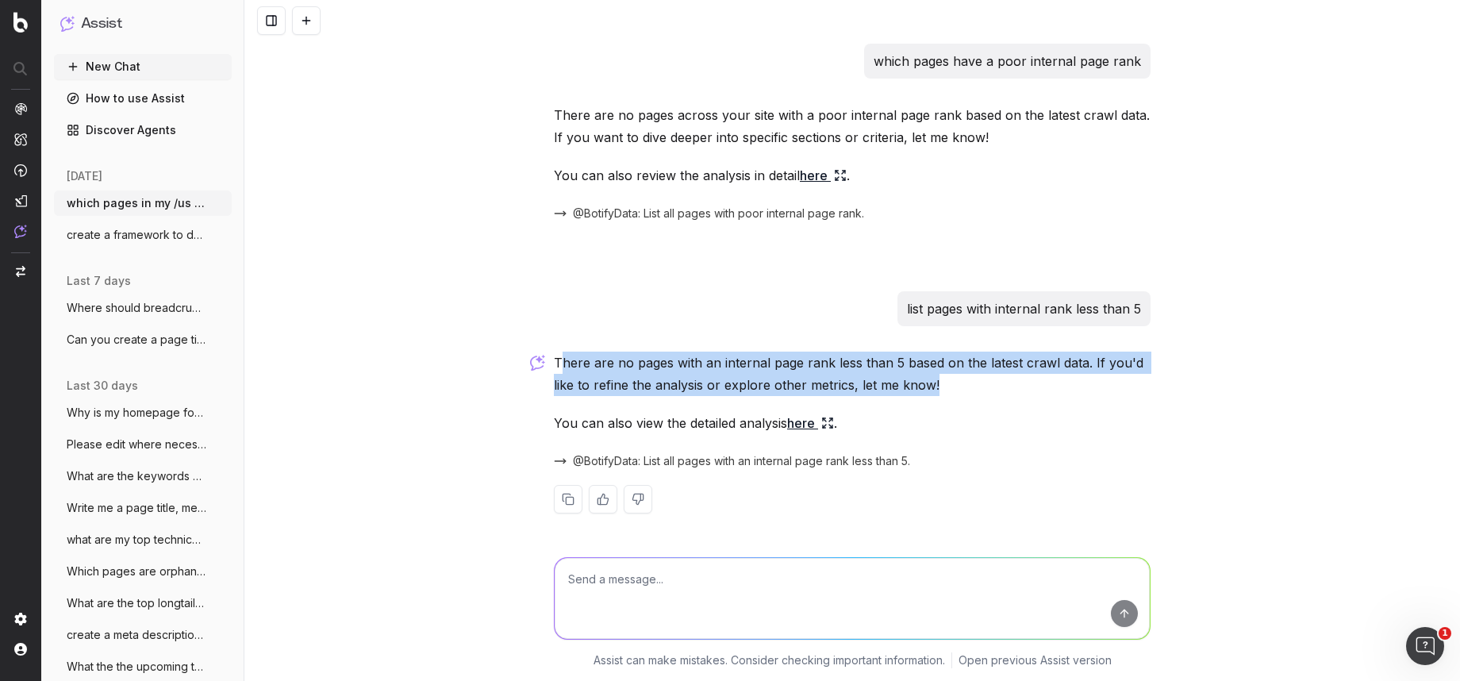
drag, startPoint x: 557, startPoint y: 355, endPoint x: 943, endPoint y: 378, distance: 386.3
click at [943, 378] on p "There are no pages with an internal page rank less than 5 based on the latest c…" at bounding box center [852, 374] width 597 height 44
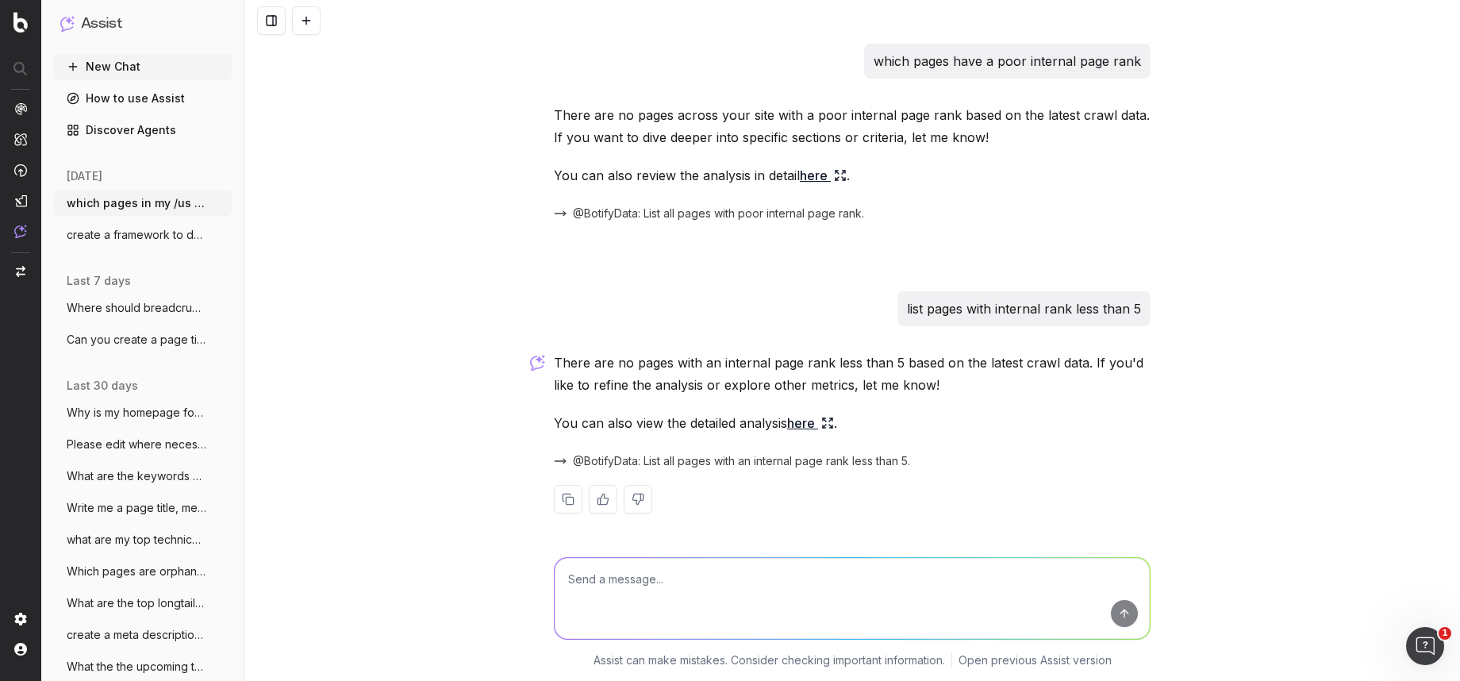
click at [824, 424] on icon at bounding box center [827, 423] width 13 height 13
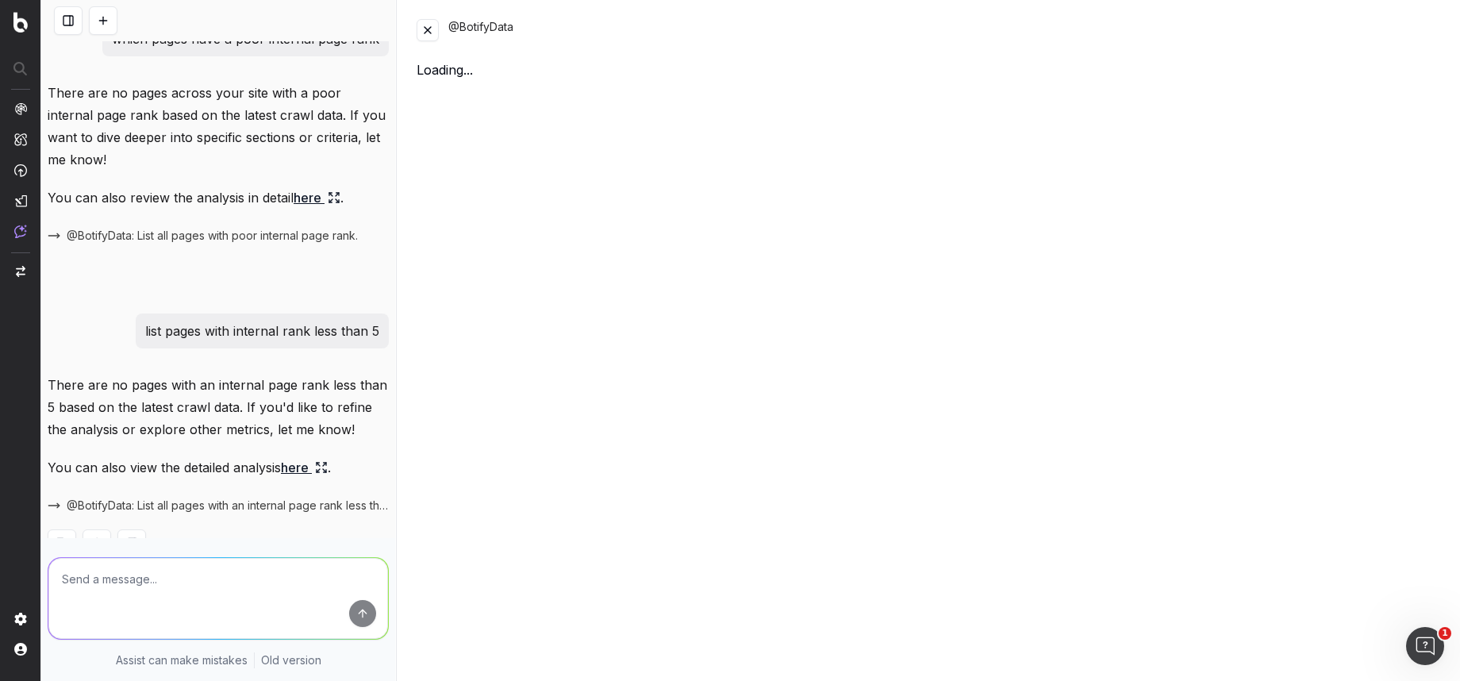
scroll to position [313, 0]
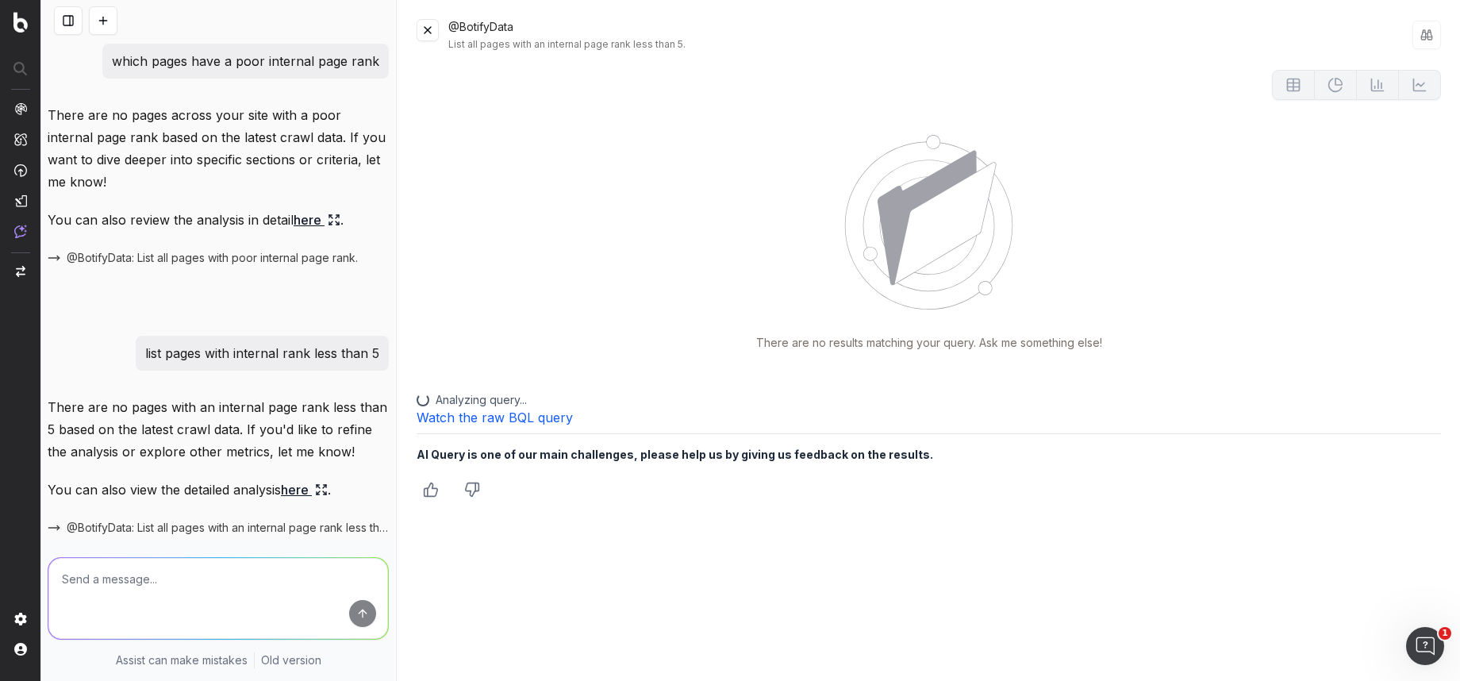
click at [428, 29] on button at bounding box center [428, 30] width 22 height 22
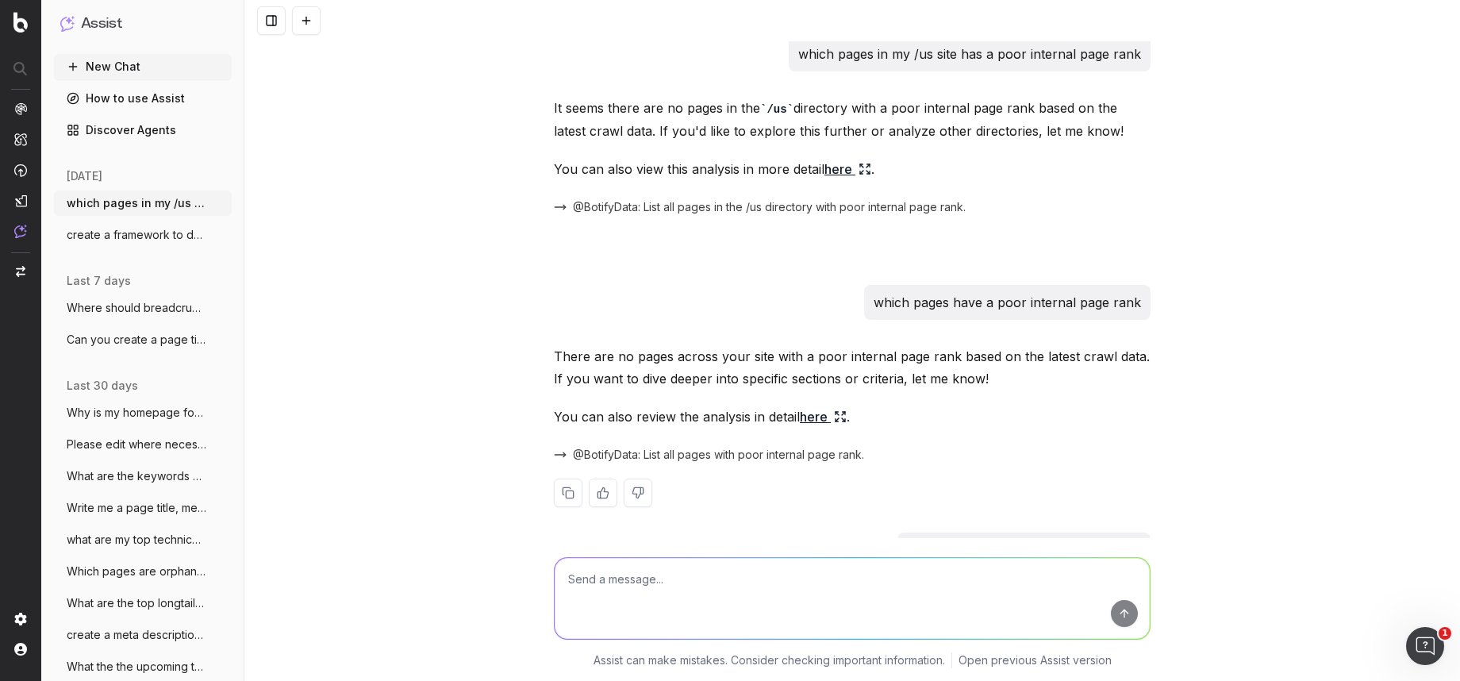
scroll to position [0, 0]
